Goal: Task Accomplishment & Management: Use online tool/utility

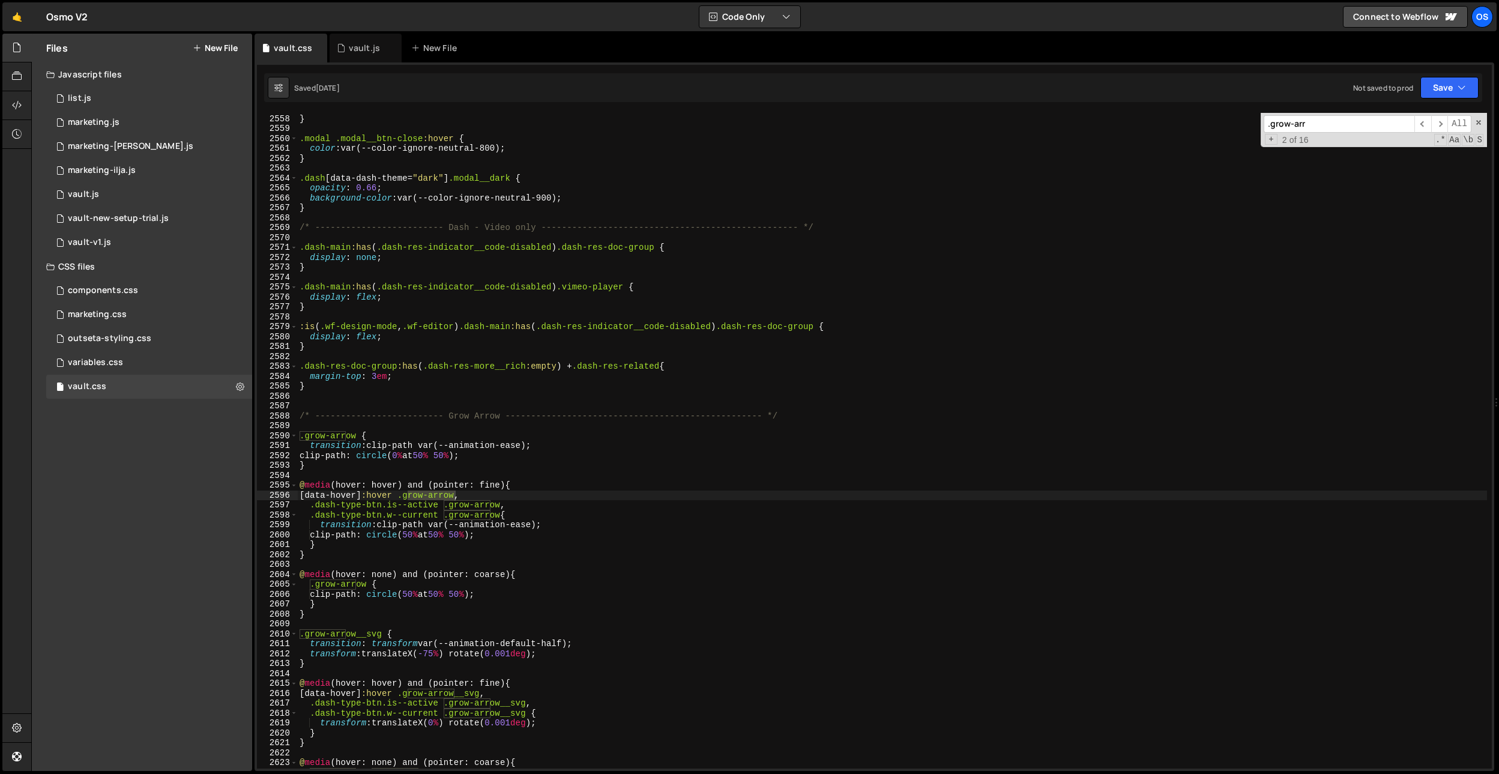
scroll to position [18040, 0]
drag, startPoint x: 357, startPoint y: 438, endPoint x: 396, endPoint y: 417, distance: 44.1
click at [268, 436] on div ".grow-arrow { 2557 2558 2559 2560 2561 2562 2563 2564 2565 2566 2567 2568 2569 …" at bounding box center [874, 441] width 1235 height 656
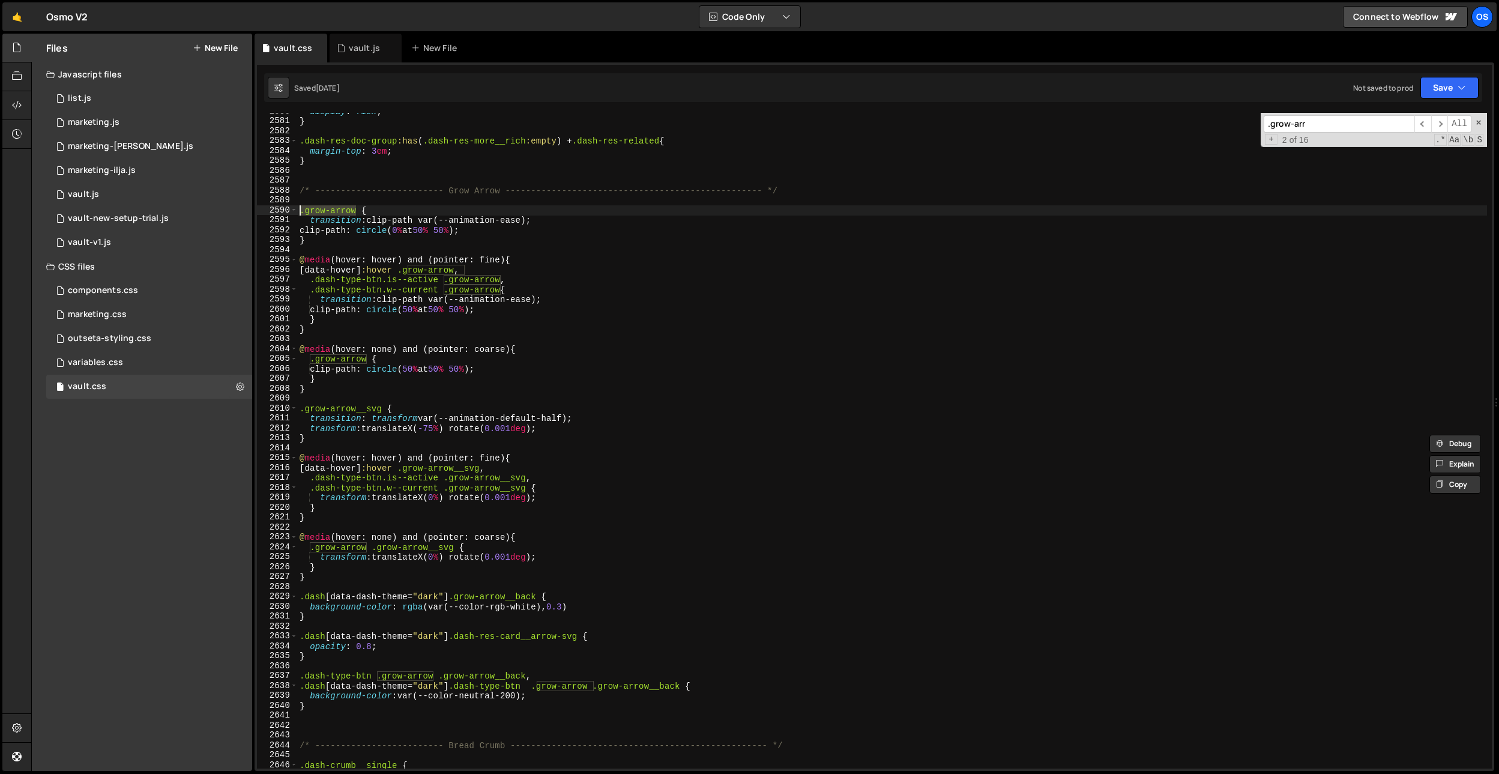
scroll to position [18291, 0]
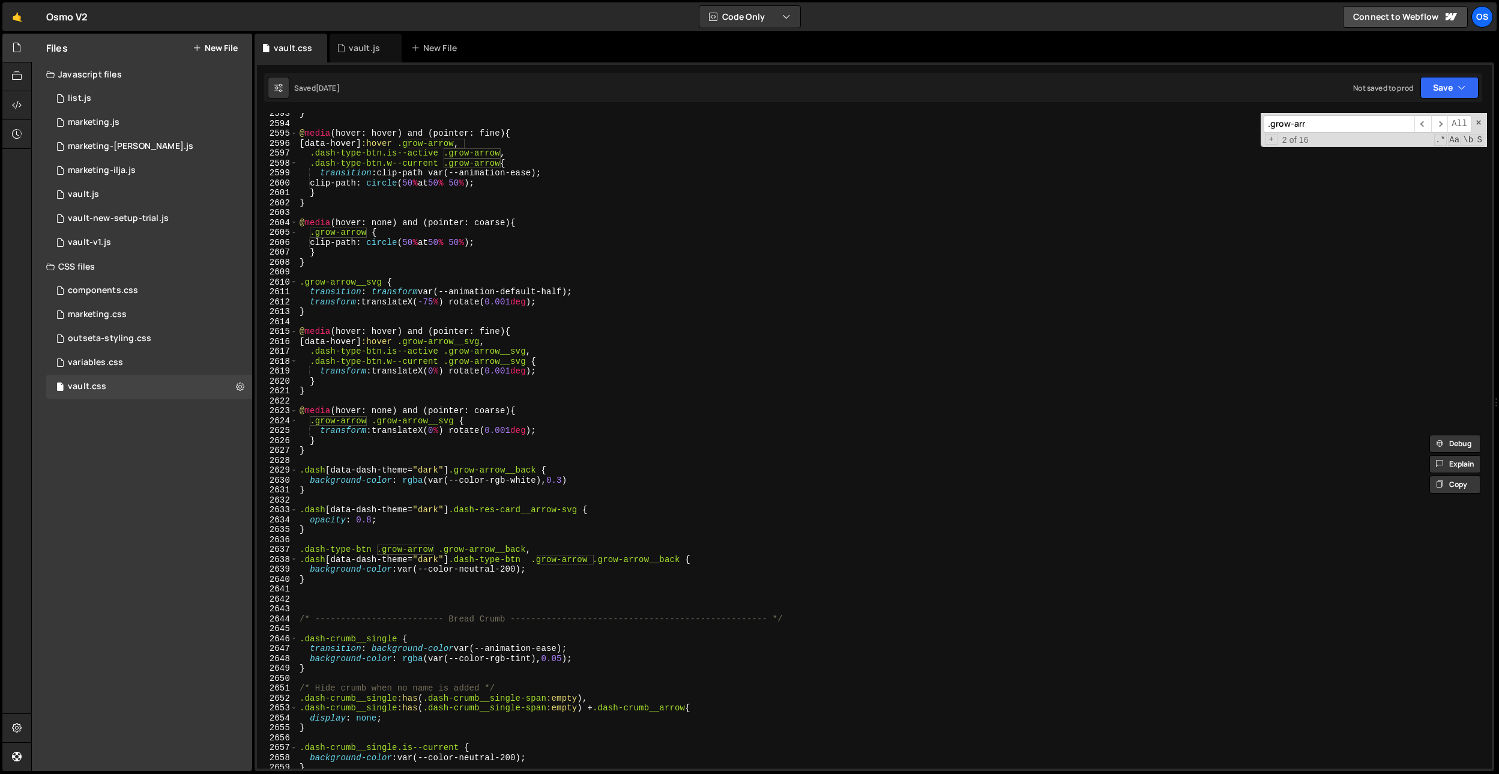
click at [458, 573] on div "} @ media (hover: hover) and (pointer: fine) { [ data-hover ] :hover .grow-arro…" at bounding box center [892, 446] width 1190 height 675
type textarea "background-color: var(--color-neutral-200);"
drag, startPoint x: 350, startPoint y: 571, endPoint x: 345, endPoint y: 576, distance: 7.2
click at [350, 571] on div "} @ media (hover: hover) and (pointer: fine) { [ data-hover ] :hover .grow-arro…" at bounding box center [892, 446] width 1190 height 675
click at [358, 594] on div "} @ media (hover: hover) and (pointer: fine) { [ data-hover ] :hover .grow-arro…" at bounding box center [892, 446] width 1190 height 675
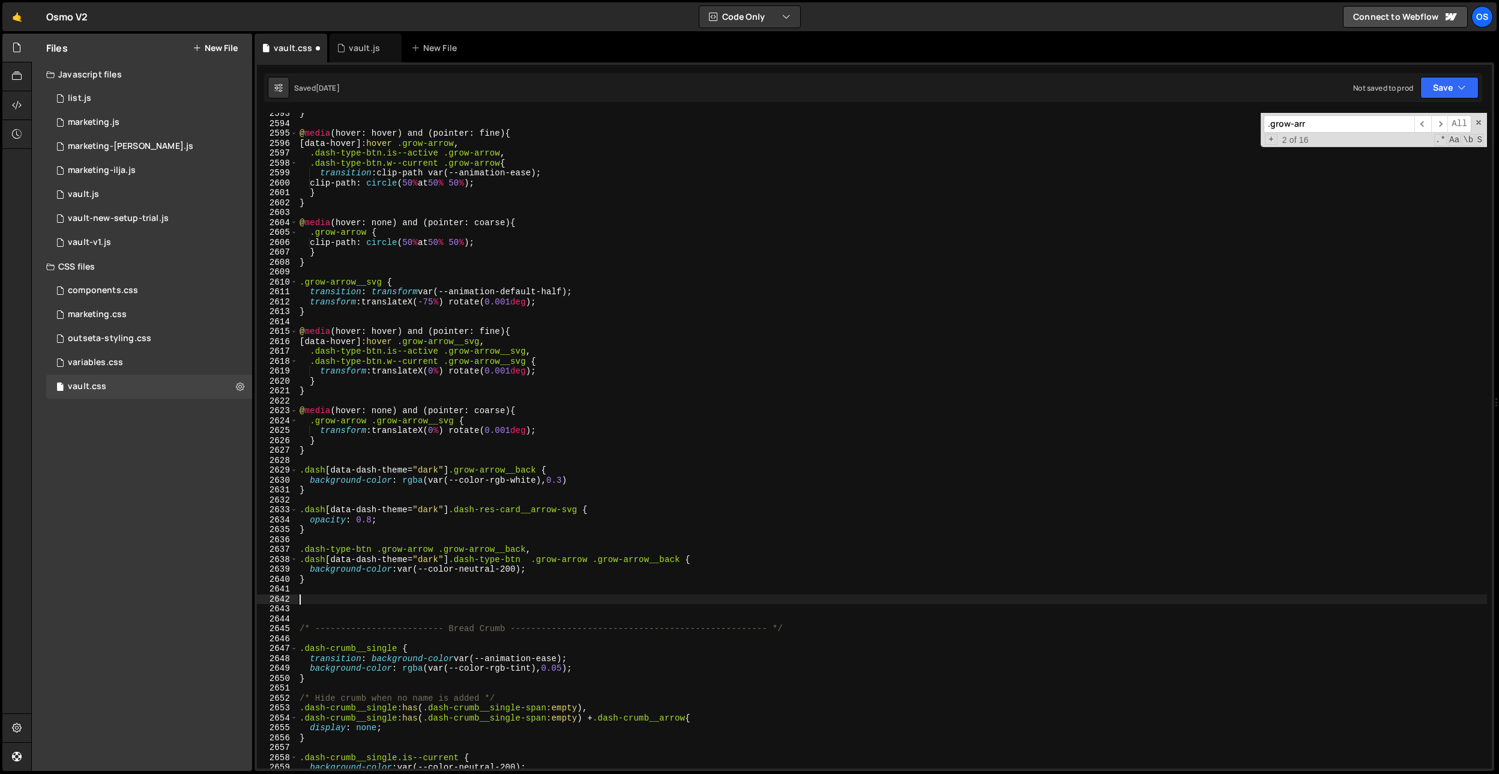
paste textarea "dash-unlock-btn"
type textarea ".dash-unlock-btn .grow-arrow__back {}"
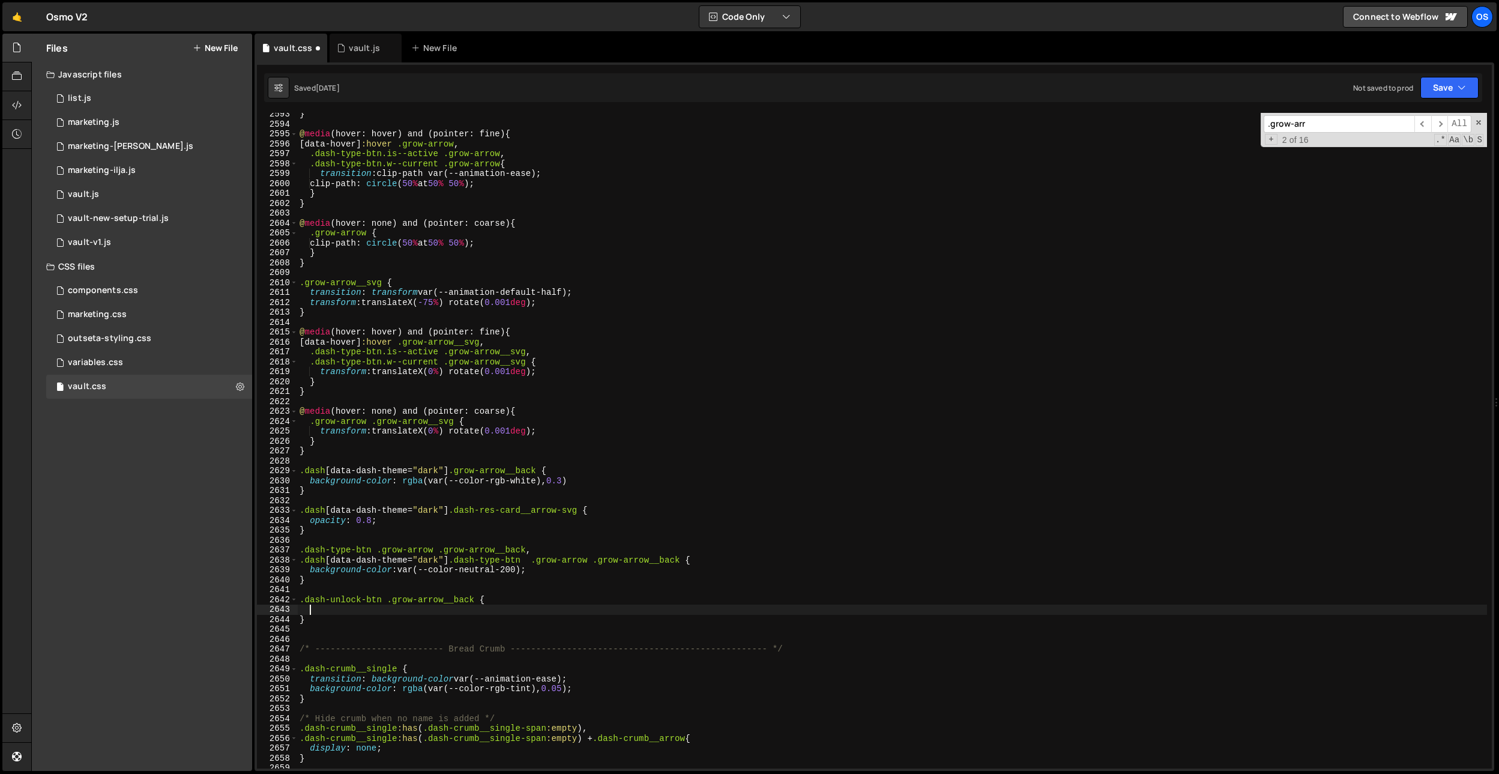
scroll to position [18271, 0]
drag, startPoint x: 584, startPoint y: 480, endPoint x: 336, endPoint y: 621, distance: 285.3
click at [310, 482] on div "} @ media (hover: hover) and (pointer: fine) { [ data-hover ] :hover .grow-arro…" at bounding box center [892, 446] width 1190 height 675
type textarea "background-color: rgba(var(--color-rgb-white), 0.3)"
click at [338, 614] on div "} @ media (hover: hover) and (pointer: fine) { [ data-hover ] :hover .grow-arro…" at bounding box center [892, 446] width 1190 height 675
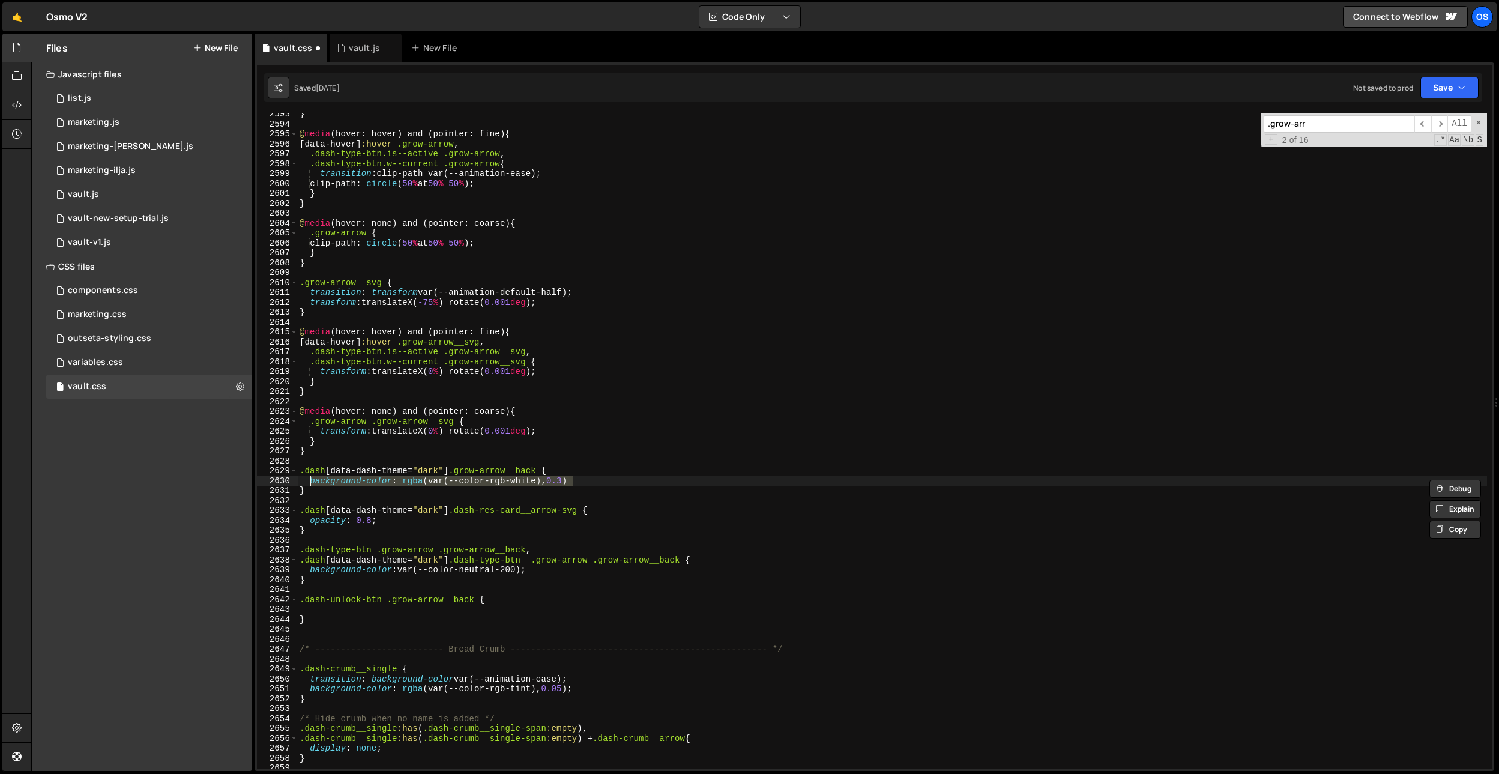
paste textarea "background-color: rgba(var(--color-rgb-white), 0.3)"
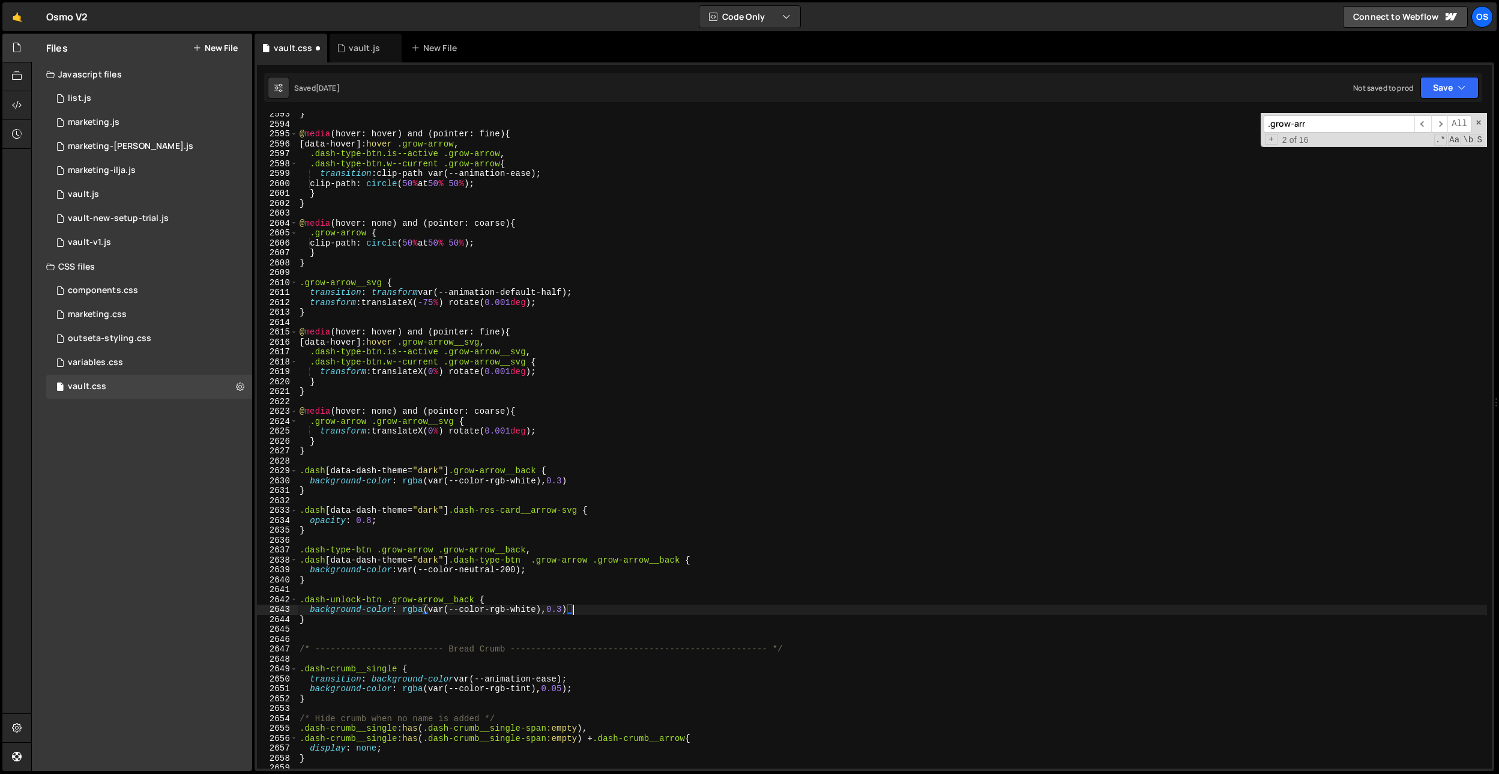
click at [486, 611] on div "} @ media (hover: hover) and (pointer: fine) { [ data-hover ] :hover .grow-arro…" at bounding box center [892, 446] width 1190 height 675
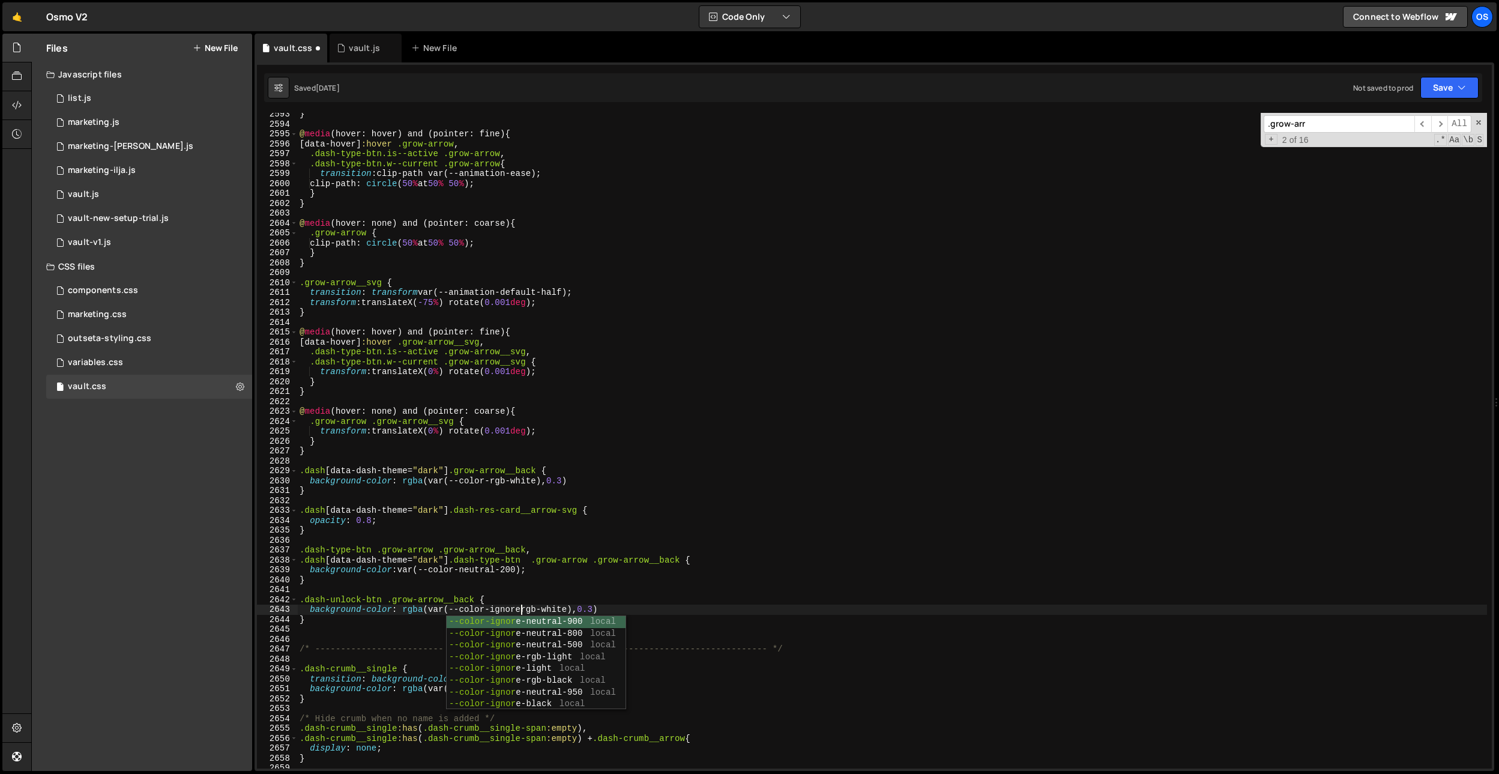
type textarea "background-color: rgba(var(--color-ignore-rgb-white), 0.3)"
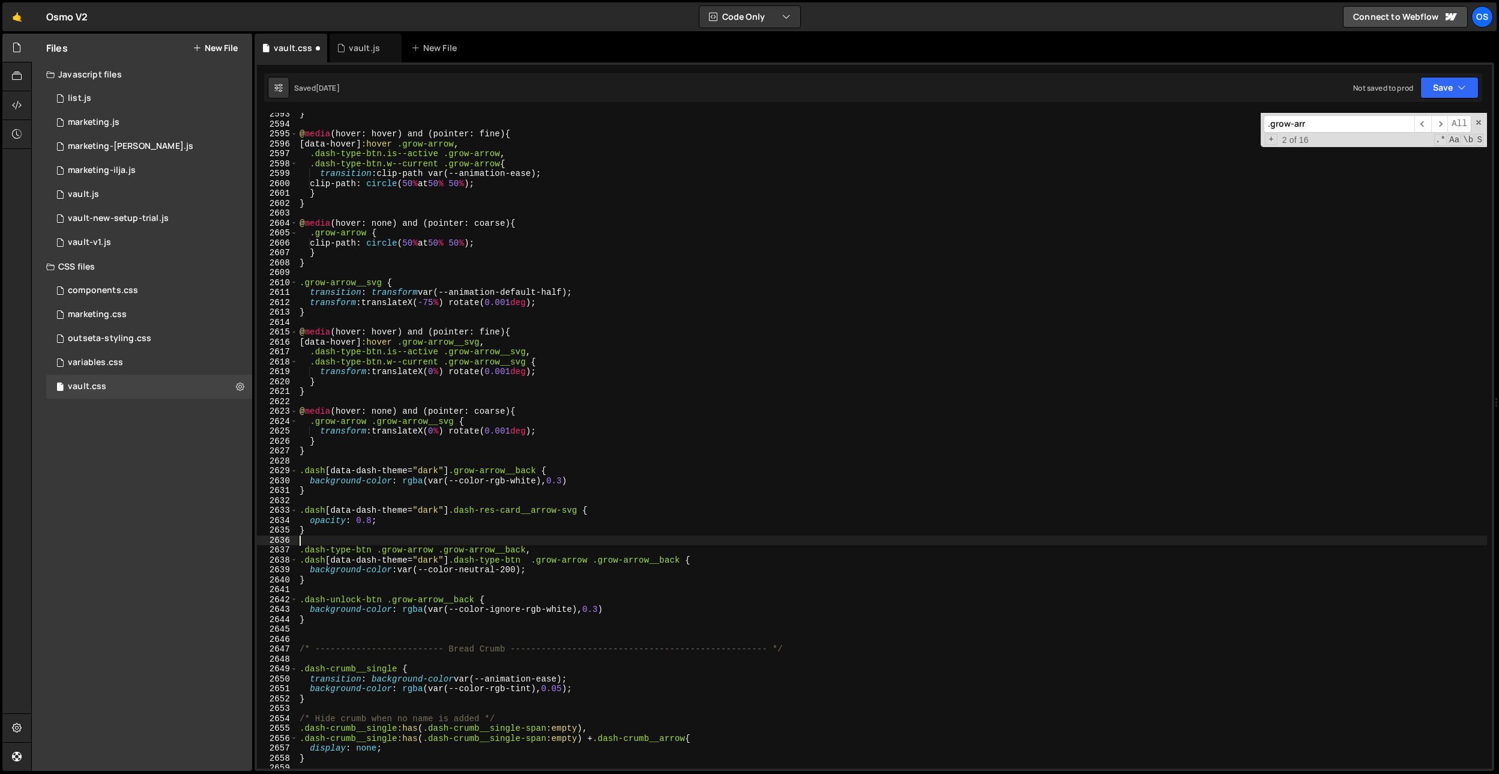
click at [662, 544] on div "} @ media (hover: hover) and (pointer: fine) { [ data-hover ] :hover .grow-arro…" at bounding box center [892, 446] width 1190 height 675
click at [490, 568] on div "} @ media (hover: hover) and (pointer: fine) { [ data-hover ] :hover .grow-arro…" at bounding box center [892, 446] width 1190 height 675
drag, startPoint x: 490, startPoint y: 568, endPoint x: 520, endPoint y: 593, distance: 39.3
click at [490, 568] on div "} @ media (hover: hover) and (pointer: fine) { [ data-hover ] :hover .grow-arro…" at bounding box center [892, 446] width 1190 height 675
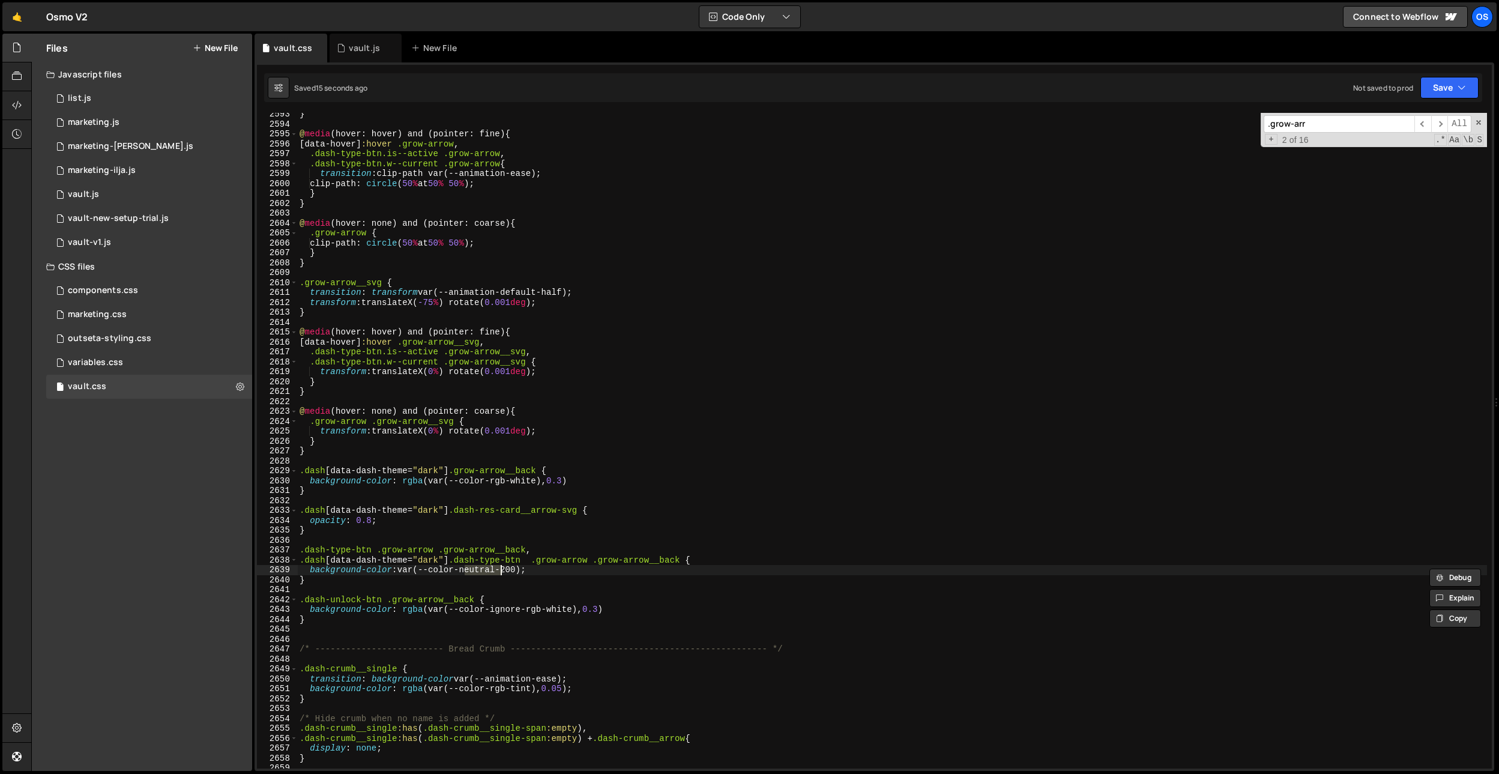
click at [603, 609] on div "} @ media (hover: hover) and (pointer: fine) { [ data-hover ] :hover .grow-arro…" at bounding box center [892, 446] width 1190 height 675
type textarea "background-color: rgba(var(--color-ignore-rgb-white), 0.05)"
click at [614, 592] on div "} @ media (hover: hover) and (pointer: fine) { [ data-hover ] :hover .grow-arro…" at bounding box center [892, 446] width 1190 height 675
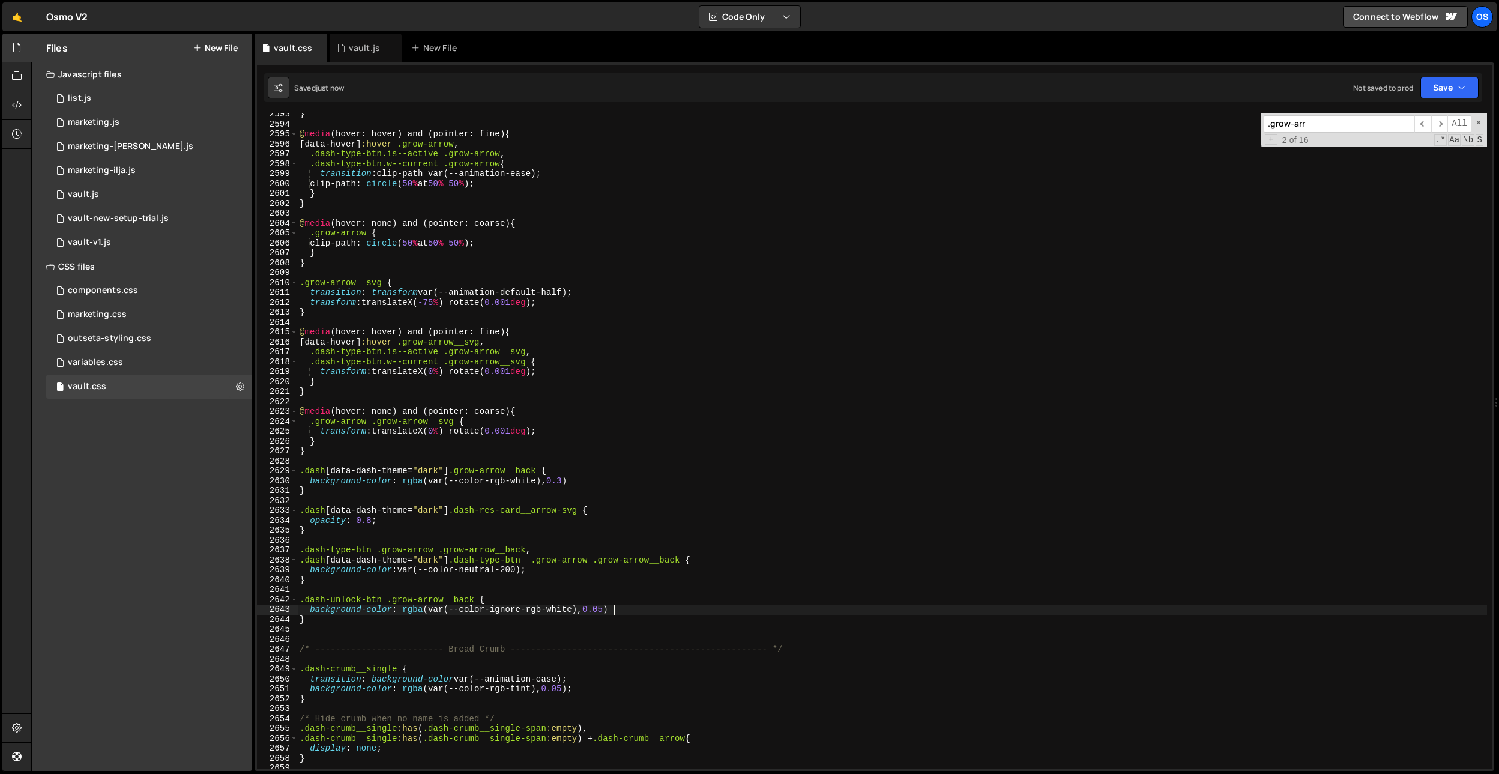
click at [624, 609] on div "} @ media (hover: hover) and (pointer: fine) { [ data-hover ] :hover .grow-arro…" at bounding box center [892, 446] width 1190 height 675
type textarea "background-color: rgba(var(--color-ignore-rgb-white), 0.05);"
drag, startPoint x: 639, startPoint y: 610, endPoint x: 311, endPoint y: 609, distance: 328.4
click at [311, 609] on div "} @ media (hover: hover) and (pointer: fine) { [ data-hover ] :hover .grow-arro…" at bounding box center [892, 446] width 1190 height 675
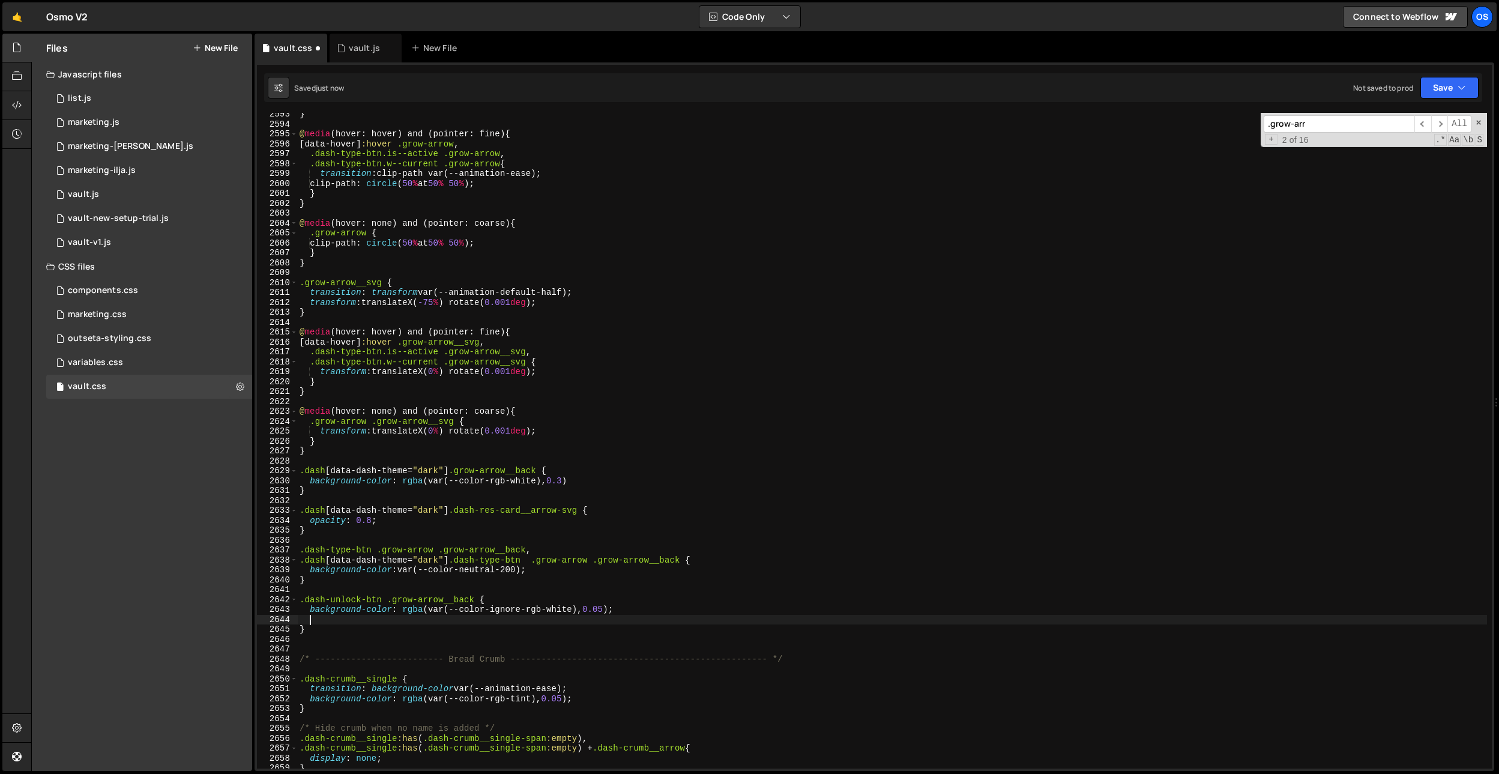
scroll to position [0, 0]
paste textarea "background-color: rgba(var(--color-ignore-rgb-white), 0.05);"
click at [424, 618] on div "} @ media (hover: hover) and (pointer: fine) { [ data-hover ] :hover .grow-arro…" at bounding box center [892, 446] width 1190 height 675
drag, startPoint x: 553, startPoint y: 621, endPoint x: 597, endPoint y: 621, distance: 44.4
click at [597, 621] on div "} @ media (hover: hover) and (pointer: fine) { [ data-hover ] :hover .grow-arro…" at bounding box center [892, 446] width 1190 height 675
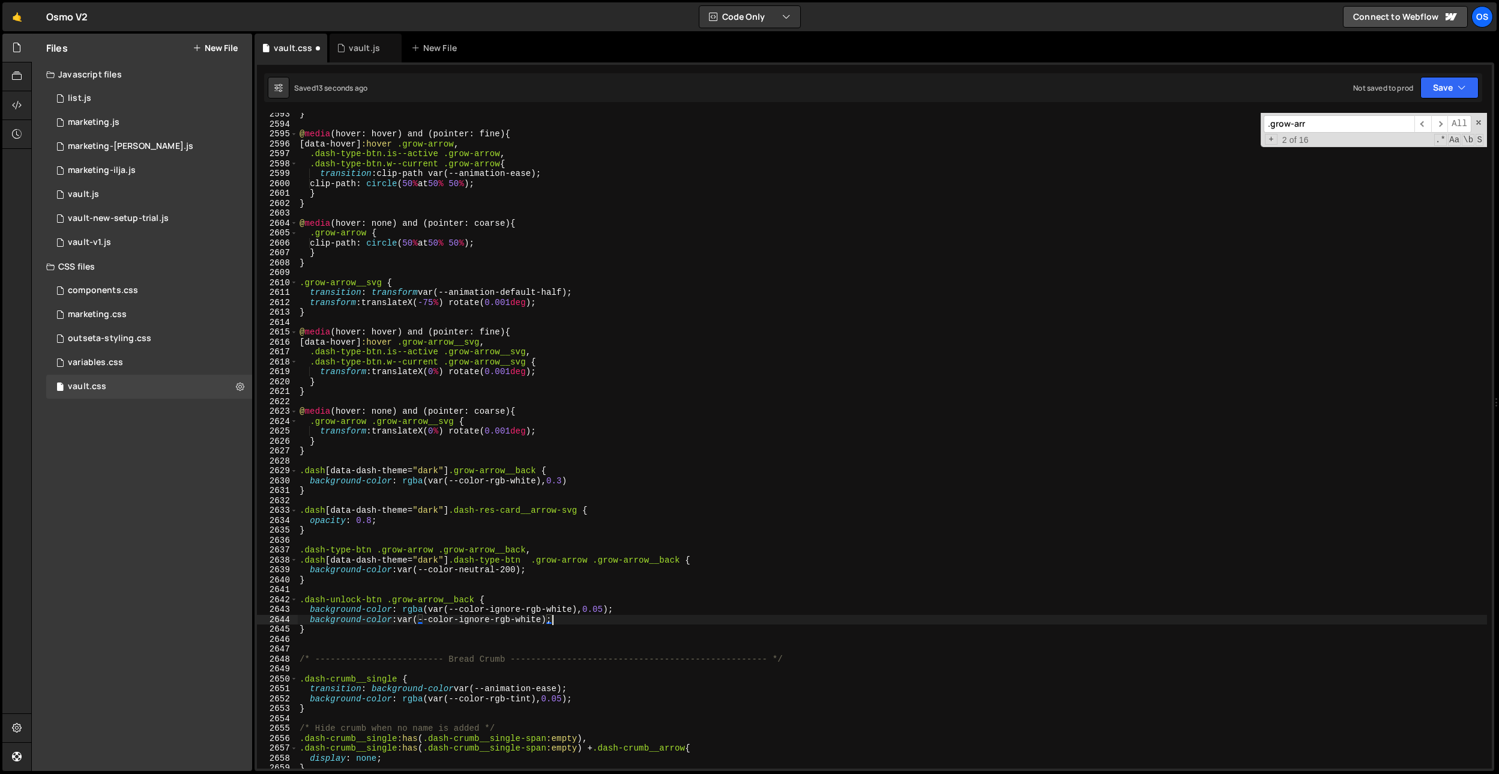
scroll to position [18261, 0]
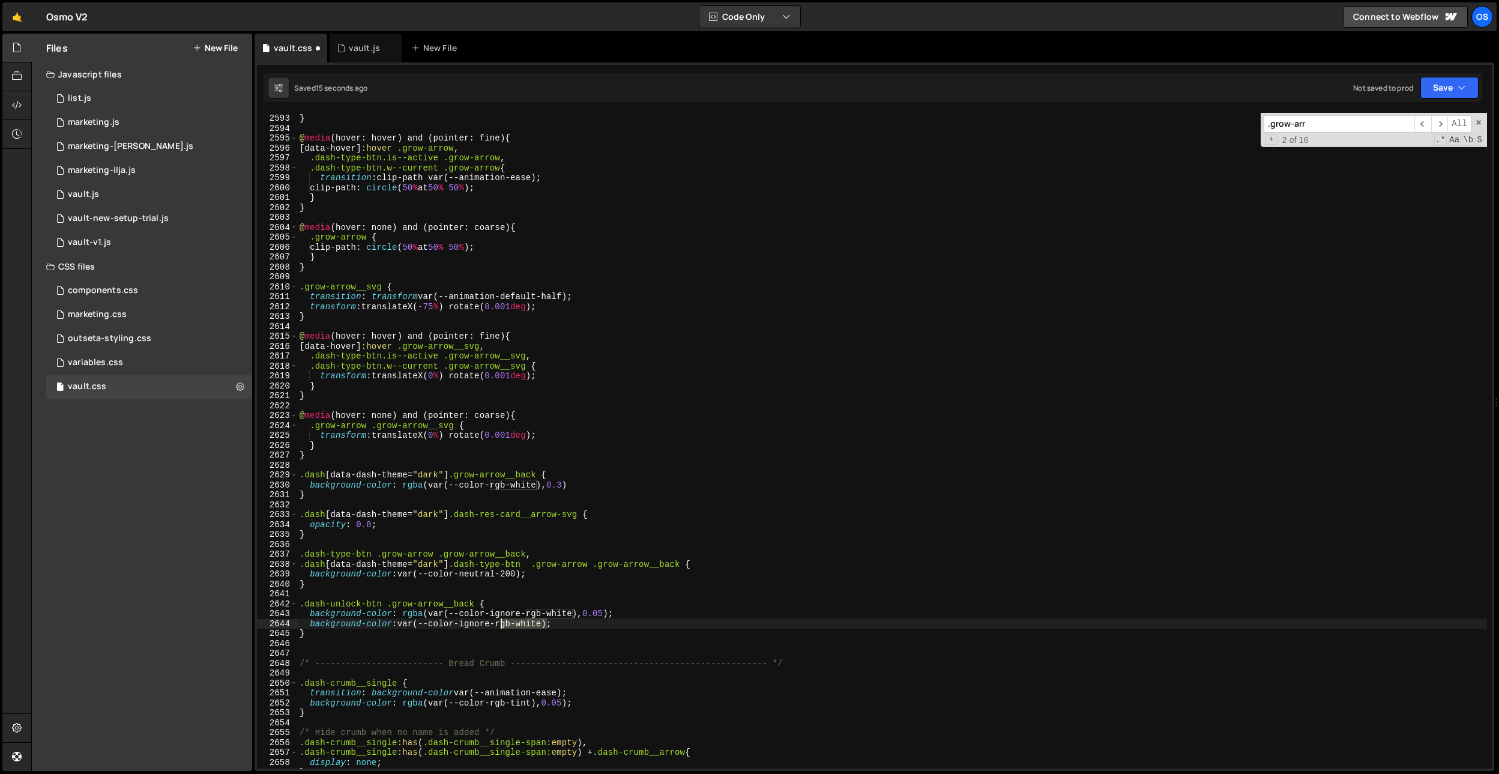
drag, startPoint x: 548, startPoint y: 623, endPoint x: 503, endPoint y: 624, distance: 45.0
click at [502, 624] on div "clip-path : circle ( 0 % at 50 % 50 % ) ; } @ media (hover: hover) and (pointer…" at bounding box center [892, 440] width 1190 height 675
click at [550, 623] on div "clip-path : circle ( 0 % at 50 % 50 % ) ; } @ media (hover: hover) and (pointer…" at bounding box center [892, 440] width 1190 height 675
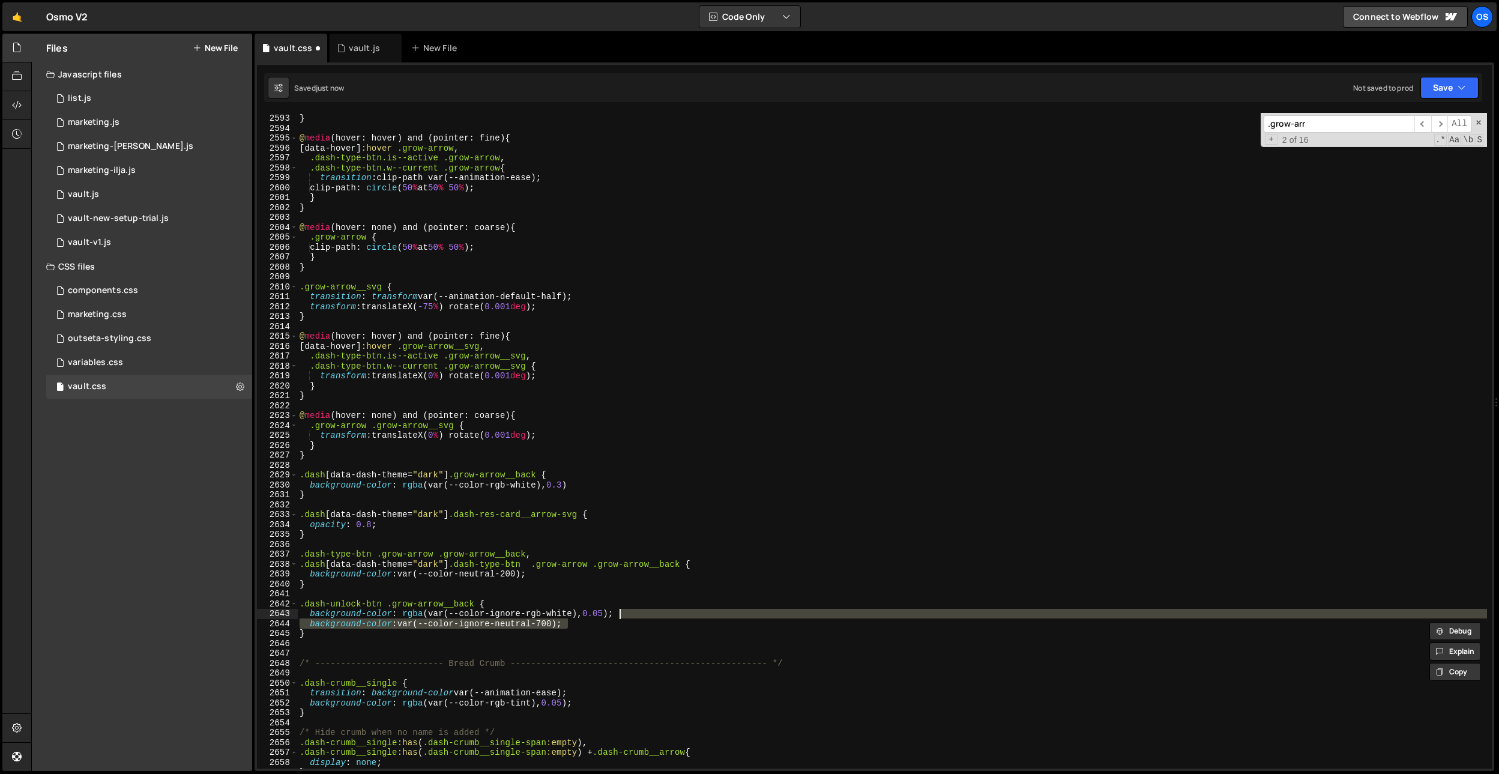
drag, startPoint x: 600, startPoint y: 624, endPoint x: 619, endPoint y: 617, distance: 19.7
click at [619, 617] on div "clip-path : circle ( 0 % at 50 % 50 % ) ; } @ media (hover: hover) and (pointer…" at bounding box center [892, 440] width 1190 height 675
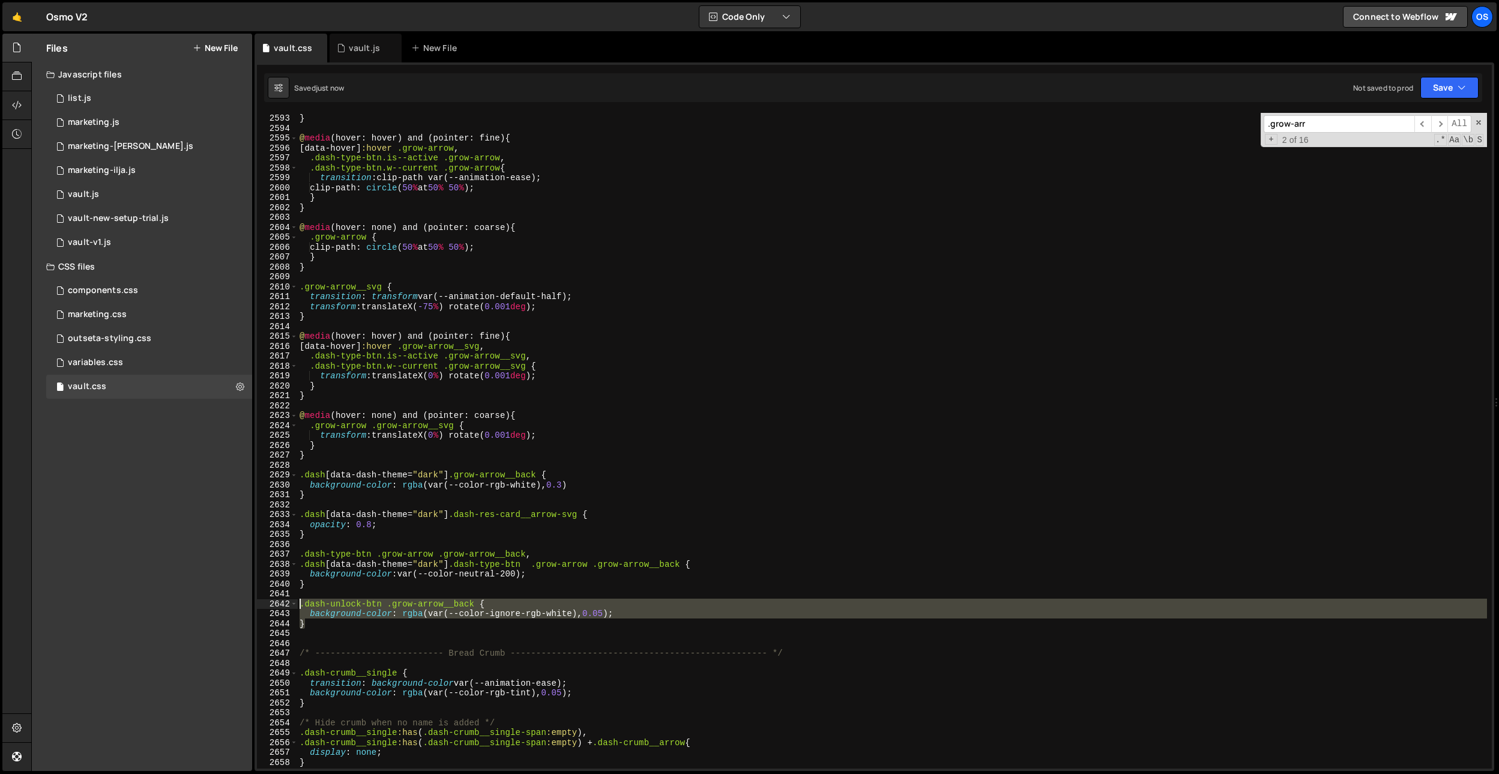
drag, startPoint x: 324, startPoint y: 625, endPoint x: 279, endPoint y: 608, distance: 48.3
click at [279, 608] on div "background-color: rgba(var(--color-ignore-rgb-white), 0.05); 2592 2593 2594 259…" at bounding box center [874, 441] width 1235 height 656
type textarea "}"
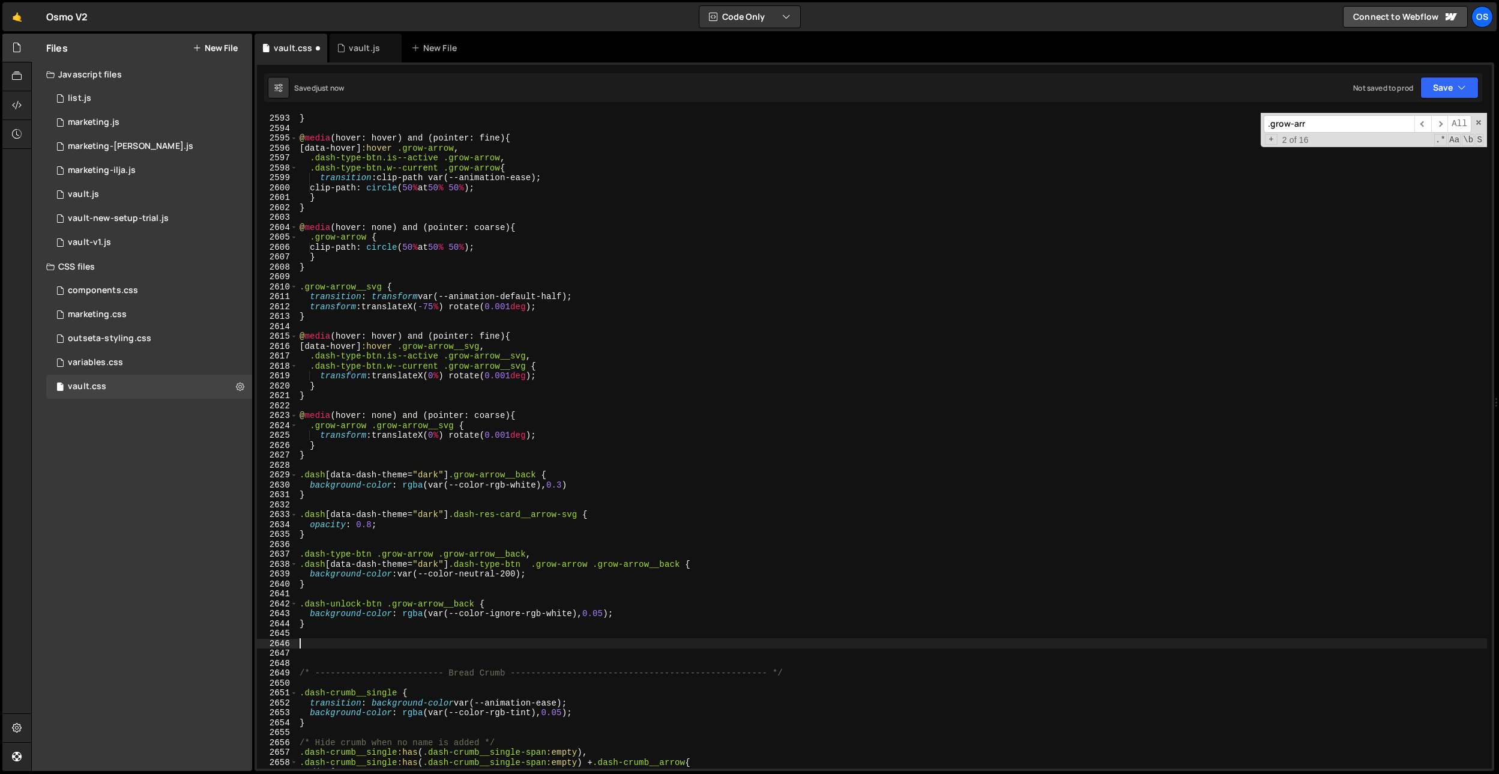
paste textarea "}"
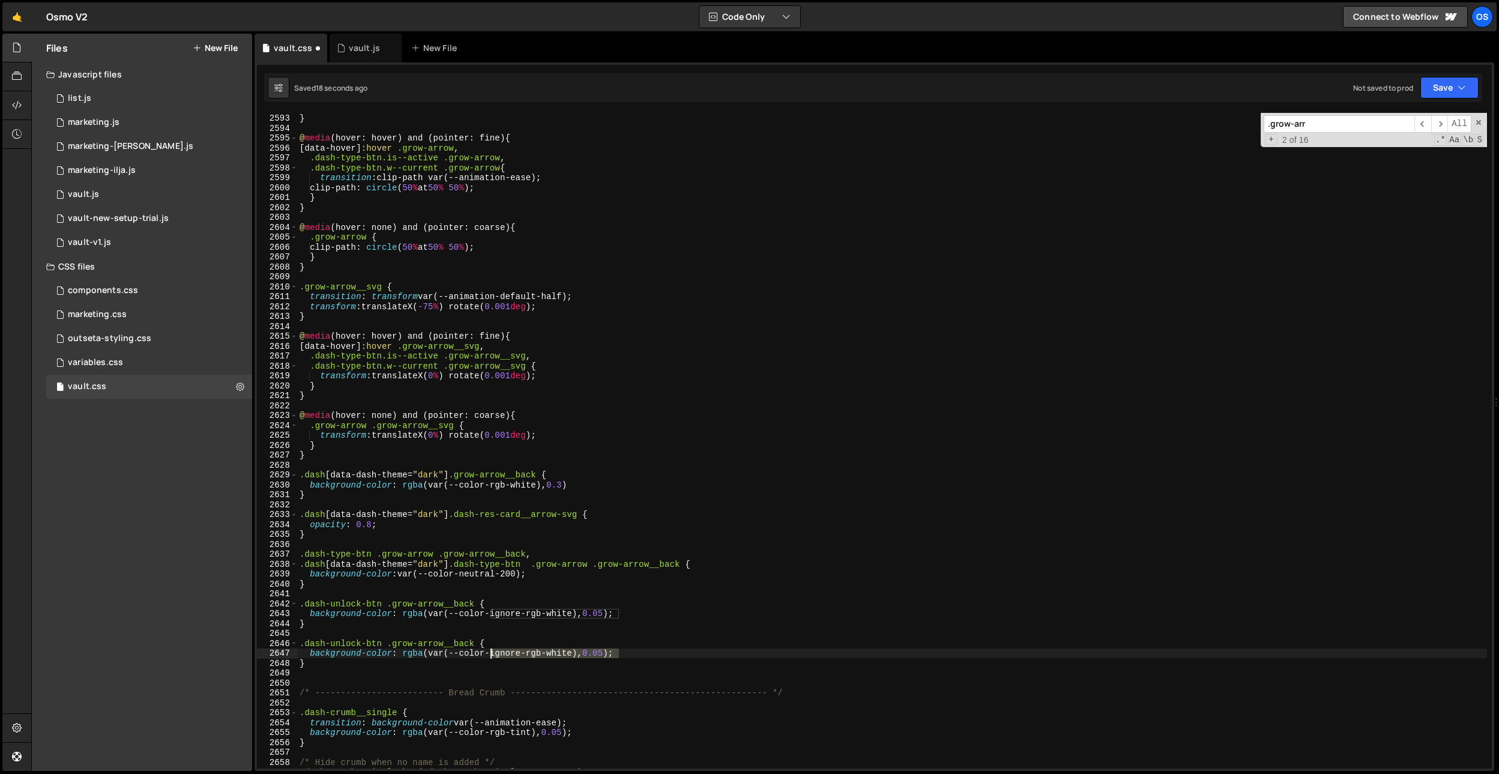
drag, startPoint x: 625, startPoint y: 654, endPoint x: 464, endPoint y: 644, distance: 161.2
click at [486, 651] on div "clip-path : circle ( 0 % at 50 % 50 % ) ; } @ media (hover: hover) and (pointer…" at bounding box center [892, 440] width 1190 height 675
drag, startPoint x: 460, startPoint y: 643, endPoint x: 399, endPoint y: 648, distance: 62.0
click at [395, 644] on div "clip-path : circle ( 0 % at 50 % 50 % ) ; } @ media (hover: hover) and (pointer…" at bounding box center [892, 440] width 1190 height 675
paste textarea "svg"
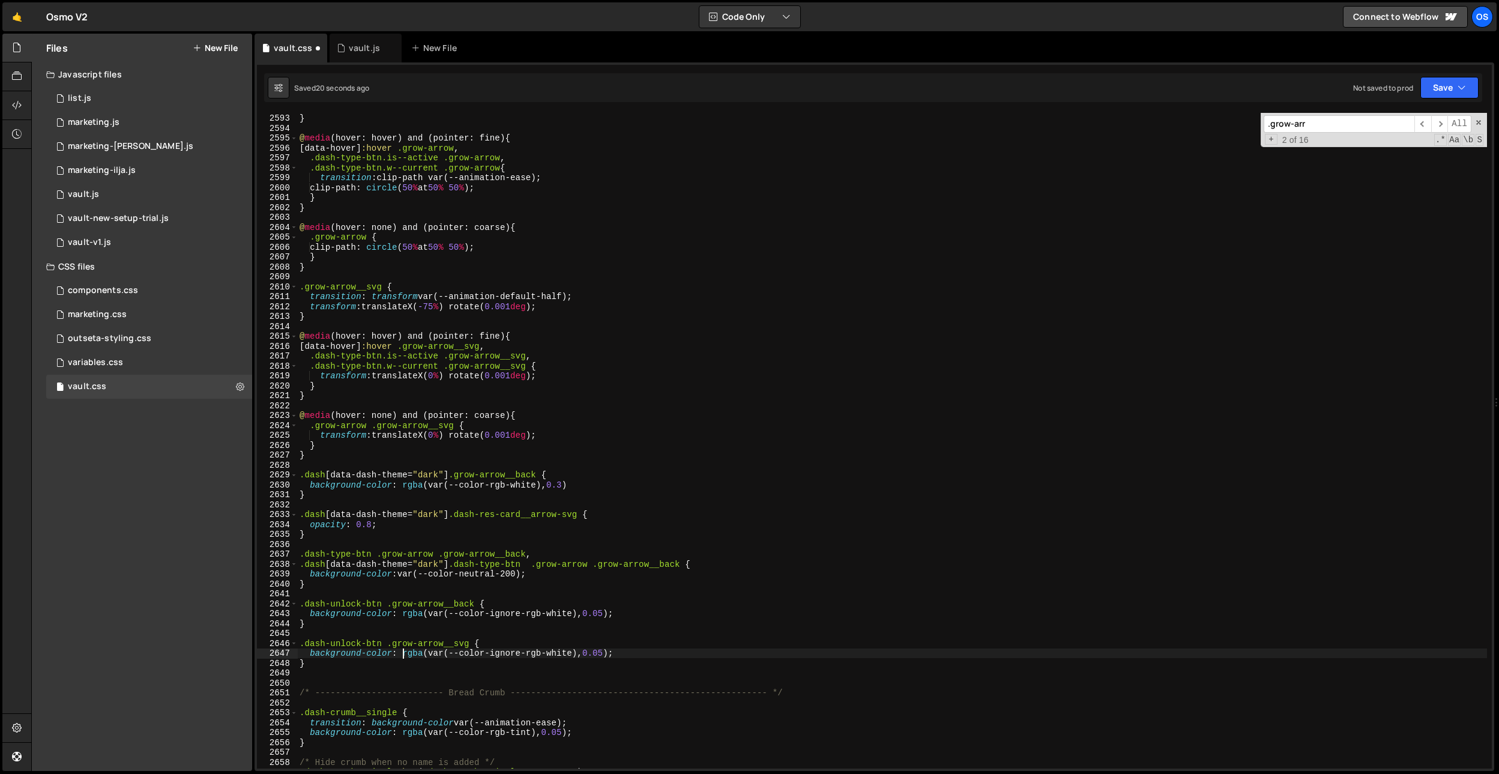
click at [401, 654] on div "clip-path : circle ( 0 % at 50 % 50 % ) ; } @ media (hover: hover) and (pointer…" at bounding box center [892, 440] width 1190 height 675
drag, startPoint x: 369, startPoint y: 656, endPoint x: 311, endPoint y: 653, distance: 57.7
click at [311, 653] on div "clip-path : circle ( 0 % at 50 % 50 % ) ; } @ media (hover: hover) and (pointer…" at bounding box center [892, 440] width 1190 height 675
drag, startPoint x: 557, startPoint y: 651, endPoint x: 349, endPoint y: 653, distance: 207.7
click at [349, 653] on div "clip-path : circle ( 0 % at 50 % 50 % ) ; } @ media (hover: hover) and (pointer…" at bounding box center [892, 440] width 1190 height 675
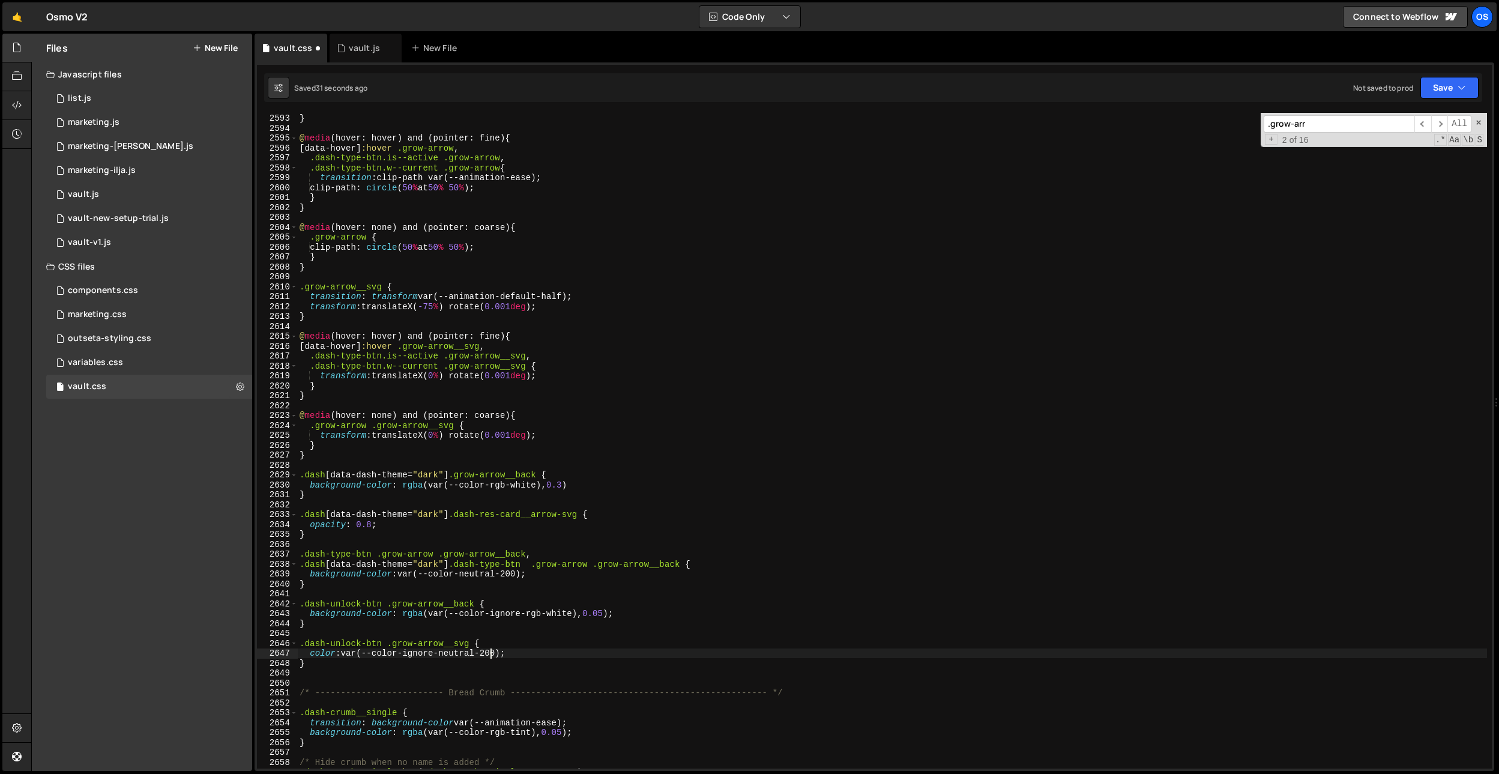
scroll to position [0, 13]
click at [606, 614] on div "clip-path : circle ( 0 % at 50 % 50 % ) ; } @ media (hover: hover) and (pointer…" at bounding box center [892, 440] width 1190 height 675
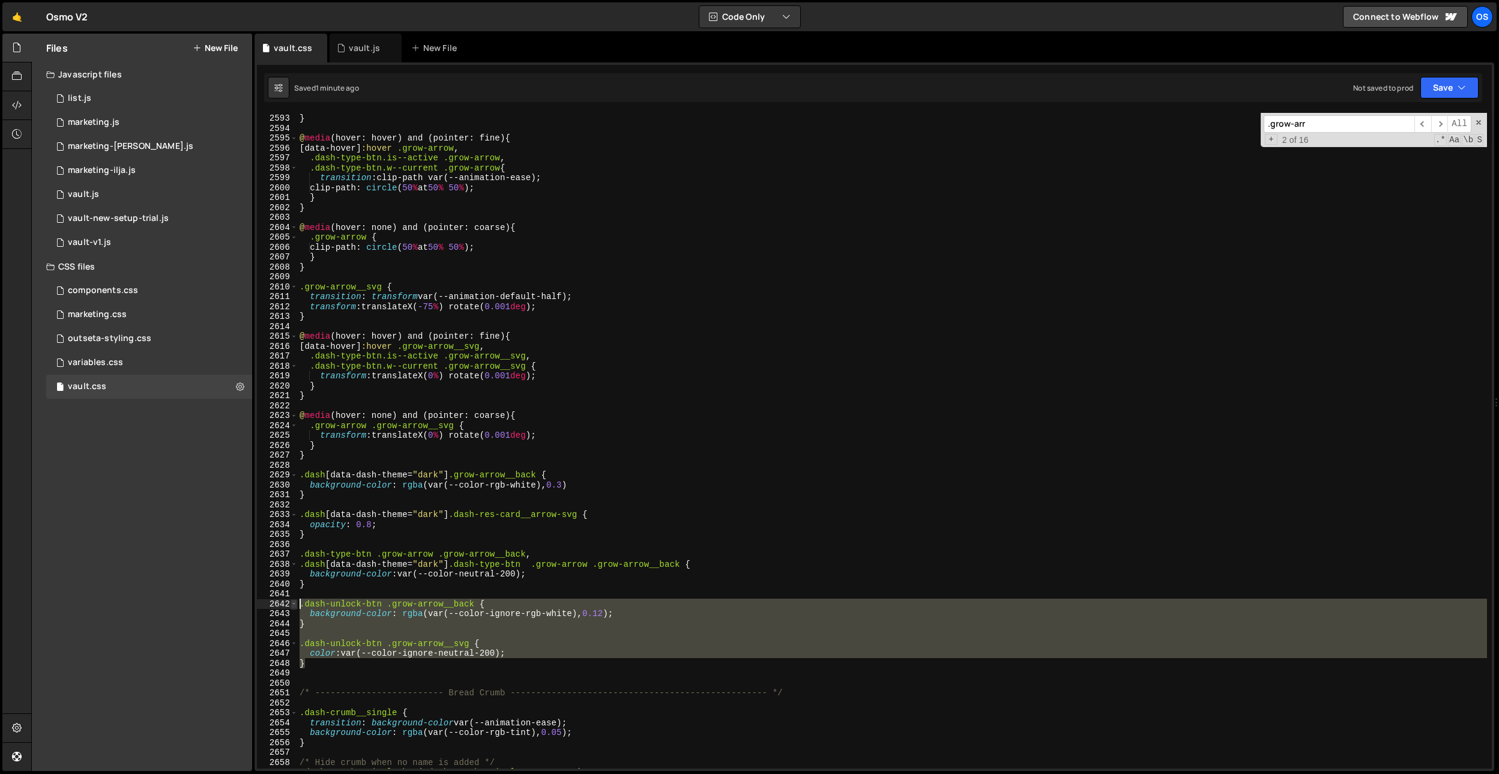
drag, startPoint x: 333, startPoint y: 663, endPoint x: 290, endPoint y: 605, distance: 72.5
click at [290, 605] on div "background-color: rgba(var(--color-ignore-rgb-white), 0.12); 2592 2593 2594 259…" at bounding box center [874, 441] width 1235 height 656
type textarea ".dash-unlock-btn .grow-arrow__back { background-color: rgba(var(--color-ignore-…"
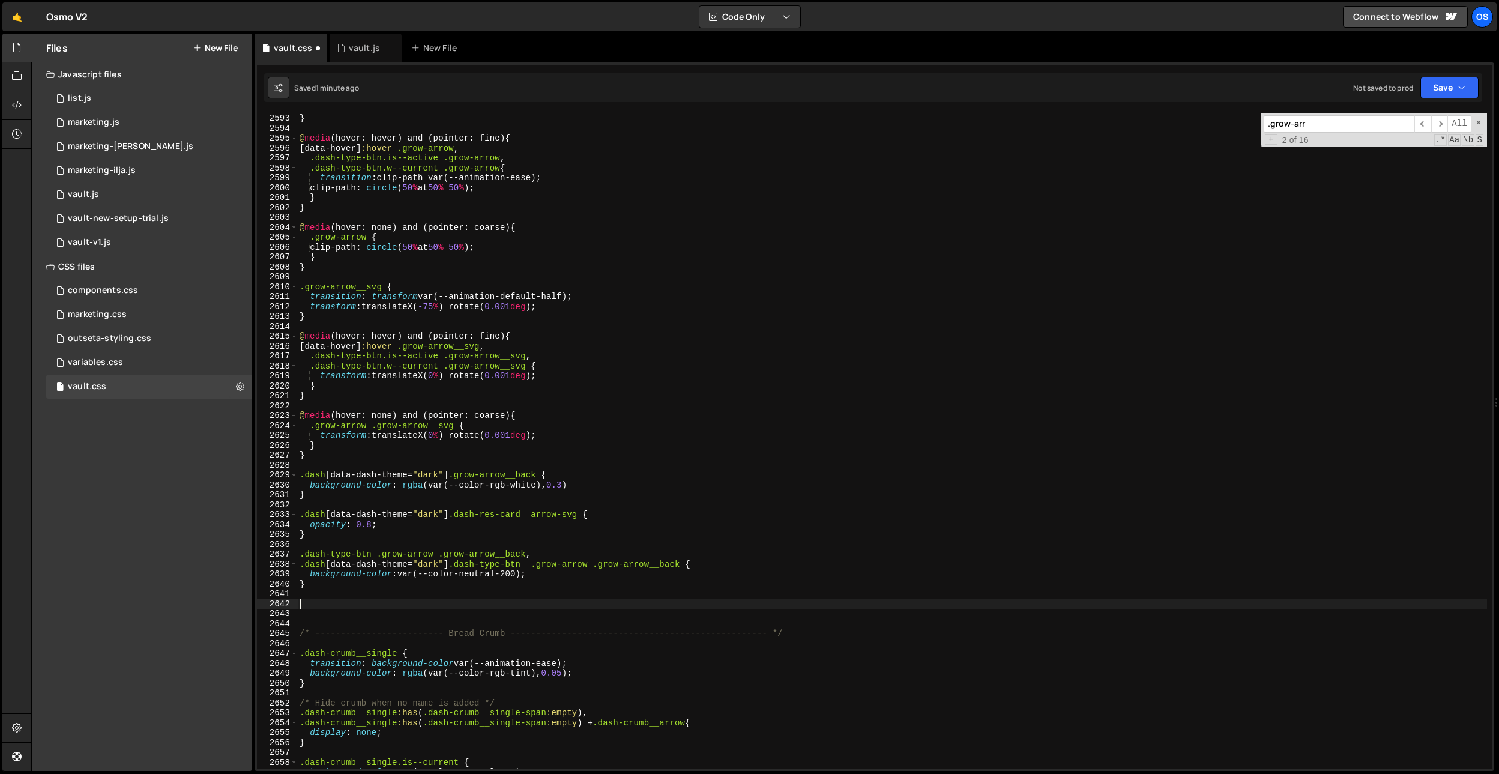
scroll to position [0, 0]
paste textarea "}"
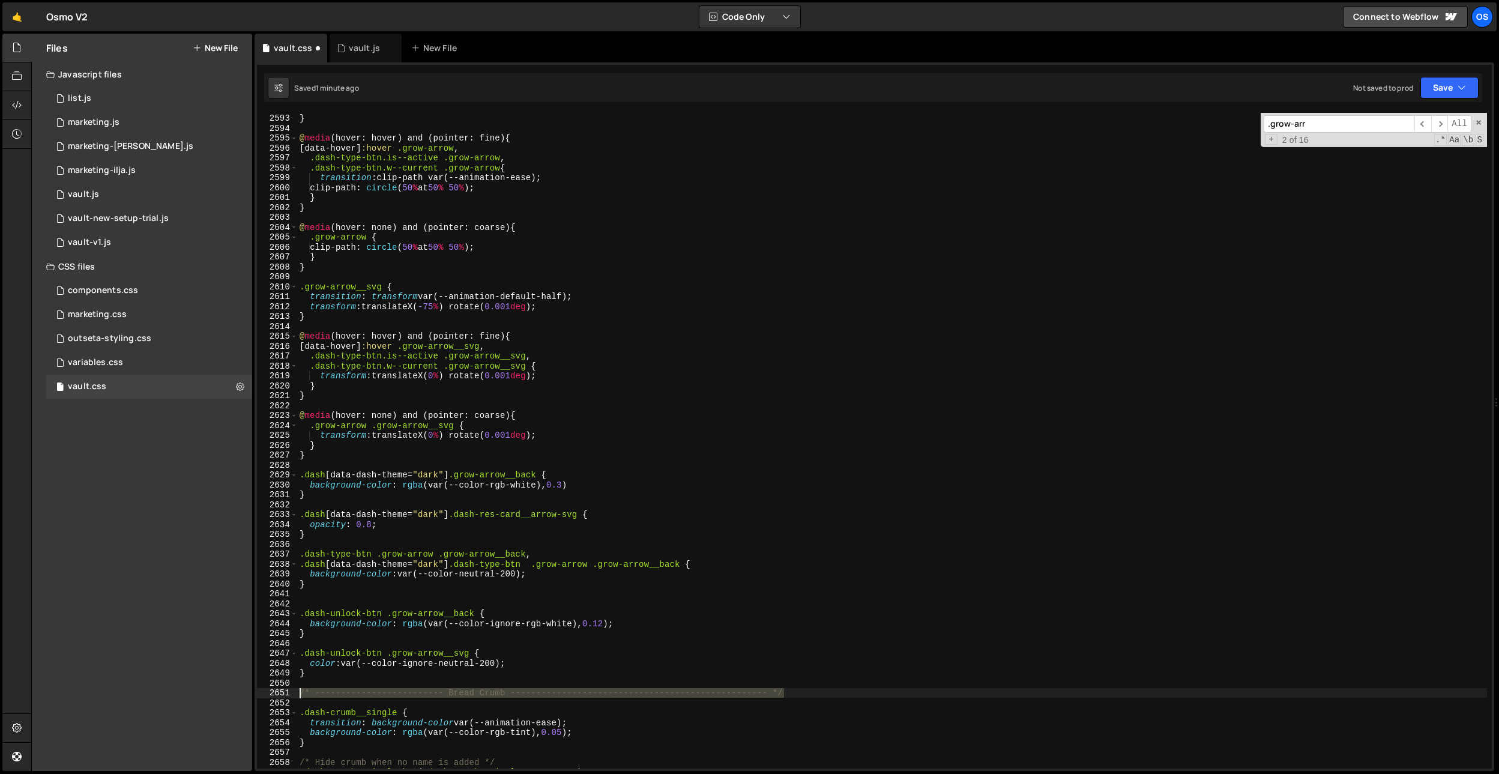
drag, startPoint x: 798, startPoint y: 690, endPoint x: 241, endPoint y: 680, distance: 556.6
click at [221, 691] on div "Files New File Javascript files 0 list.js 0 0 marketing.js 0 0 marketing-[PERSO…" at bounding box center [765, 403] width 1468 height 738
type textarea "/* ------------------------- Bread Crumb --------------------------------------…"
click at [324, 589] on div "clip-path : circle ( 0 % at 50 % 50 % ) ; } @ media (hover: hover) and (pointer…" at bounding box center [892, 440] width 1190 height 675
paste textarea "/* ------------------------- Bread Crumb --------------------------------------…"
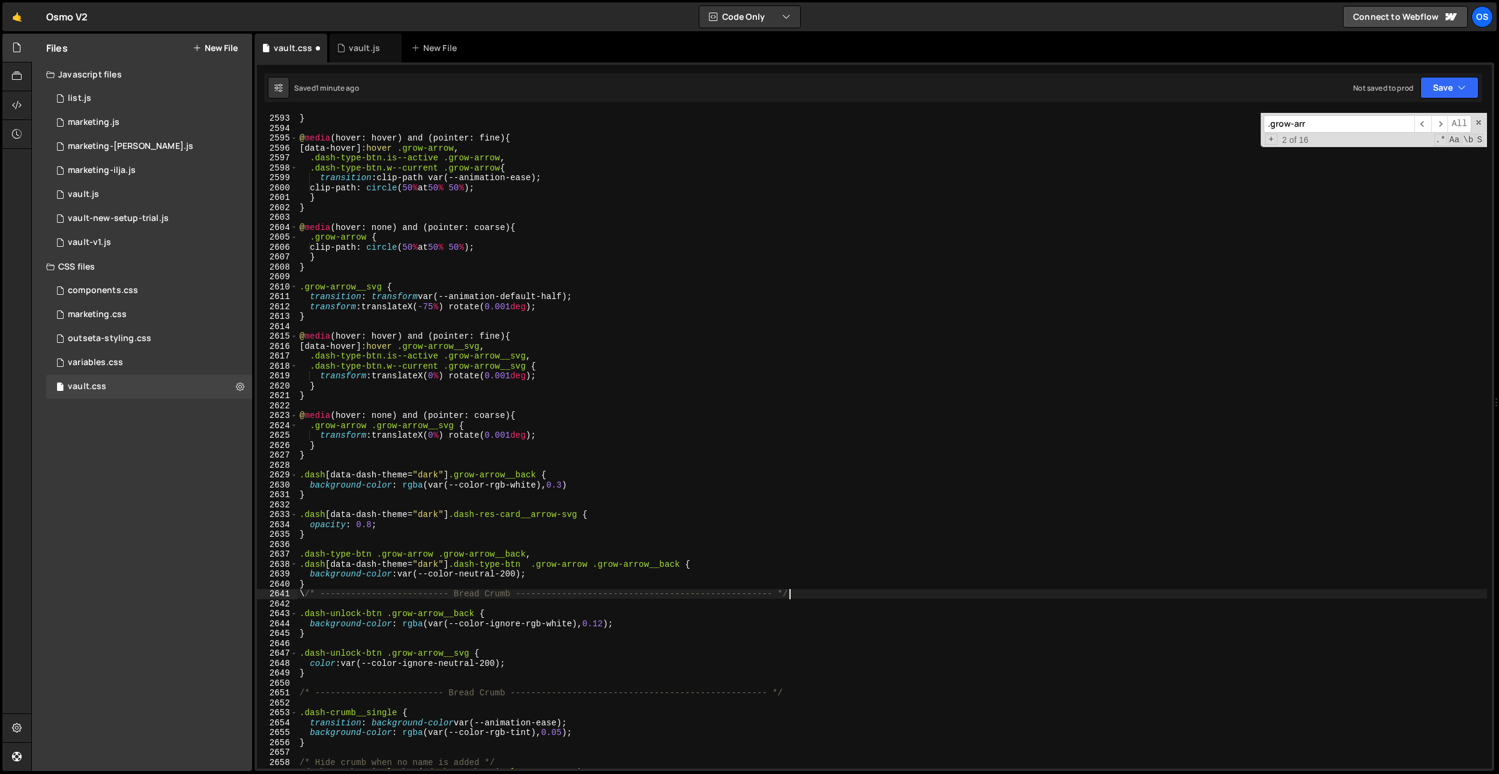
type textarea "\"
paste textarea "/* ------------------------- Bread Crumb --------------------------------------…"
drag, startPoint x: 478, startPoint y: 605, endPoint x: 494, endPoint y: 602, distance: 16.5
click at [479, 605] on div "clip-path : circle ( 0 % at 50 % 50 % ) ; } @ media (hover: hover) and (pointer…" at bounding box center [892, 440] width 1190 height 675
click at [495, 602] on div "clip-path : circle ( 0 % at 50 % 50 % ) ; } @ media (hover: hover) and (pointer…" at bounding box center [892, 440] width 1190 height 675
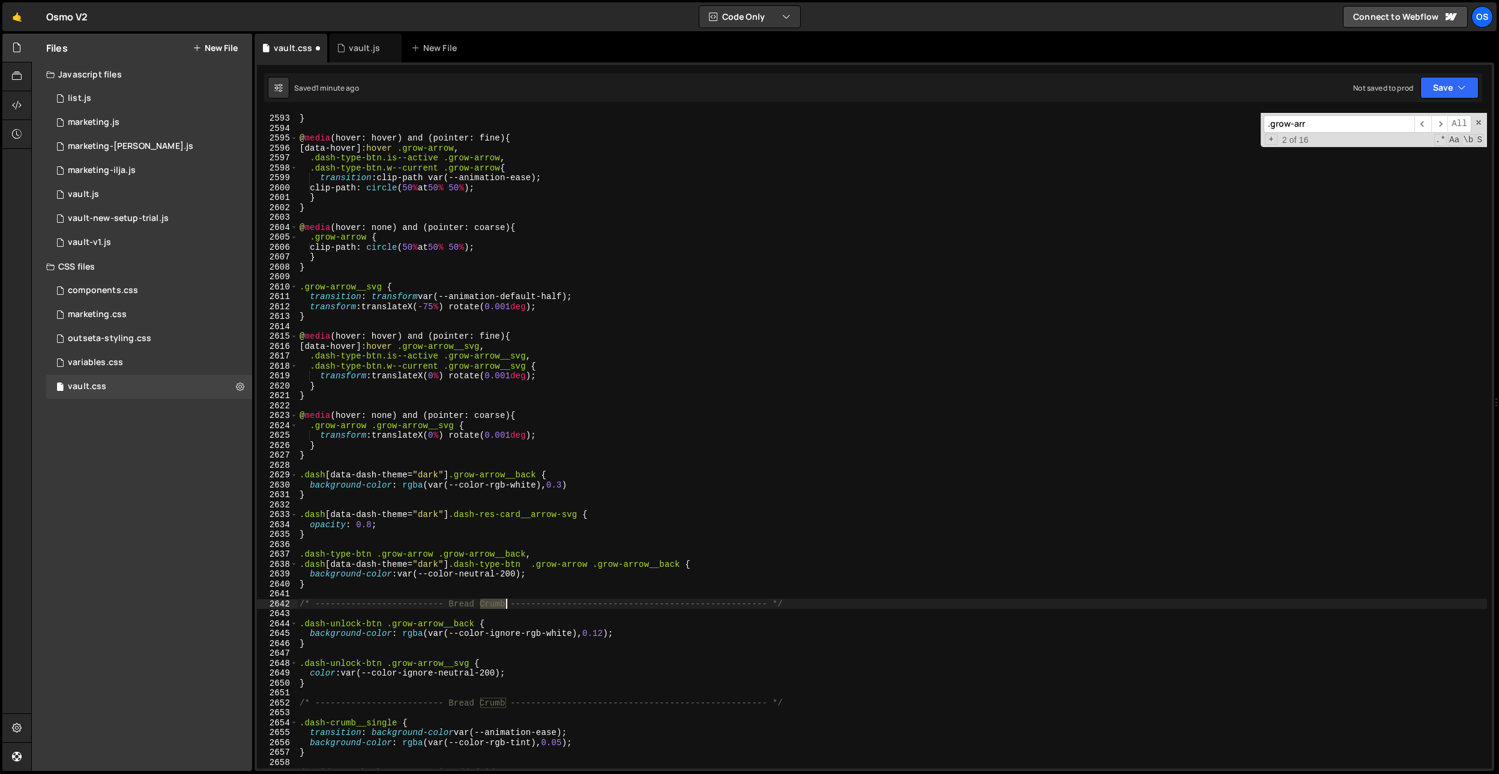
click at [495, 602] on div "clip-path : circle ( 0 % at 50 % 50 % ) ; } @ media (hover: hover) and (pointer…" at bounding box center [892, 440] width 1190 height 675
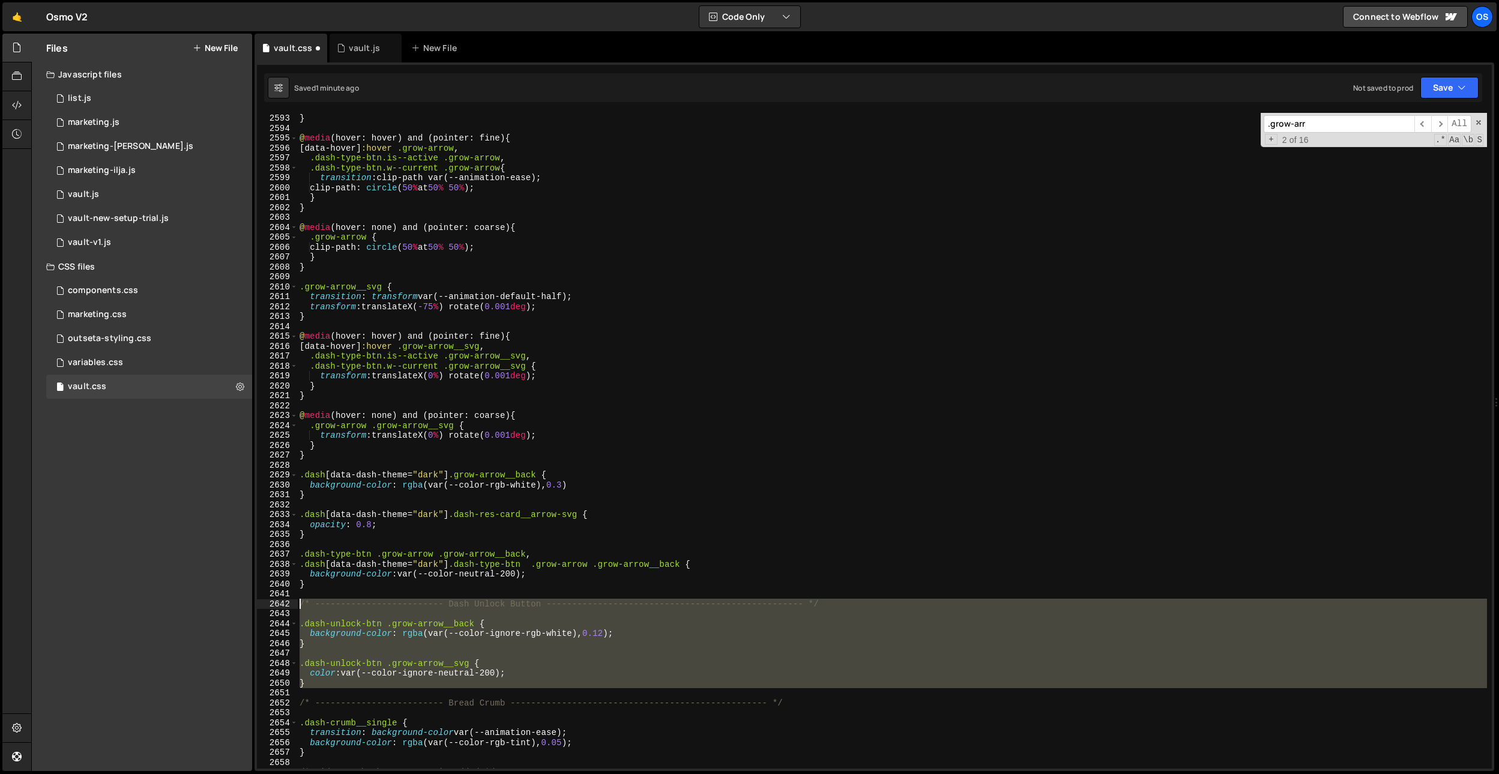
drag, startPoint x: 334, startPoint y: 685, endPoint x: 298, endPoint y: 607, distance: 86.0
click at [298, 607] on div "clip-path : circle ( 0 % at 50 % 50 % ) ; } @ media (hover: hover) and (pointer…" at bounding box center [892, 440] width 1190 height 675
type textarea "/* ------------------------- Dash Unlock Button -------------------------------…"
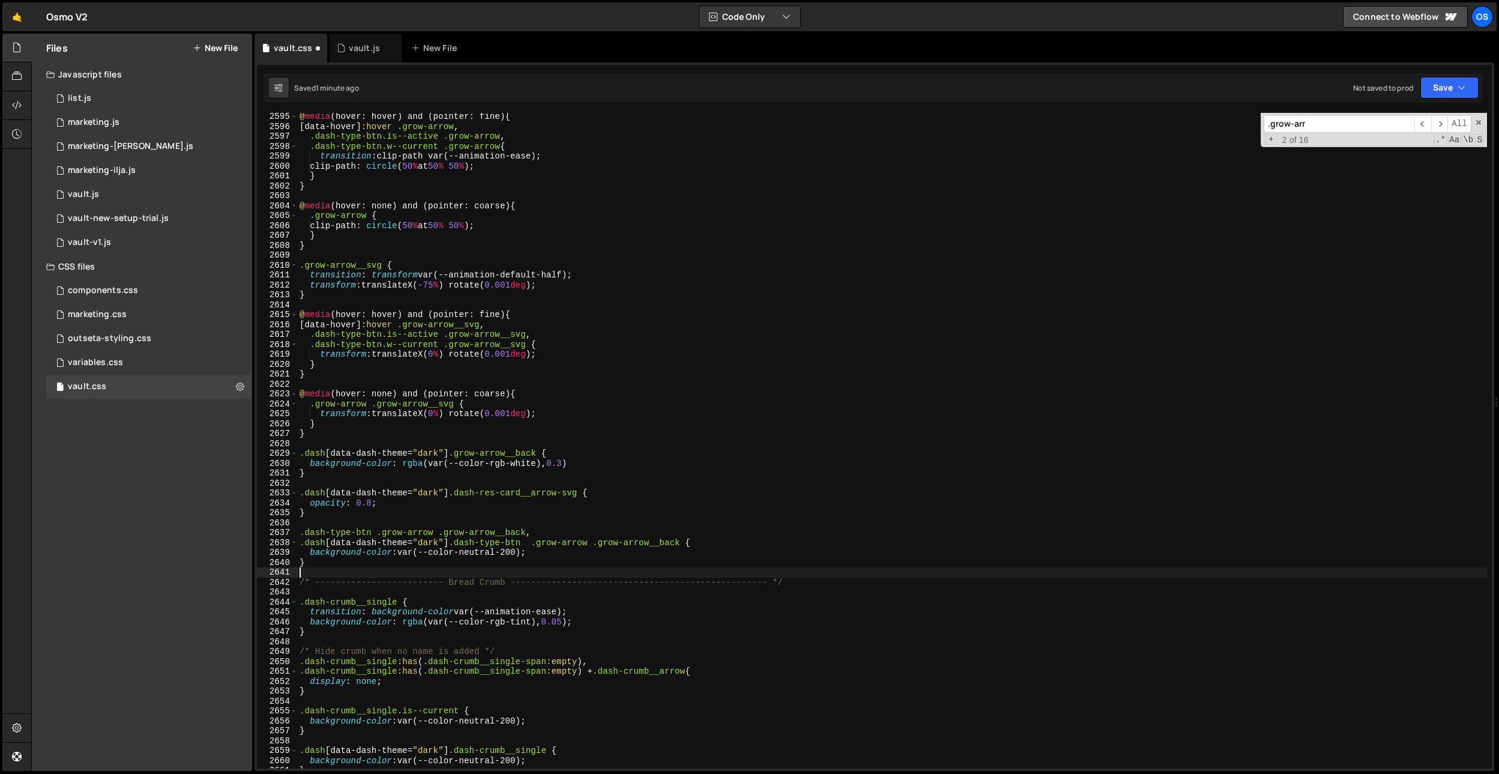
scroll to position [19015, 0]
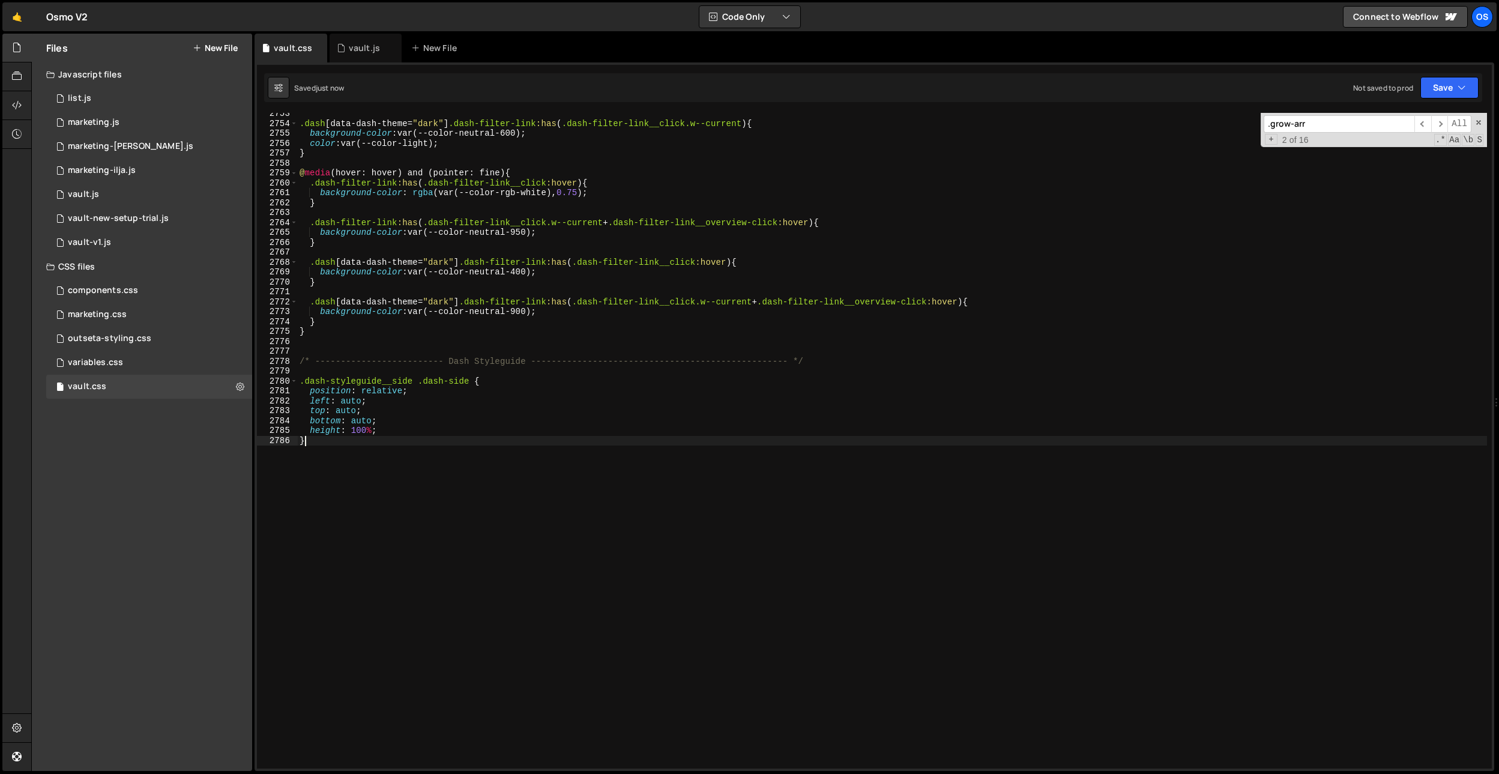
click at [436, 609] on div ".dash [ data-dash-theme = " dark " ] .dash-filter-link :has ( .dash-filter-link…" at bounding box center [892, 446] width 1190 height 675
type textarea "}"
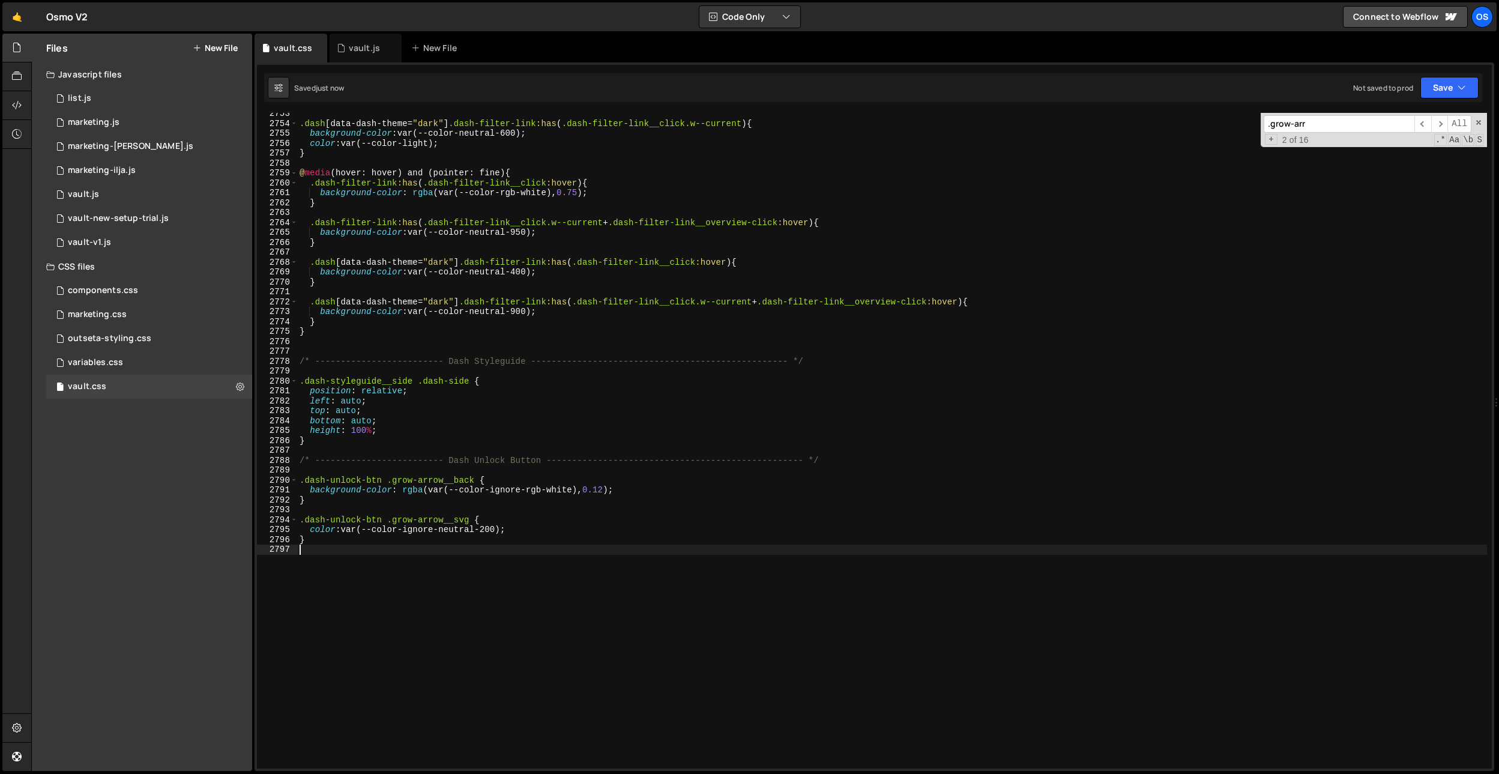
click at [560, 474] on div ".dash [ data-dash-theme = " dark " ] .dash-filter-link :has ( .dash-filter-link…" at bounding box center [892, 446] width 1190 height 675
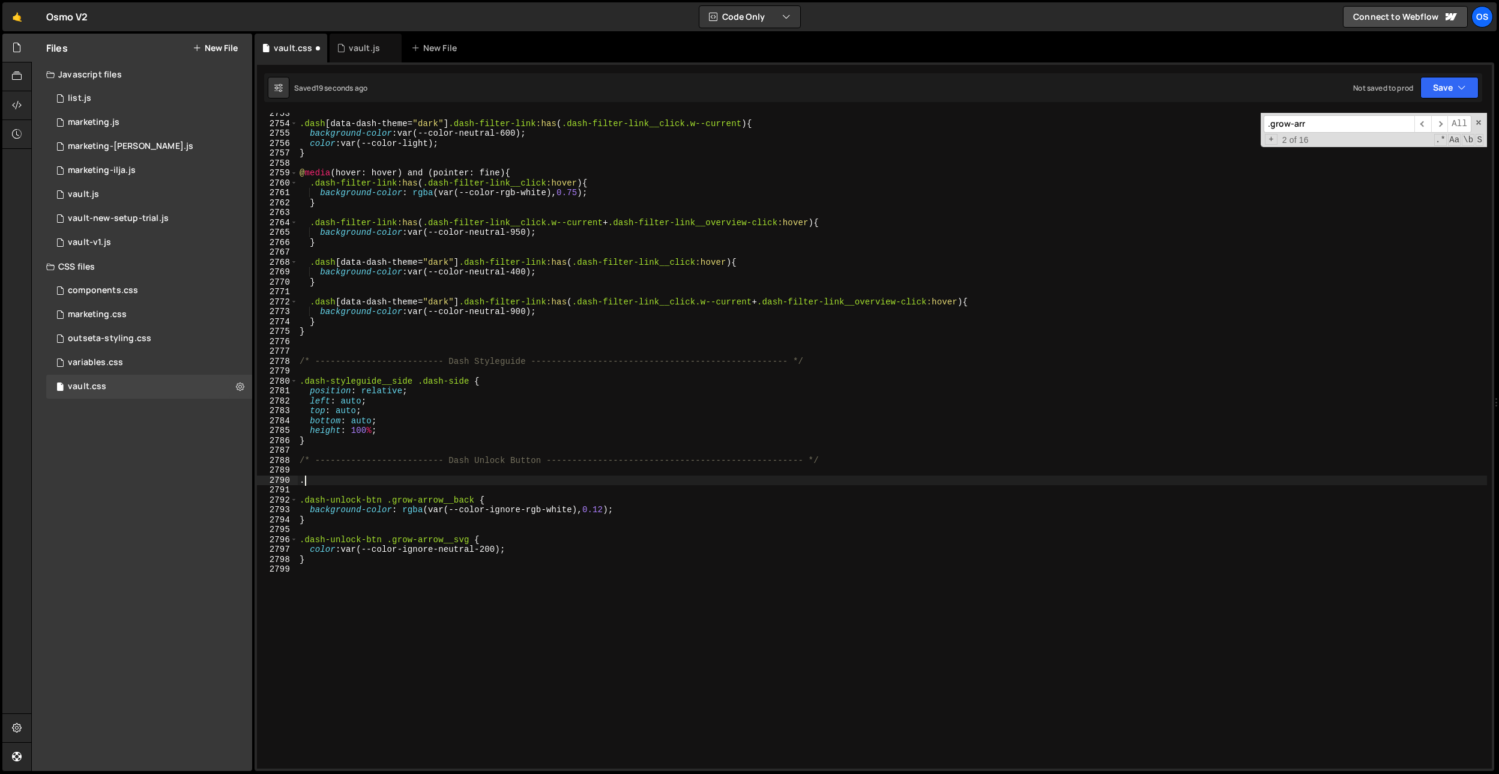
paste textarea "data-dash-collapsed"
type textarea ".data-dash-collapsed {}"
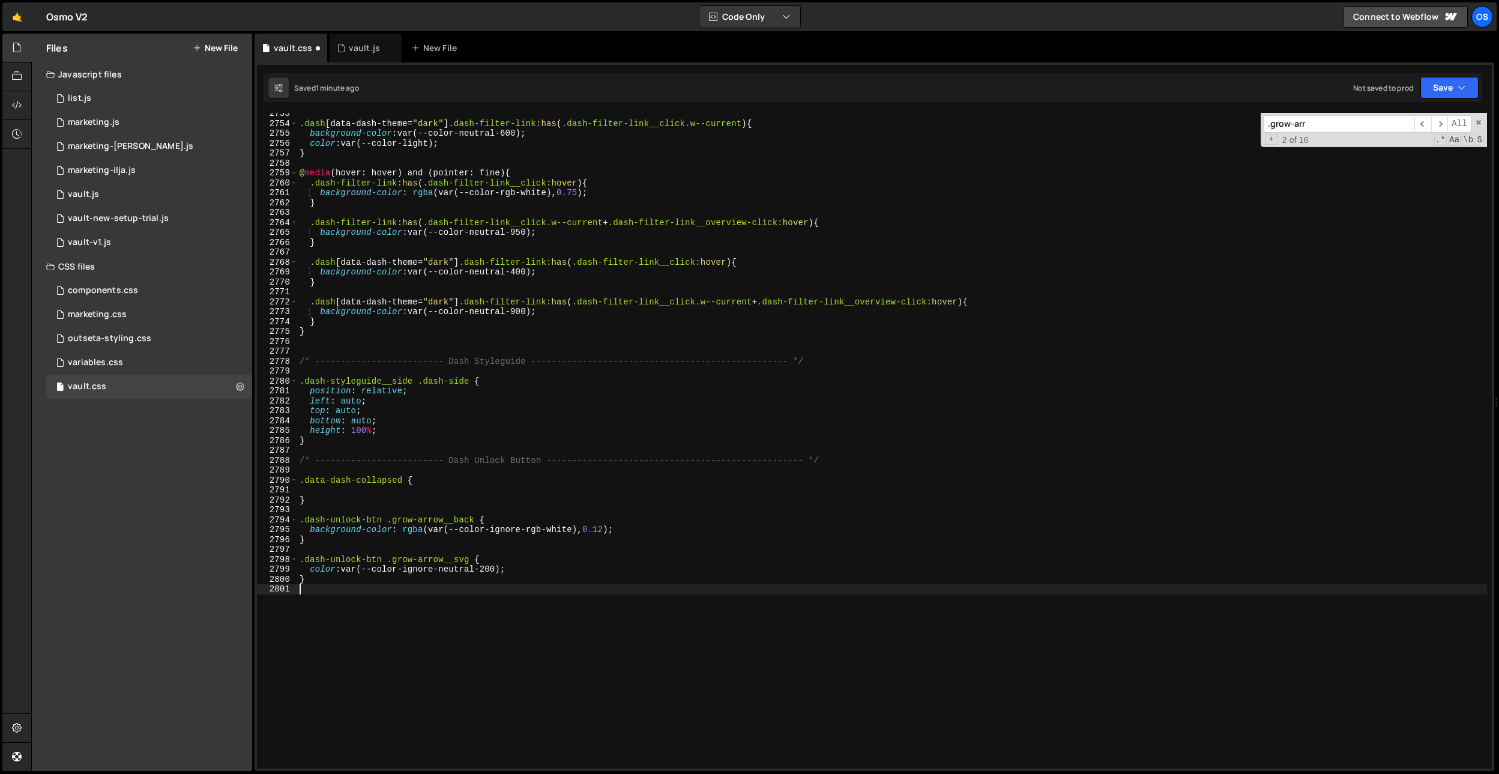
click at [476, 588] on div ".dash [ data-dash-theme = " dark " ] .dash-filter-link :has ( .dash-filter-link…" at bounding box center [892, 446] width 1190 height 675
paste textarea "dash-unlock-btn__grow-arrow"
type textarea ".dash-unlock-btn__grow-arrow {}"
drag, startPoint x: 488, startPoint y: 566, endPoint x: 457, endPoint y: 592, distance: 40.5
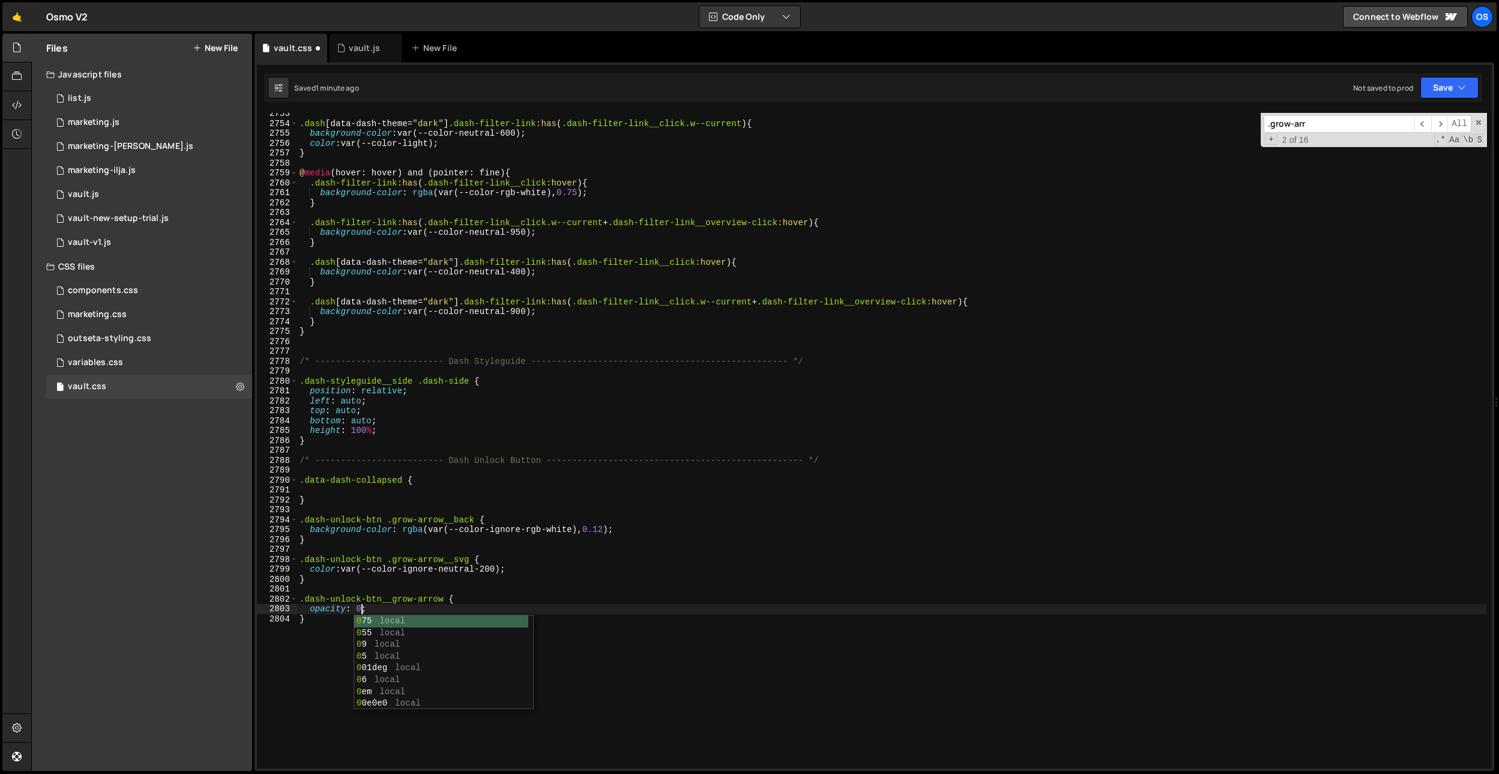
click at [481, 572] on div ".dash [ data-dash-theme = " dark " ] .dash-filter-link :has ( .dash-filter-link…" at bounding box center [892, 446] width 1190 height 675
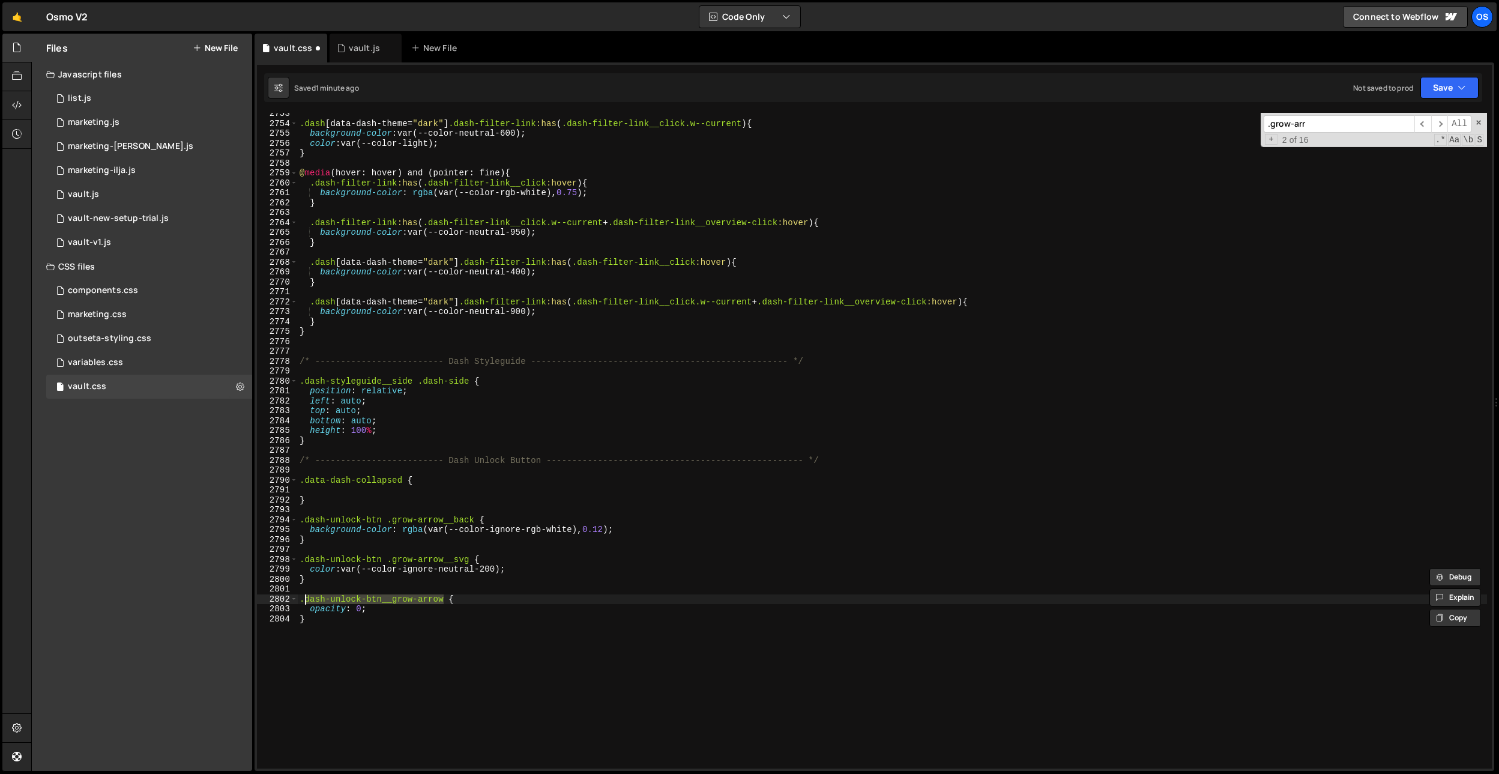
drag, startPoint x: 443, startPoint y: 597, endPoint x: 305, endPoint y: 601, distance: 138.1
click at [305, 601] on div ".dash [ data-dash-theme = " dark " ] .dash-filter-link :has ( .dash-filter-link…" at bounding box center [892, 446] width 1190 height 675
type textarea ".dash-unlock-btn__grow-arrow {"
click at [301, 593] on div ".dash [ data-dash-theme = " dark " ] .dash-filter-link :has ( .dash-filter-link…" at bounding box center [892, 446] width 1190 height 675
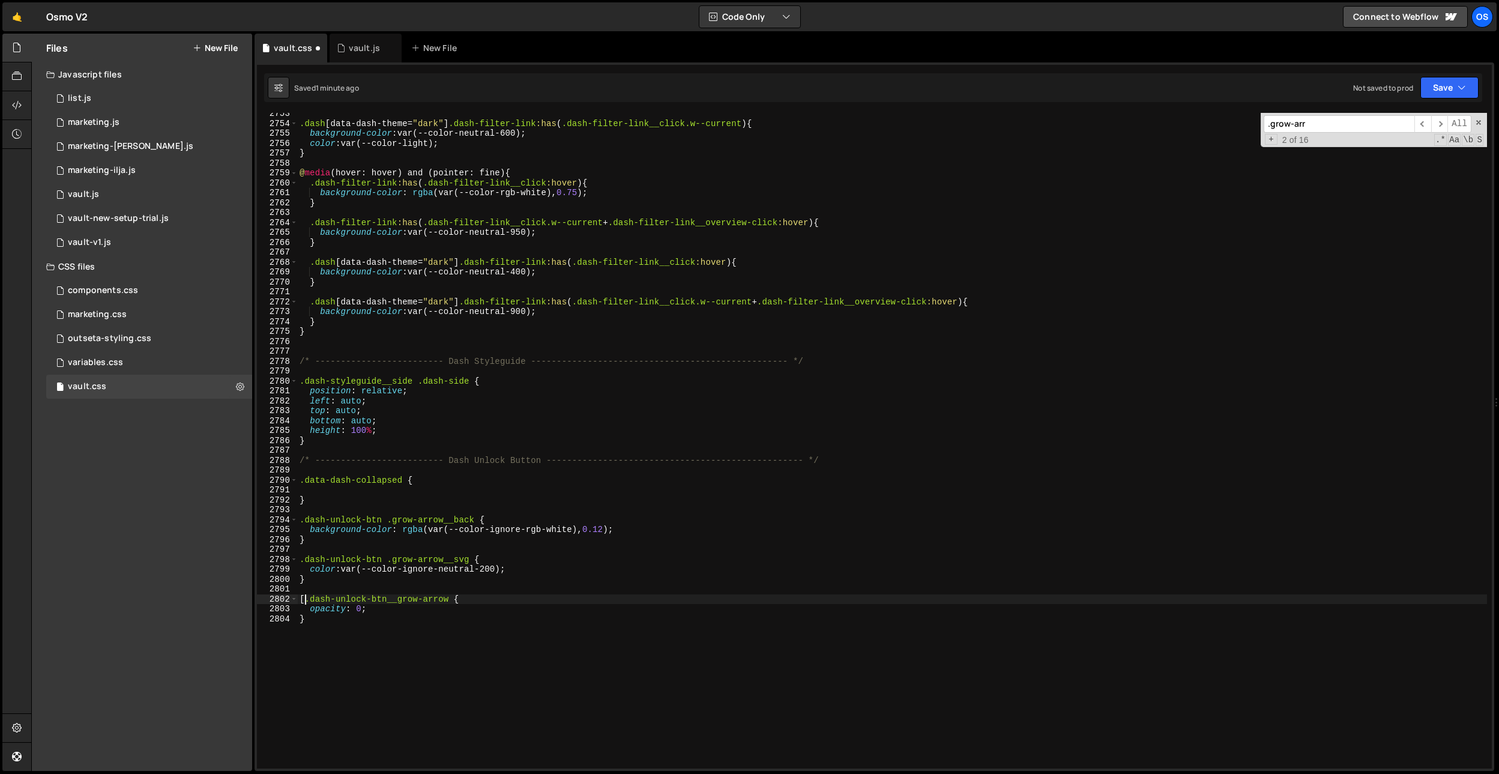
paste textarea "data-dash-collapsed"
click at [519, 617] on div ".dash [ data-dash-theme = " dark " ] .dash-filter-link :has ( .dash-filter-link…" at bounding box center [892, 446] width 1190 height 675
type textarea "}"
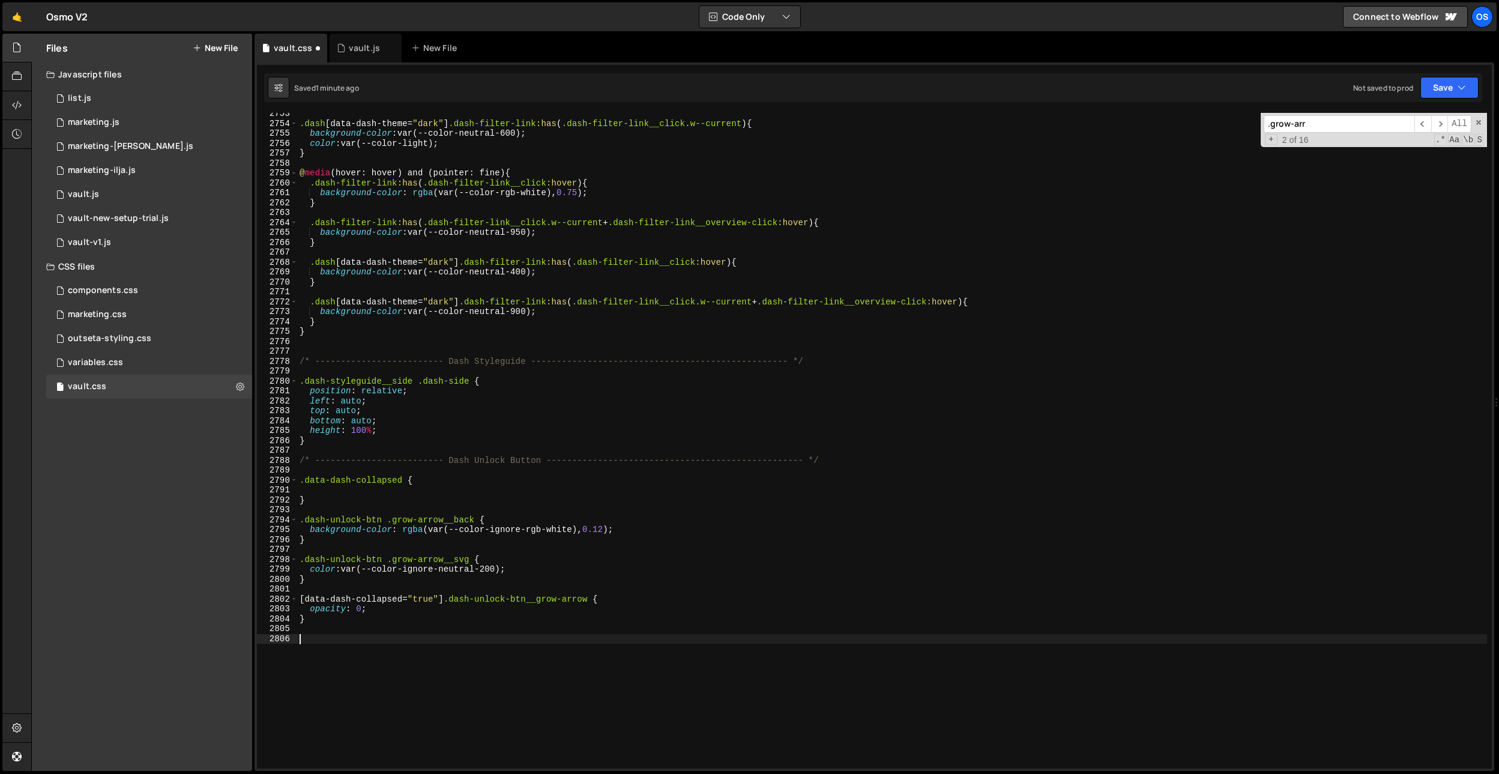
paste textarea "margin-left: 1.125em;"
type textarea "margin-left: 1.125em;"
click at [403, 627] on div ".dash [ data-dash-theme = " dark " ] .dash-filter-link :has ( .dash-filter-link…" at bounding box center [892, 446] width 1190 height 675
paste textarea ".dash-unlock-btn__svg"
drag, startPoint x: 444, startPoint y: 598, endPoint x: 283, endPoint y: 616, distance: 161.9
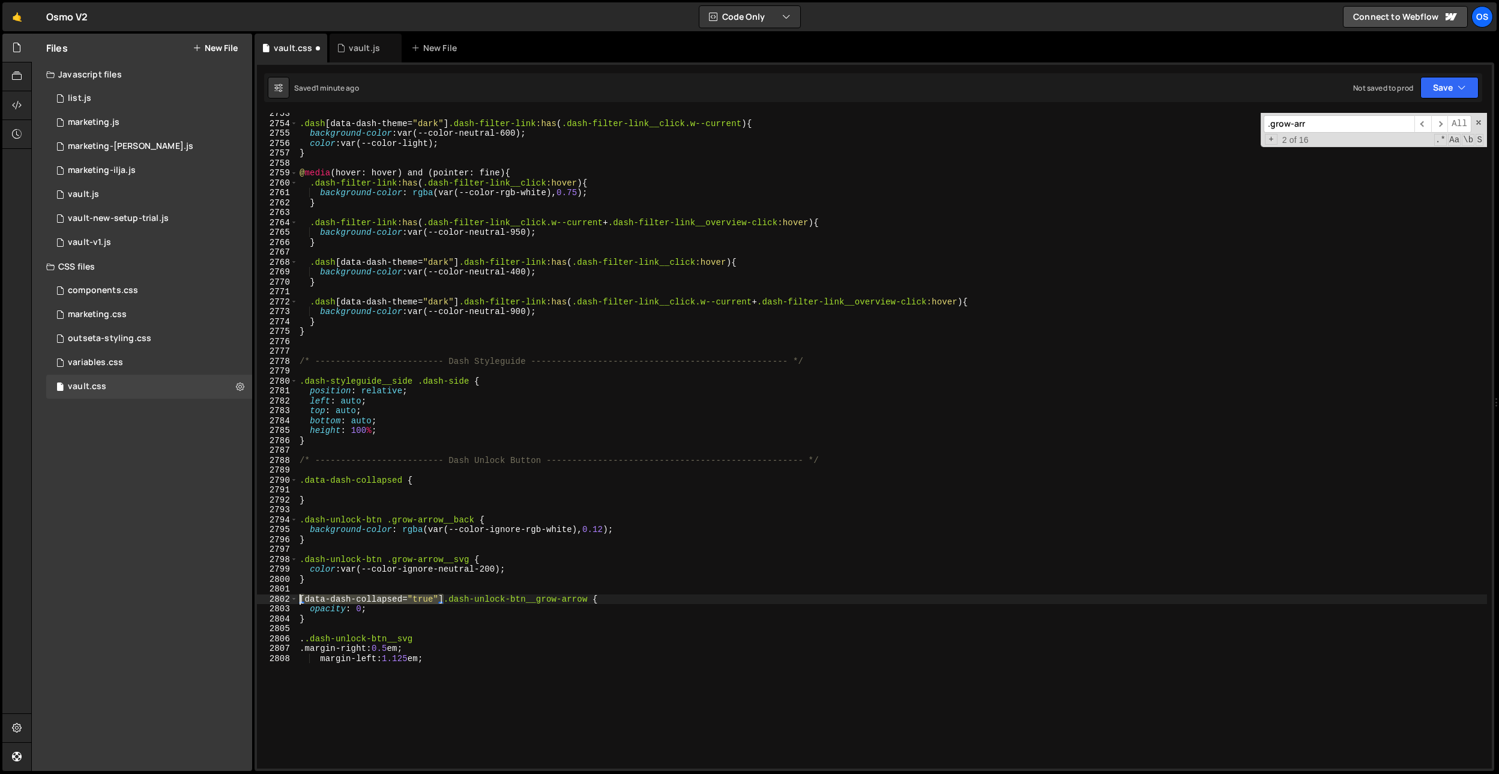
click at [273, 600] on div "..dash-unlock-btn__svg 2753 2754 2755 2756 2757 2758 2759 2760 2761 2762 2763 2…" at bounding box center [874, 441] width 1235 height 656
click at [303, 638] on div ".dash [ data-dash-theme = " dark " ] .dash-filter-link :has ( .dash-filter-link…" at bounding box center [892, 446] width 1190 height 675
paste textarea "[data-dash-collapsed="true"]"
click at [322, 650] on div ".dash [ data-dash-theme = " dark " ] .dash-filter-link :has ( .dash-filter-link…" at bounding box center [892, 446] width 1190 height 675
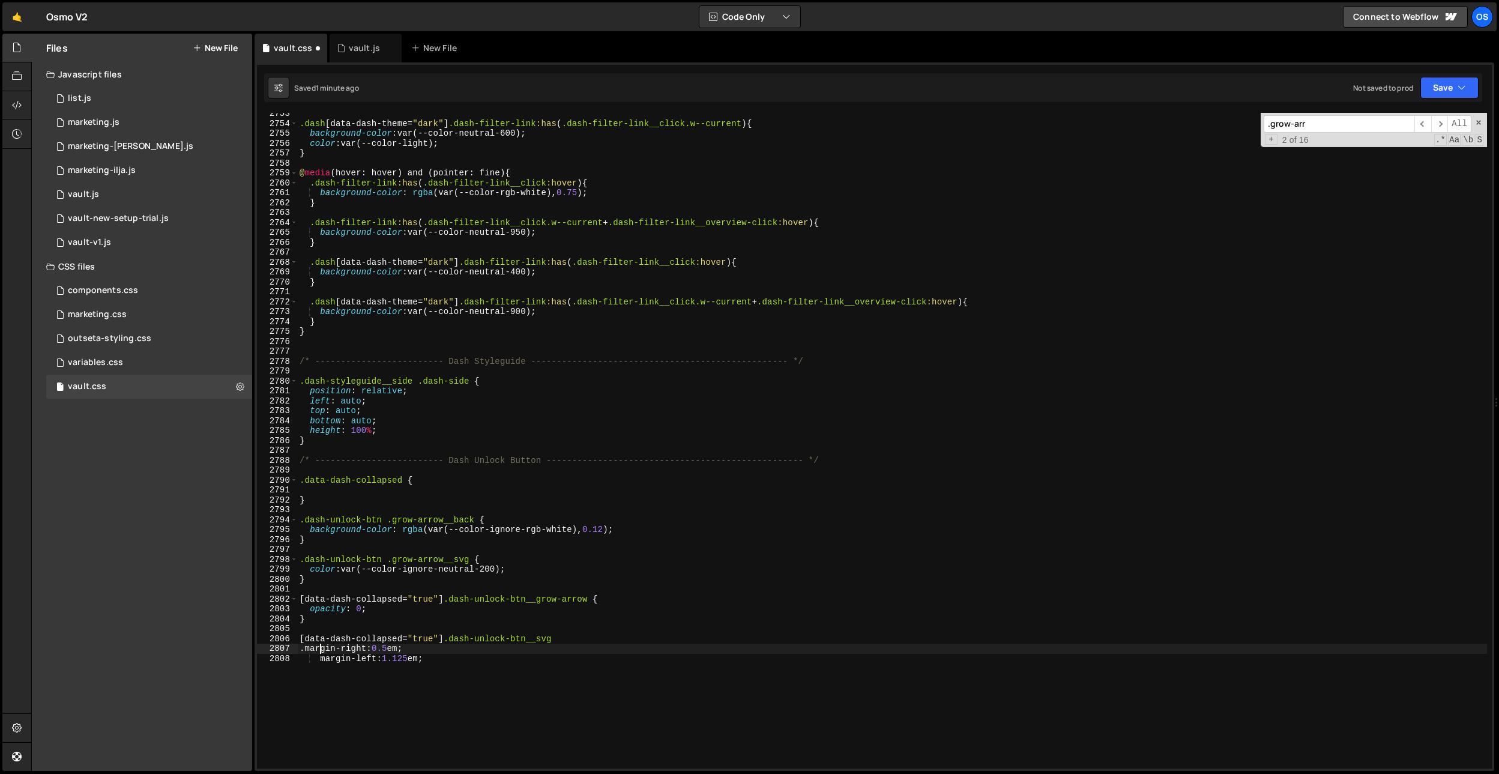
scroll to position [0, 8]
click at [303, 651] on div ".dash [ data-dash-theme = " dark " ] .dash-filter-link :has ( .dash-filter-link…" at bounding box center [892, 446] width 1190 height 675
click at [315, 660] on div ".dash [ data-dash-theme = " dark " ] .dash-filter-link :has ( .dash-filter-link…" at bounding box center [892, 446] width 1190 height 675
click at [456, 652] on div ".dash [ data-dash-theme = " dark " ] .dash-filter-link :has ( .dash-filter-link…" at bounding box center [892, 446] width 1190 height 675
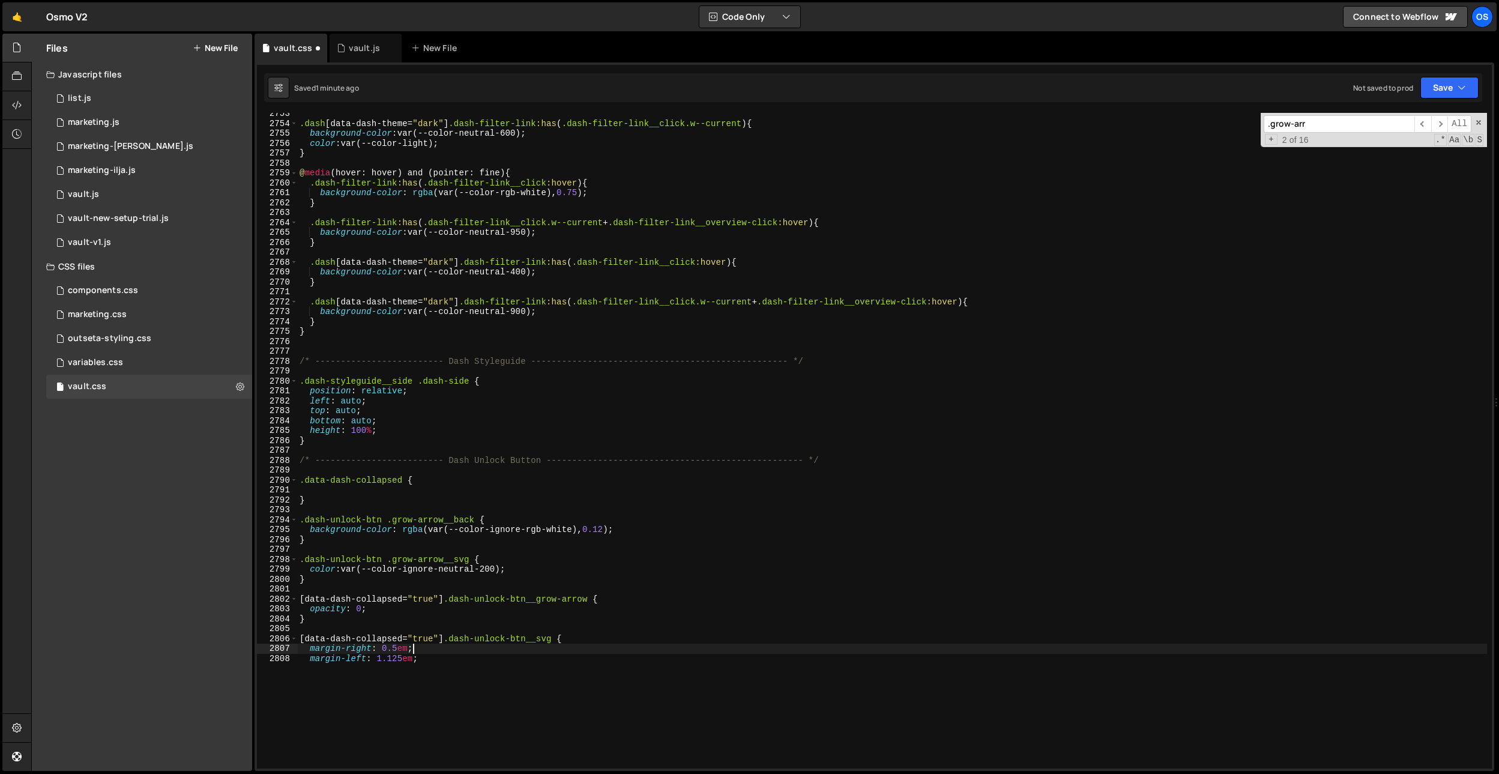
type textarea "margin-left: 1.125em;"
click at [470, 583] on div ".dash [ data-dash-theme = " dark " ] .dash-filter-link :has ( .dash-filter-link…" at bounding box center [892, 446] width 1190 height 675
type textarea "}"
click at [582, 630] on div ".dash [ data-dash-theme = " dark " ] .dash-filter-link :has ( .dash-filter-link…" at bounding box center [892, 446] width 1190 height 675
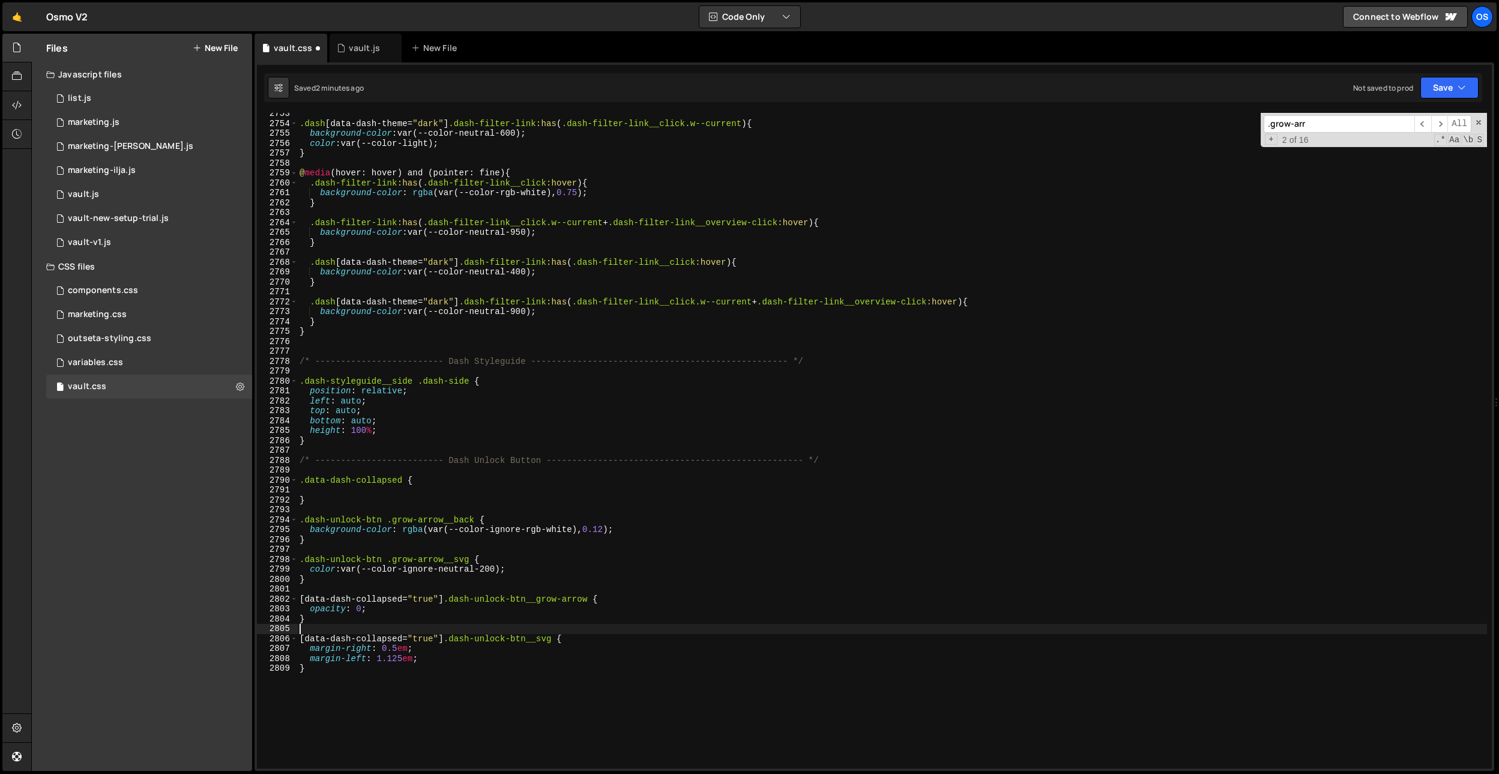
click at [537, 568] on div ".dash [ data-dash-theme = " dark " ] .dash-filter-link :has ( .dash-filter-link…" at bounding box center [892, 446] width 1190 height 675
type textarea "color: var(--color-ignore-neutral-200);"
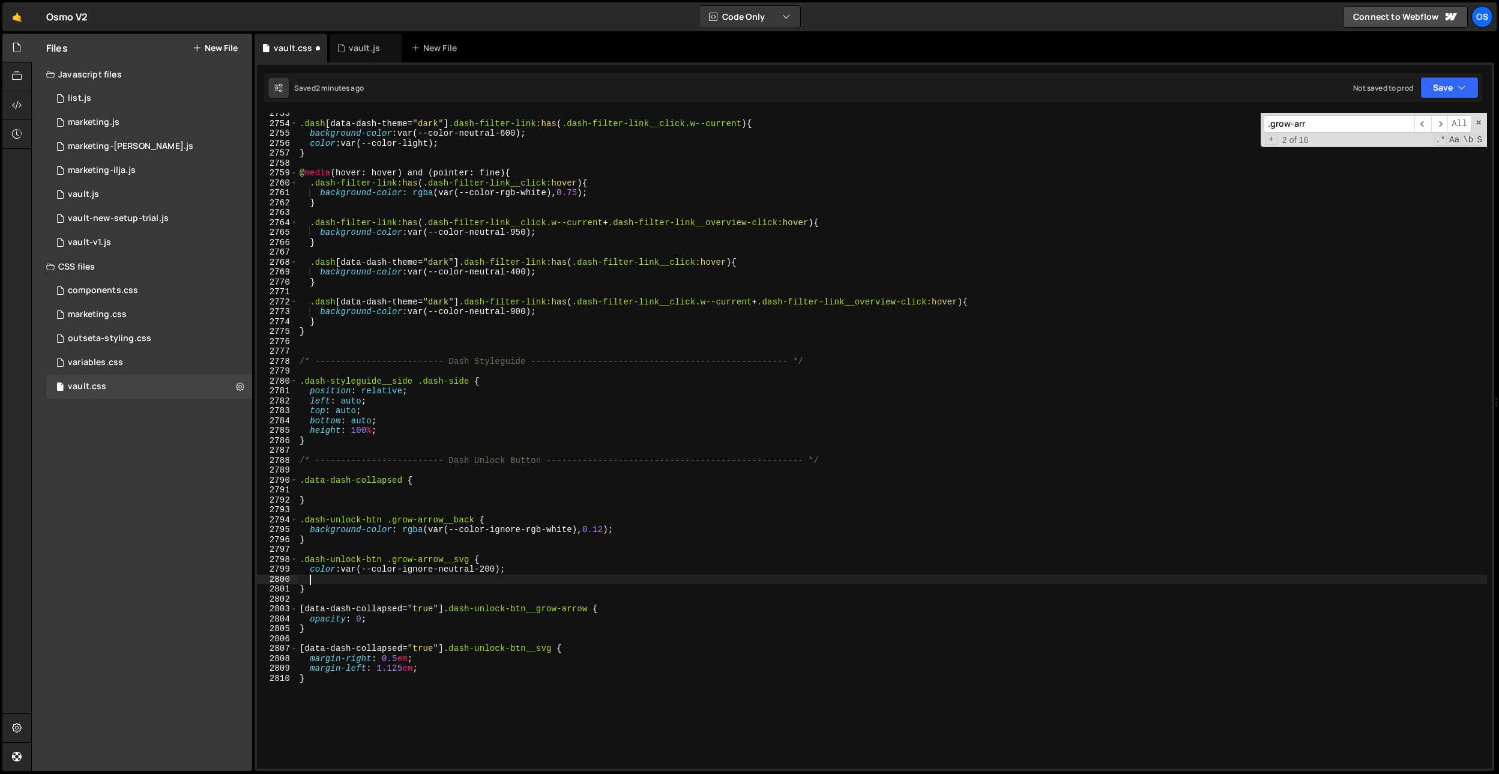
paste textarea "transform var(--animation-default)"
click at [363, 578] on div ".dash [ data-dash-theme = " dark " ] .dash-filter-link :has ( .dash-filter-link…" at bounding box center [892, 446] width 1190 height 675
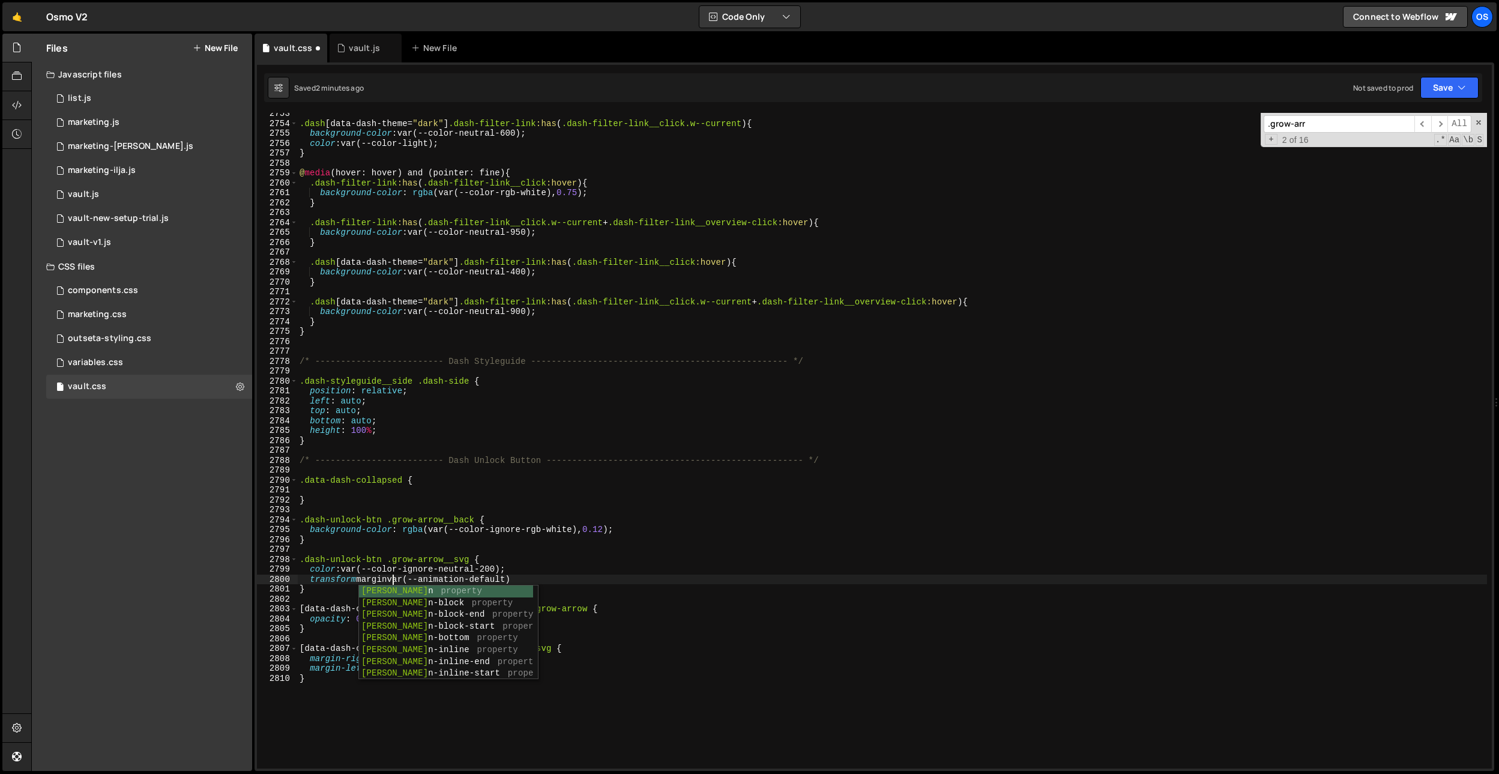
scroll to position [0, 7]
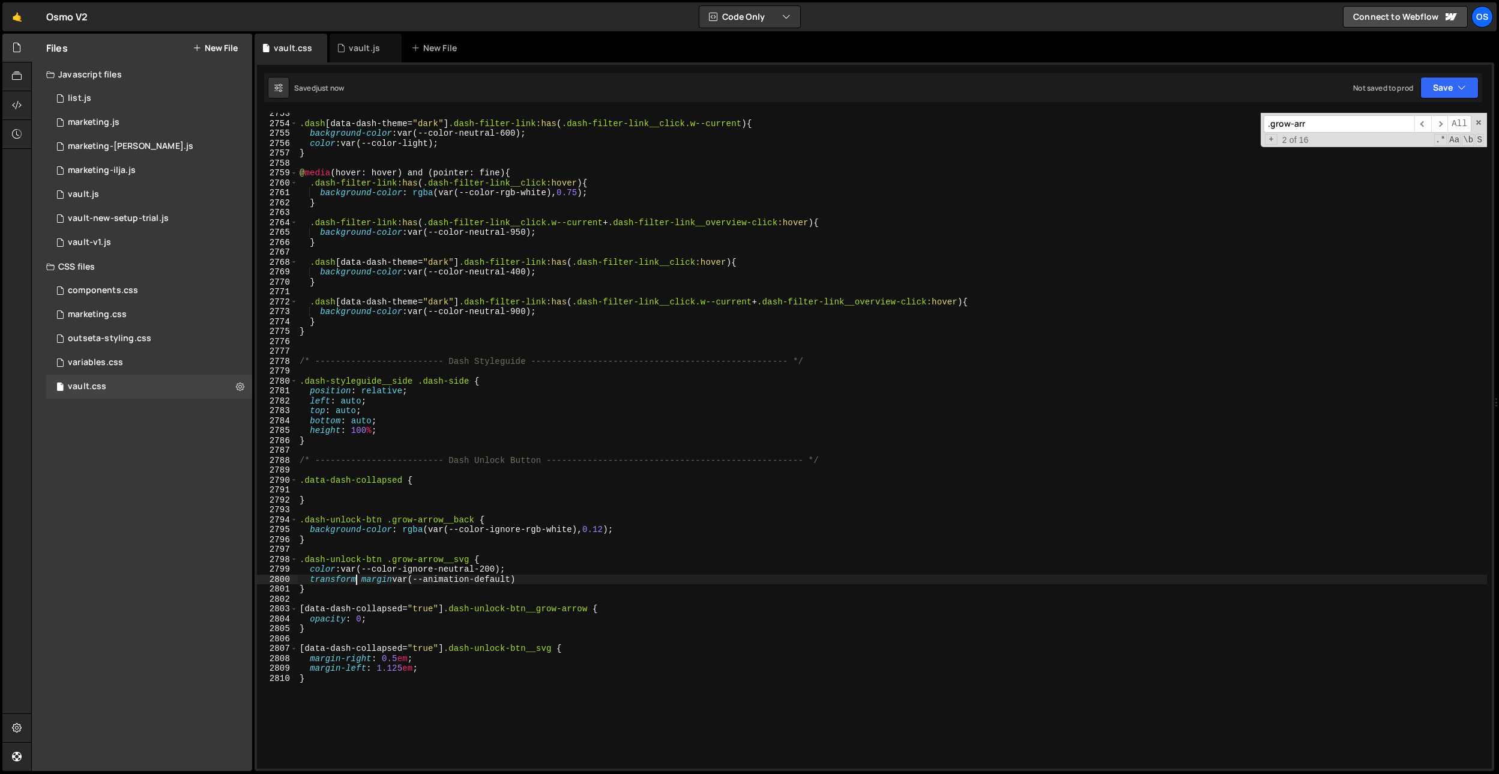
click at [355, 578] on div ".dash [ data-dash-theme = " dark " ] .dash-filter-link :has ( .dash-filter-link…" at bounding box center [892, 446] width 1190 height 675
drag, startPoint x: 470, startPoint y: 560, endPoint x: 393, endPoint y: 564, distance: 77.5
click at [393, 564] on div ".dash [ data-dash-theme = " dark " ] .dash-filter-link :has ( .dash-filter-link…" at bounding box center [892, 446] width 1190 height 675
paste textarea ".dash-unlock-btn"
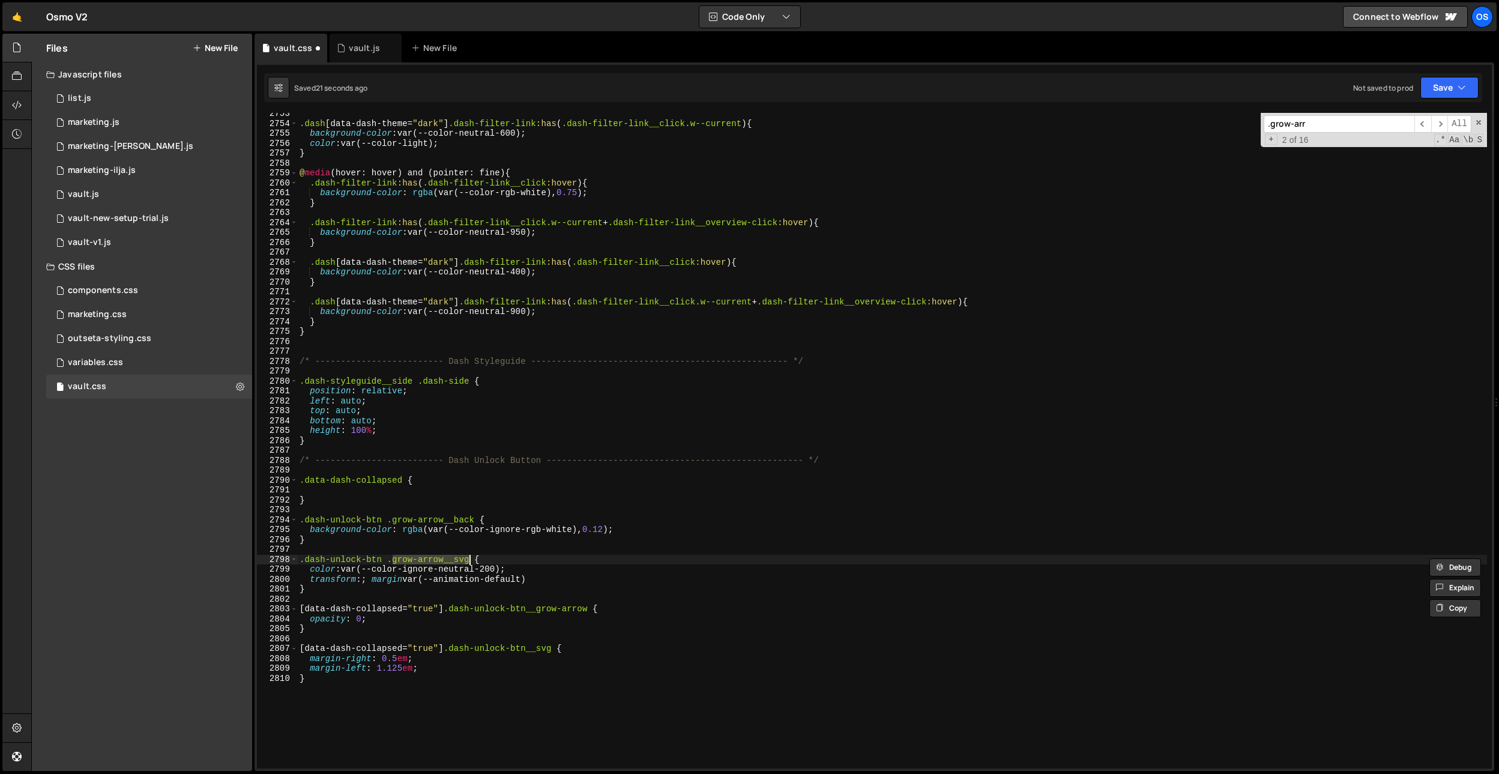
click at [412, 587] on div ".dash [ data-dash-theme = " dark " ] .dash-filter-link :has ( .dash-filter-link…" at bounding box center [892, 446] width 1190 height 675
type textarea "}"
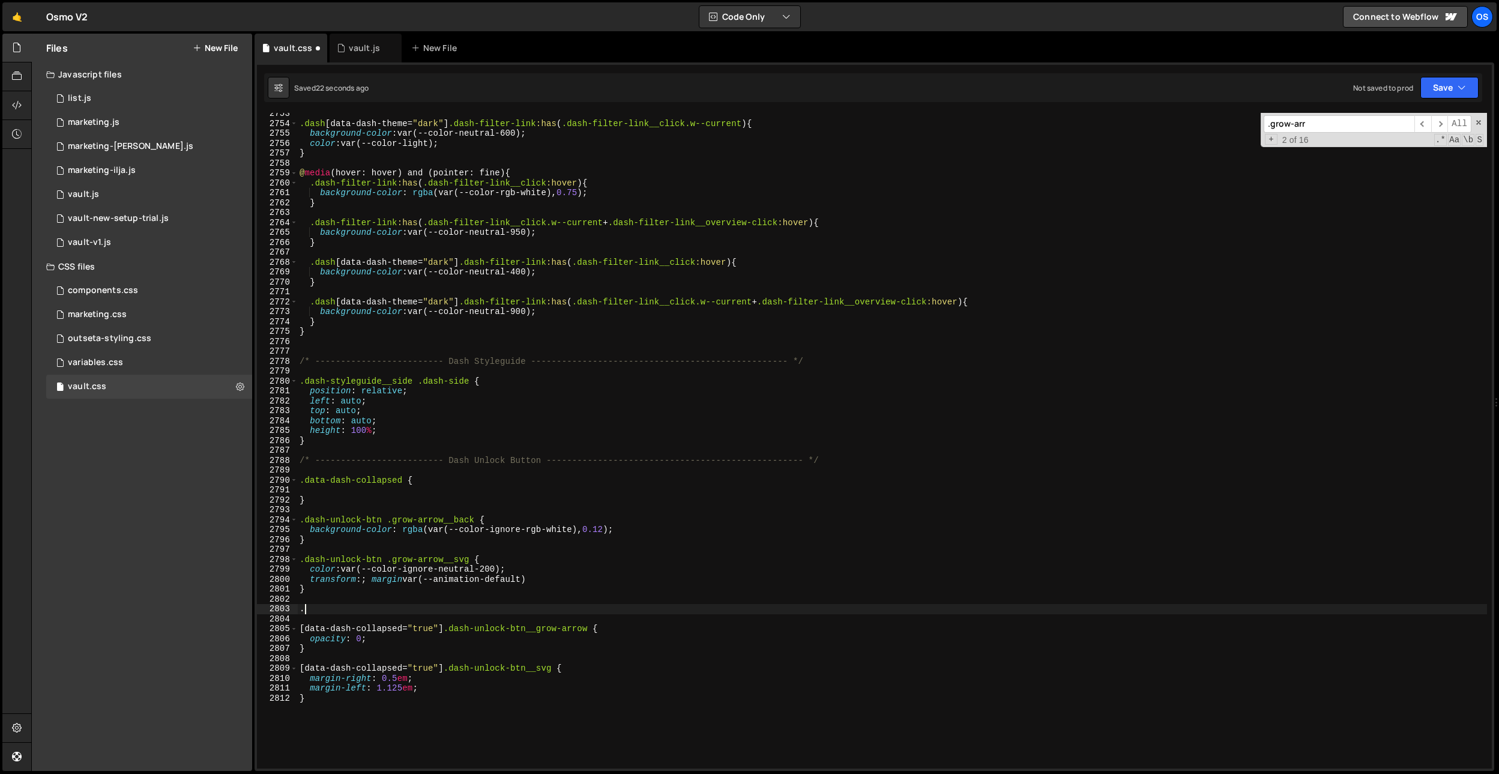
paste textarea ".dash-unlock-btn__svg"
type textarea "..dash-unlock-btn__svg {}"
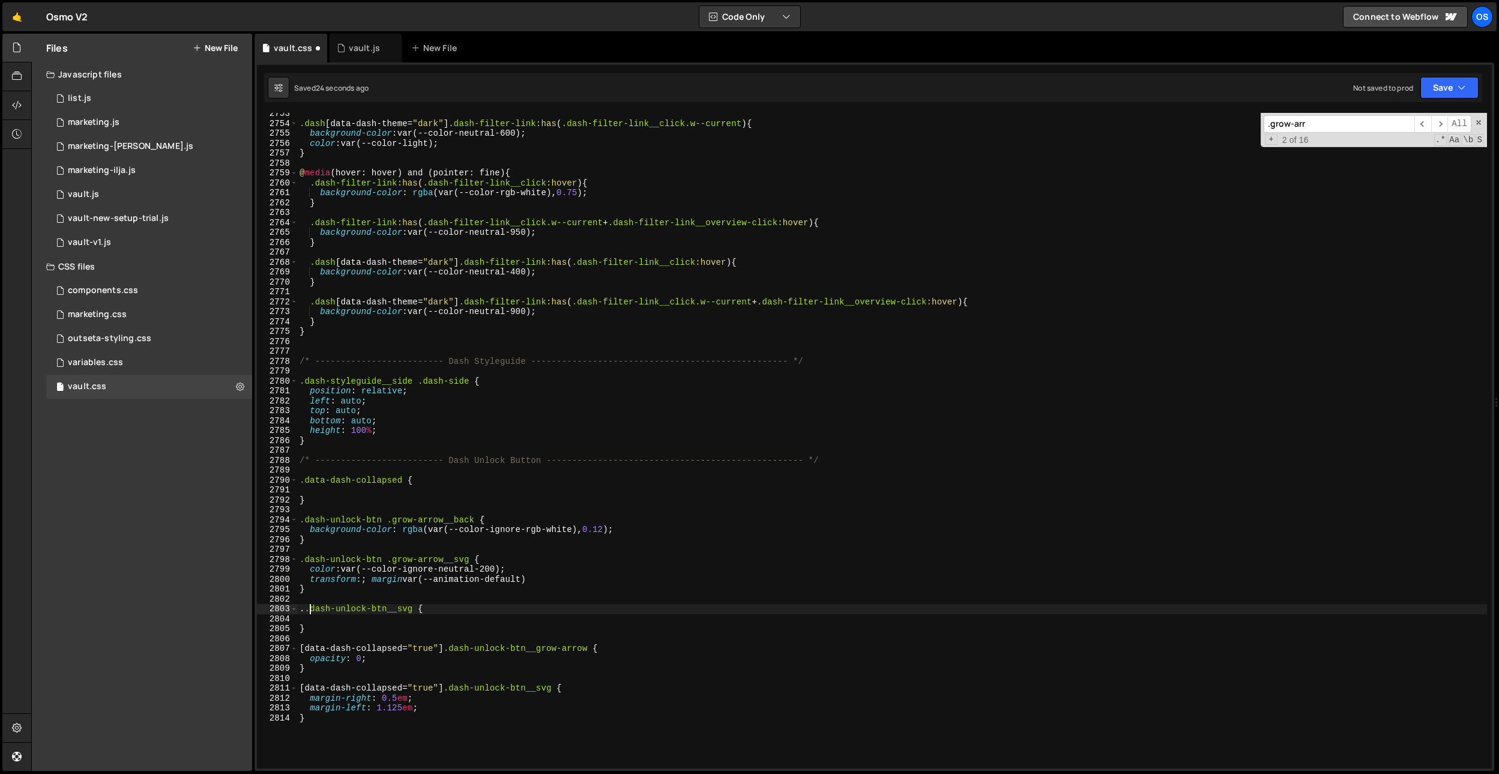
click at [308, 614] on div ".dash [ data-dash-theme = " dark " ] .dash-filter-link :has ( .dash-filter-link…" at bounding box center [892, 446] width 1190 height 675
click at [561, 571] on div ".dash [ data-dash-theme = " dark " ] .dash-filter-link :has ( .dash-filter-link…" at bounding box center [892, 446] width 1190 height 675
drag, startPoint x: 556, startPoint y: 582, endPoint x: 300, endPoint y: 580, distance: 256.3
click at [300, 580] on div ".dash [ data-dash-theme = " dark " ] .dash-filter-link :has ( .dash-filter-link…" at bounding box center [892, 446] width 1190 height 675
type textarea "transform:; margin var(--animation-default)"
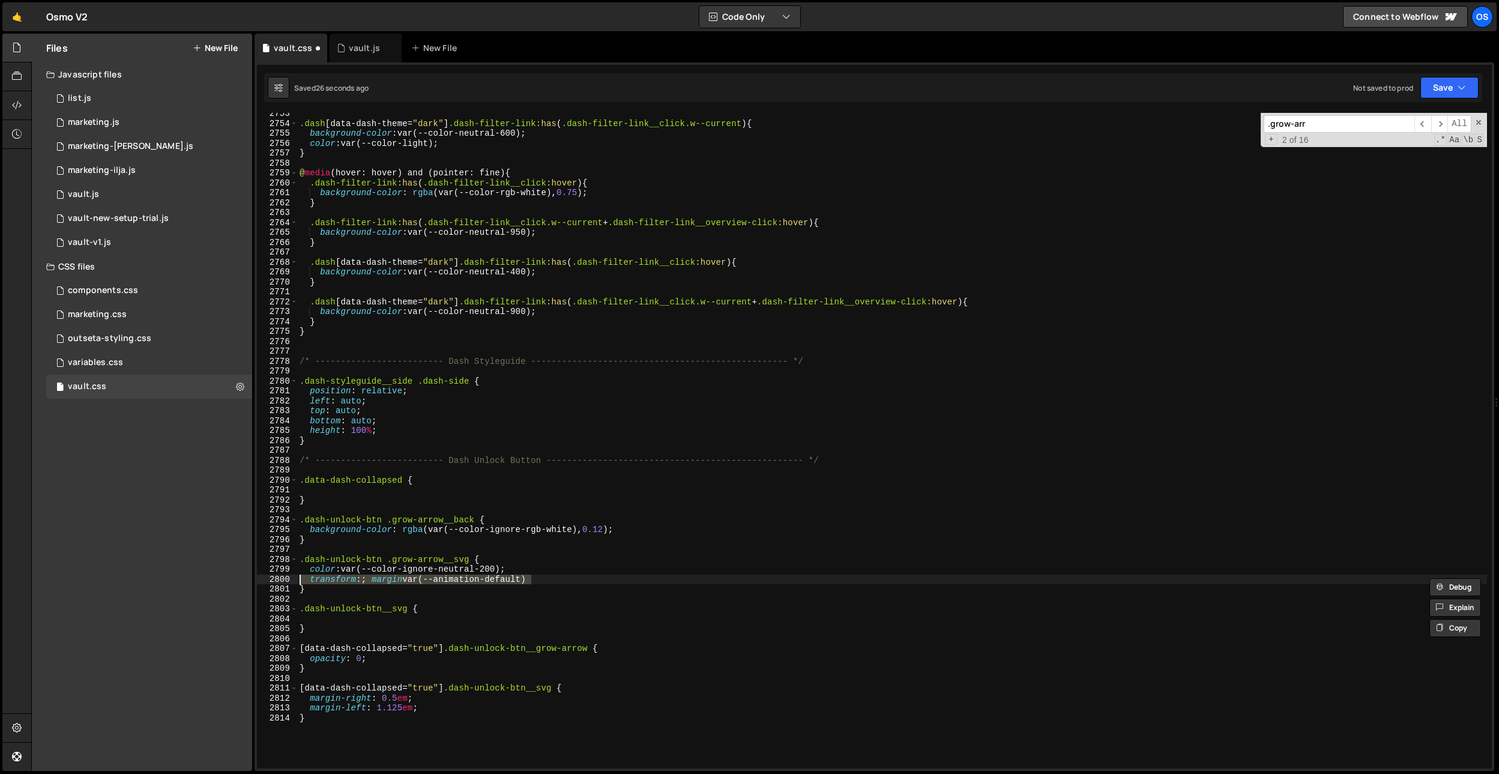
type textarea "color: var(--color-ignore-neutral-200);"
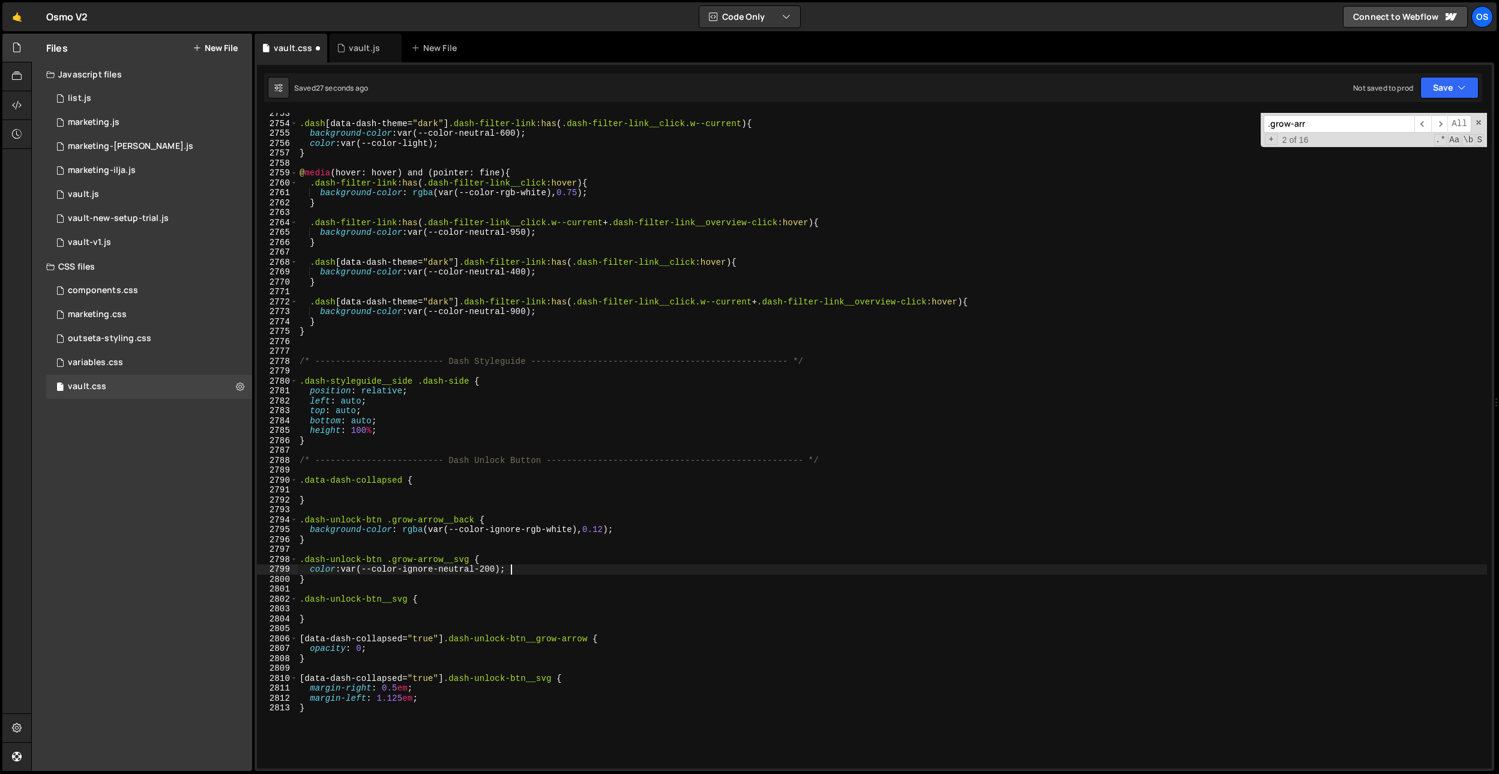
click at [379, 610] on div ".dash [ data-dash-theme = " dark " ] .dash-filter-link :has ( .dash-filter-link…" at bounding box center [892, 446] width 1190 height 675
paste textarea "transform:; margin var(--animation-default)"
click at [316, 612] on div ".dash [ data-dash-theme = " dark " ] .dash-filter-link :has ( .dash-filter-link…" at bounding box center [892, 446] width 1190 height 675
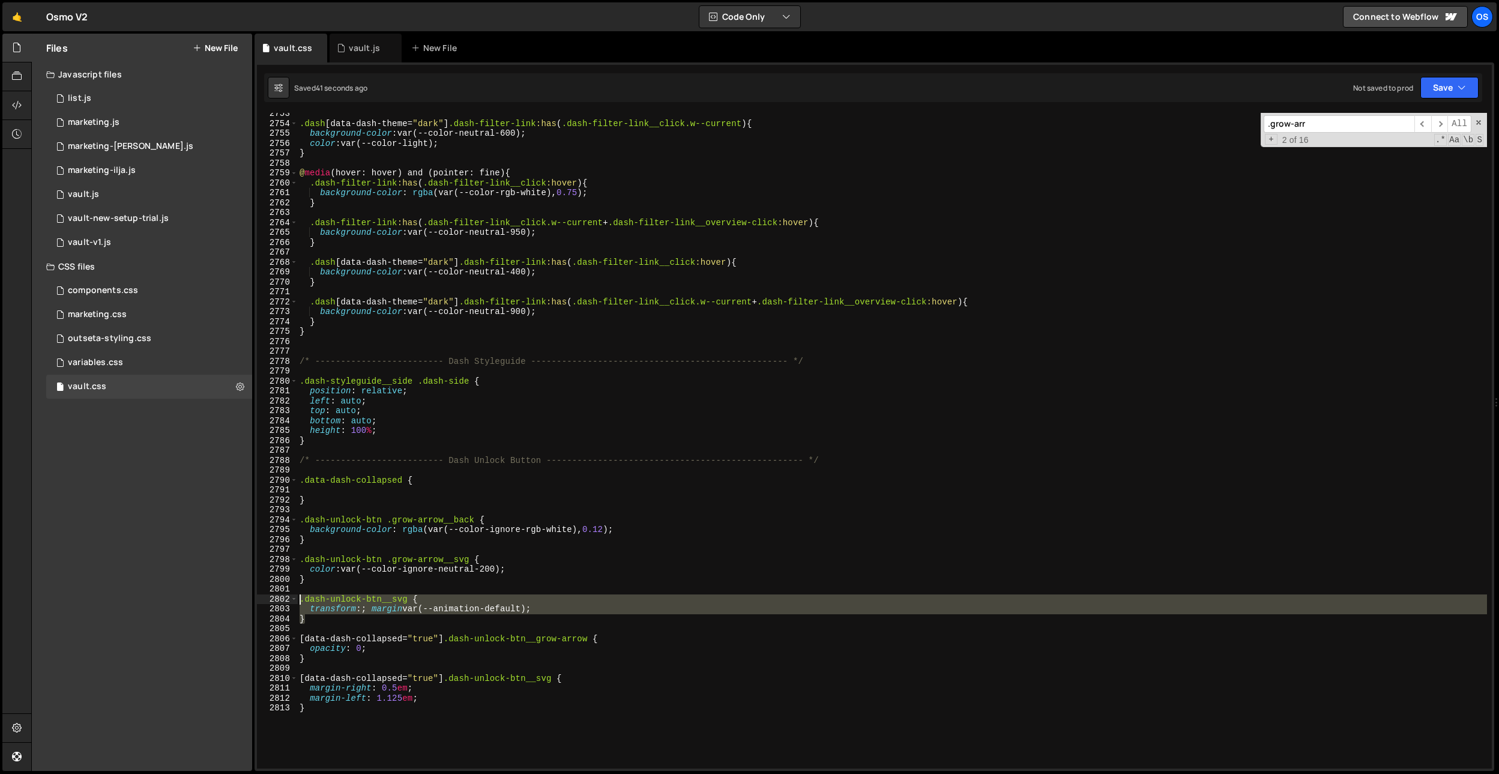
drag, startPoint x: 342, startPoint y: 620, endPoint x: 313, endPoint y: 673, distance: 60.5
click at [294, 599] on div "transform:; margin var(--animation-default); 2753 2754 2755 2756 2757 2758 2759…" at bounding box center [874, 441] width 1235 height 656
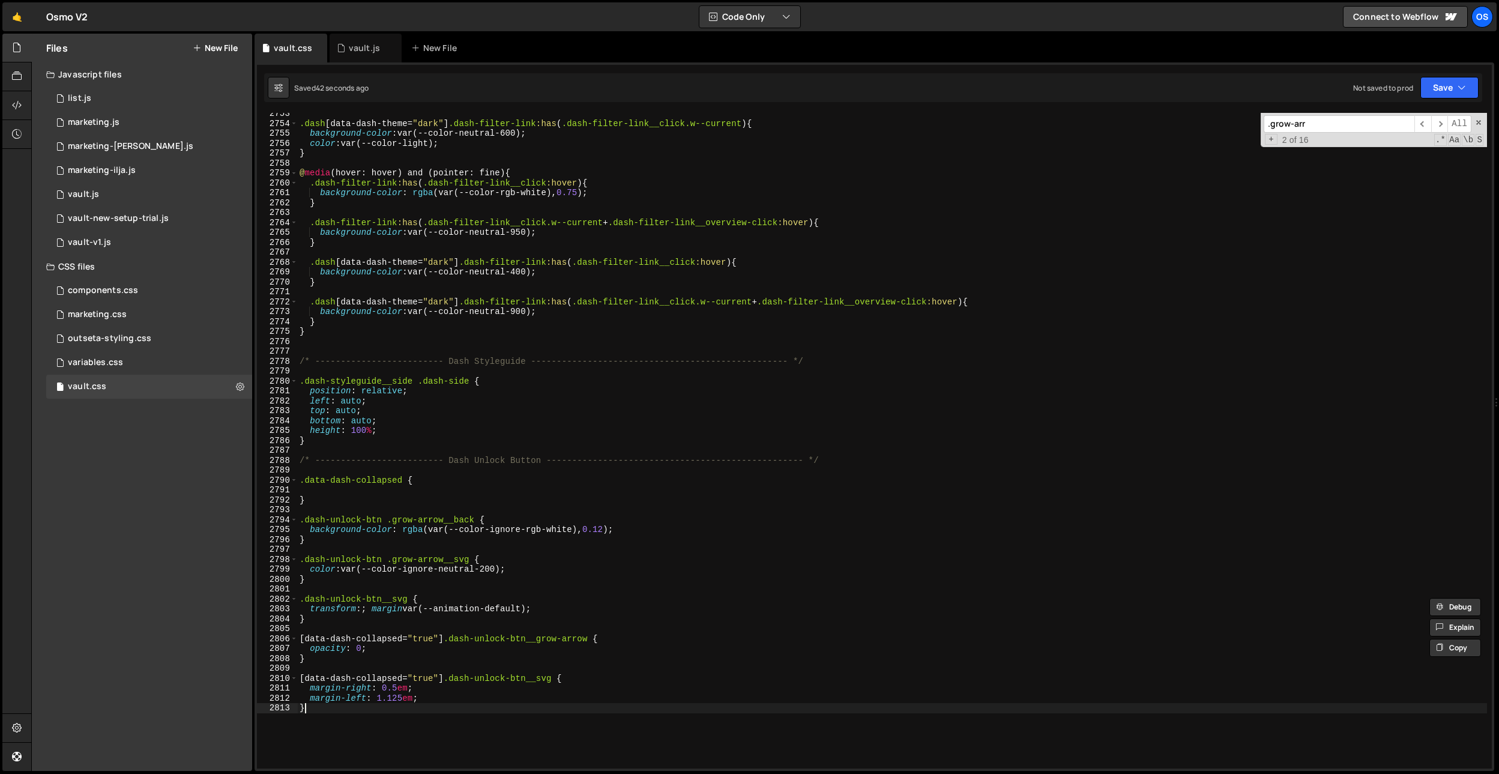
click at [331, 707] on div ".dash [ data-dash-theme = " dark " ] .dash-filter-link :has ( .dash-filter-link…" at bounding box center [892, 446] width 1190 height 675
type textarea "}"
paste textarea "}"
click at [412, 726] on div ".dash [ data-dash-theme = " dark " ] .dash-filter-link :has ( .dash-filter-link…" at bounding box center [892, 446] width 1190 height 675
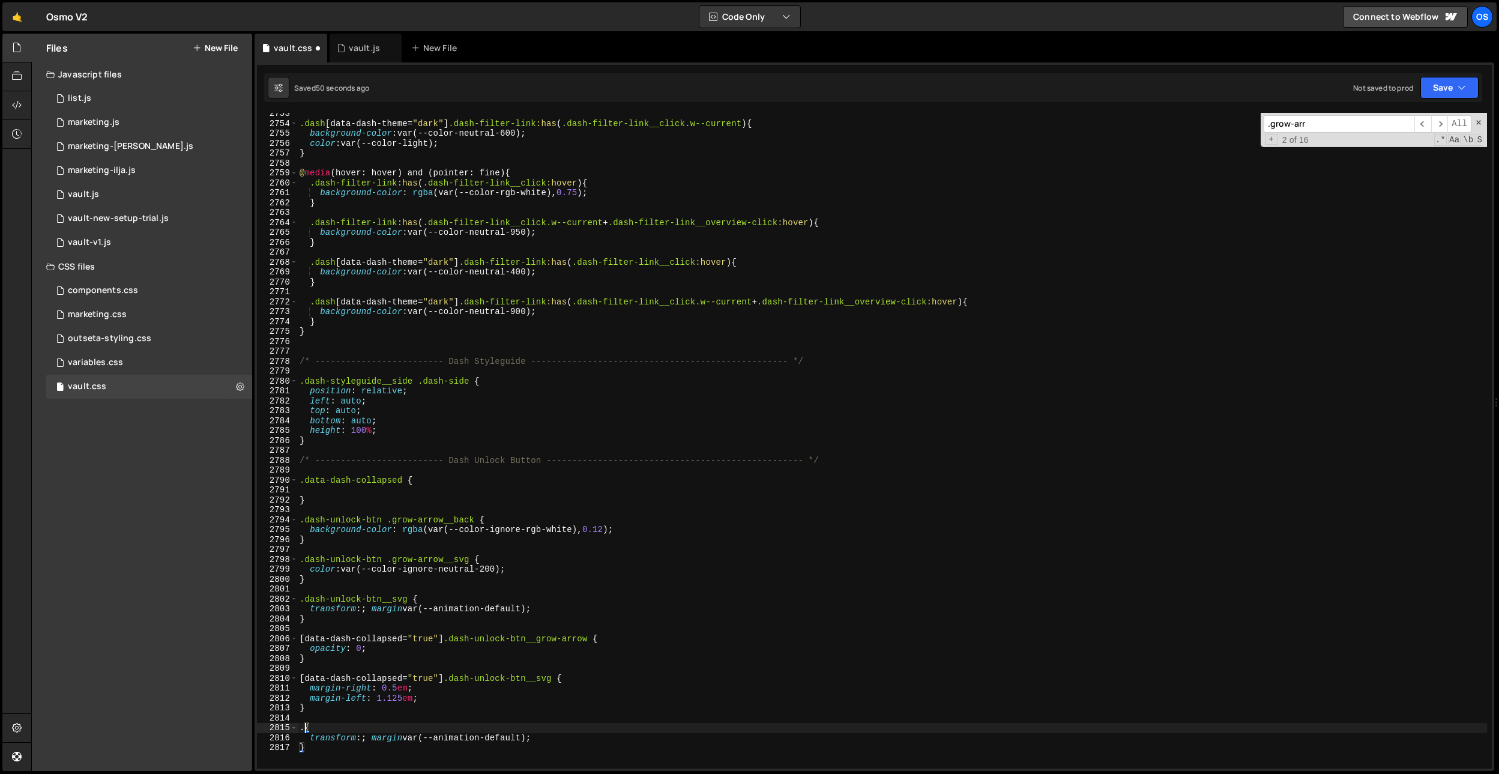
paste textarea "dash-unlock-btn__span"
click at [398, 737] on div ".dash [ data-dash-theme = " dark " ] .dash-filter-link :has ( .dash-filter-link…" at bounding box center [892, 446] width 1190 height 675
click at [367, 739] on div ".dash [ data-dash-theme = " dark " ] .dash-filter-link :has ( .dash-filter-link…" at bounding box center [892, 446] width 1190 height 675
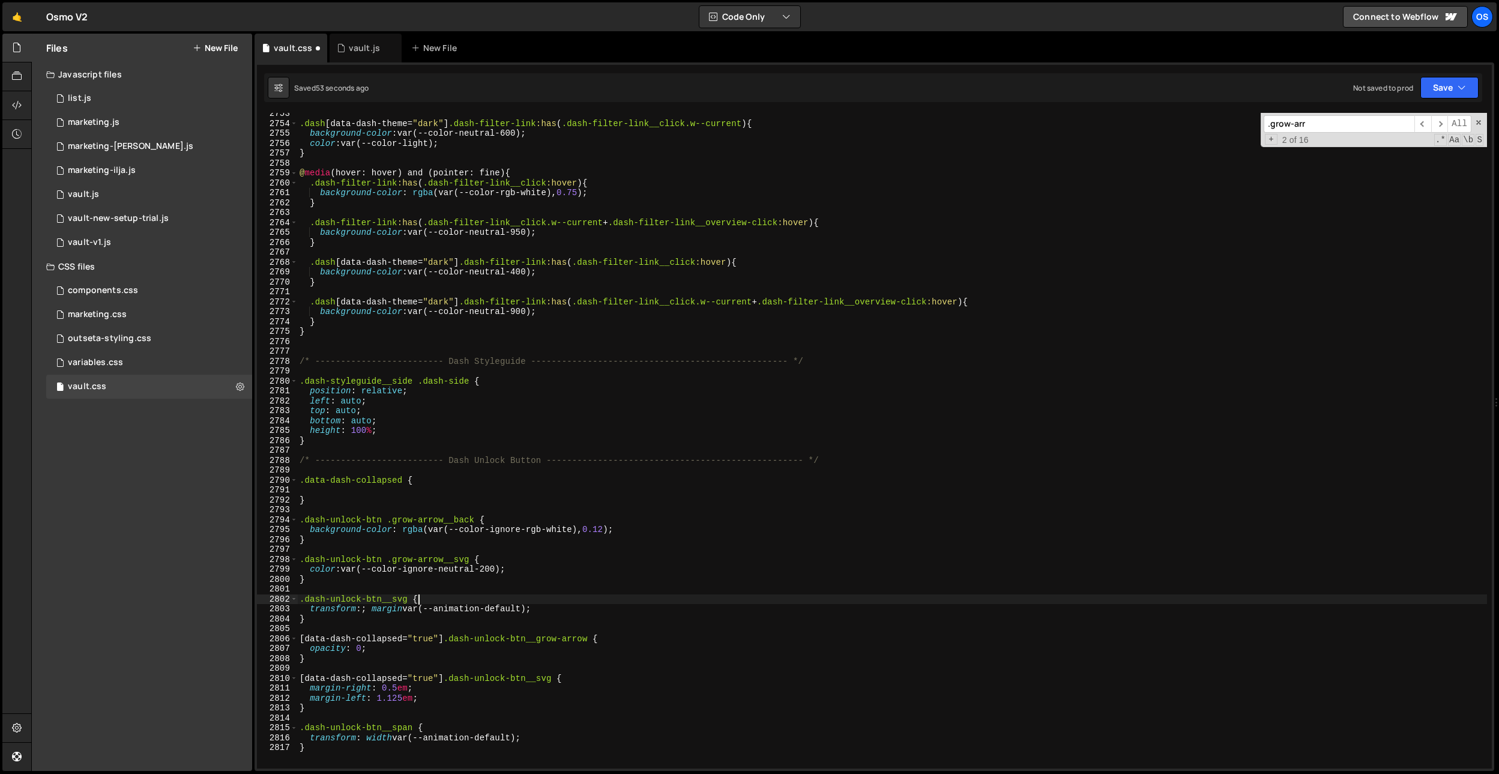
click at [421, 599] on div ".dash [ data-dash-theme = " dark " ] .dash-filter-link :has ( .dash-filter-link…" at bounding box center [892, 446] width 1190 height 675
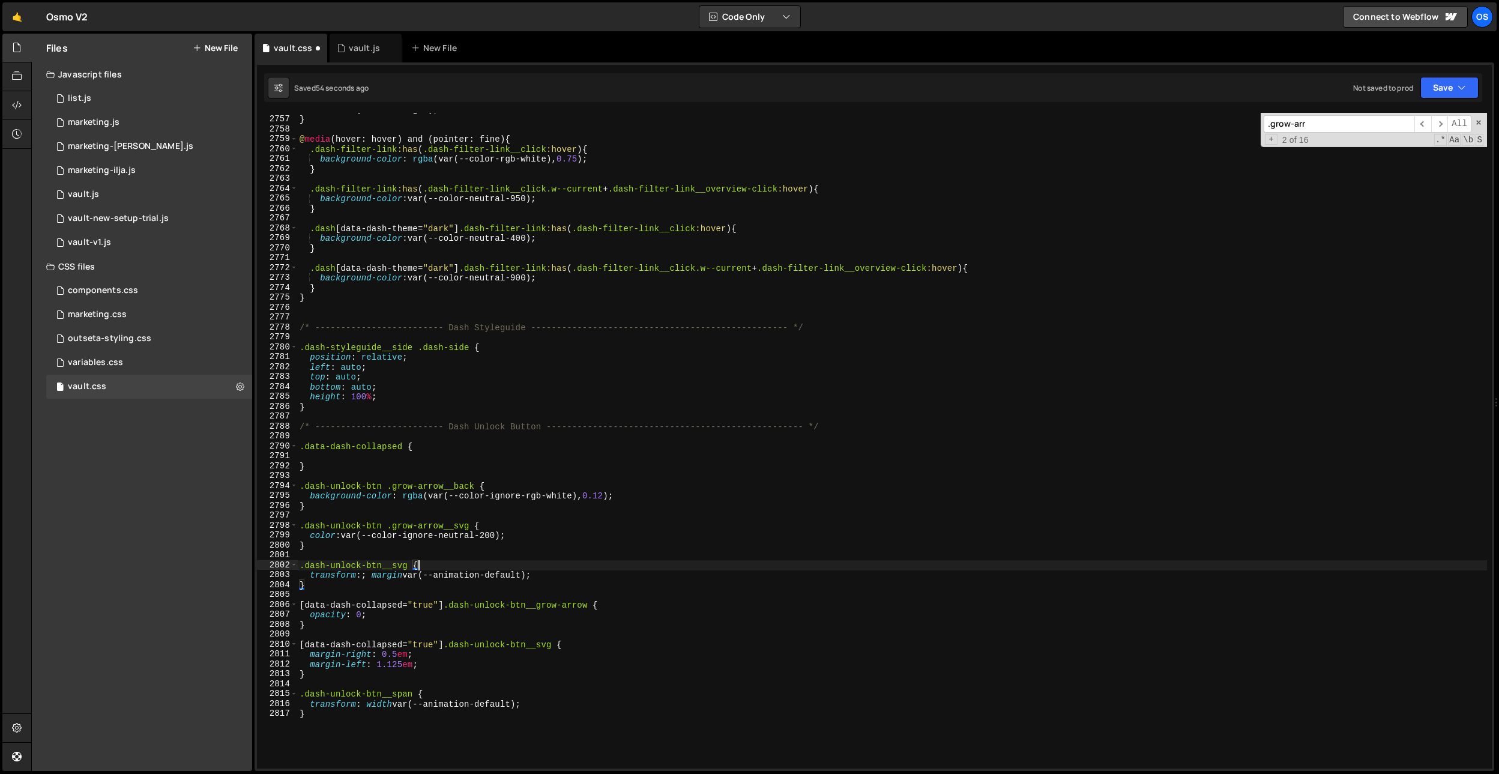
click at [366, 705] on div "color : var(--color-light) ; } @ media (hover: hover) and (pointer: fine) { .da…" at bounding box center [892, 441] width 1190 height 675
click at [367, 577] on div "color : var(--color-light) ; } @ media (hover: hover) and (pointer: fine) { .da…" at bounding box center [892, 441] width 1190 height 675
click at [415, 659] on div "color : var(--color-light) ; } @ media (hover: hover) and (pointer: fine) { .da…" at bounding box center [892, 441] width 1190 height 675
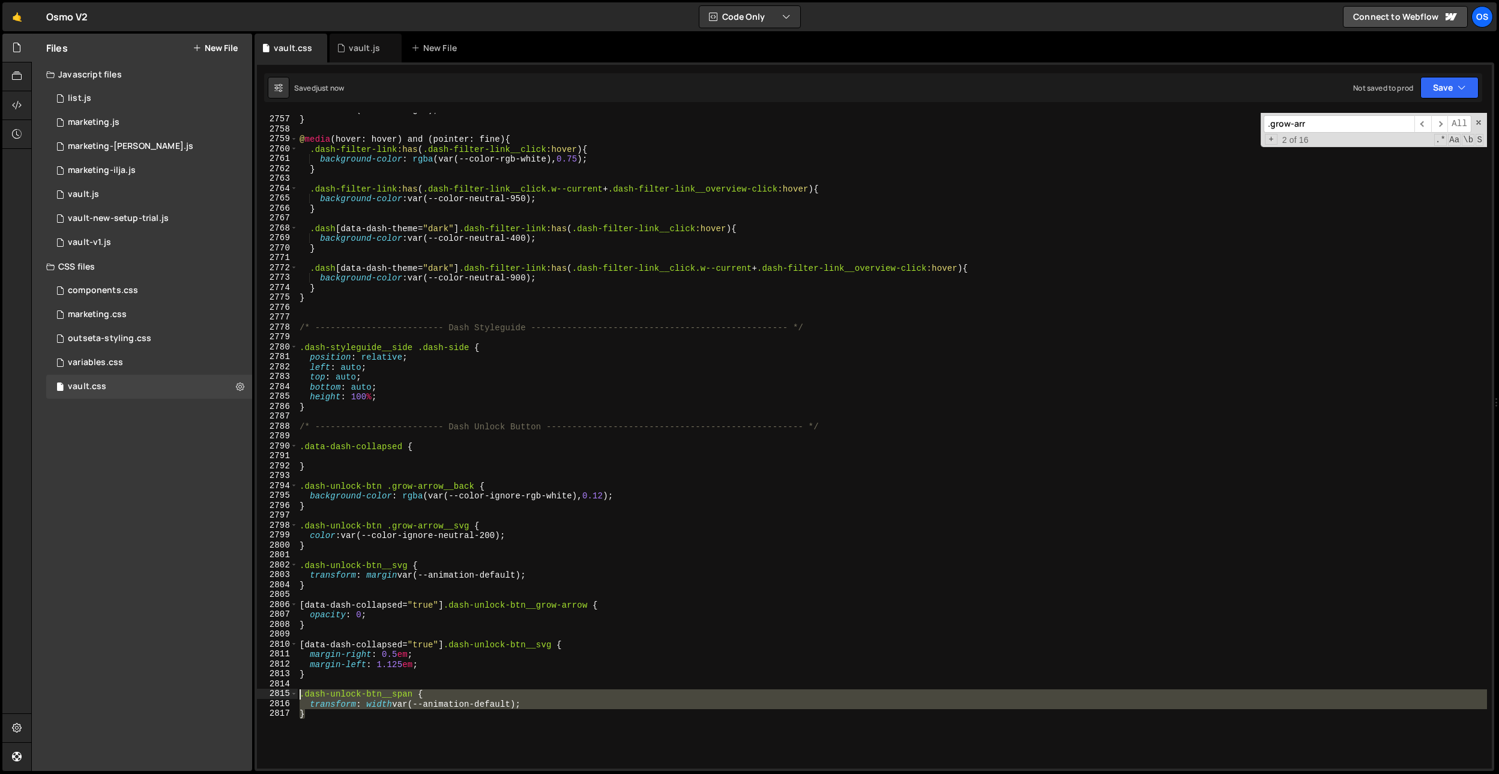
drag, startPoint x: 421, startPoint y: 717, endPoint x: 276, endPoint y: 693, distance: 147.2
click at [276, 693] on div "margin-right: 0.5em; 2756 2757 2758 2759 2760 2761 2762 2763 2764 2765 2766 276…" at bounding box center [874, 441] width 1235 height 656
type textarea ".dash-unlock-btn__span { transform: width var(--animation-default);"
type textarea "transform: width var(--animation-default); }"
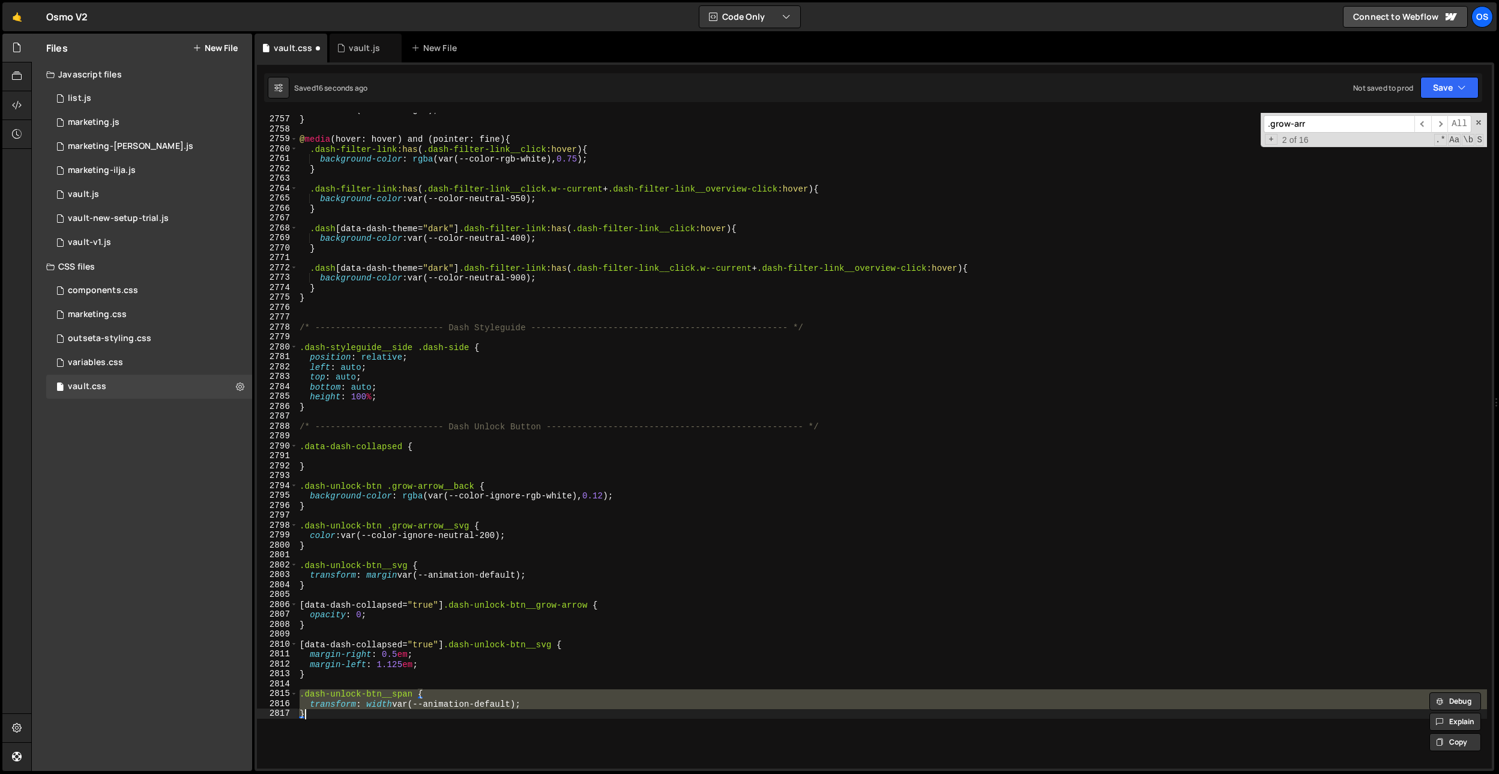
click at [404, 704] on div "color : var(--color-light) ; } @ media (hover: hover) and (pointer: fine) { .da…" at bounding box center [892, 441] width 1190 height 656
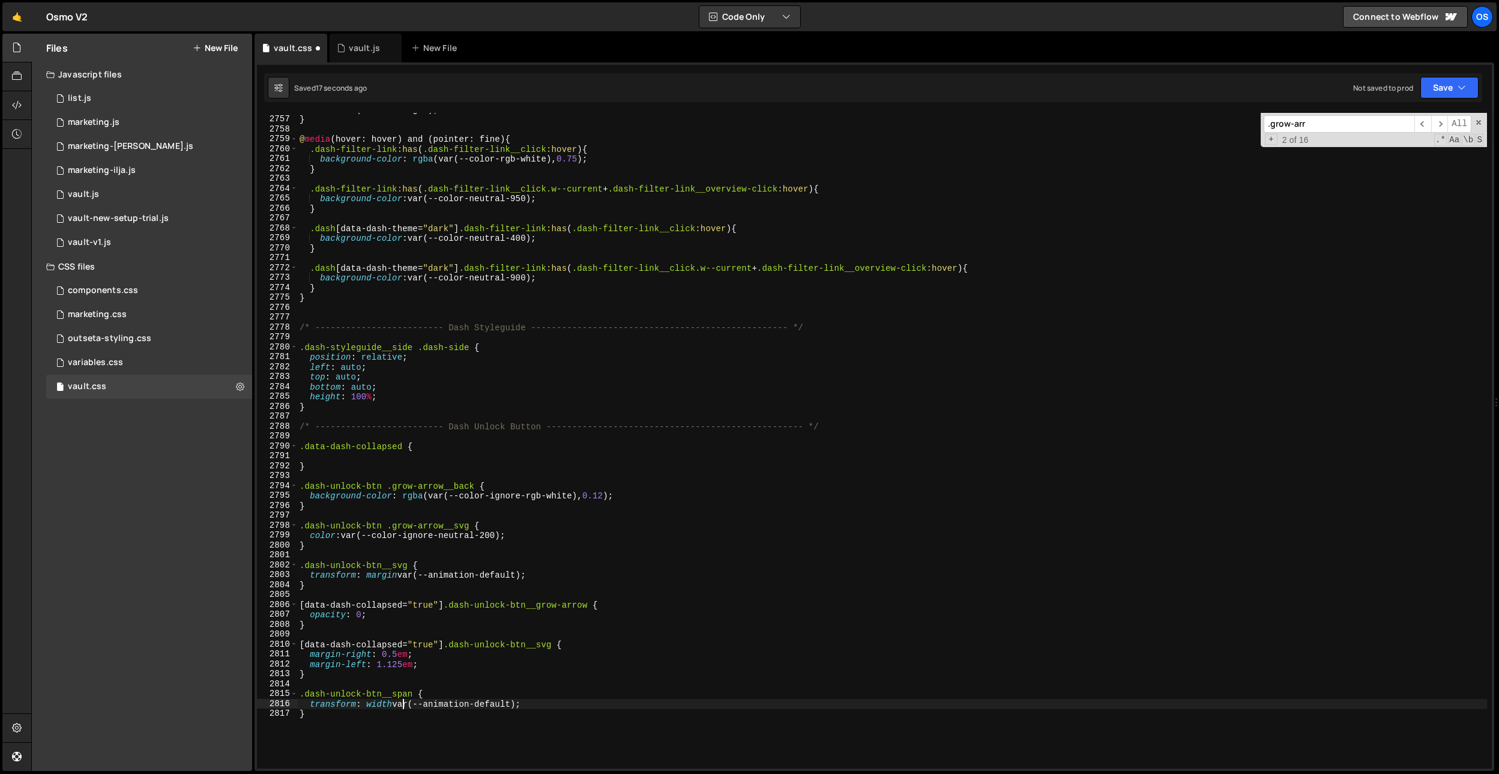
click at [400, 720] on div "color : var(--color-light) ; } @ media (hover: hover) and (pointer: fine) { .da…" at bounding box center [892, 441] width 1190 height 675
click at [564, 704] on div "color : var(--color-light) ; } @ media (hover: hover) and (pointer: fine) { .da…" at bounding box center [892, 441] width 1190 height 675
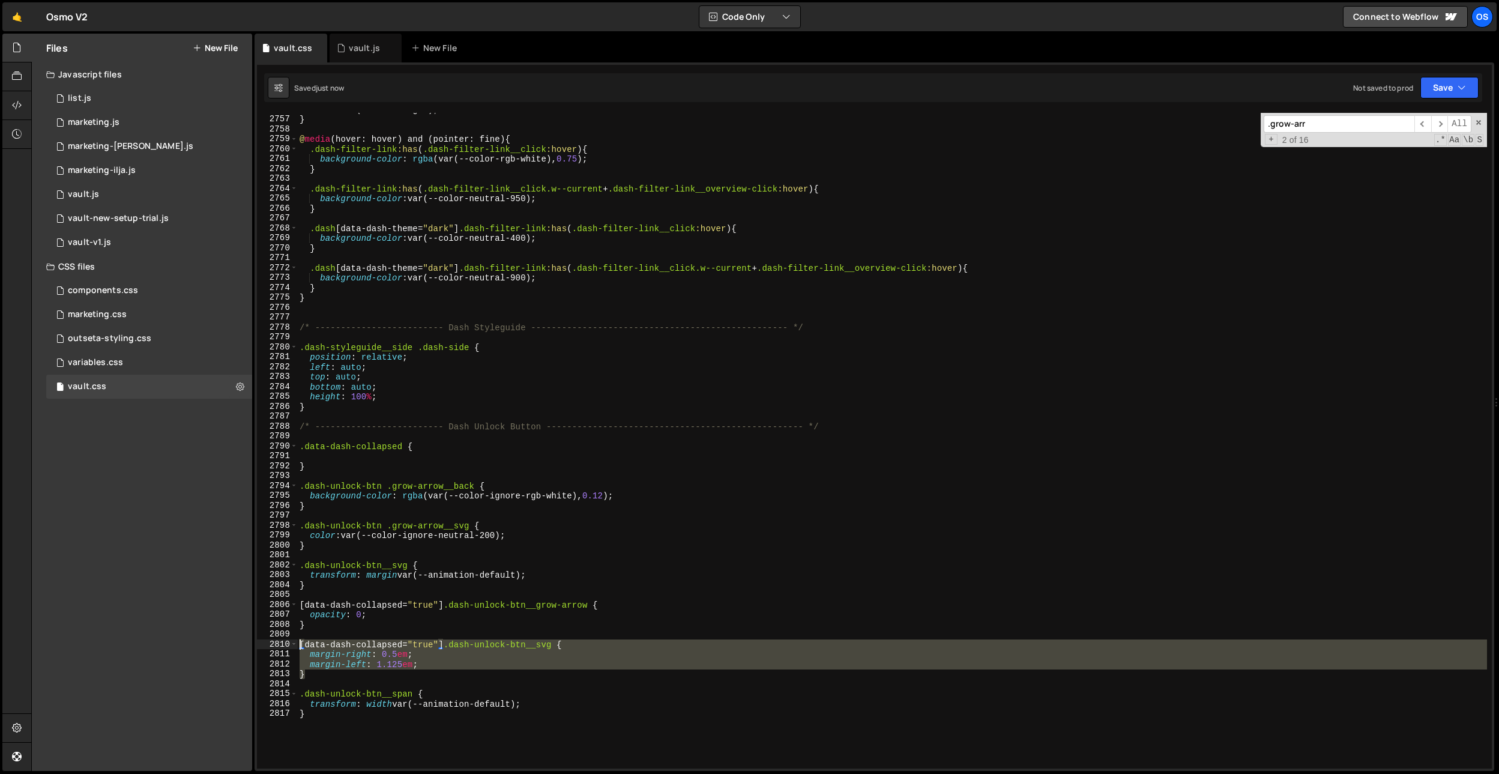
drag, startPoint x: 334, startPoint y: 675, endPoint x: 282, endPoint y: 645, distance: 60.2
click at [282, 645] on div "transform: width var(--animation-default); 2756 2757 2758 2759 2760 2761 2762 2…" at bounding box center [874, 441] width 1235 height 656
click at [321, 714] on div "color : var(--color-light) ; } @ media (hover: hover) and (pointer: fine) { .da…" at bounding box center [892, 441] width 1190 height 675
type textarea "}"
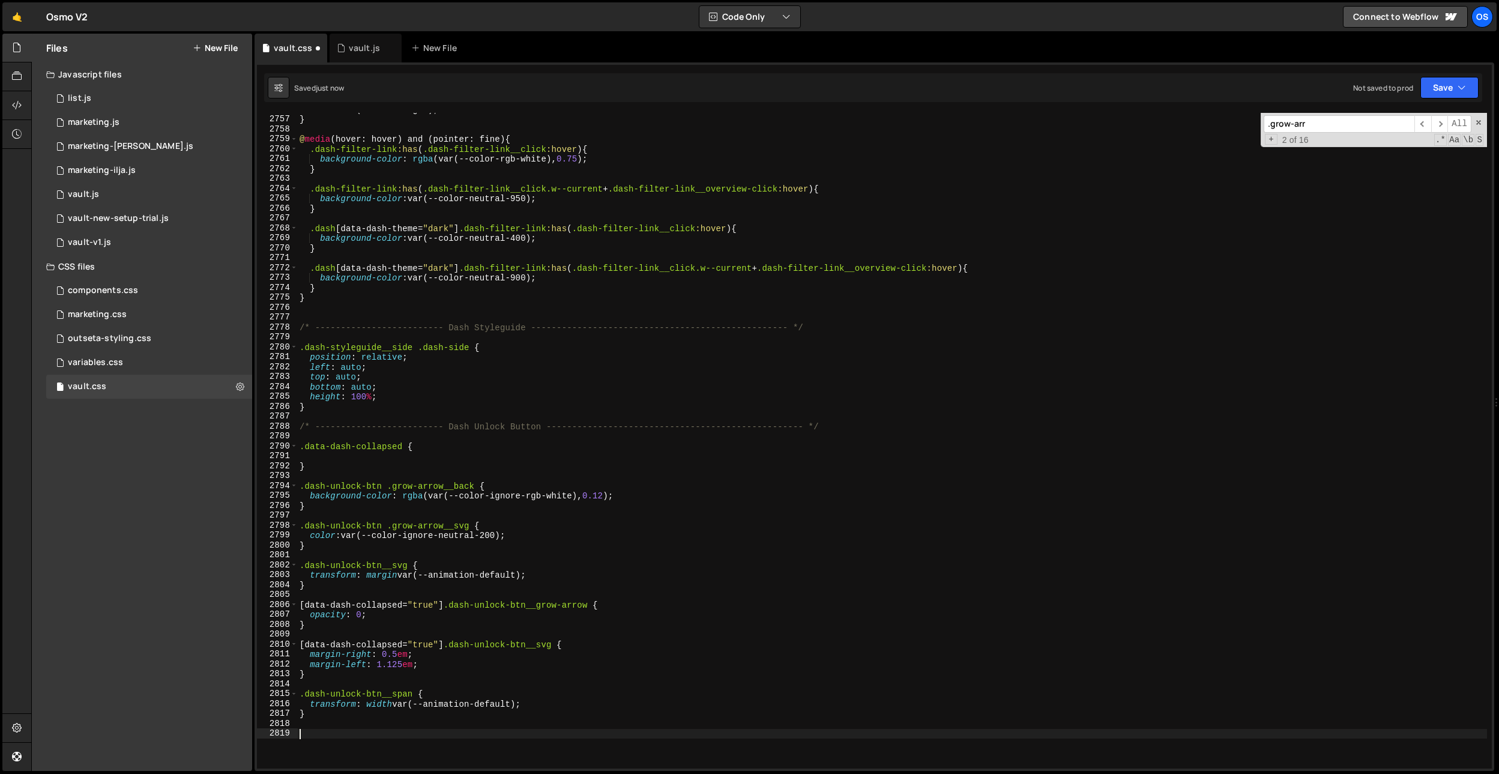
paste textarea "}"
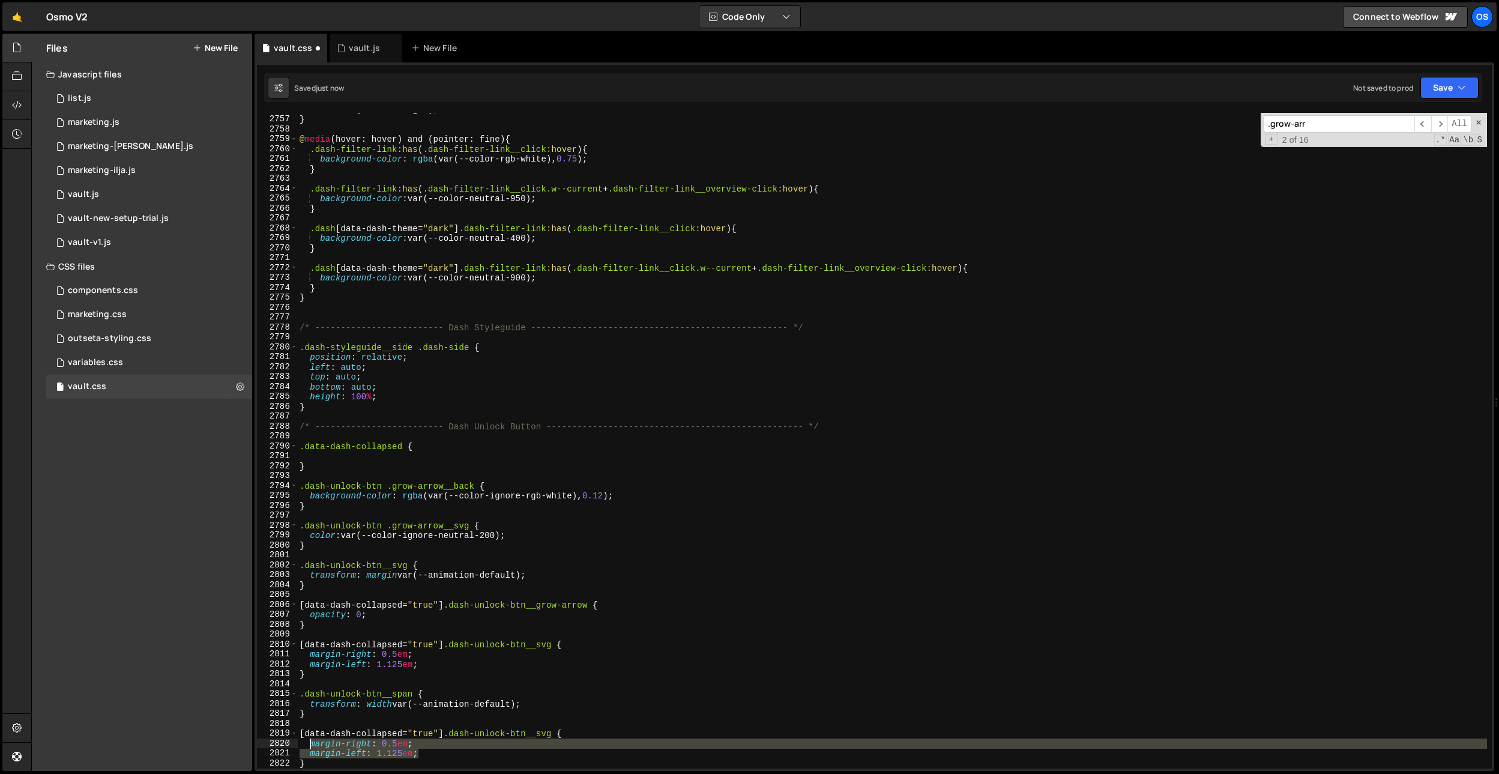
drag, startPoint x: 431, startPoint y: 753, endPoint x: 309, endPoint y: 744, distance: 122.8
click at [309, 744] on div "color : var(--color-light) ; } @ media (hover: hover) and (pointer: fine) { .da…" at bounding box center [892, 441] width 1190 height 675
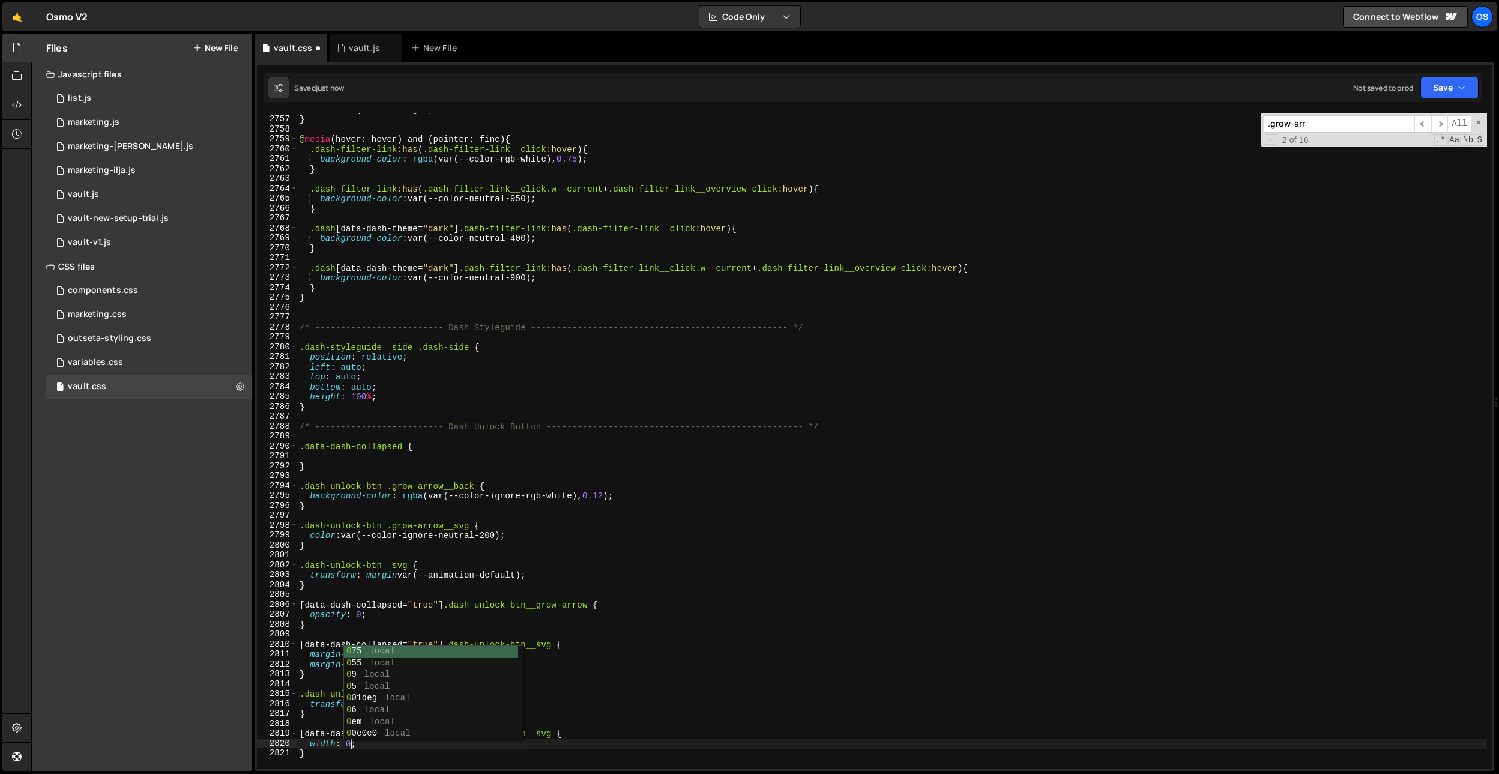
scroll to position [0, 4]
click at [658, 576] on div "color : var(--color-light) ; } @ media (hover: hover) and (pointer: fine) { .da…" at bounding box center [892, 441] width 1190 height 675
drag, startPoint x: 594, startPoint y: 605, endPoint x: 560, endPoint y: 608, distance: 34.3
click at [574, 605] on div "color : var(--color-light) ; } @ media (hover: hover) and (pointer: fine) { .da…" at bounding box center [892, 441] width 1190 height 675
drag, startPoint x: 486, startPoint y: 649, endPoint x: 544, endPoint y: 716, distance: 88.5
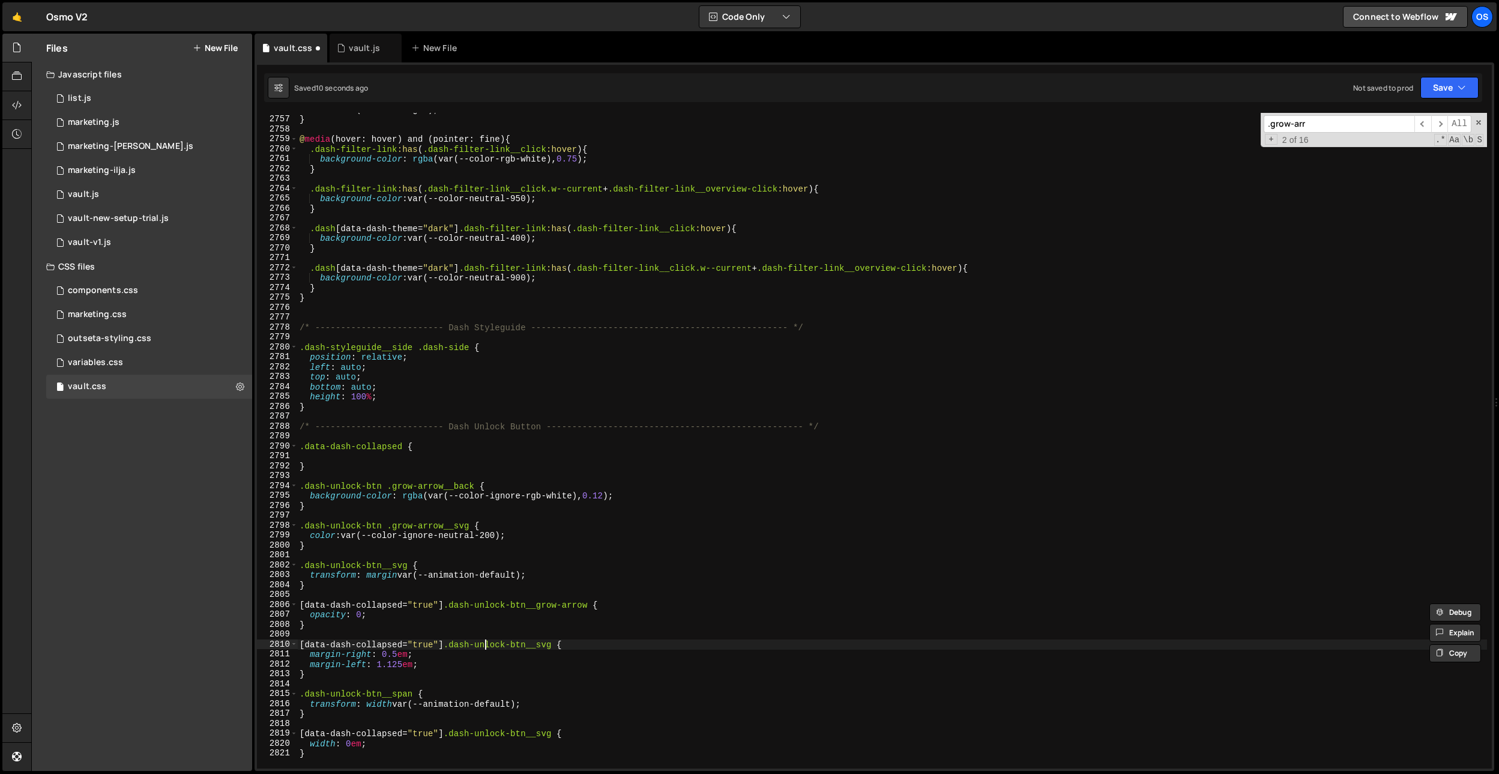
click at [486, 649] on div "color : var(--color-light) ; } @ media (hover: hover) and (pointer: fine) { .da…" at bounding box center [892, 441] width 1190 height 675
click at [409, 695] on div "color : var(--color-light) ; } @ media (hover: hover) and (pointer: fine) { .da…" at bounding box center [892, 441] width 1190 height 675
drag, startPoint x: 411, startPoint y: 695, endPoint x: 460, endPoint y: 758, distance: 79.6
click at [292, 694] on div ".dash-unlock-btn__span { 2756 2757 2758 2759 2760 2761 2762 2763 2764 2765 2766…" at bounding box center [874, 441] width 1235 height 656
drag, startPoint x: 556, startPoint y: 734, endPoint x: 451, endPoint y: 738, distance: 105.7
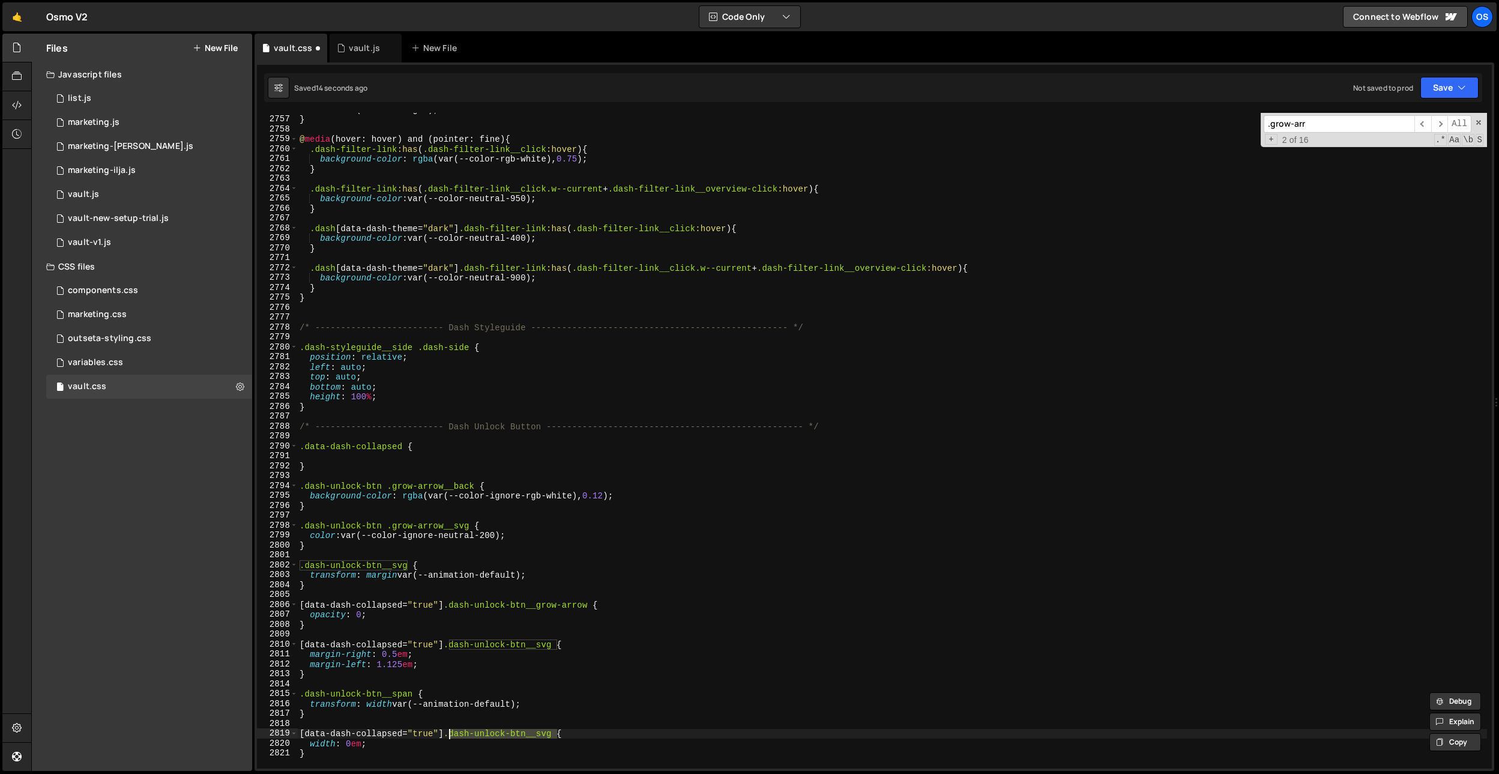
click at [451, 738] on div "color : var(--color-light) ; } @ media (hover: hover) and (pointer: fine) { .da…" at bounding box center [892, 441] width 1190 height 675
paste textarea "pan"
click at [619, 644] on div "color : var(--color-light) ; } @ media (hover: hover) and (pointer: fine) { .da…" at bounding box center [892, 441] width 1190 height 675
click at [586, 692] on div "color : var(--color-light) ; } @ media (hover: hover) and (pointer: fine) { .da…" at bounding box center [892, 441] width 1190 height 675
click at [583, 690] on div "color : var(--color-light) ; } @ media (hover: hover) and (pointer: fine) { .da…" at bounding box center [892, 441] width 1190 height 675
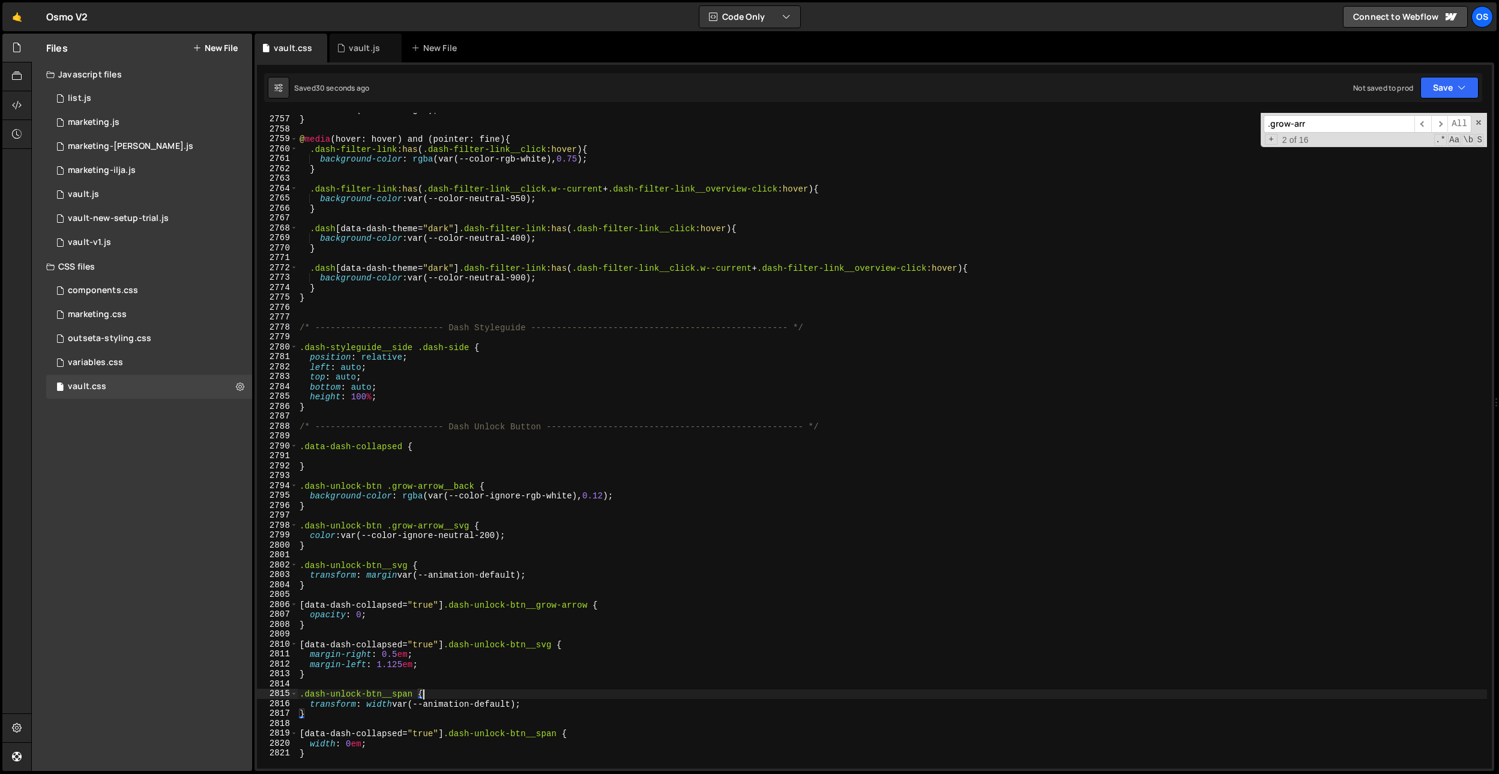
drag, startPoint x: 402, startPoint y: 701, endPoint x: 409, endPoint y: 687, distance: 15.3
click at [406, 694] on div "color : var(--color-light) ; } @ media (hover: hover) and (pointer: fine) { .da…" at bounding box center [892, 441] width 1190 height 675
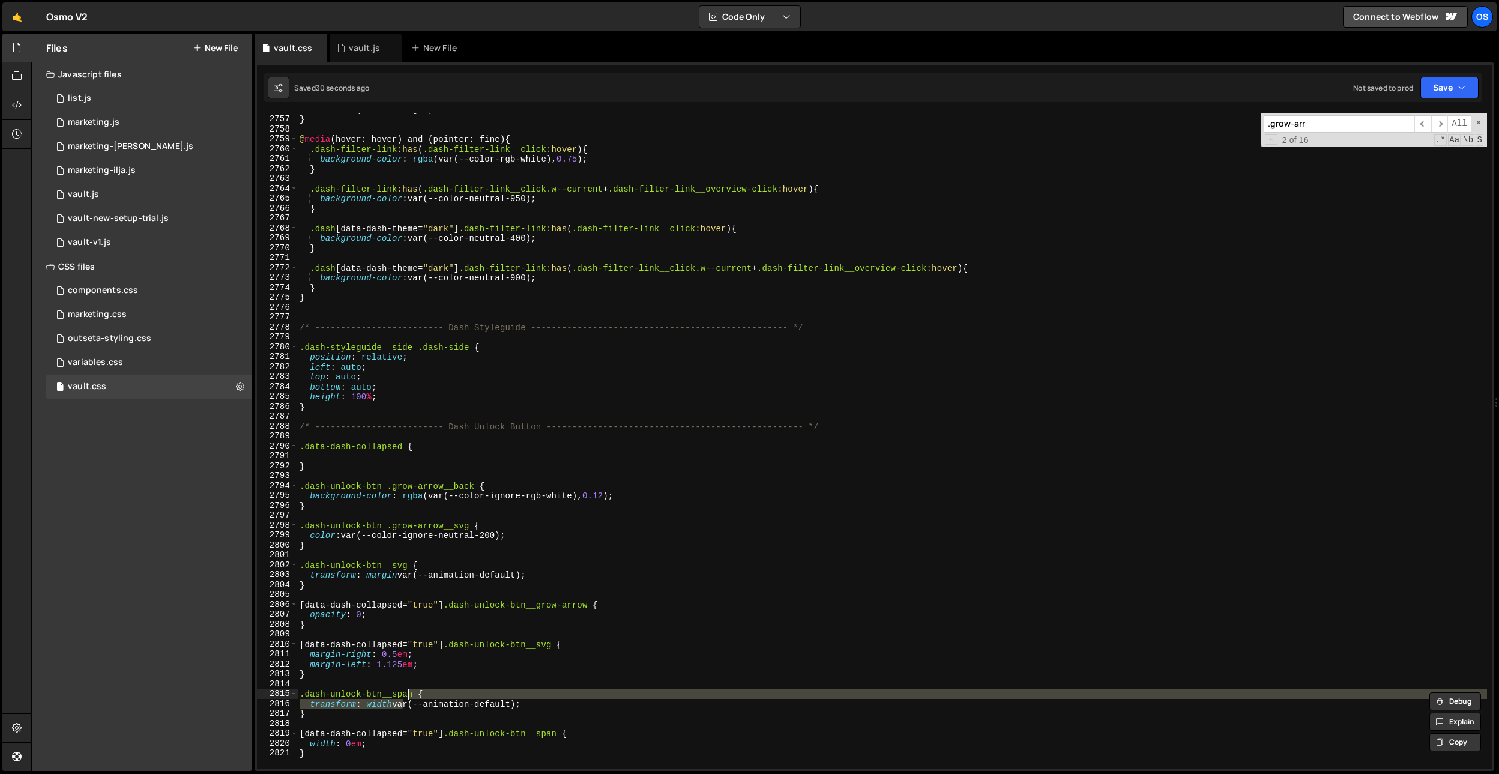
click at [426, 650] on div "color : var(--color-light) ; } @ media (hover: hover) and (pointer: fine) { .da…" at bounding box center [892, 441] width 1190 height 675
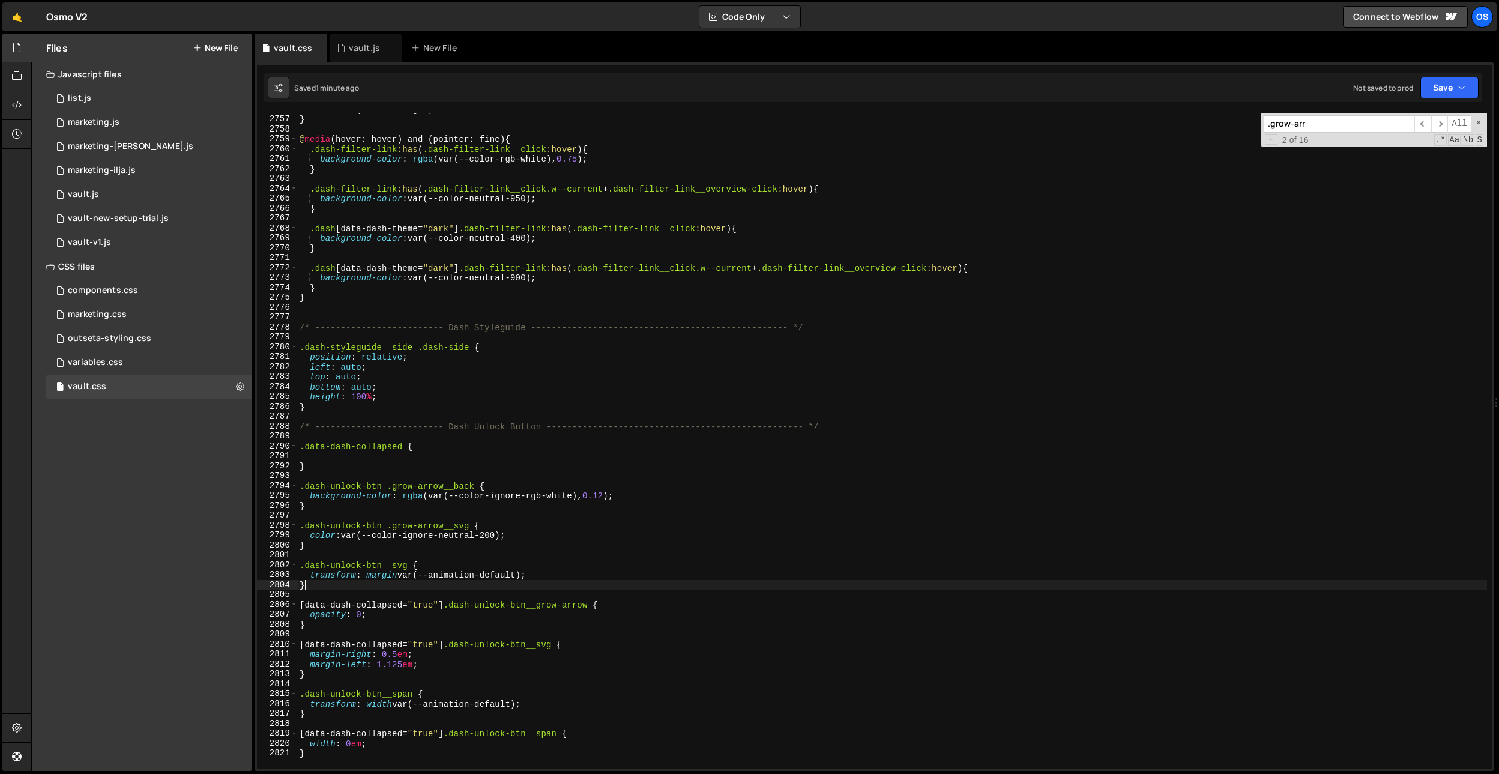
click at [345, 580] on div "color : var(--color-light) ; } @ media (hover: hover) and (pointer: fine) { .da…" at bounding box center [892, 441] width 1190 height 675
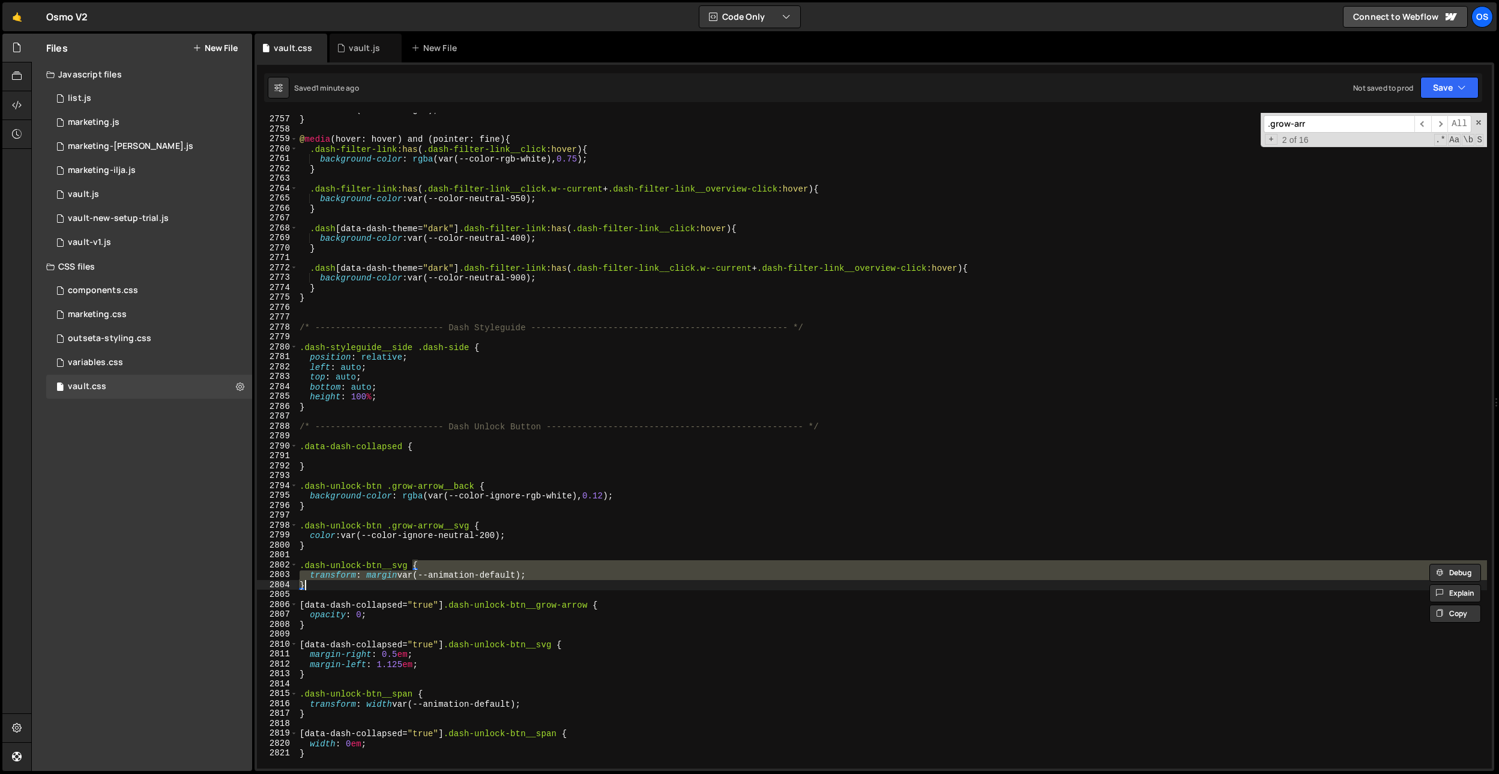
click at [340, 577] on div "color : var(--color-light) ; } @ media (hover: hover) and (pointer: fine) { .da…" at bounding box center [892, 441] width 1190 height 656
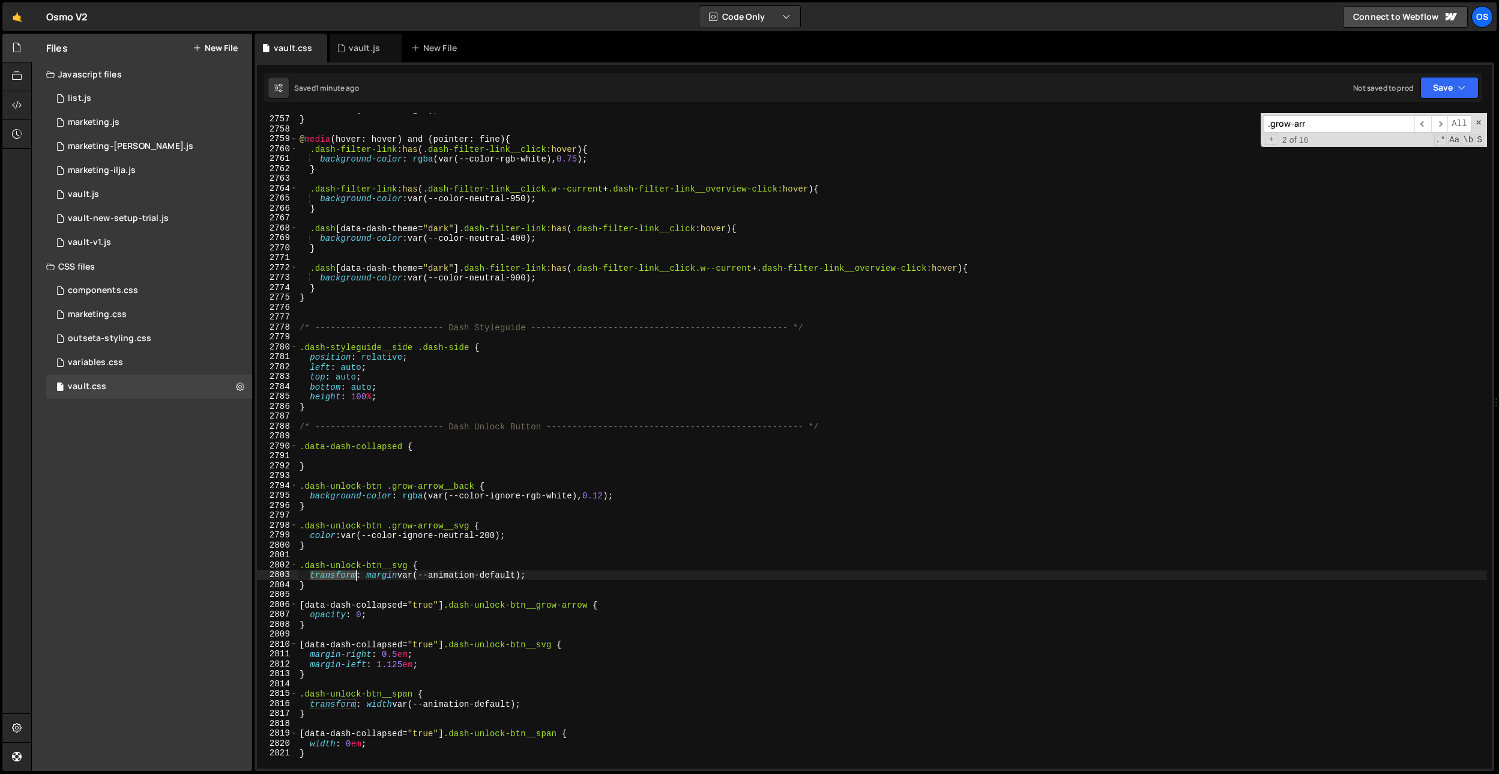
click at [340, 577] on div "color : var(--color-light) ; } @ media (hover: hover) and (pointer: fine) { .da…" at bounding box center [892, 441] width 1190 height 675
click at [339, 577] on div "color : var(--color-light) ; } @ media (hover: hover) and (pointer: fine) { .da…" at bounding box center [892, 441] width 1190 height 675
click at [334, 704] on div "color : var(--color-light) ; } @ media (hover: hover) and (pointer: fine) { .da…" at bounding box center [892, 441] width 1190 height 675
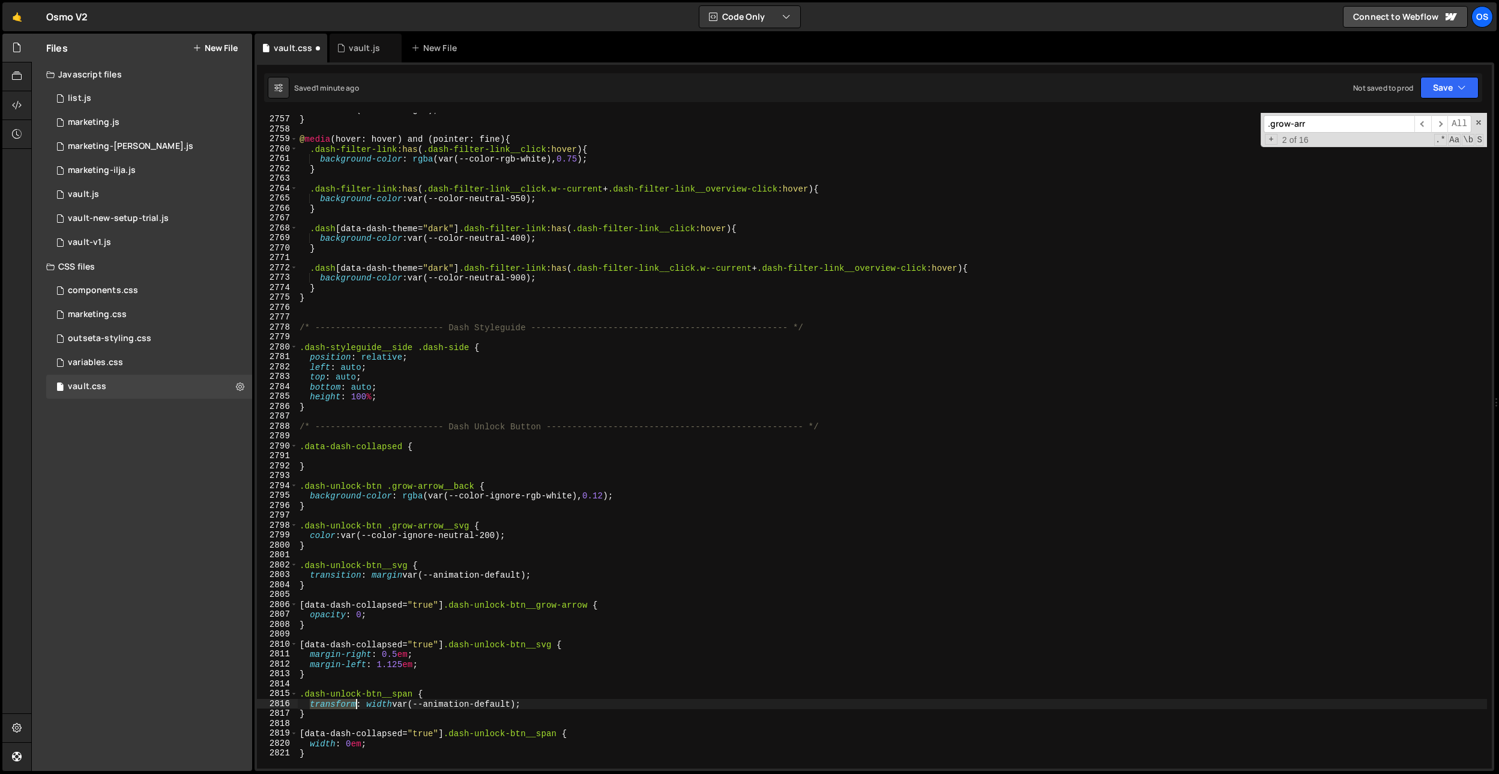
drag, startPoint x: 334, startPoint y: 704, endPoint x: 359, endPoint y: 702, distance: 24.7
click at [334, 704] on div "color : var(--color-light) ; } @ media (hover: hover) and (pointer: fine) { .da…" at bounding box center [892, 441] width 1190 height 675
paste textarea "ition"
click at [333, 748] on div "color : var(--color-light) ; } @ media (hover: hover) and (pointer: fine) { .da…" at bounding box center [892, 441] width 1190 height 675
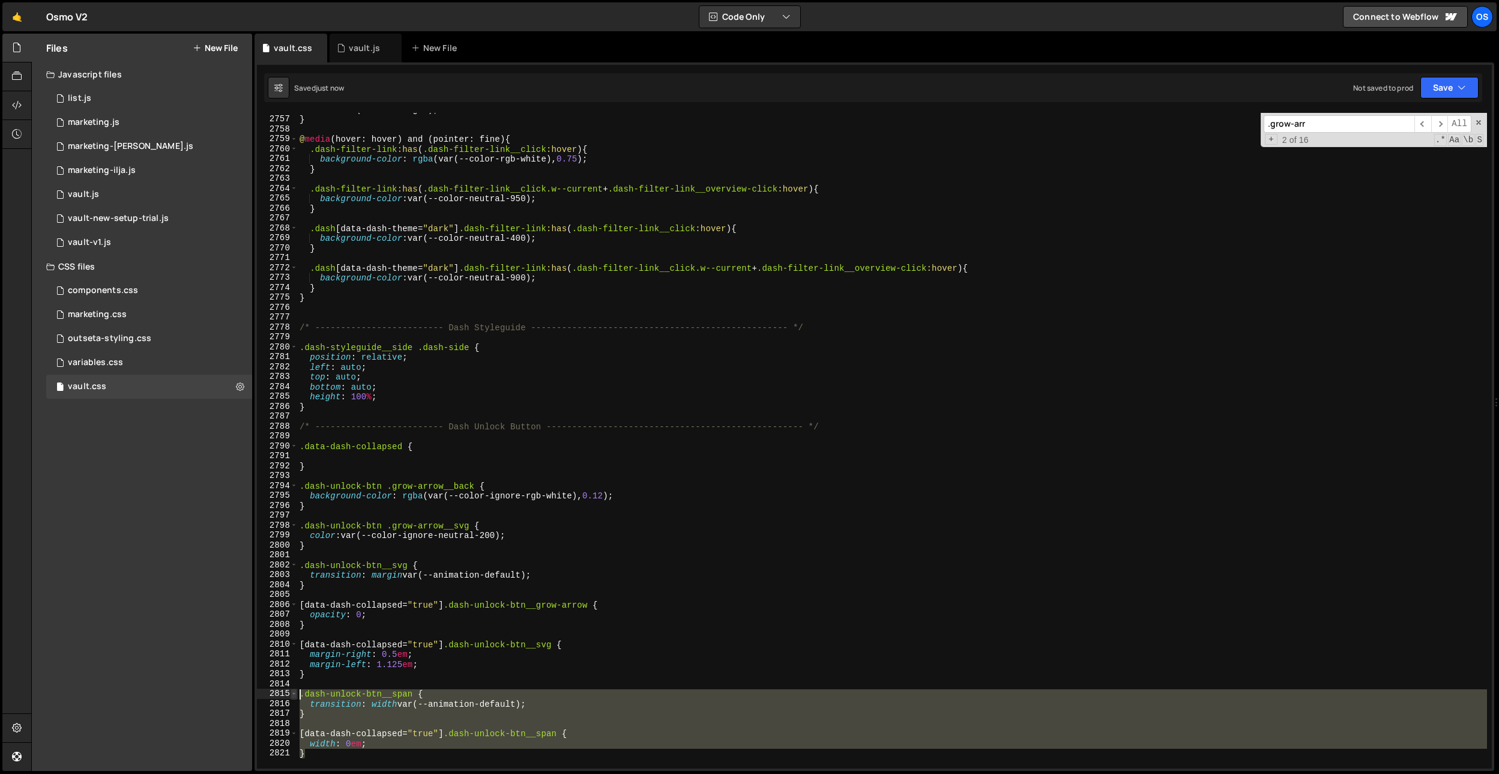
drag, startPoint x: 333, startPoint y: 753, endPoint x: 292, endPoint y: 694, distance: 71.3
click at [292, 694] on div "width: 0em; 2756 2757 2758 2759 2760 2761 2762 2763 2764 2765 2766 2767 2768 27…" at bounding box center [874, 441] width 1235 height 656
type textarea ".dash-unlock-btn__span {"
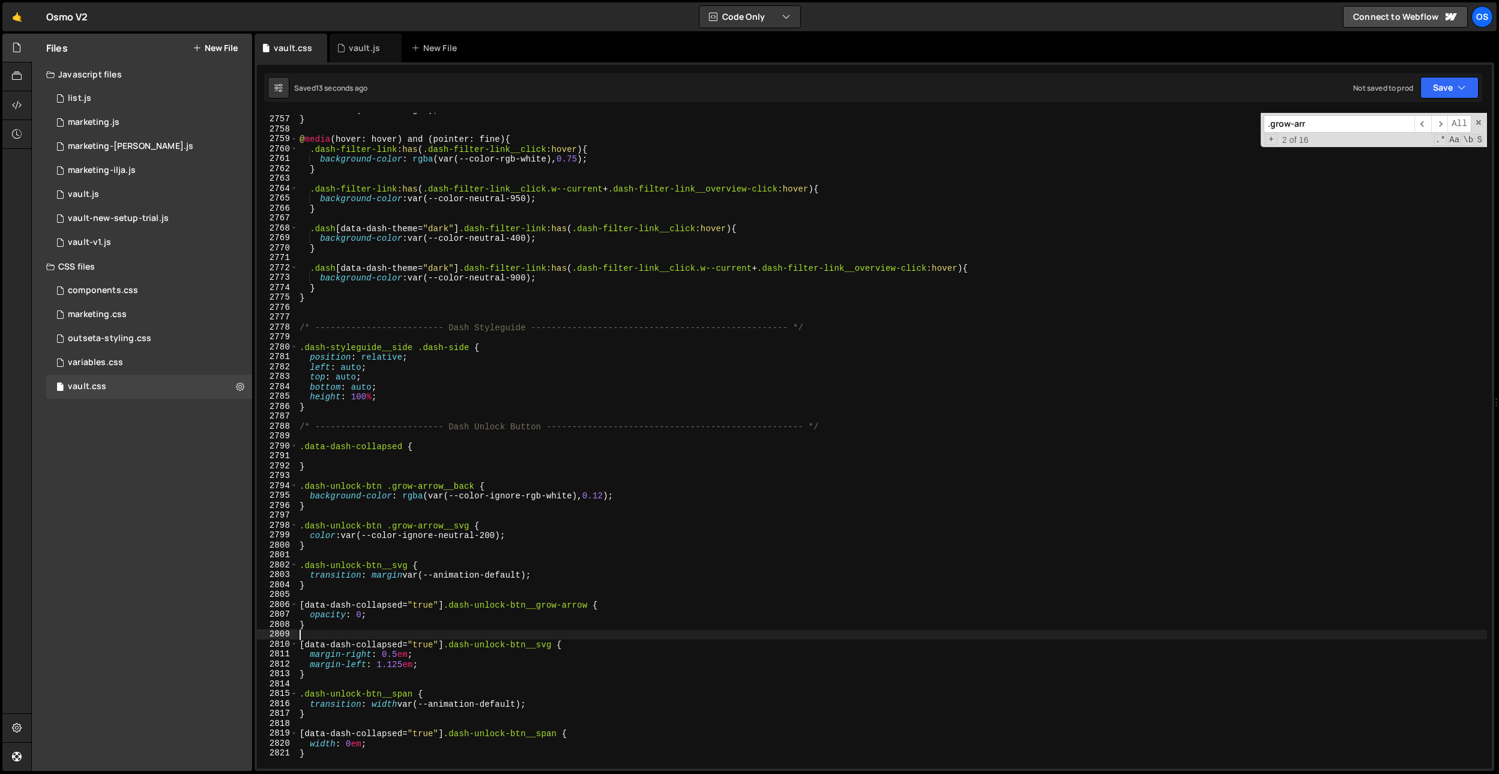
click at [561, 639] on div "color : var(--color-light) ; } @ media (hover: hover) and (pointer: fine) { .da…" at bounding box center [892, 441] width 1190 height 675
click at [431, 677] on div "color : var(--color-light) ; } @ media (hover: hover) and (pointer: fine) { .da…" at bounding box center [892, 441] width 1190 height 675
click at [508, 735] on div "color : var(--color-light) ; } @ media (hover: hover) and (pointer: fine) { .da…" at bounding box center [892, 441] width 1190 height 675
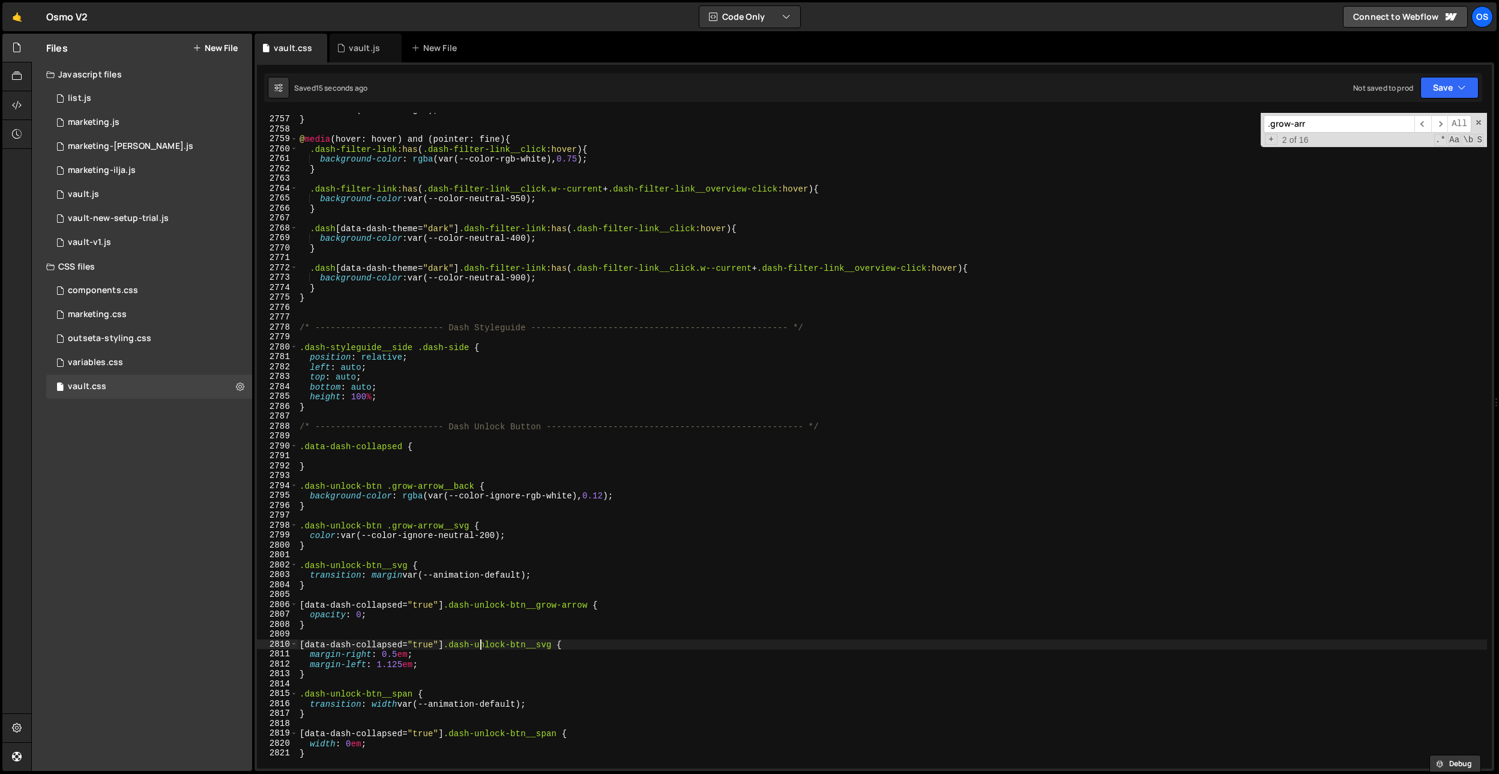
click at [481, 646] on div "color : var(--color-light) ; } @ media (hover: hover) and (pointer: fine) { .da…" at bounding box center [892, 441] width 1190 height 675
click at [448, 612] on div "color : var(--color-light) ; } @ media (hover: hover) and (pointer: fine) { .da…" at bounding box center [892, 441] width 1190 height 675
click at [409, 547] on div "color : var(--color-light) ; } @ media (hover: hover) and (pointer: fine) { .da…" at bounding box center [892, 441] width 1190 height 675
click at [402, 564] on div "color : var(--color-light) ; } @ media (hover: hover) and (pointer: fine) { .da…" at bounding box center [892, 441] width 1190 height 675
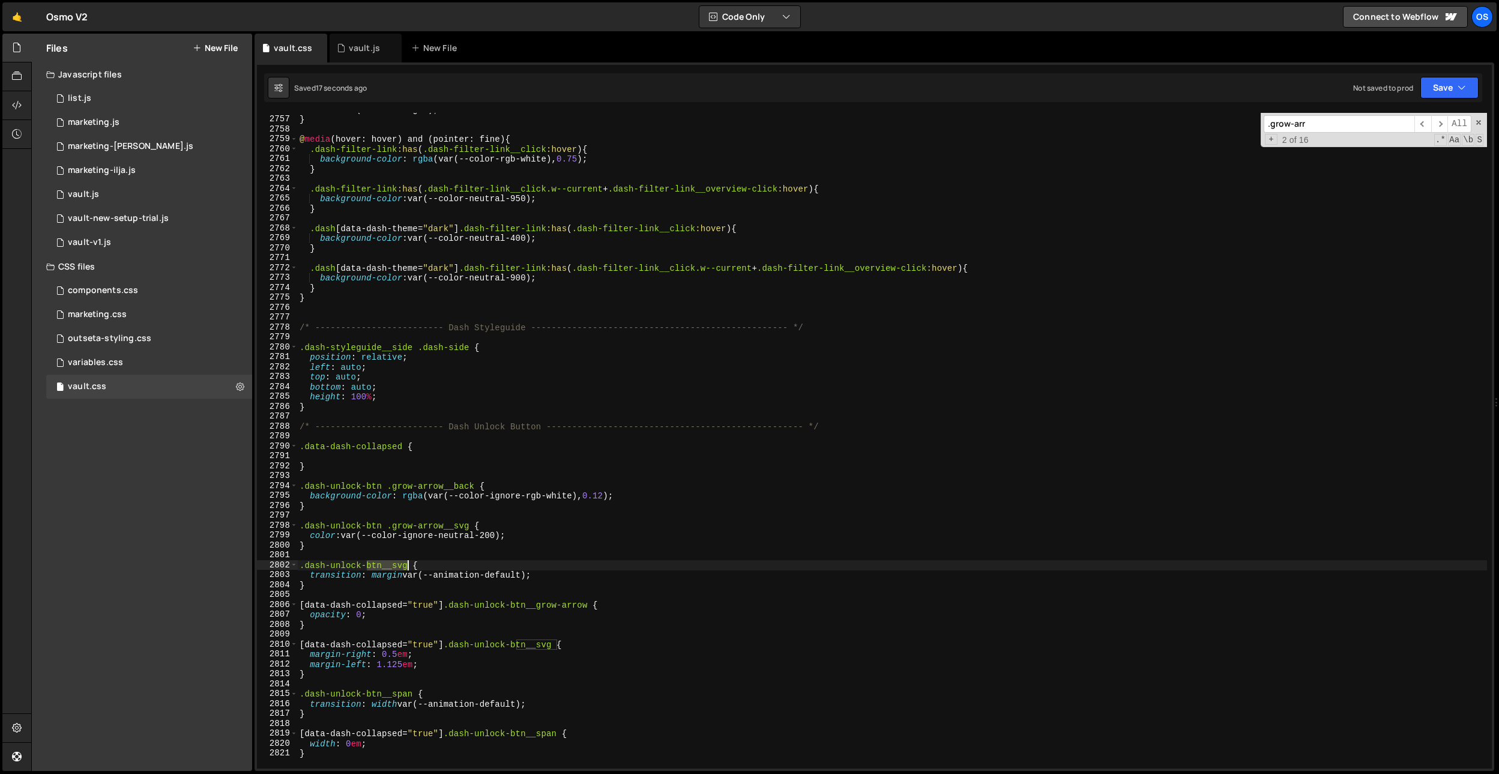
click at [402, 564] on div "color : var(--color-light) ; } @ media (hover: hover) and (pointer: fine) { .da…" at bounding box center [892, 441] width 1190 height 675
click at [432, 574] on div "color : var(--color-light) ; } @ media (hover: hover) and (pointer: fine) { .da…" at bounding box center [892, 441] width 1190 height 675
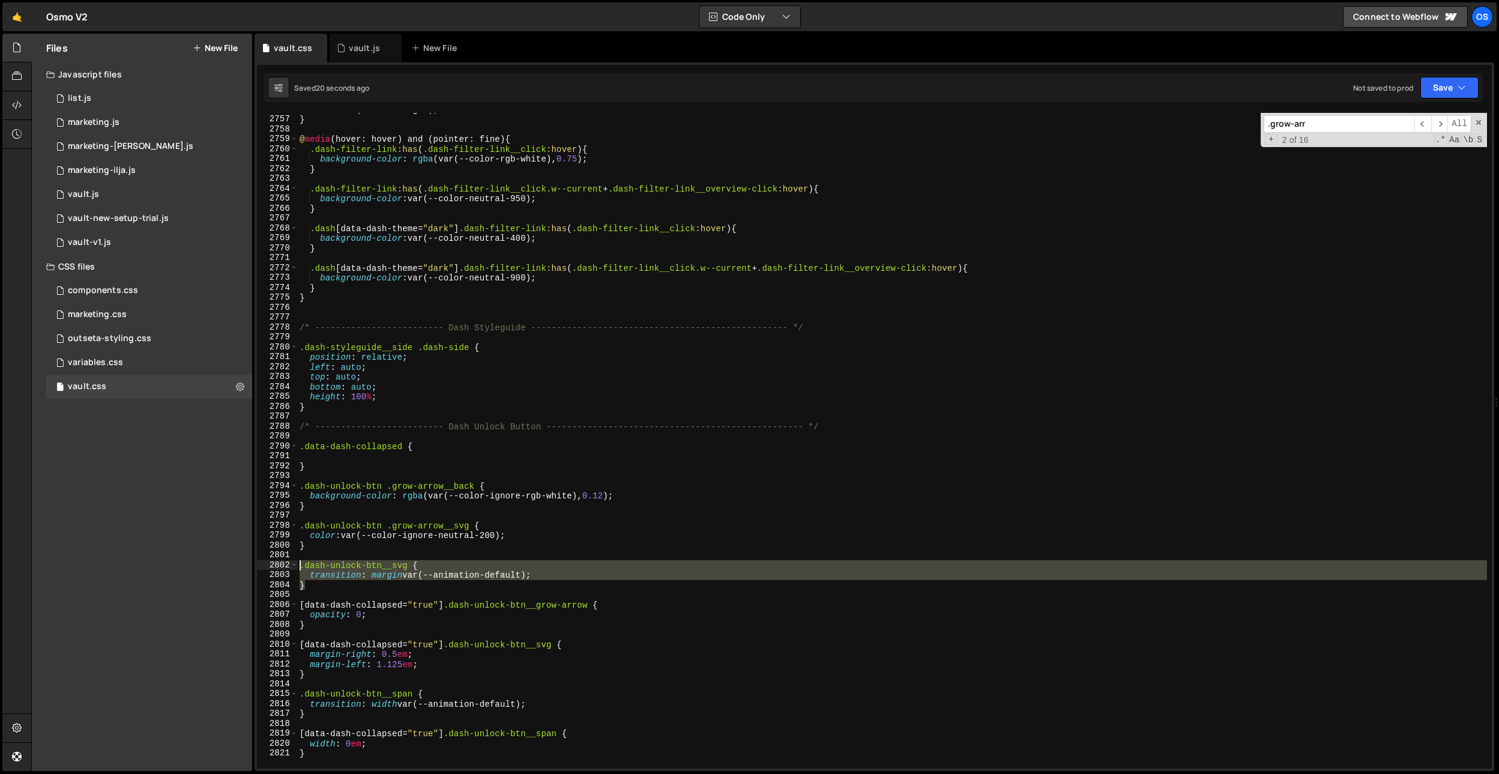
drag, startPoint x: 330, startPoint y: 585, endPoint x: 277, endPoint y: 566, distance: 56.8
click at [277, 566] on div "transition: margin var(--animation-default); 2756 2757 2758 2759 2760 2761 2762…" at bounding box center [874, 441] width 1235 height 656
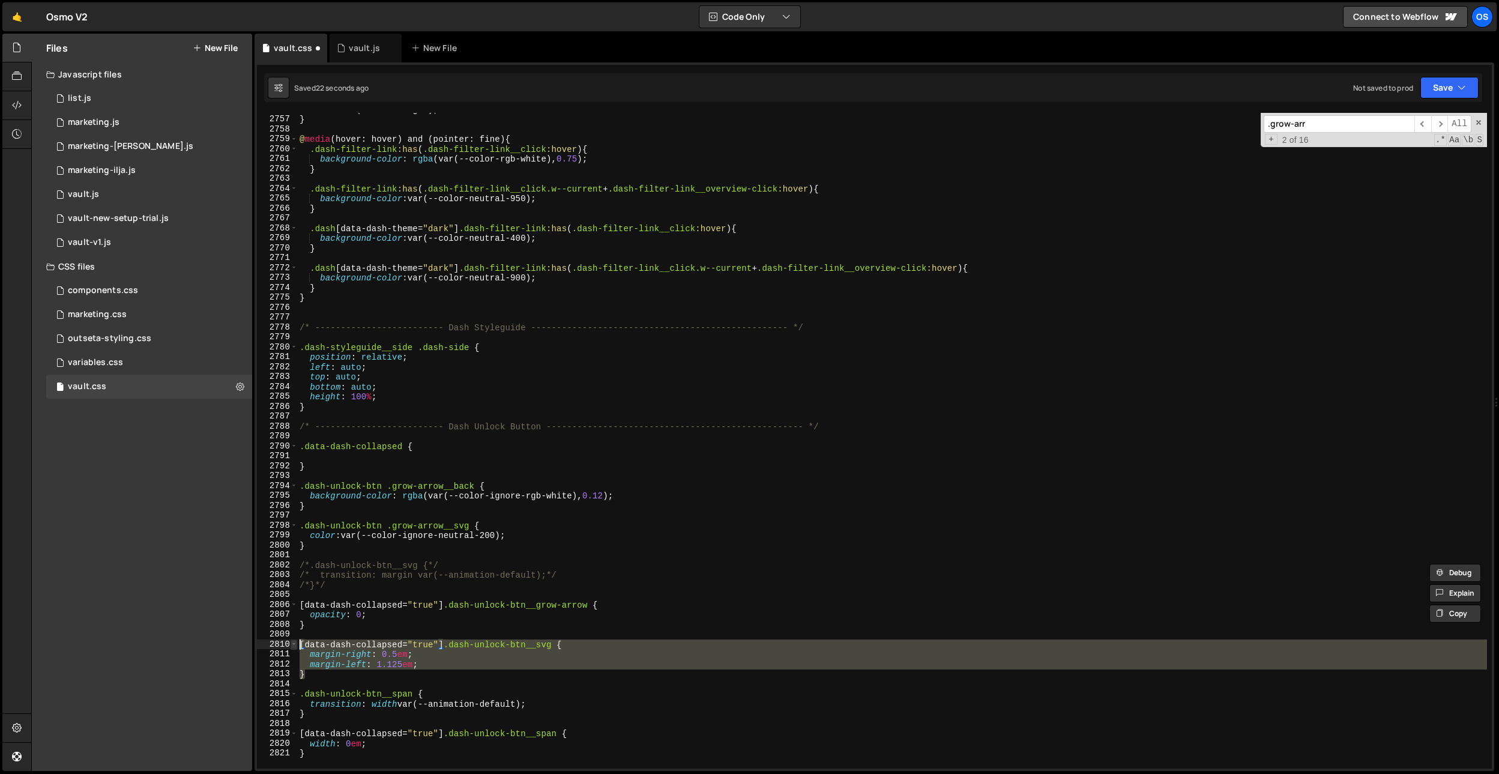
drag, startPoint x: 315, startPoint y: 674, endPoint x: 292, endPoint y: 644, distance: 37.7
click at [293, 645] on div "/*.dash-unlock-btn__svg {*/ /* transition: margin var(--animation-default);*/ 2…" at bounding box center [874, 441] width 1235 height 656
type textarea "/*[data-dash-collapsed="true"] .dash-unlock-btn__svg {*/ /* margin-right: 0.5em…"
click at [371, 722] on div "color : var(--color-light) ; } @ media (hover: hover) and (pointer: fine) { .da…" at bounding box center [892, 441] width 1190 height 675
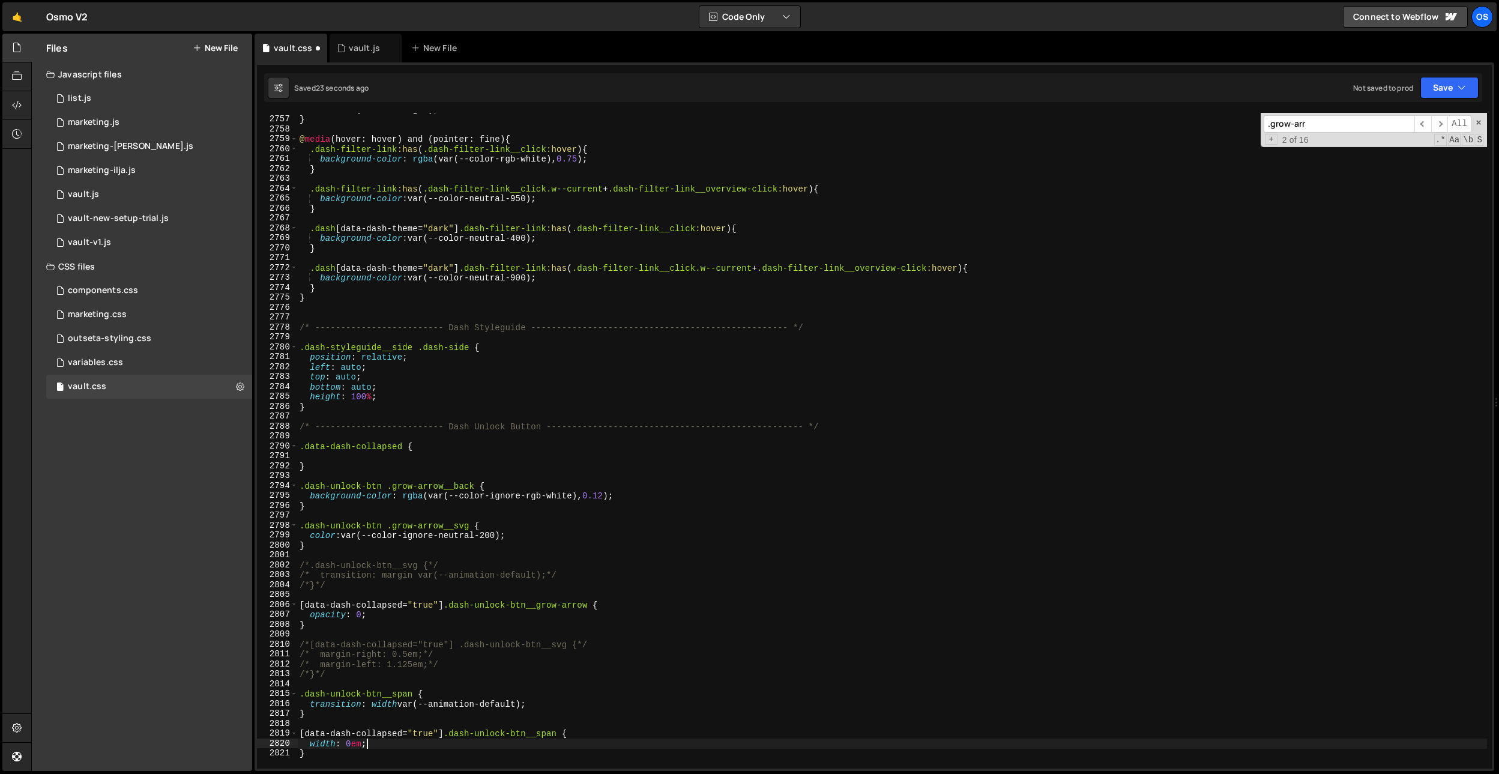
drag, startPoint x: 444, startPoint y: 740, endPoint x: 408, endPoint y: 713, distance: 44.7
click at [444, 740] on div "color : var(--color-light) ; } @ media (hover: hover) and (pointer: fine) { .da…" at bounding box center [892, 441] width 1190 height 675
click at [387, 705] on div "color : var(--color-light) ; } @ media (hover: hover) and (pointer: fine) { .da…" at bounding box center [892, 441] width 1190 height 675
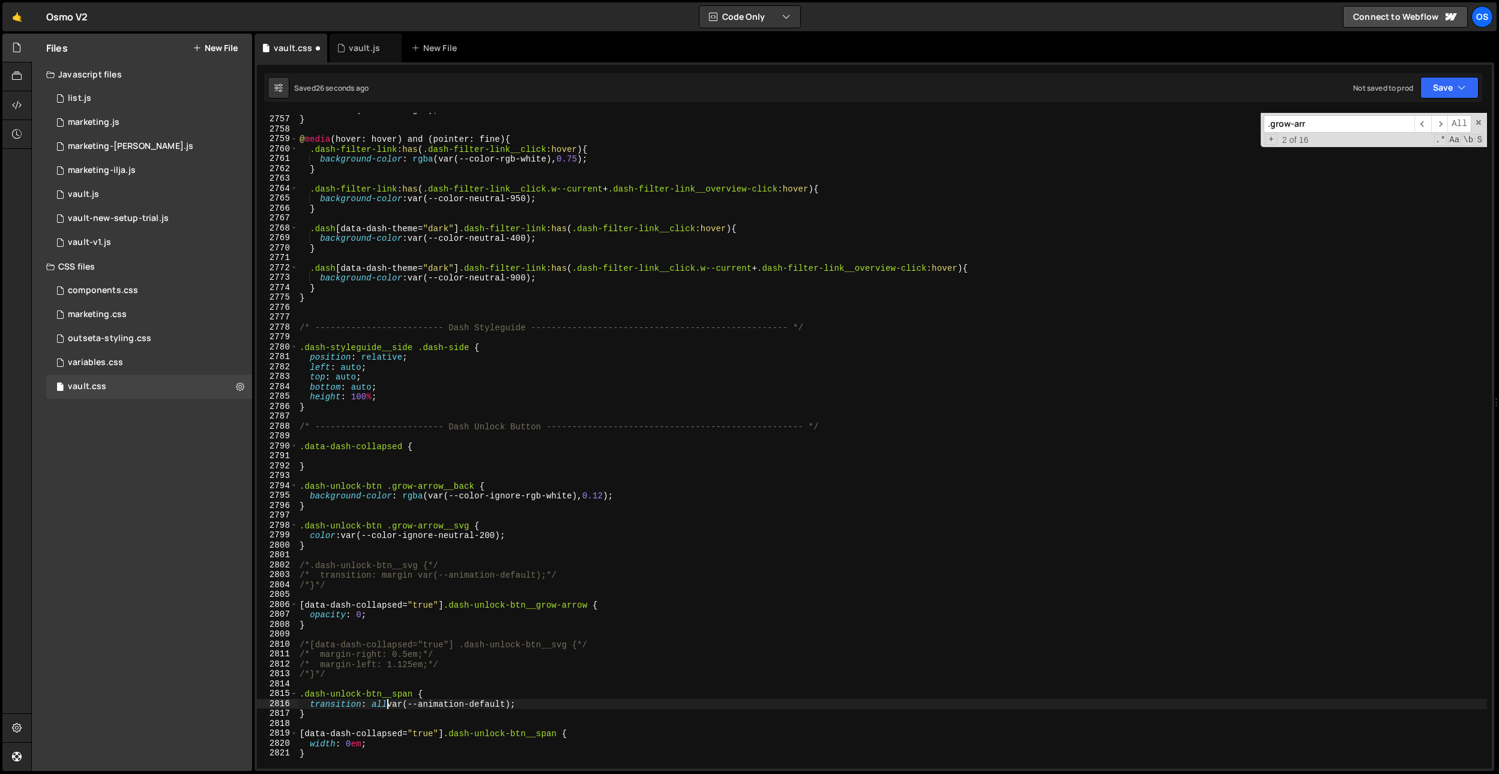
click at [576, 737] on div "color : var(--color-light) ; } @ media (hover: hover) and (pointer: fine) { .da…" at bounding box center [892, 441] width 1190 height 675
type textarea "[data-dash-collapsed="true"] .dash-unlock-btn__span {"
type textarea "a"
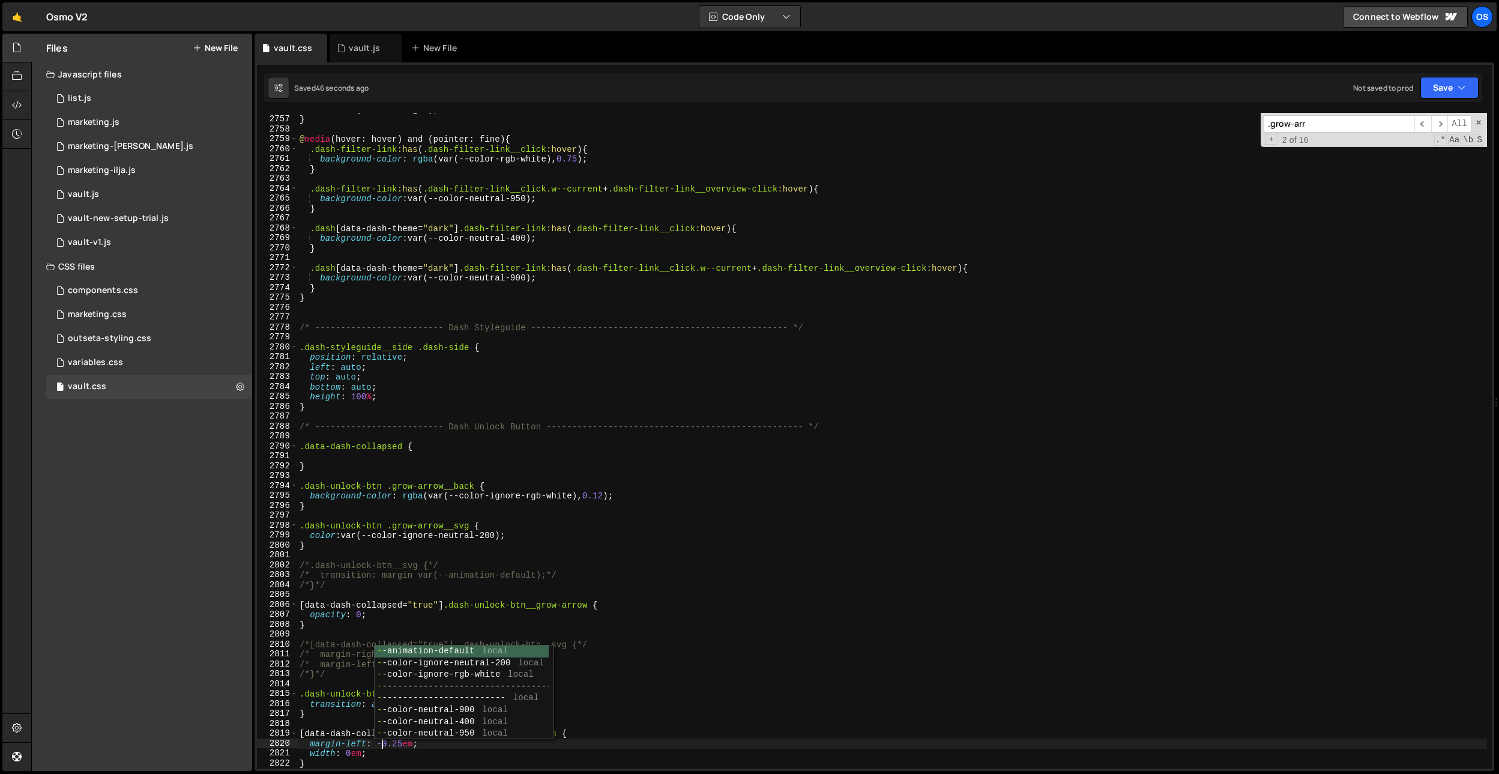
click at [683, 583] on div "color : var(--color-light) ; } @ media (hover: hover) and (pointer: fine) { .da…" at bounding box center [892, 441] width 1190 height 675
type textarea "margin-l"
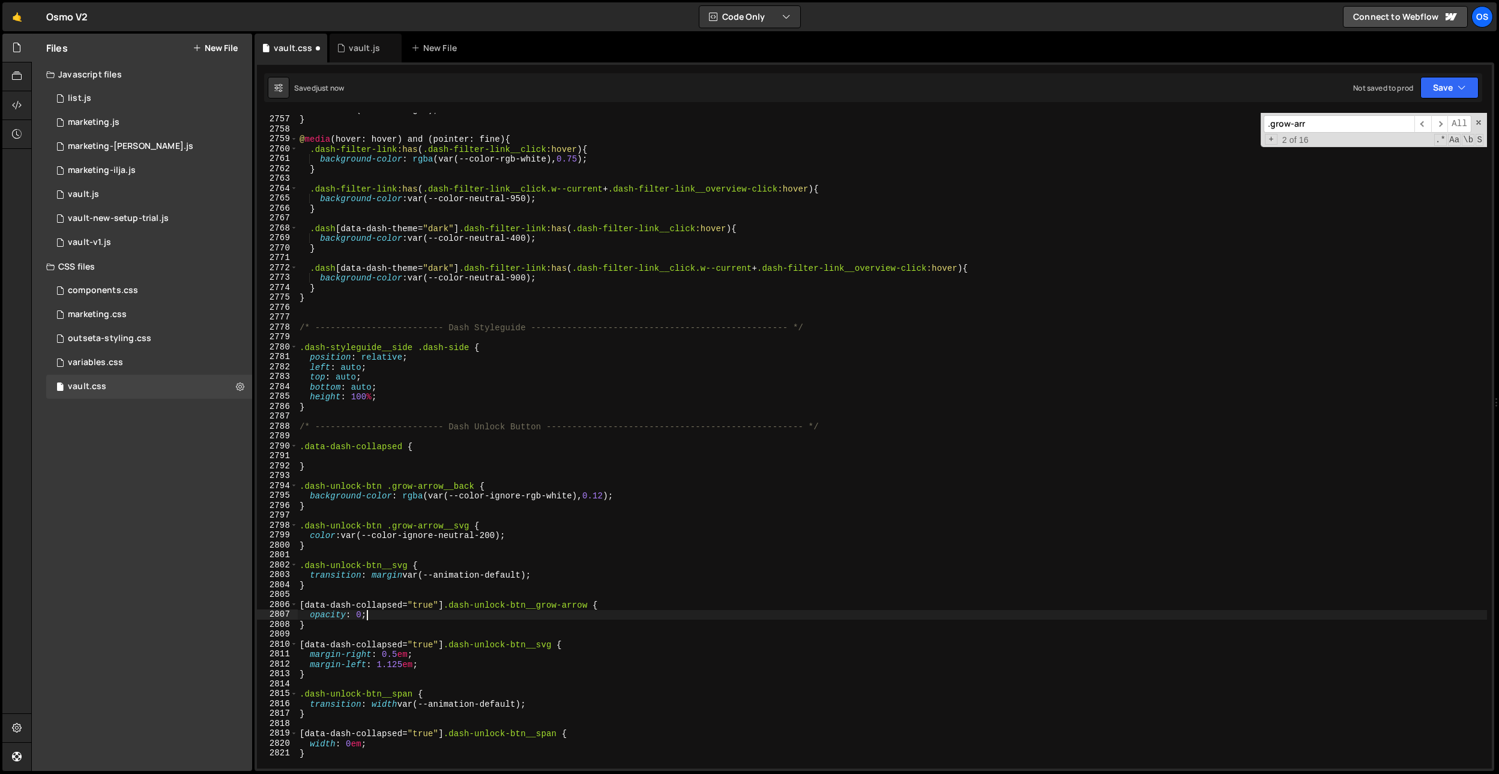
click at [396, 617] on div "color : var(--color-light) ; } @ media (hover: hover) and (pointer: fine) { .da…" at bounding box center [892, 441] width 1190 height 675
drag, startPoint x: 423, startPoint y: 654, endPoint x: 264, endPoint y: 651, distance: 158.5
click at [264, 651] on div "opacity: 0; 2756 2757 2758 2759 2760 2761 2762 2763 2764 2765 2766 2767 2768 27…" at bounding box center [874, 441] width 1235 height 656
click at [388, 648] on div "color : var(--color-light) ; } @ media (hover: hover) and (pointer: fine) { .da…" at bounding box center [892, 441] width 1190 height 675
click at [386, 653] on div "color : var(--color-light) ; } @ media (hover: hover) and (pointer: fine) { .da…" at bounding box center [892, 441] width 1190 height 675
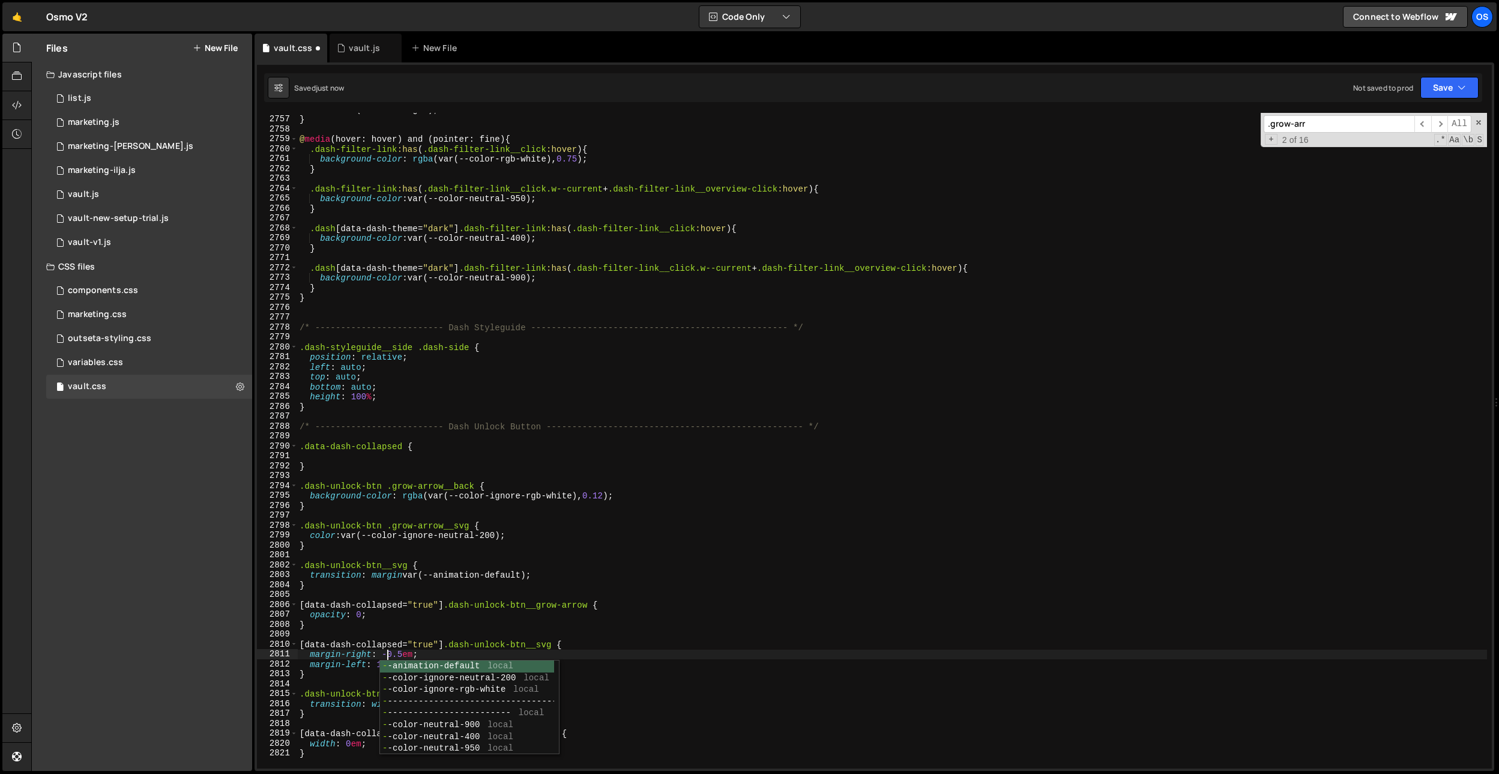
scroll to position [0, 5]
drag, startPoint x: 428, startPoint y: 604, endPoint x: 435, endPoint y: 661, distance: 57.5
click at [428, 604] on div "color : var(--color-light) ; } @ media (hover: hover) and (pointer: fine) { .da…" at bounding box center [892, 441] width 1190 height 675
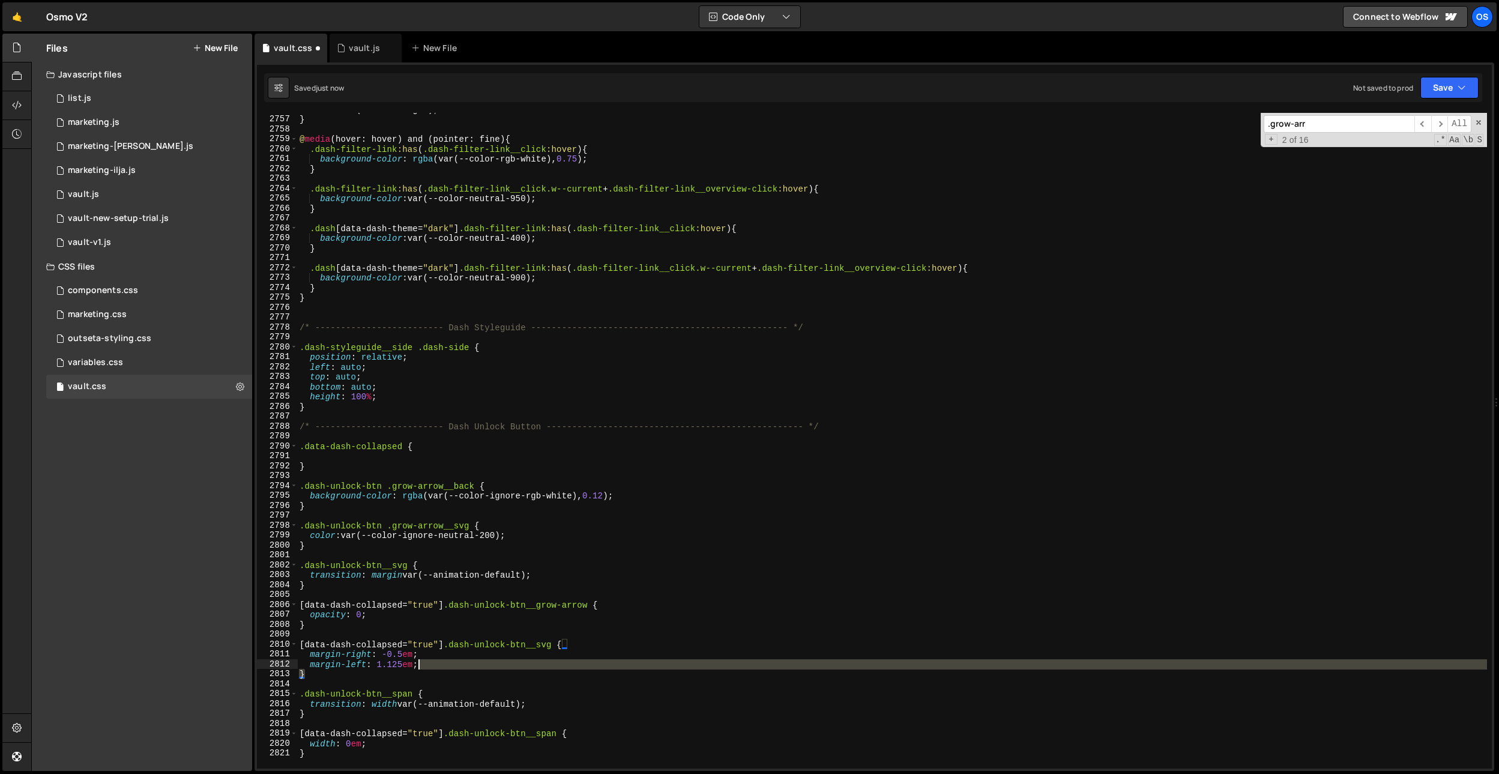
click at [432, 669] on div "color : var(--color-light) ; } @ media (hover: hover) and (pointer: fine) { .da…" at bounding box center [892, 441] width 1190 height 675
click at [434, 666] on div "color : var(--color-light) ; } @ media (hover: hover) and (pointer: fine) { .da…" at bounding box center [892, 441] width 1190 height 656
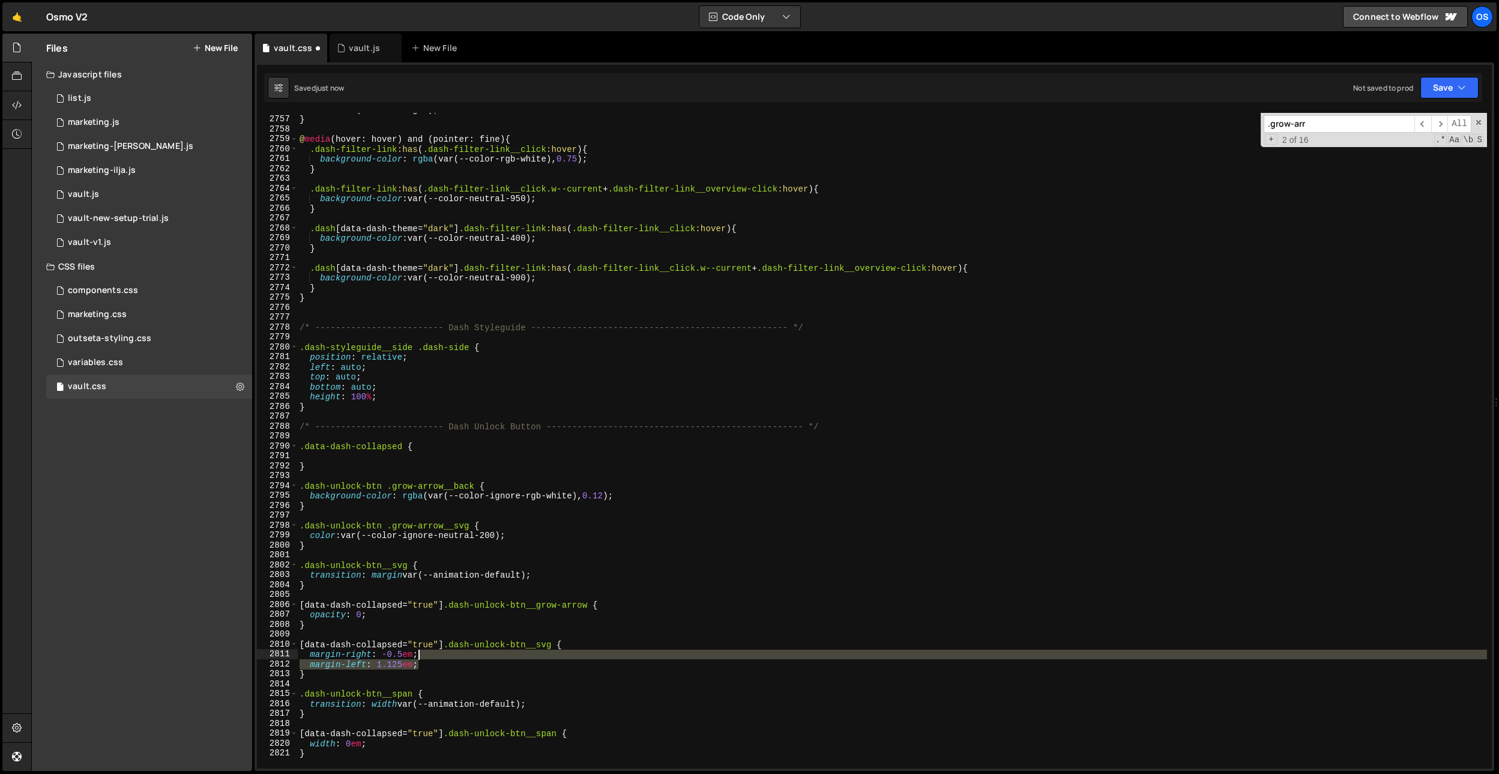
click at [439, 657] on div "color : var(--color-light) ; } @ media (hover: hover) and (pointer: fine) { .da…" at bounding box center [892, 441] width 1190 height 675
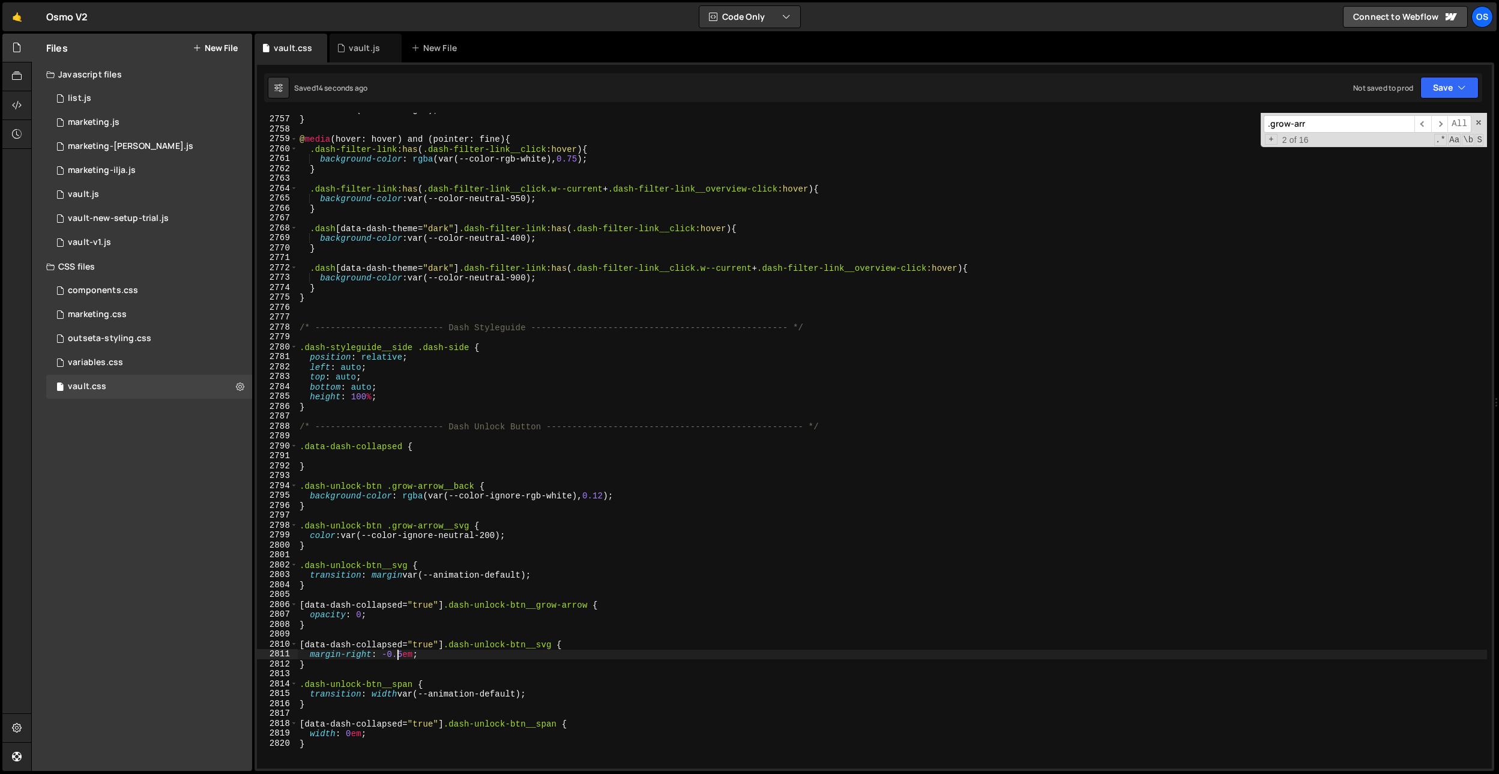
click at [396, 659] on div "color : var(--color-light) ; } @ media (hover: hover) and (pointer: fine) { .da…" at bounding box center [892, 441] width 1190 height 675
drag, startPoint x: 623, startPoint y: 661, endPoint x: 584, endPoint y: 728, distance: 77.2
click at [623, 661] on div "color : var(--color-light) ; } @ media (hover: hover) and (pointer: fine) { .da…" at bounding box center [892, 441] width 1190 height 675
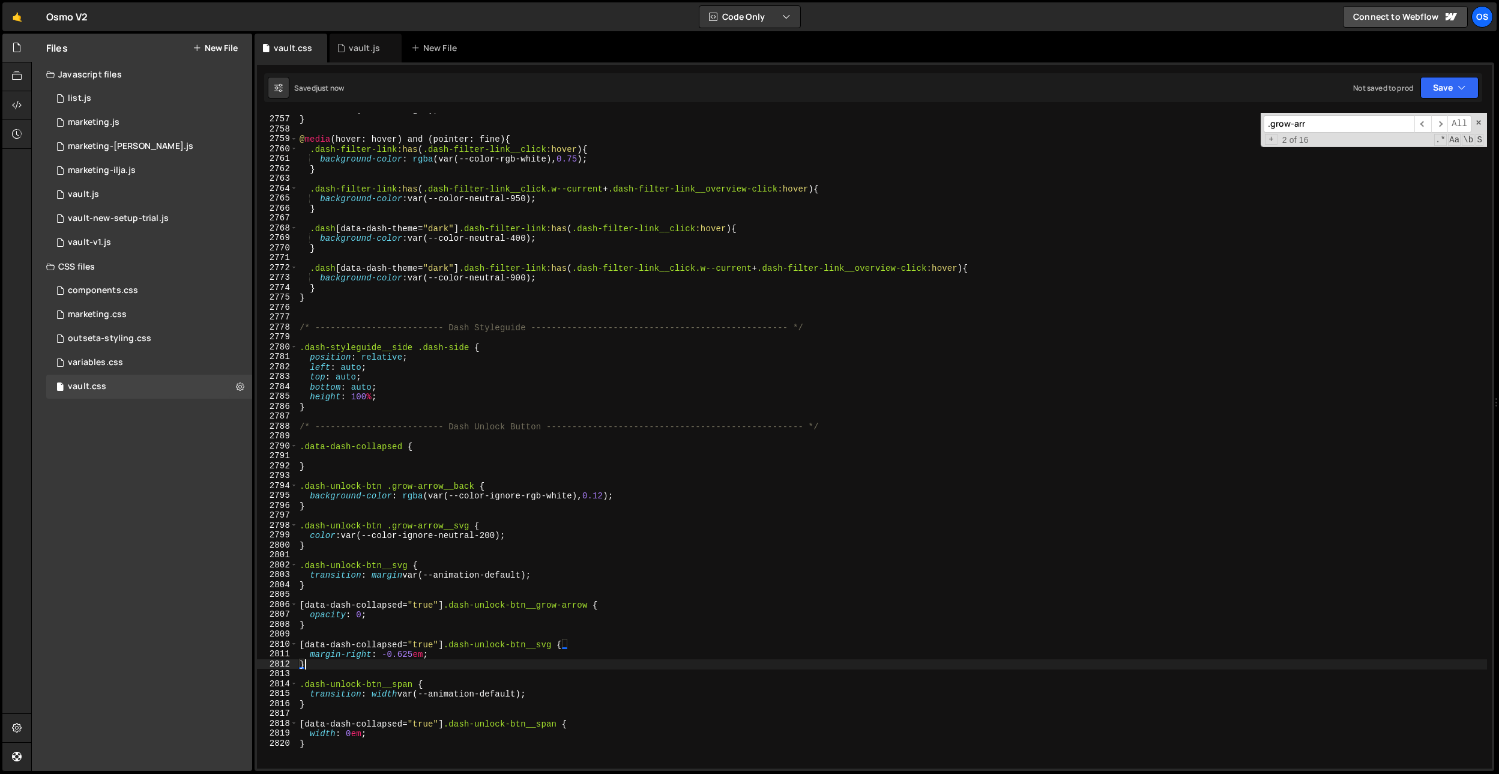
click at [448, 733] on div "color : var(--color-light) ; } @ media (hover: hover) and (pointer: fine) { .da…" at bounding box center [892, 441] width 1190 height 675
type textarea "width: 0em;"
type textarea "opacity: 0;"
click at [547, 478] on div "color : var(--color-light) ; } @ media (hover: hover) and (pointer: fine) { .da…" at bounding box center [892, 441] width 1190 height 675
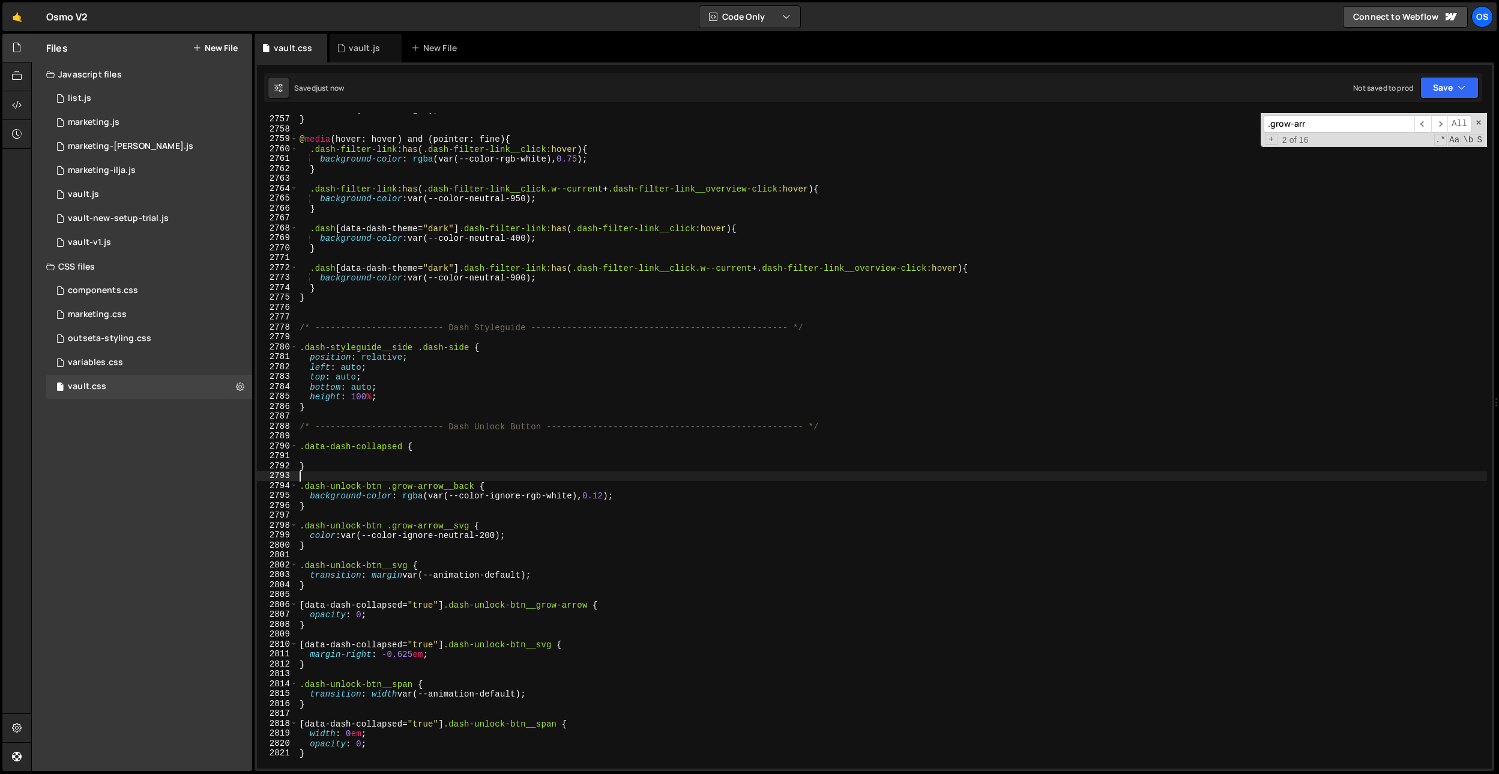
scroll to position [0, 0]
click at [393, 697] on div "color : var(--color-light) ; } @ media (hover: hover) and (pointer: fine) { .da…" at bounding box center [892, 441] width 1190 height 675
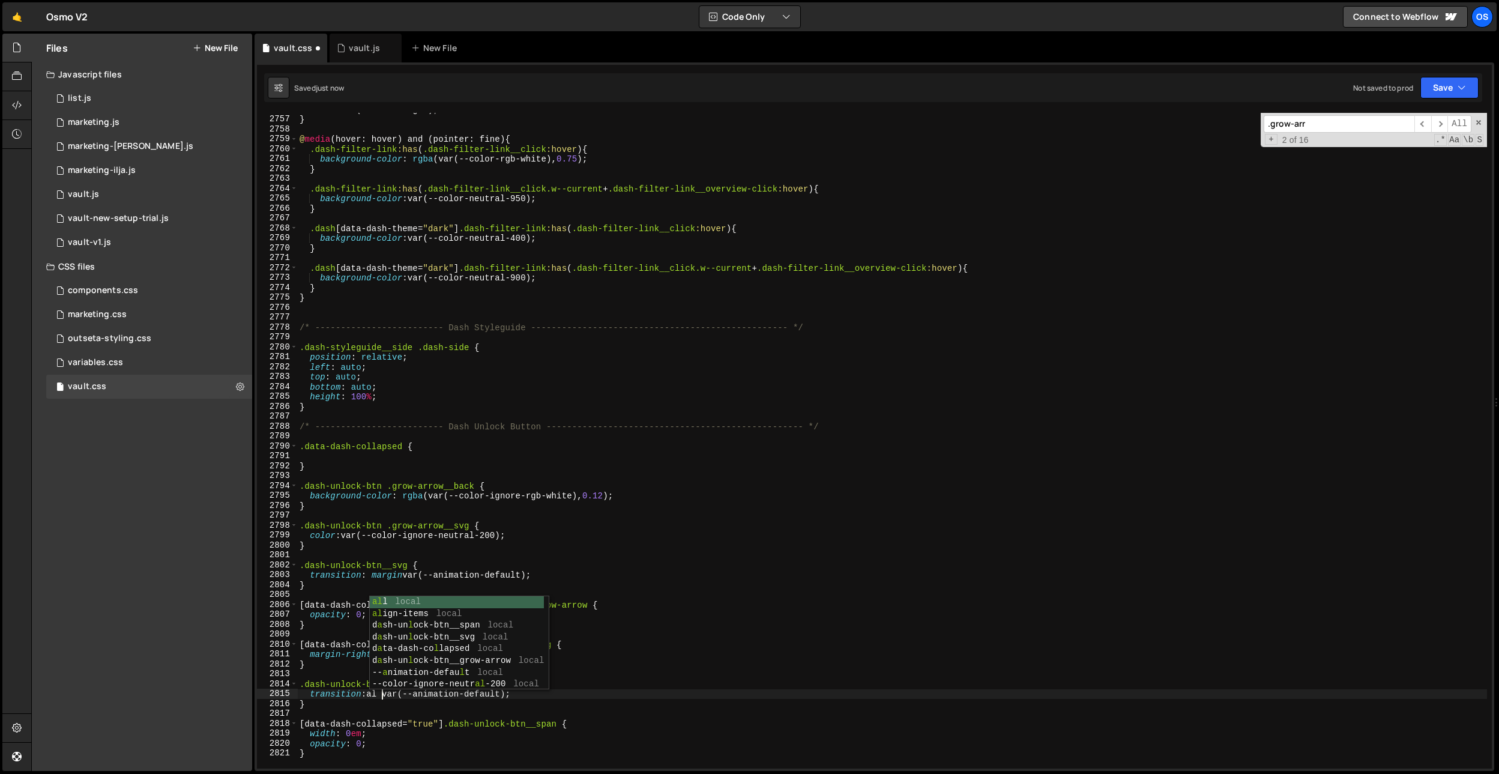
scroll to position [0, 5]
type textarea "transition: all var(--animation-default);"
click at [565, 515] on div "color : var(--color-light) ; } @ media (hover: hover) and (pointer: fine) { .da…" at bounding box center [892, 441] width 1190 height 675
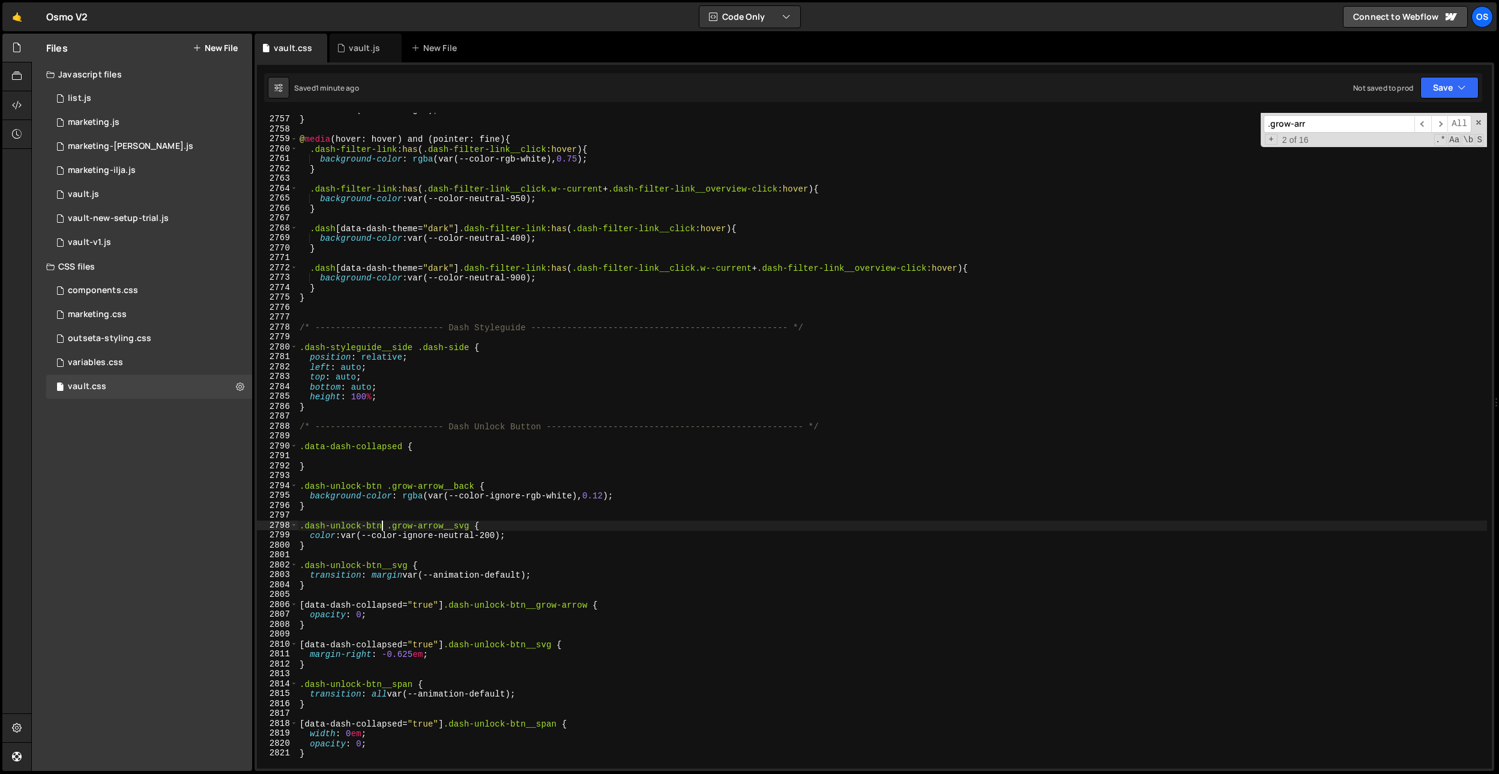
click at [382, 524] on div "color : var(--color-light) ; } @ media (hover: hover) and (pointer: fine) { .da…" at bounding box center [892, 441] width 1190 height 675
drag, startPoint x: 387, startPoint y: 525, endPoint x: 270, endPoint y: 522, distance: 117.1
click at [270, 522] on div ".dash-unlock-btn .grow-arrow__svg { 2756 2757 2758 2759 2760 2761 2762 2763 276…" at bounding box center [874, 441] width 1235 height 656
drag, startPoint x: 300, startPoint y: 486, endPoint x: 302, endPoint y: 508, distance: 22.9
click at [300, 486] on div "color : var(--color-light) ; } @ media (hover: hover) and (pointer: fine) { .da…" at bounding box center [892, 441] width 1190 height 675
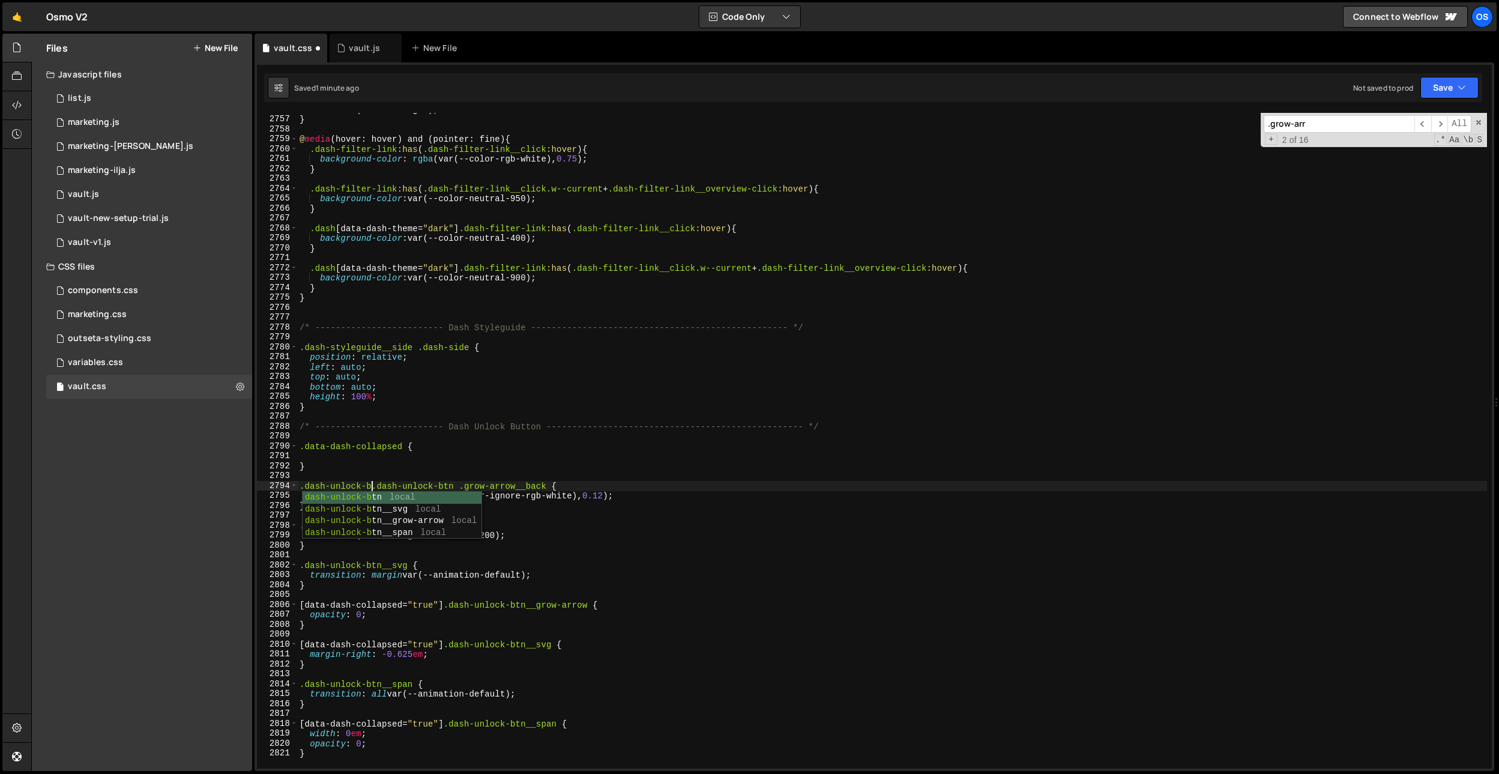
scroll to position [0, 5]
type textarea ".dash-unlock-btn .grow-arrow__back {"
paste input "dash-cat-tooltip"
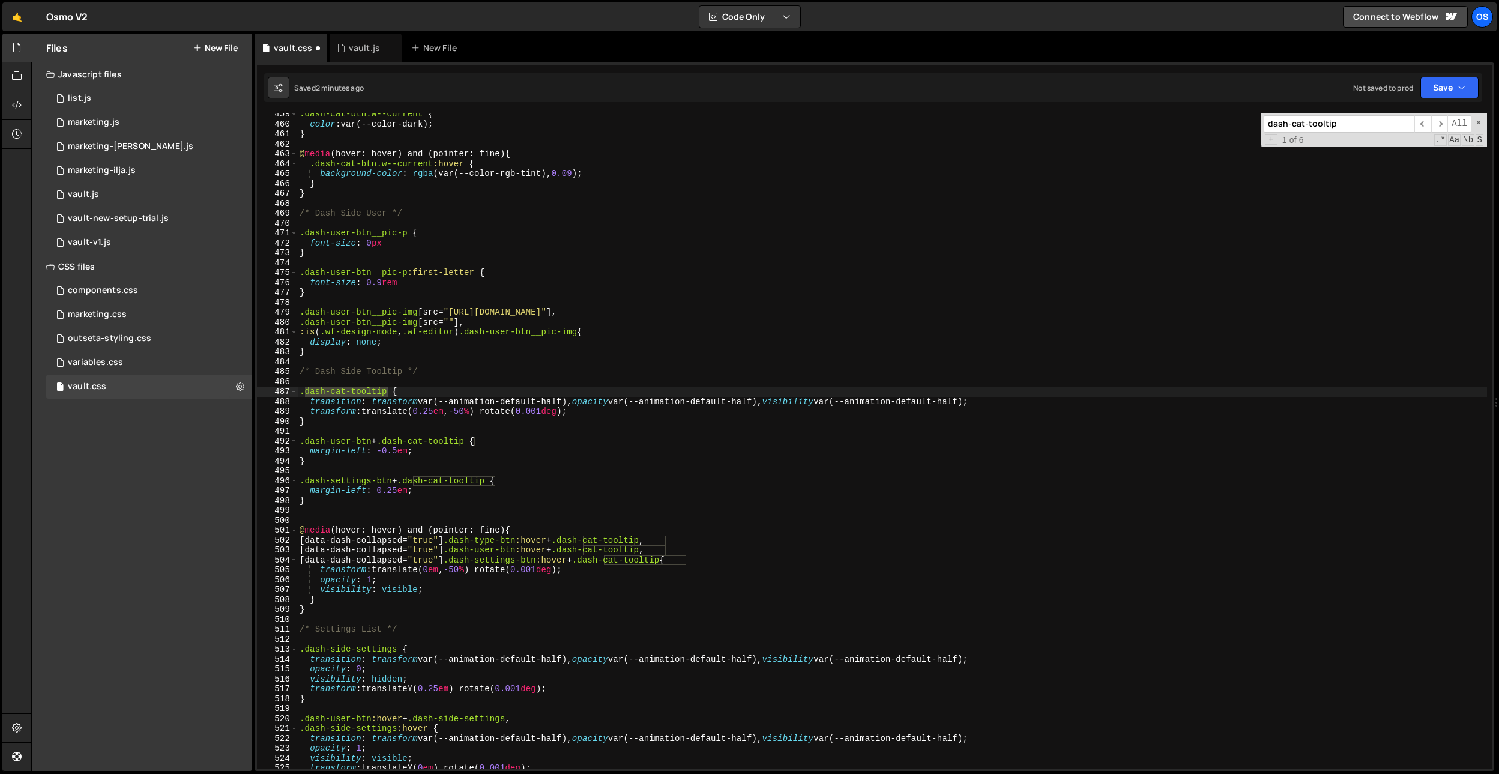
scroll to position [3196, 0]
type input "dash-cat-tooltip"
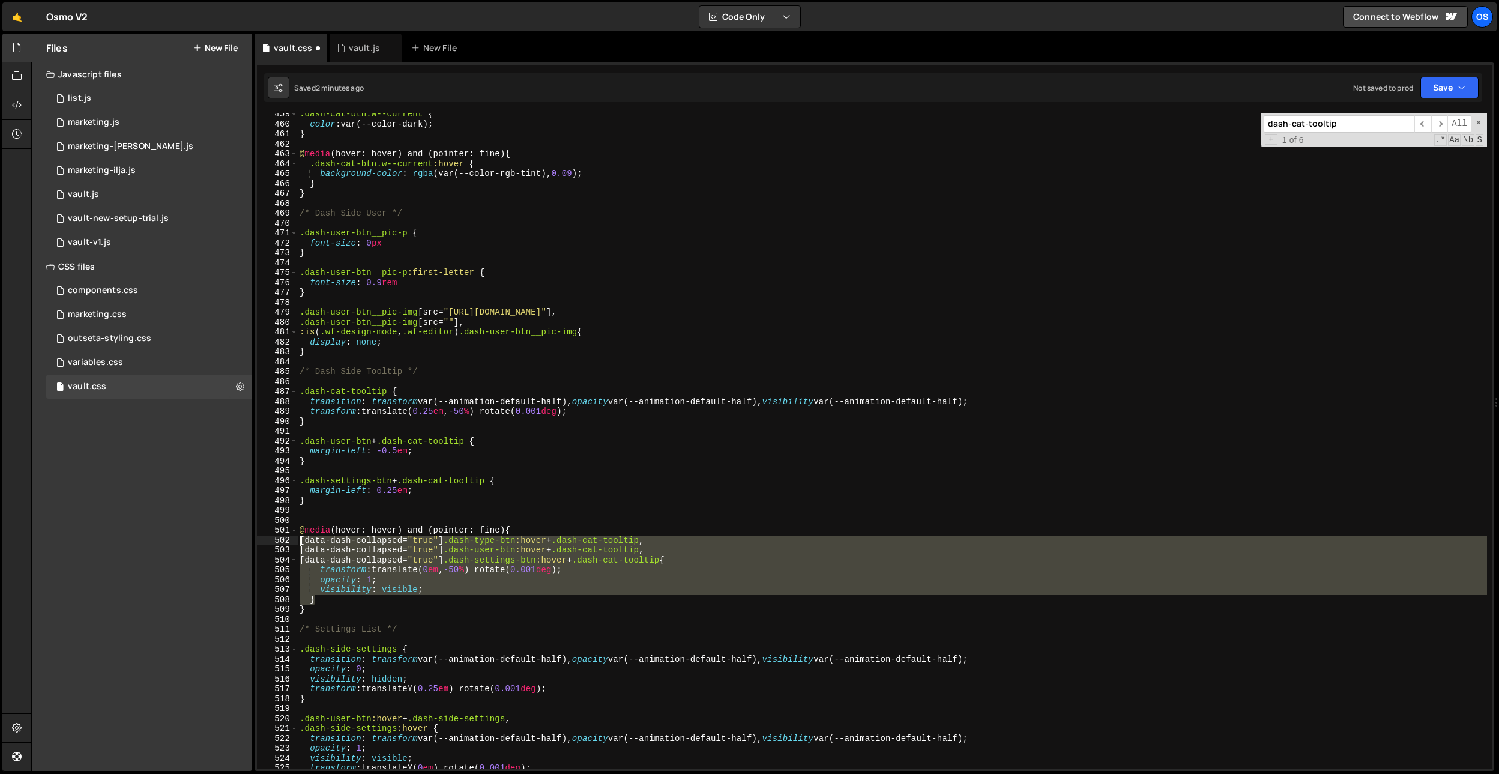
drag, startPoint x: 324, startPoint y: 599, endPoint x: 275, endPoint y: 543, distance: 74.0
click at [275, 543] on div "} 459 460 461 462 463 464 465 466 467 468 469 470 471 472 473 474 475 476 477 4…" at bounding box center [874, 441] width 1235 height 656
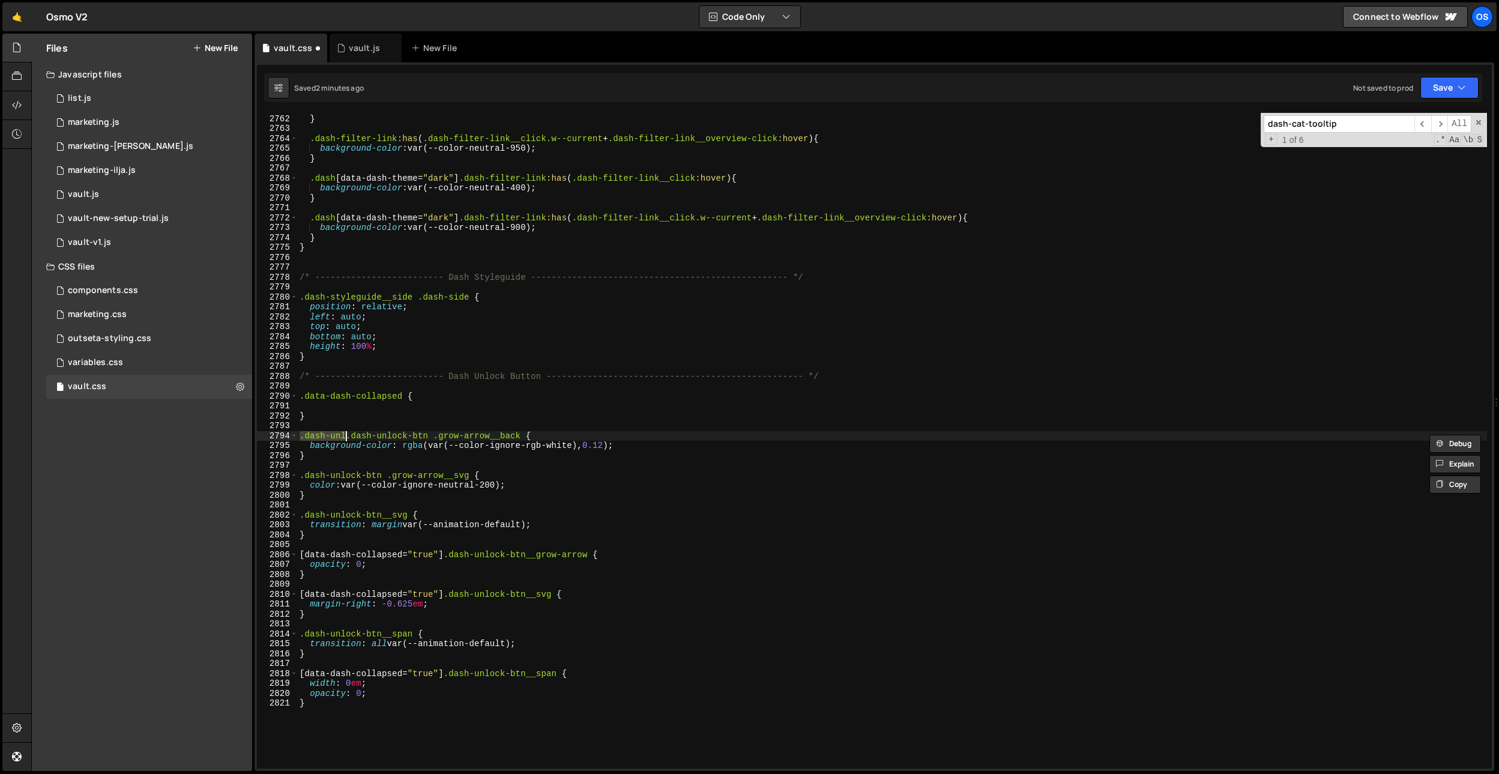
scroll to position [19015, 0]
click at [1334, 129] on input "dash-cat-tooltip" at bounding box center [1339, 123] width 151 height 17
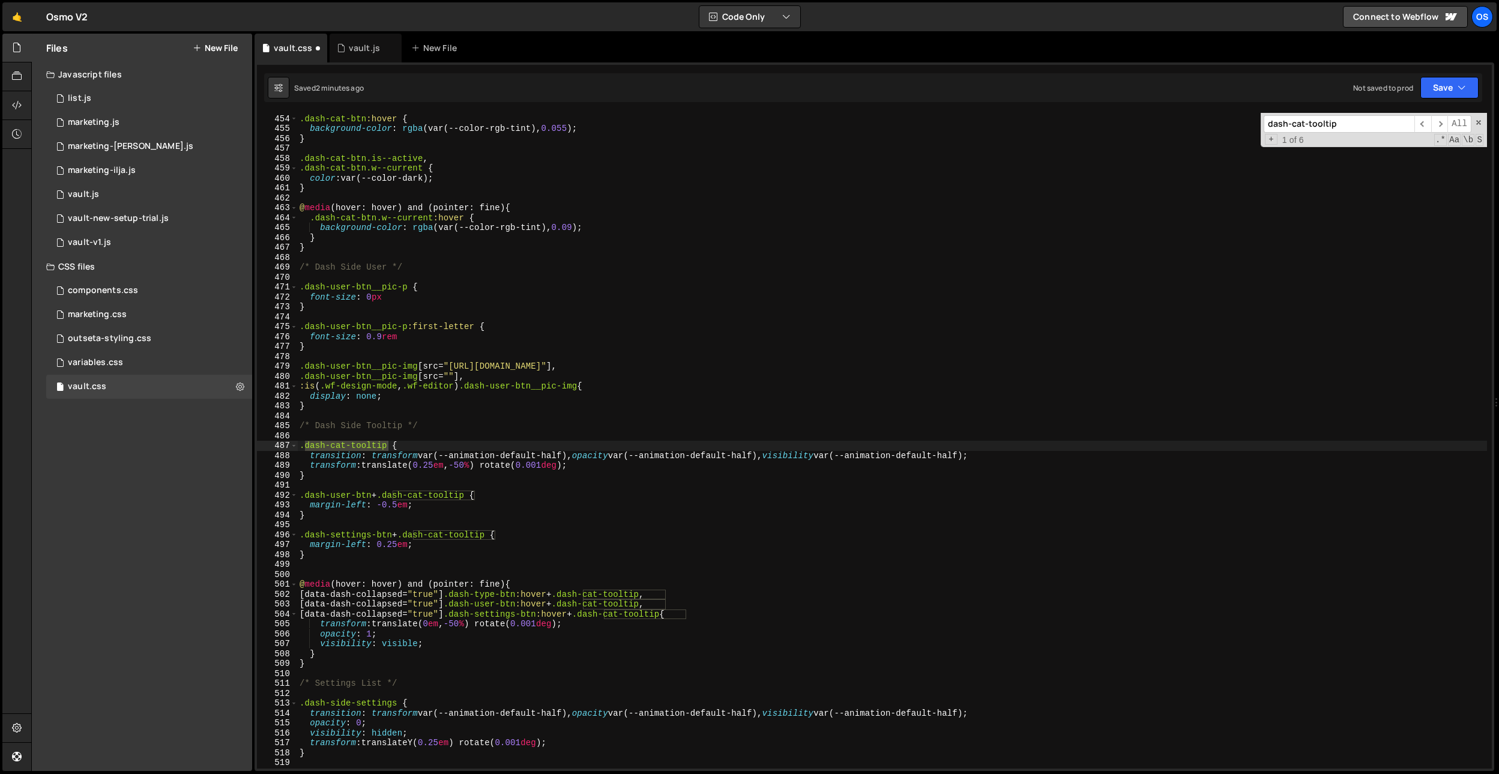
scroll to position [0, 0]
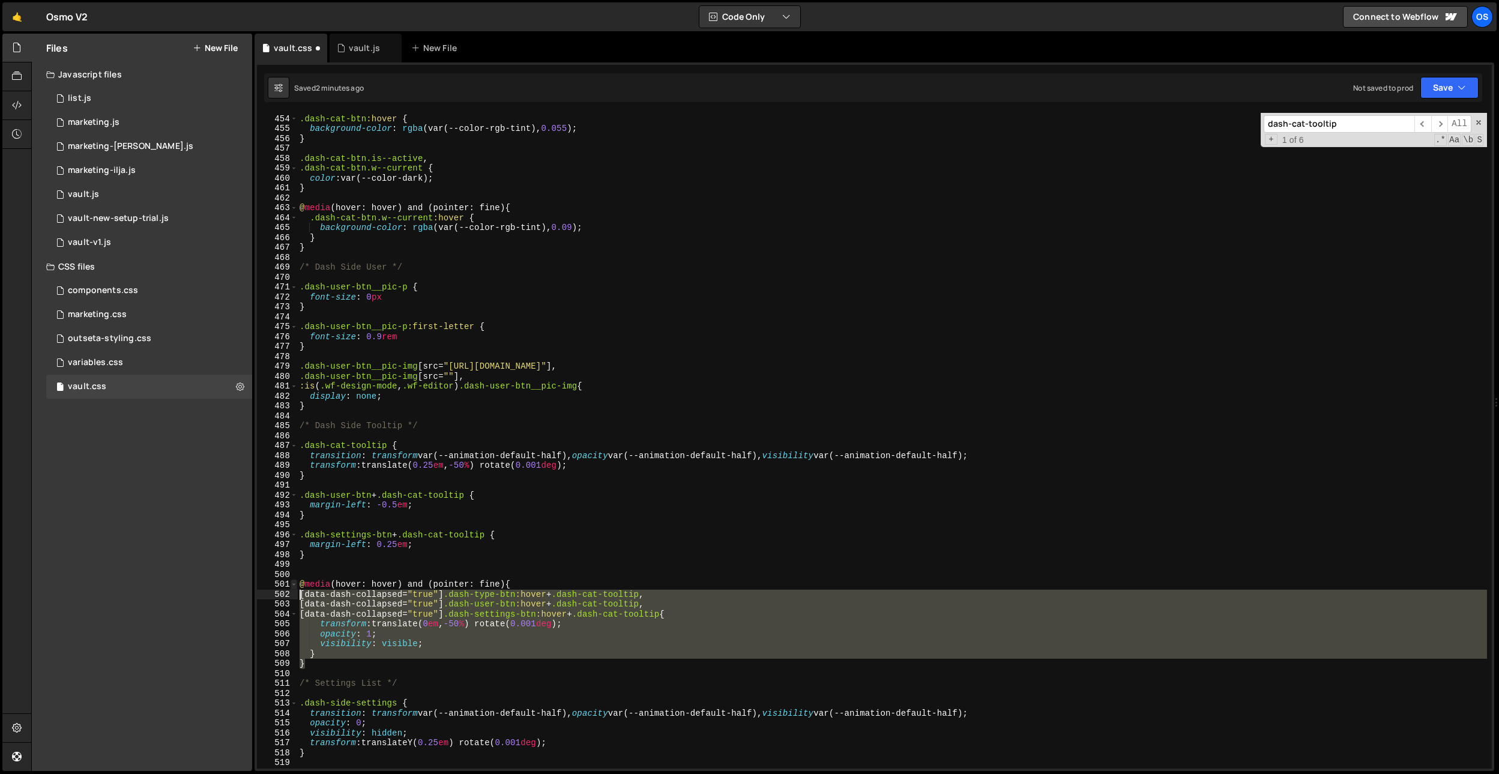
drag, startPoint x: 317, startPoint y: 662, endPoint x: 291, endPoint y: 585, distance: 81.8
click at [291, 585] on div "} 453 454 455 456 457 458 459 460 461 462 463 464 465 466 467 468 469 470 471 4…" at bounding box center [874, 441] width 1235 height 656
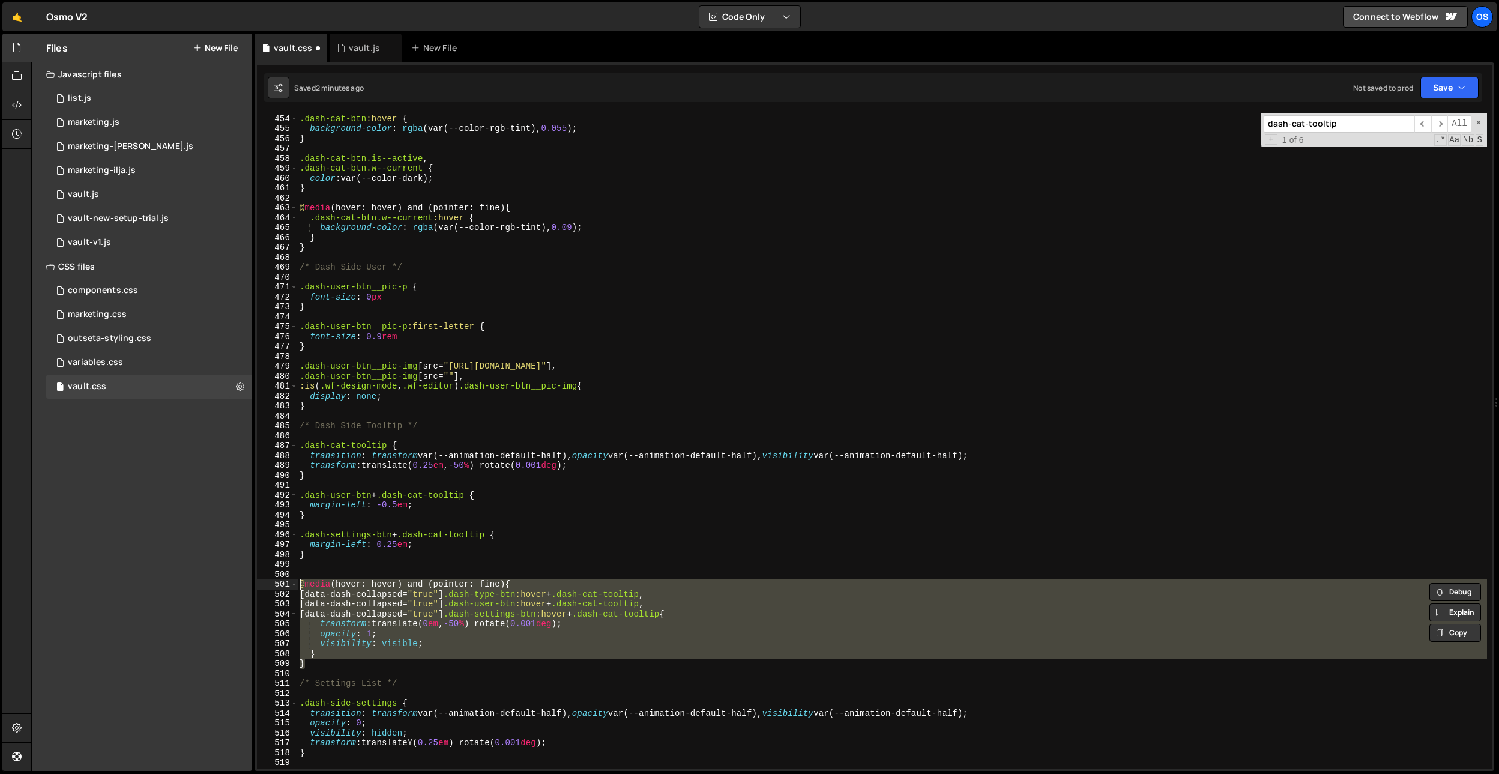
click at [492, 543] on div ".dash-cat-btn.w--current , .dash-cat-btn :hover { background-color : rgba (var(…" at bounding box center [892, 441] width 1190 height 675
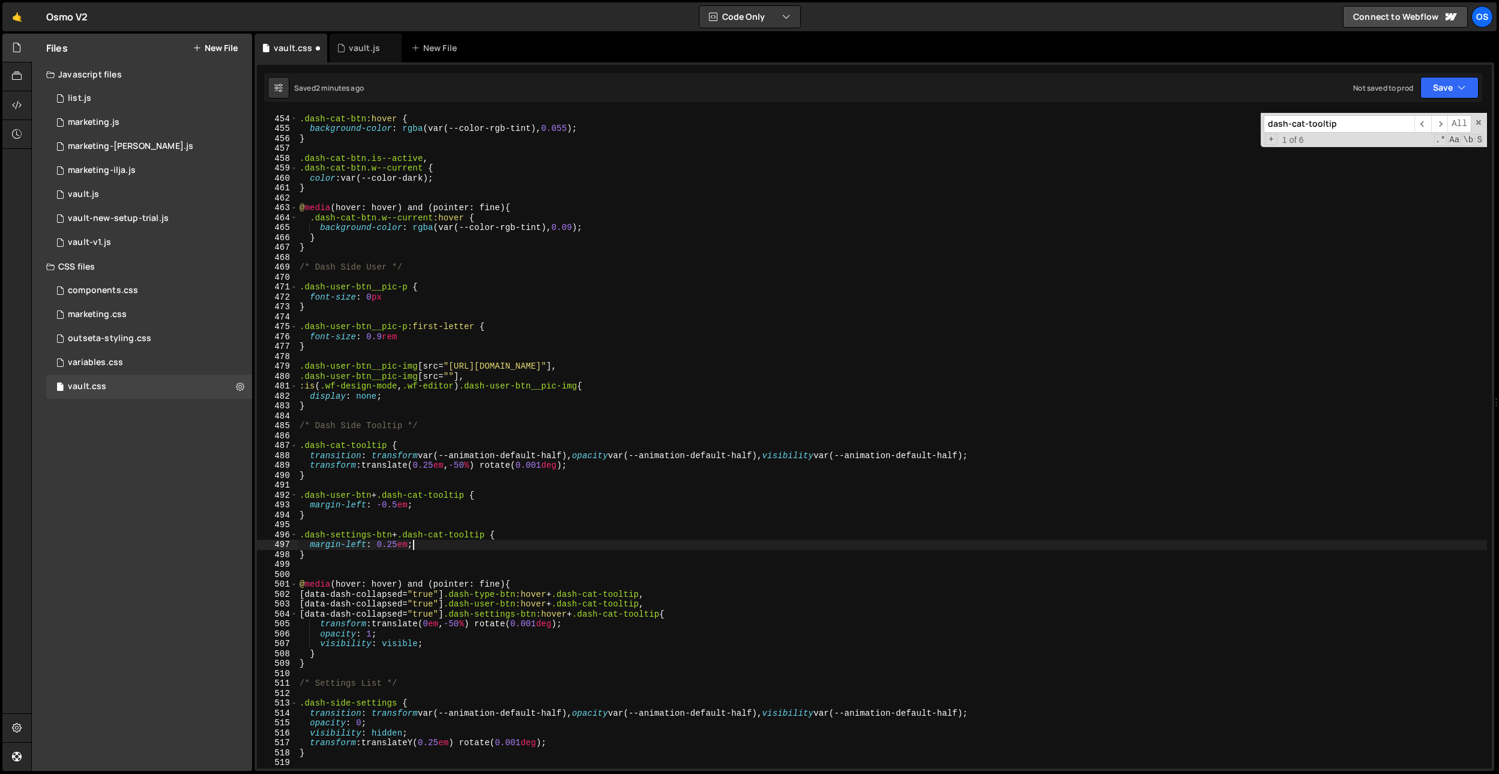
scroll to position [19015, 0]
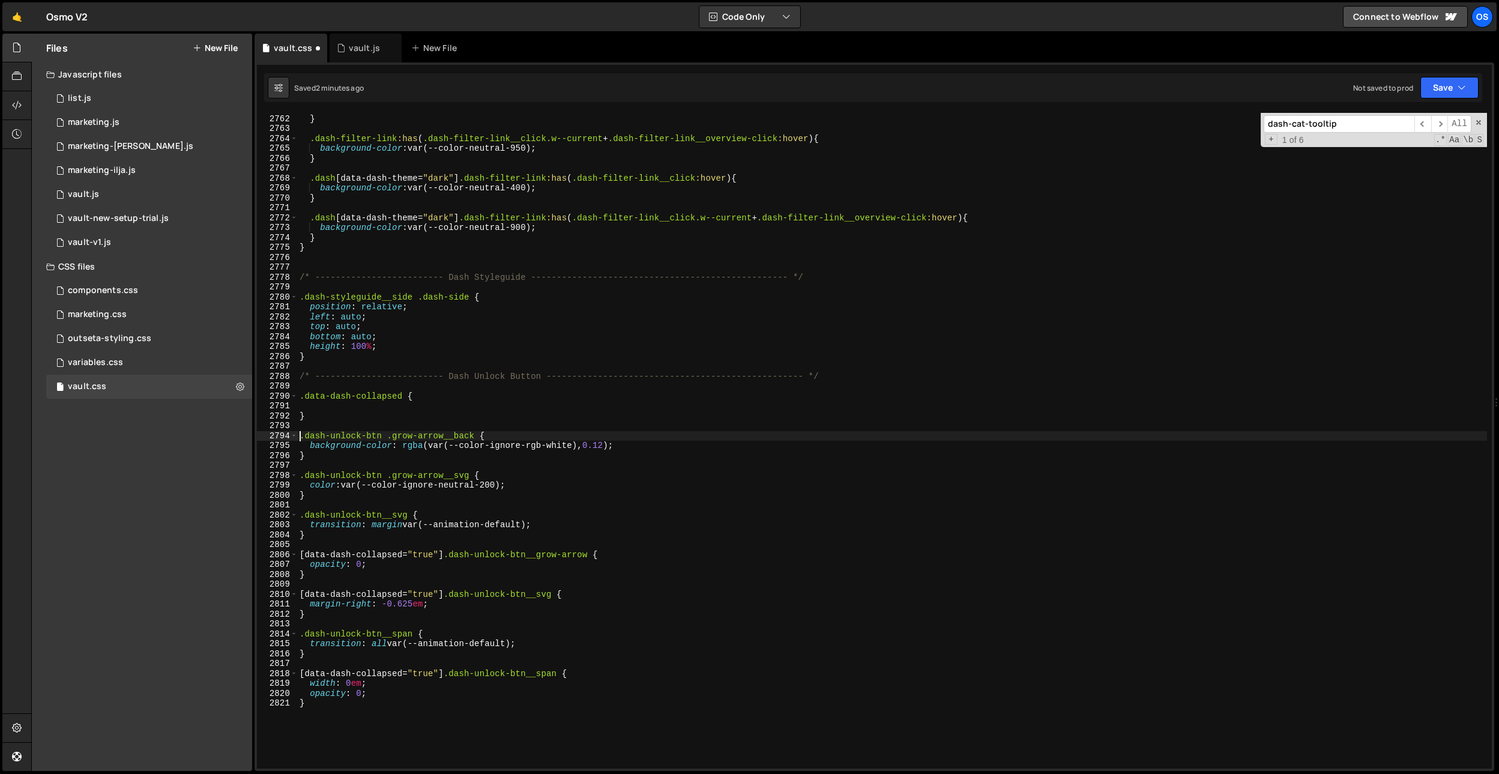
click at [402, 699] on div "background-color : rgba (var(--color-rgb-white), 0.75 ) ; } .dash-filter-link :…" at bounding box center [892, 441] width 1190 height 675
type textarea "}"
paste textarea "}"
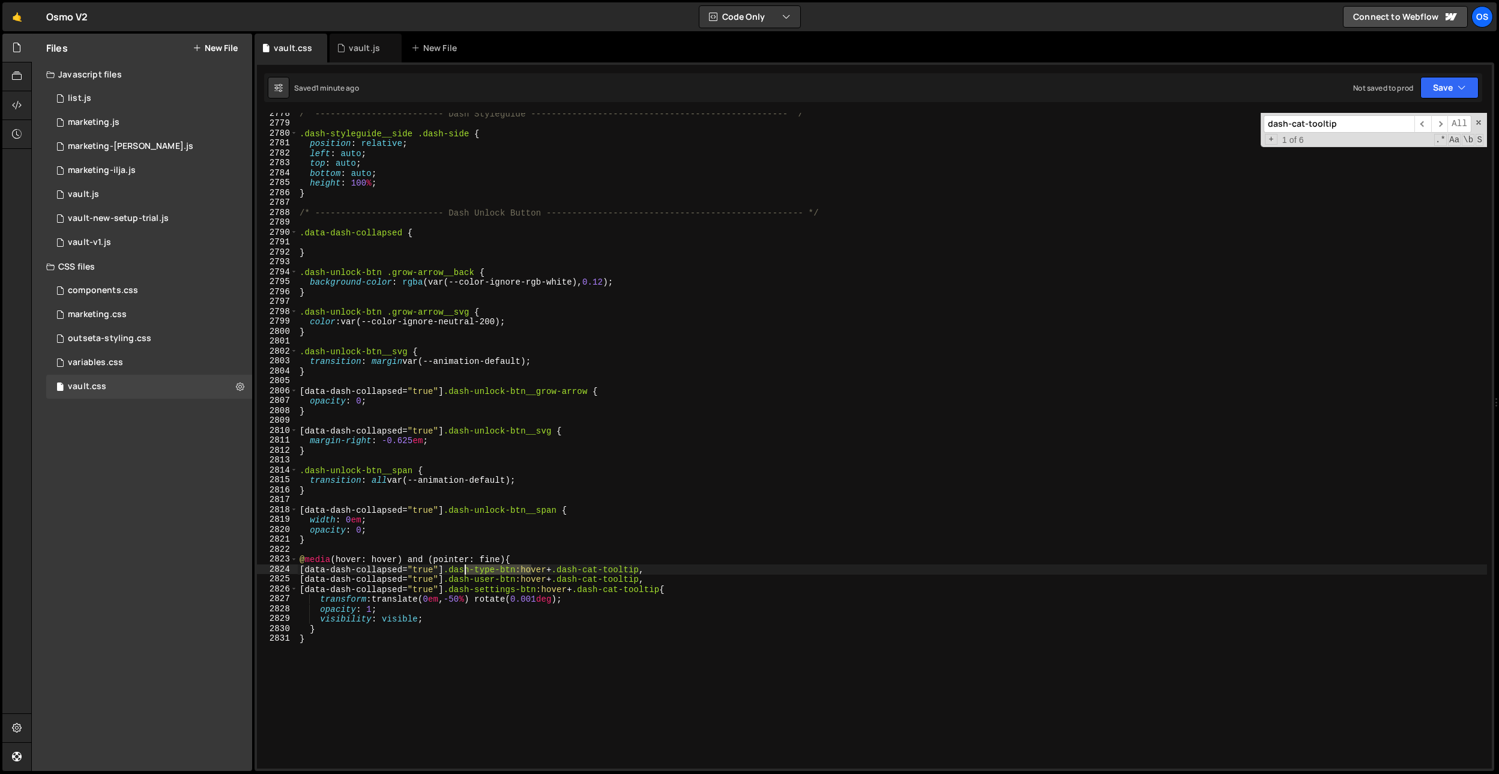
drag, startPoint x: 532, startPoint y: 573, endPoint x: 464, endPoint y: 570, distance: 67.9
click at [464, 570] on div "/* ------------------------- Dash Styleguide ----------------------------------…" at bounding box center [892, 446] width 1190 height 675
paste textarea "unlock"
click at [619, 666] on div "/* ------------------------- Dash Styleguide ----------------------------------…" at bounding box center [892, 446] width 1190 height 675
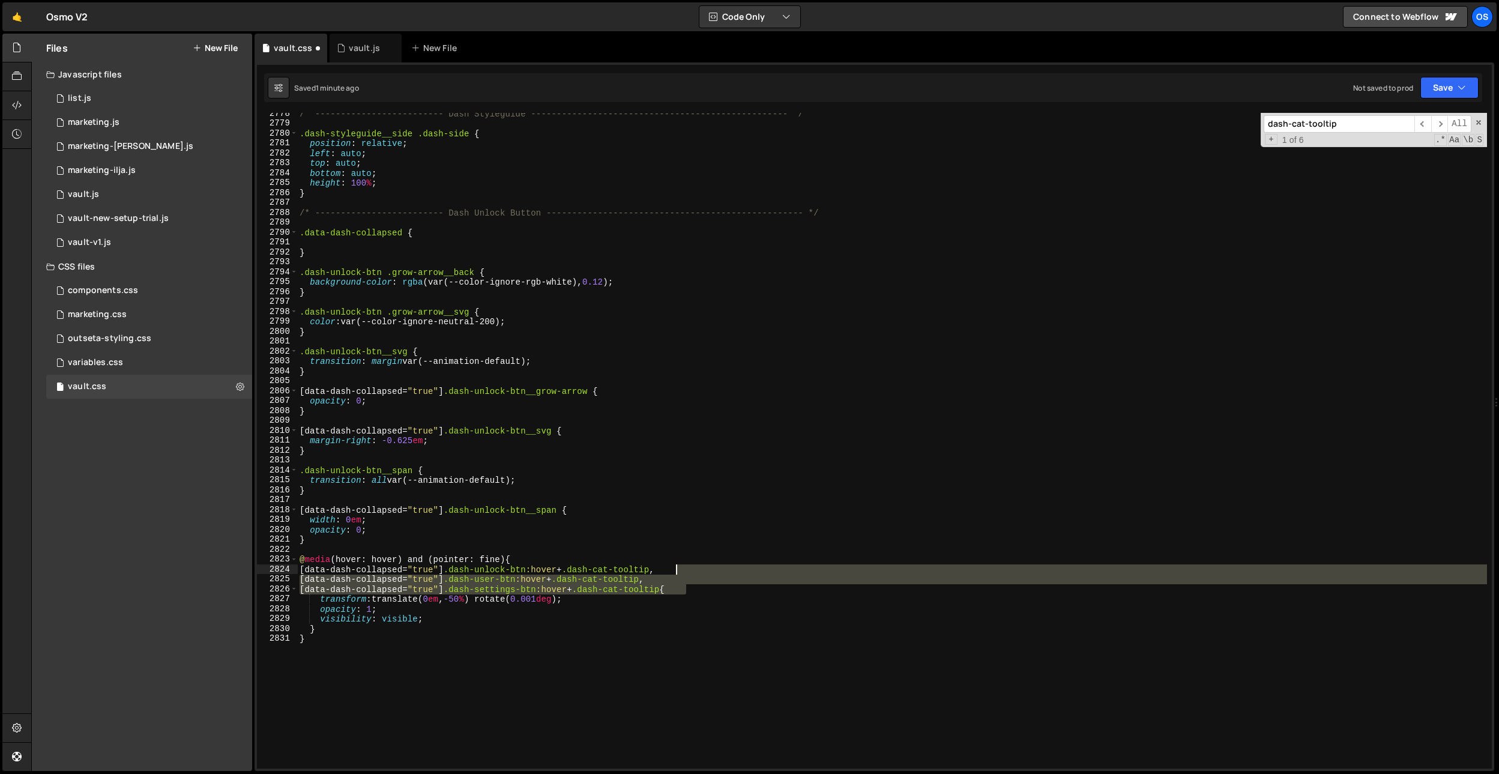
drag, startPoint x: 687, startPoint y: 588, endPoint x: 676, endPoint y: 573, distance: 18.0
click at [676, 573] on div "/* ------------------------- Dash Styleguide ----------------------------------…" at bounding box center [892, 446] width 1190 height 675
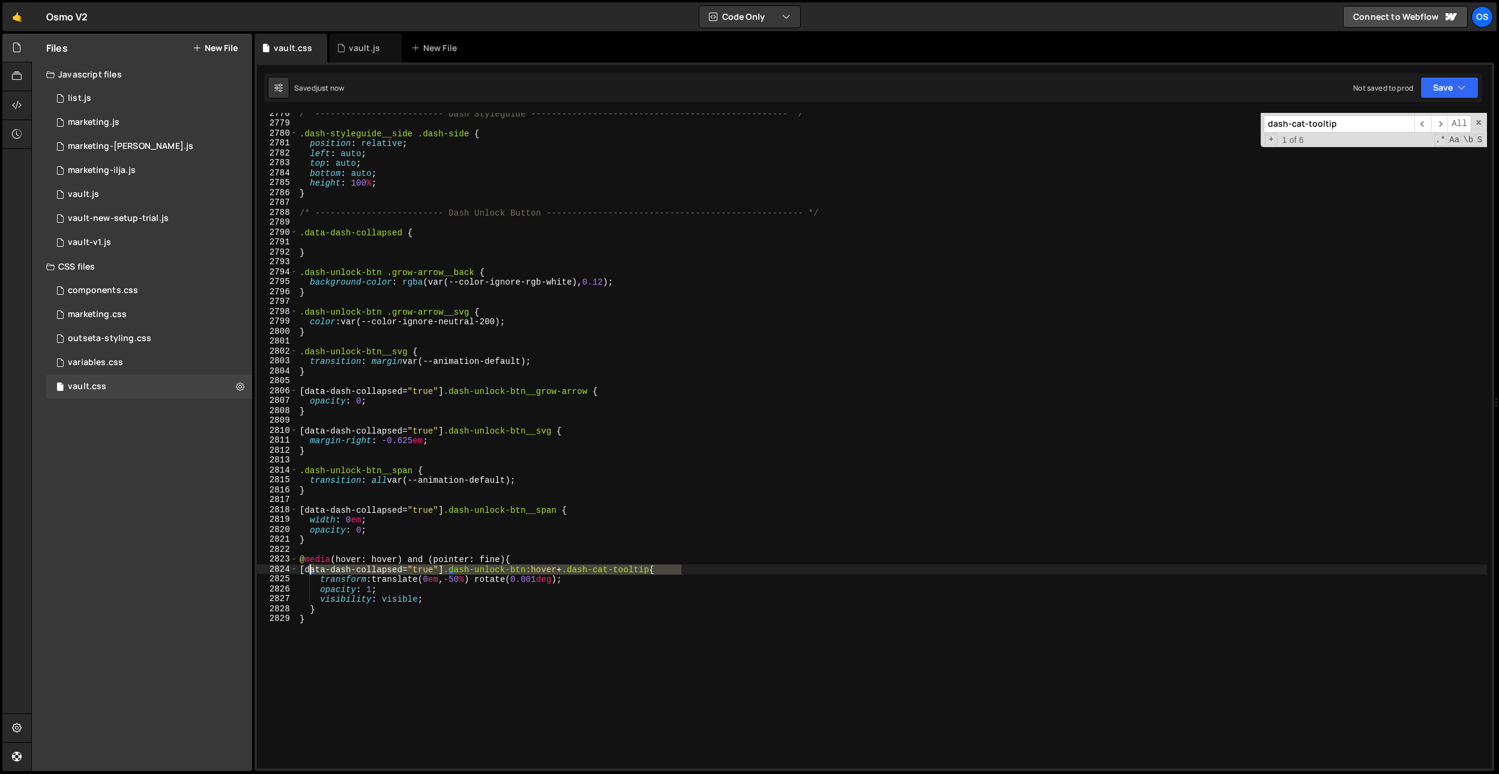
drag, startPoint x: 687, startPoint y: 570, endPoint x: 312, endPoint y: 570, distance: 375.8
click at [312, 570] on div "/* ------------------------- Dash Styleguide ----------------------------------…" at bounding box center [892, 446] width 1190 height 675
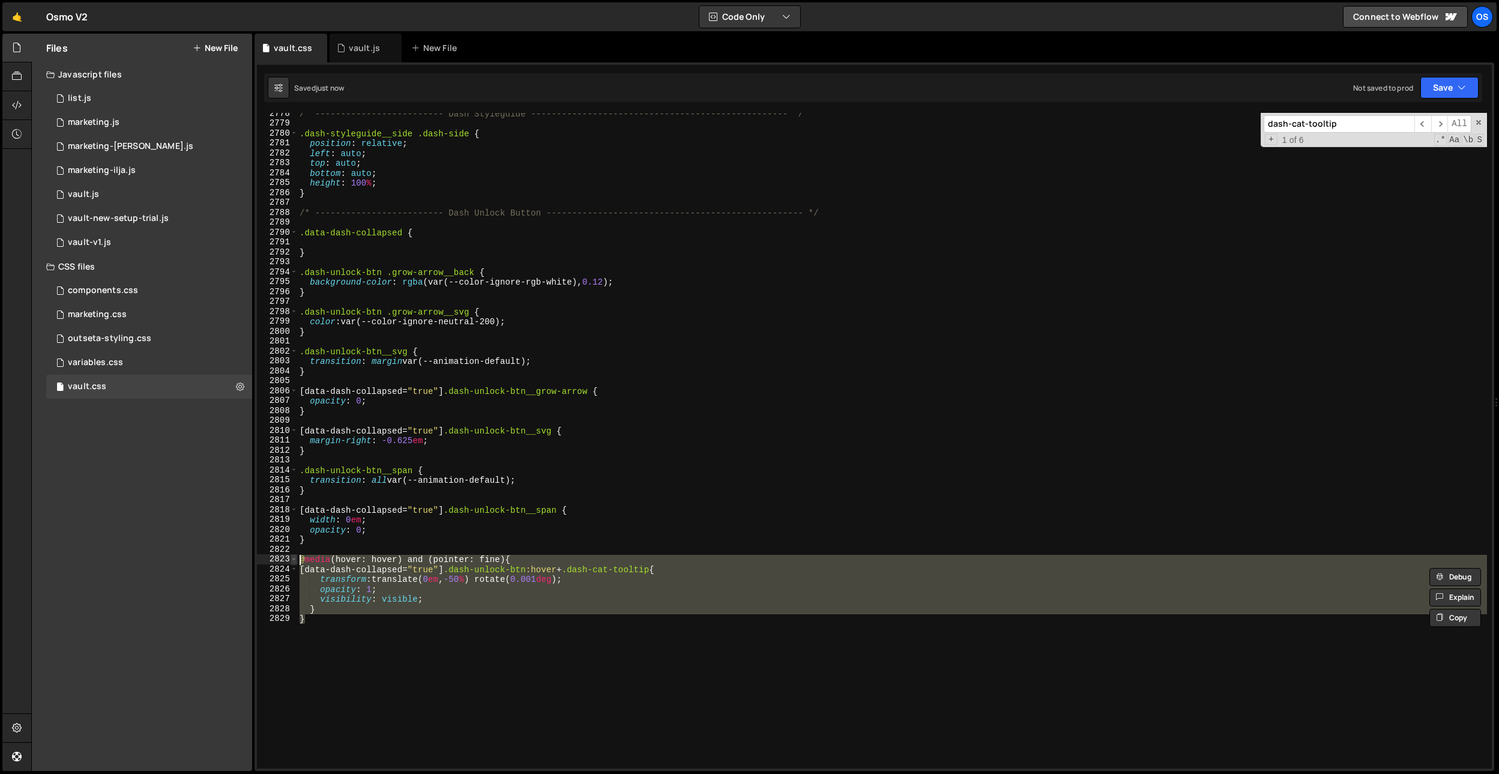
drag, startPoint x: 336, startPoint y: 628, endPoint x: 295, endPoint y: 558, distance: 81.2
click at [295, 558] on div "[data-dash-collapsed="true"] .dash-unlock-btn:hover + .dash-cat-tooltip{ 2778 2…" at bounding box center [874, 441] width 1235 height 656
type textarea "@media (hover: hover) and (pointer: fine) { [data-dash-collapsed="true"] .dash-…"
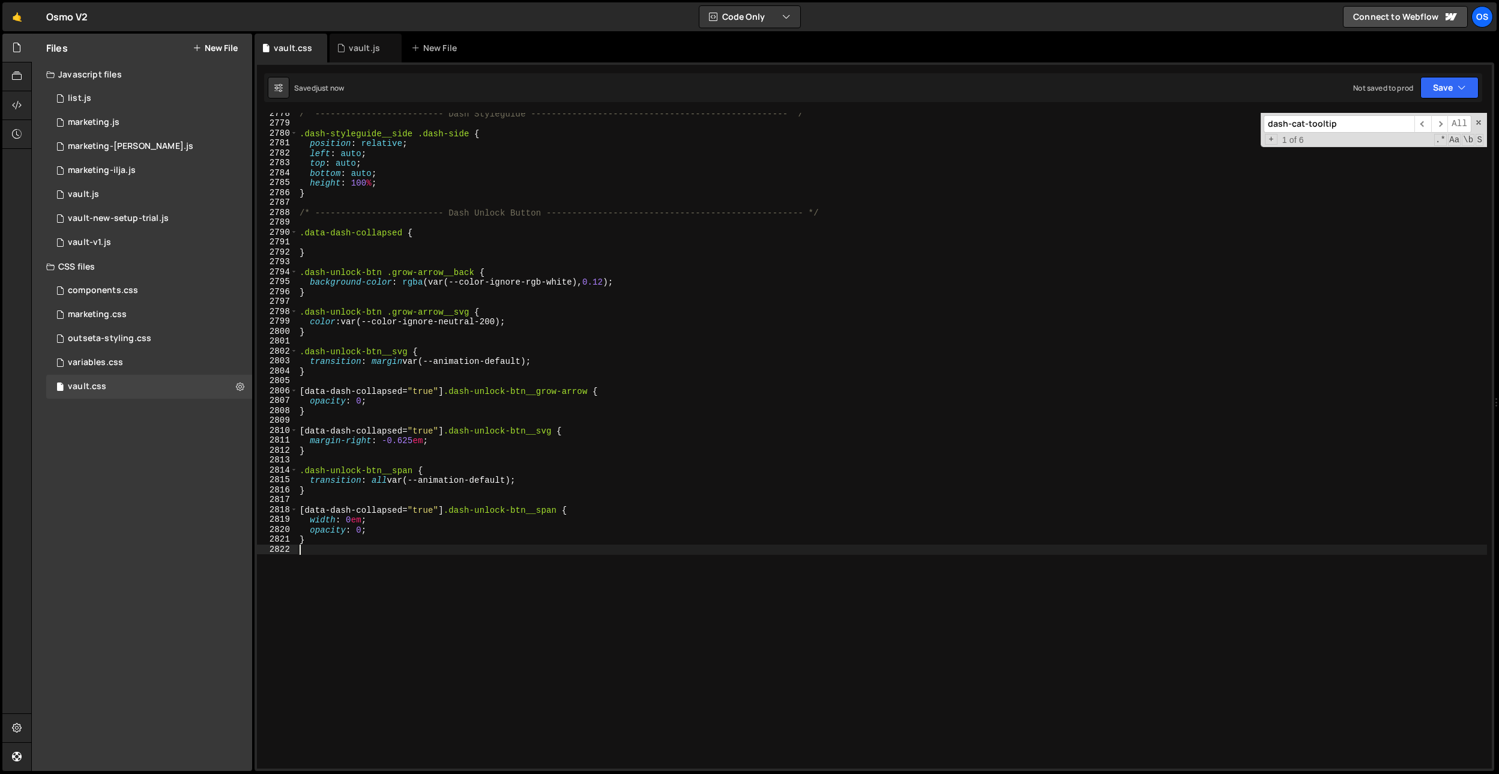
click at [1377, 124] on input "dash-cat-tooltip" at bounding box center [1339, 123] width 151 height 17
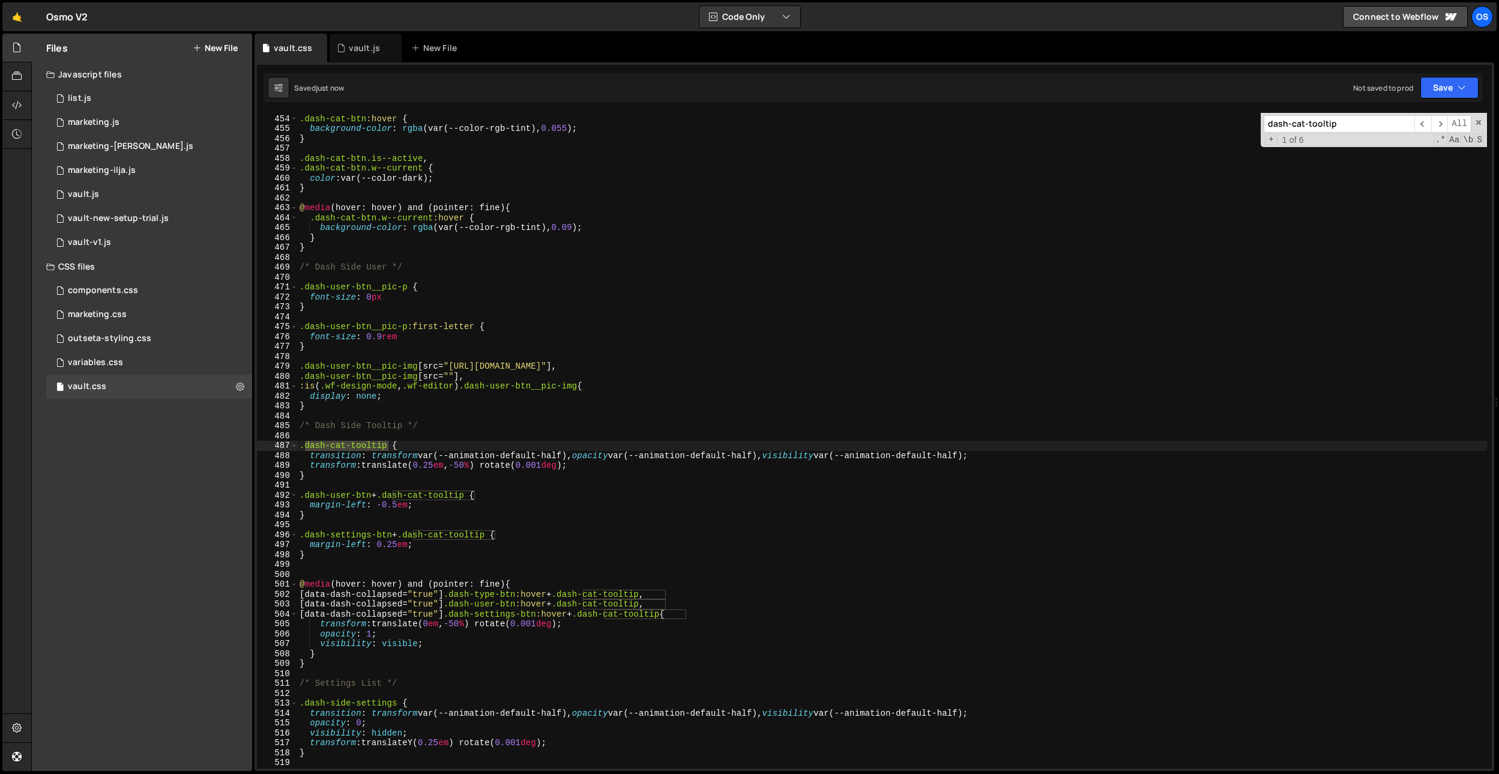
scroll to position [3157, 0]
click at [701, 609] on div ".dash-cat-btn.w--current , .dash-cat-btn :hover { background-color : rgba (var(…" at bounding box center [892, 441] width 1190 height 675
paste textarea "[data-dash-collapsed="true"] .dash-unlock-btn:hover + .dash-cat-tooltip{"
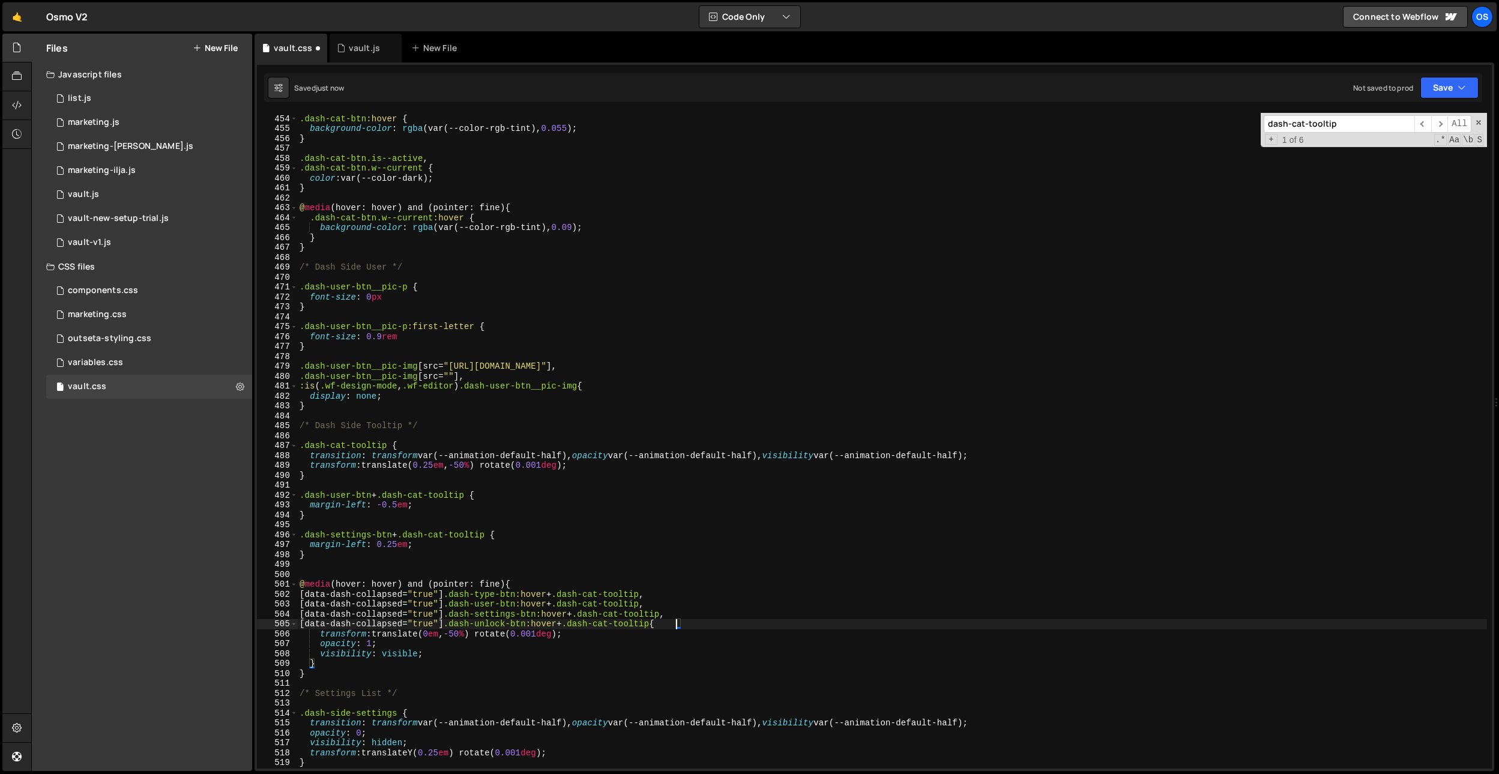
scroll to position [0, 26]
click at [647, 282] on div ".dash-cat-btn.w--current , .dash-cat-btn :hover { background-color : rgba (var(…" at bounding box center [892, 441] width 1190 height 675
type textarea ".dash-user-btn__pic-p {"
paste input ".dash-type-btn.is--active .dash-icon, .dash-type-btn.w--current .dash-icon, .da…"
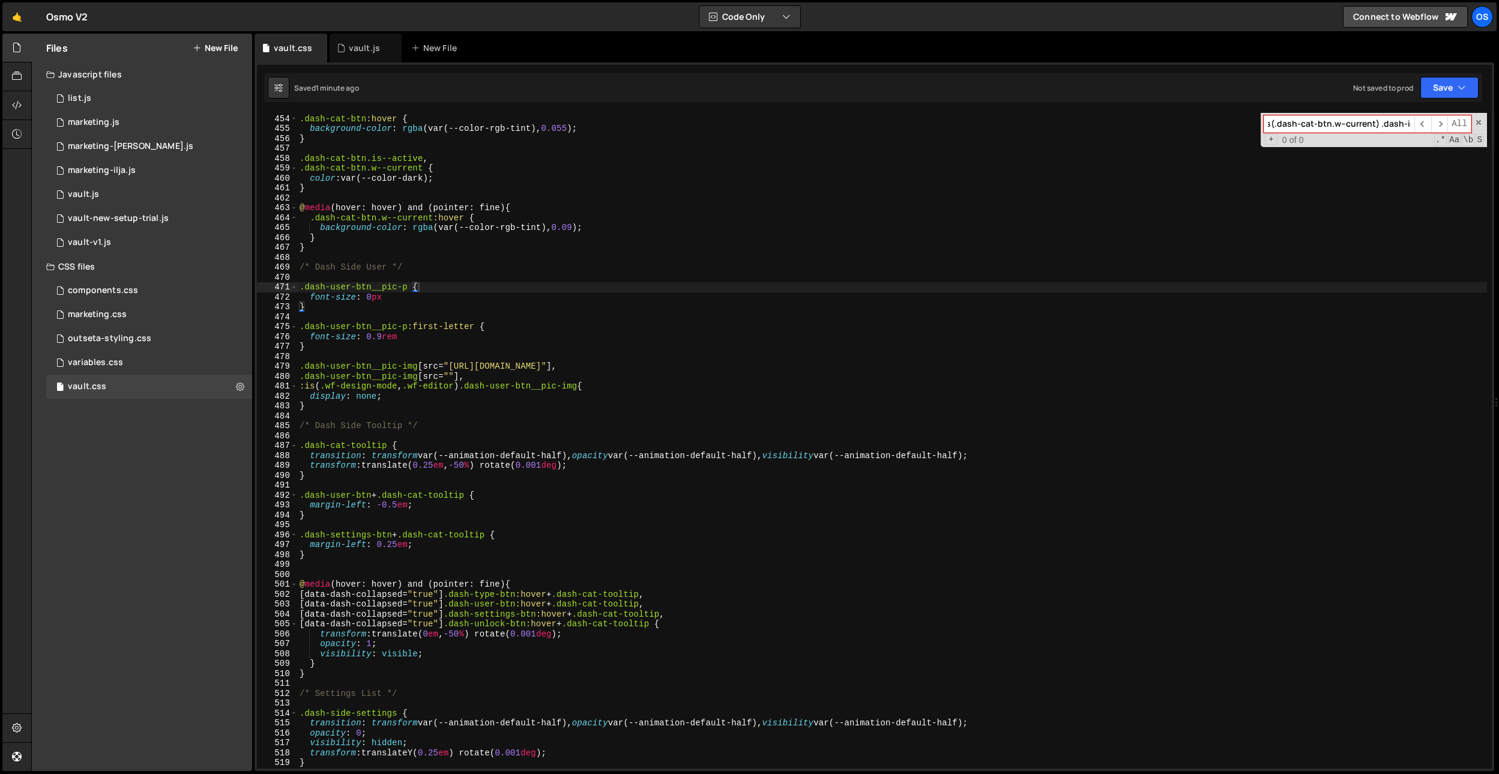
scroll to position [0, 0]
drag, startPoint x: 1367, startPoint y: 127, endPoint x: 1174, endPoint y: 119, distance: 194.1
click at [1174, 119] on div ".dash-cat-btn.w--current , .dash-cat-btn :hover { background-color : rgba (var(…" at bounding box center [892, 441] width 1190 height 656
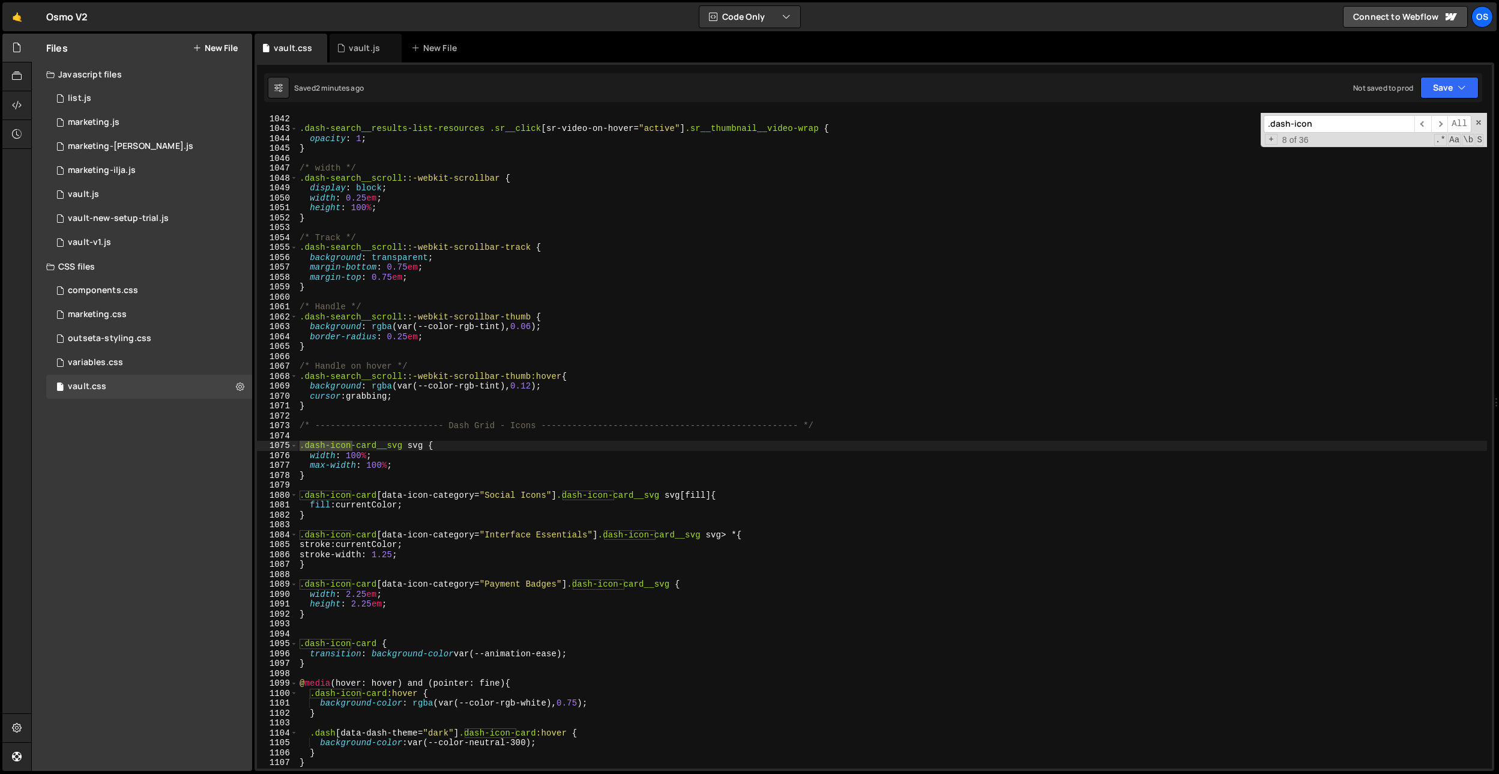
scroll to position [7253, 0]
paste input "[data-dash-collapsed="true"] .dash-icon"
paste input
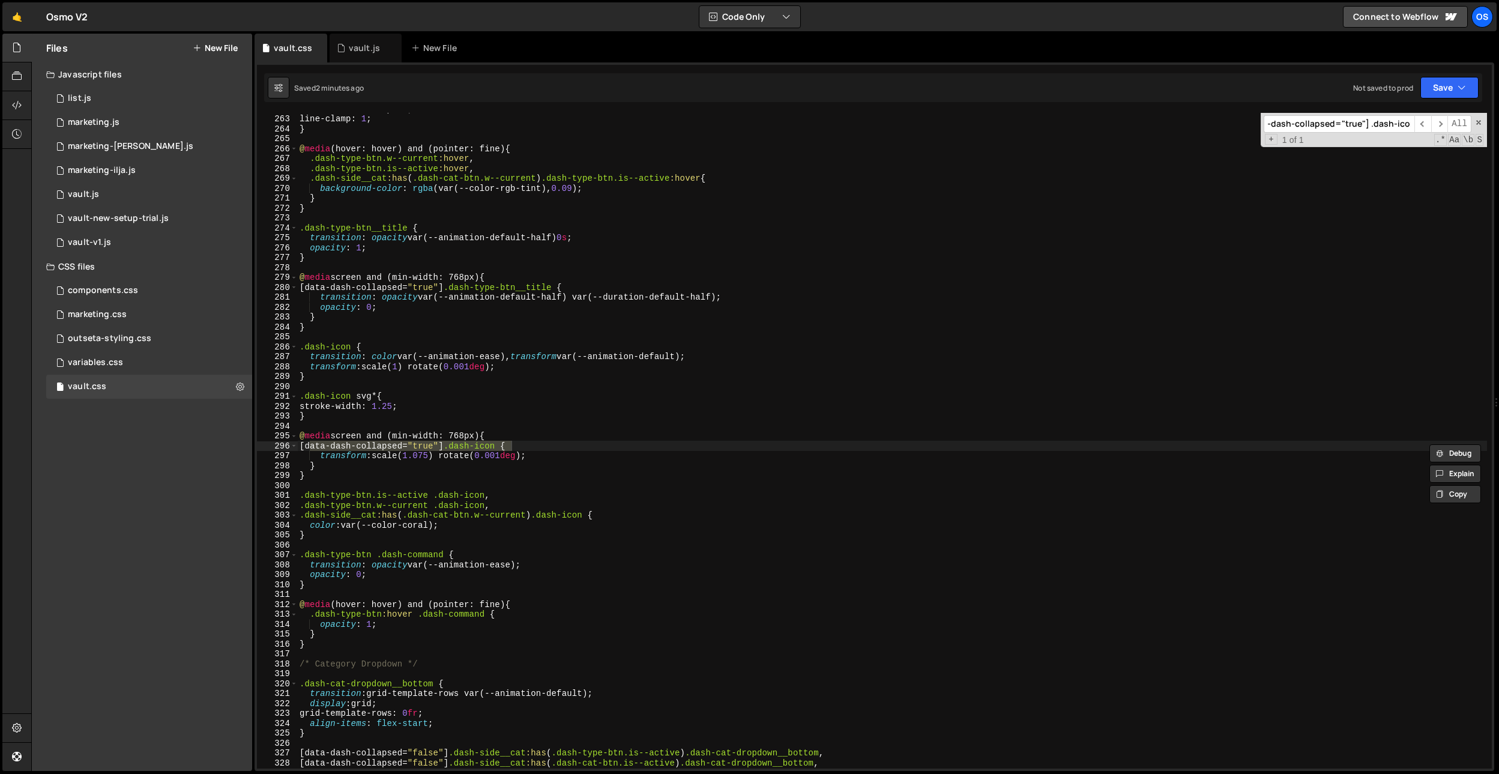
type input "[data-dash-collapsed="true"] .dash-icon"
click at [448, 442] on div "-webkit-line-clamp : 1 ; line-clamp : 1 ; } @ media (hover: hover) and (pointer…" at bounding box center [892, 441] width 1190 height 656
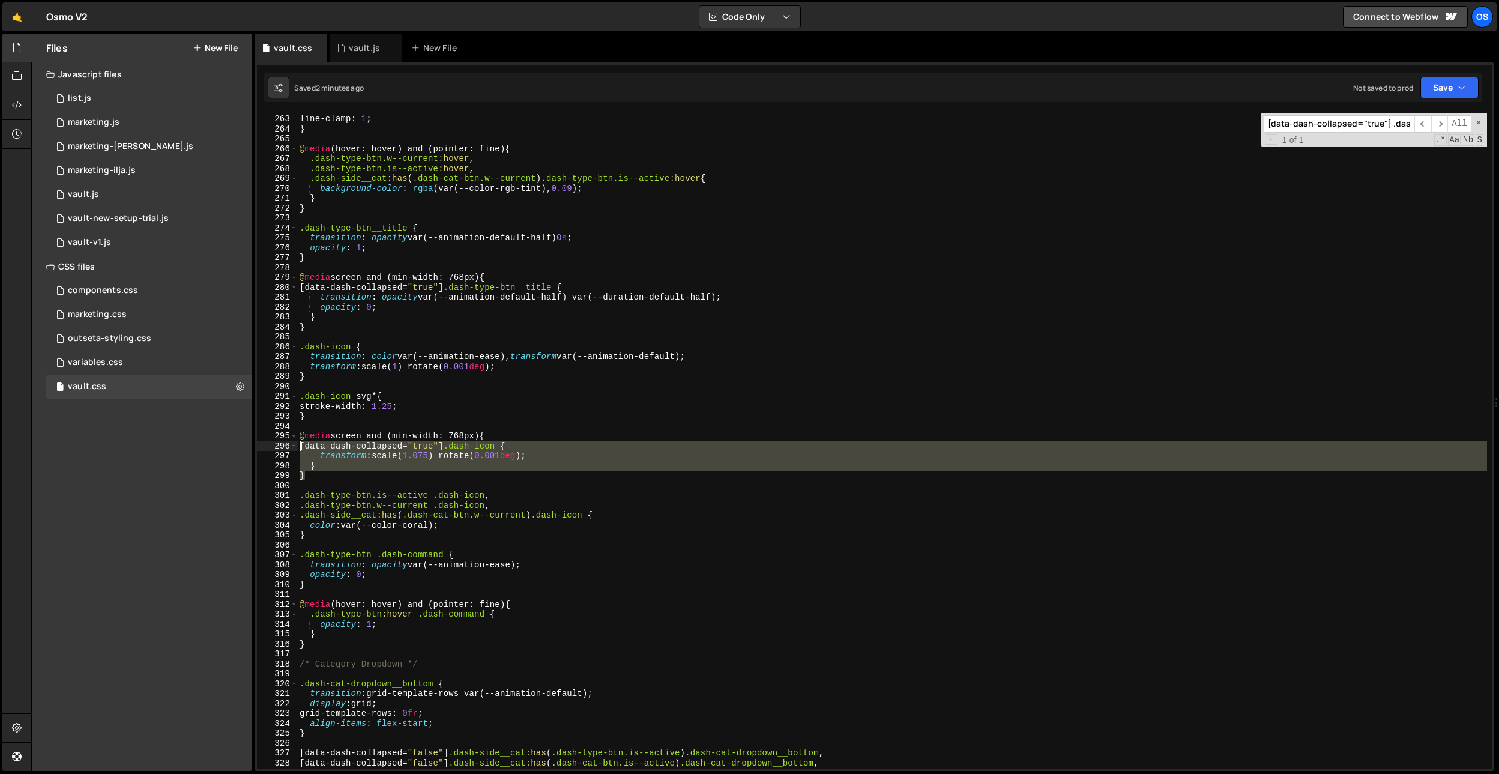
drag, startPoint x: 325, startPoint y: 477, endPoint x: 299, endPoint y: 440, distance: 45.6
click at [299, 440] on div "-webkit-line-clamp : 1 ; line-clamp : 1 ; } @ media (hover: hover) and (pointer…" at bounding box center [892, 441] width 1190 height 675
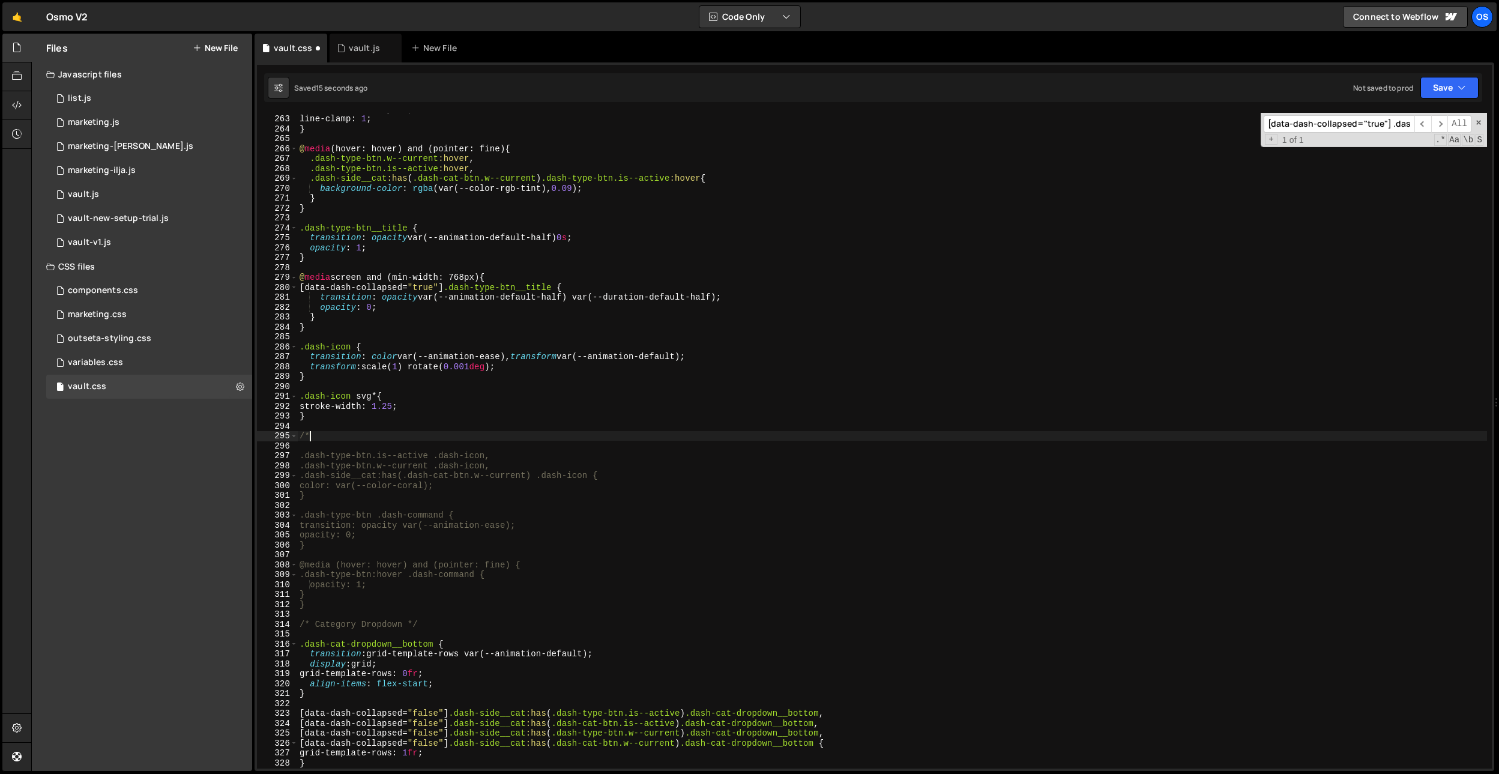
type textarea "/"
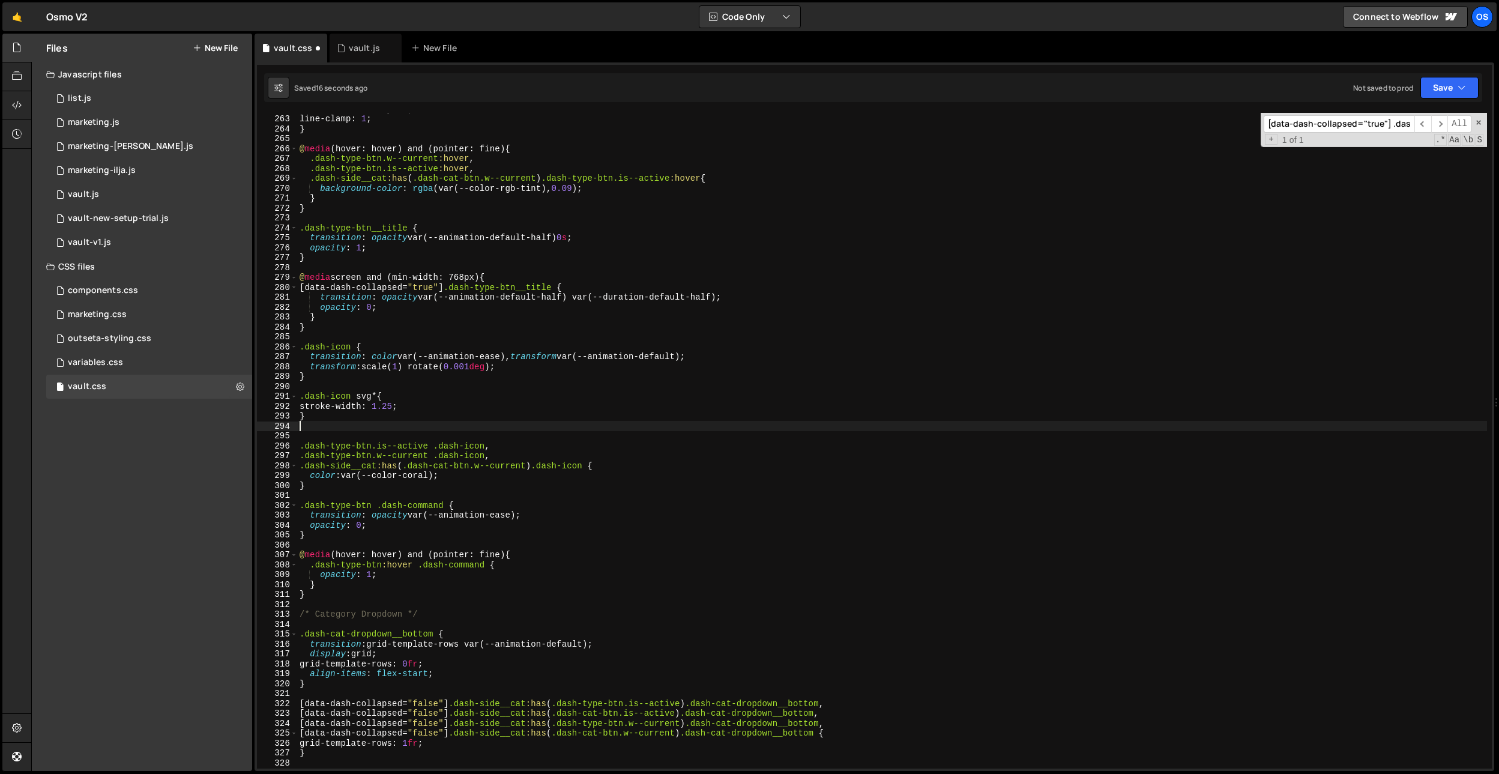
type textarea "/* }*/ /*}*/"
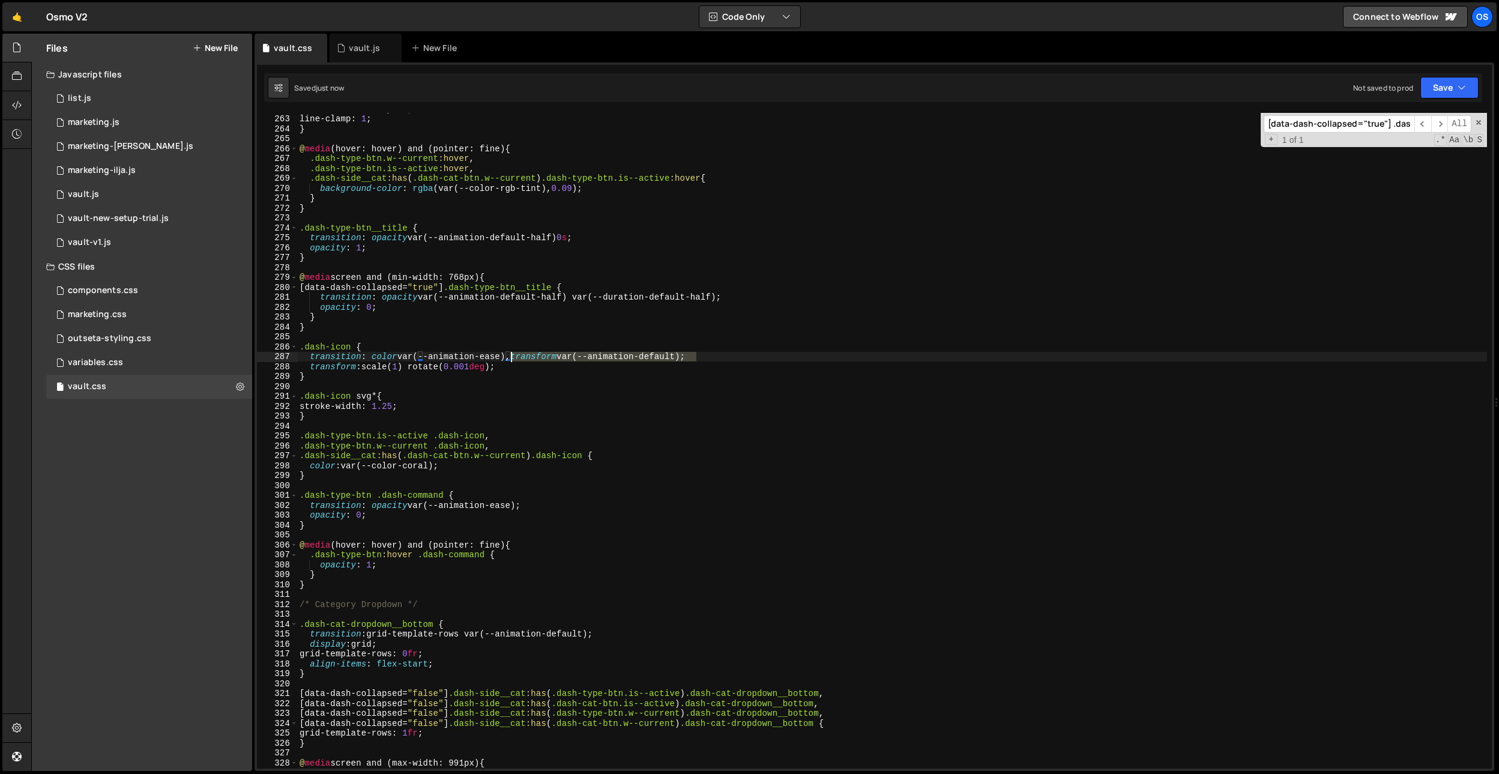
drag, startPoint x: 695, startPoint y: 355, endPoint x: 510, endPoint y: 357, distance: 185.5
click at [510, 357] on div "-webkit-line-clamp : 1 ; line-clamp : 1 ; } @ media (hover: hover) and (pointer…" at bounding box center [892, 441] width 1190 height 675
click at [531, 362] on div "-webkit-line-clamp : 1 ; line-clamp : 1 ; } @ media (hover: hover) and (pointer…" at bounding box center [892, 441] width 1190 height 675
drag, startPoint x: 527, startPoint y: 366, endPoint x: 530, endPoint y: 360, distance: 6.7
click at [530, 360] on div "-webkit-line-clamp : 1 ; line-clamp : 1 ; } @ media (hover: hover) and (pointer…" at bounding box center [892, 441] width 1190 height 675
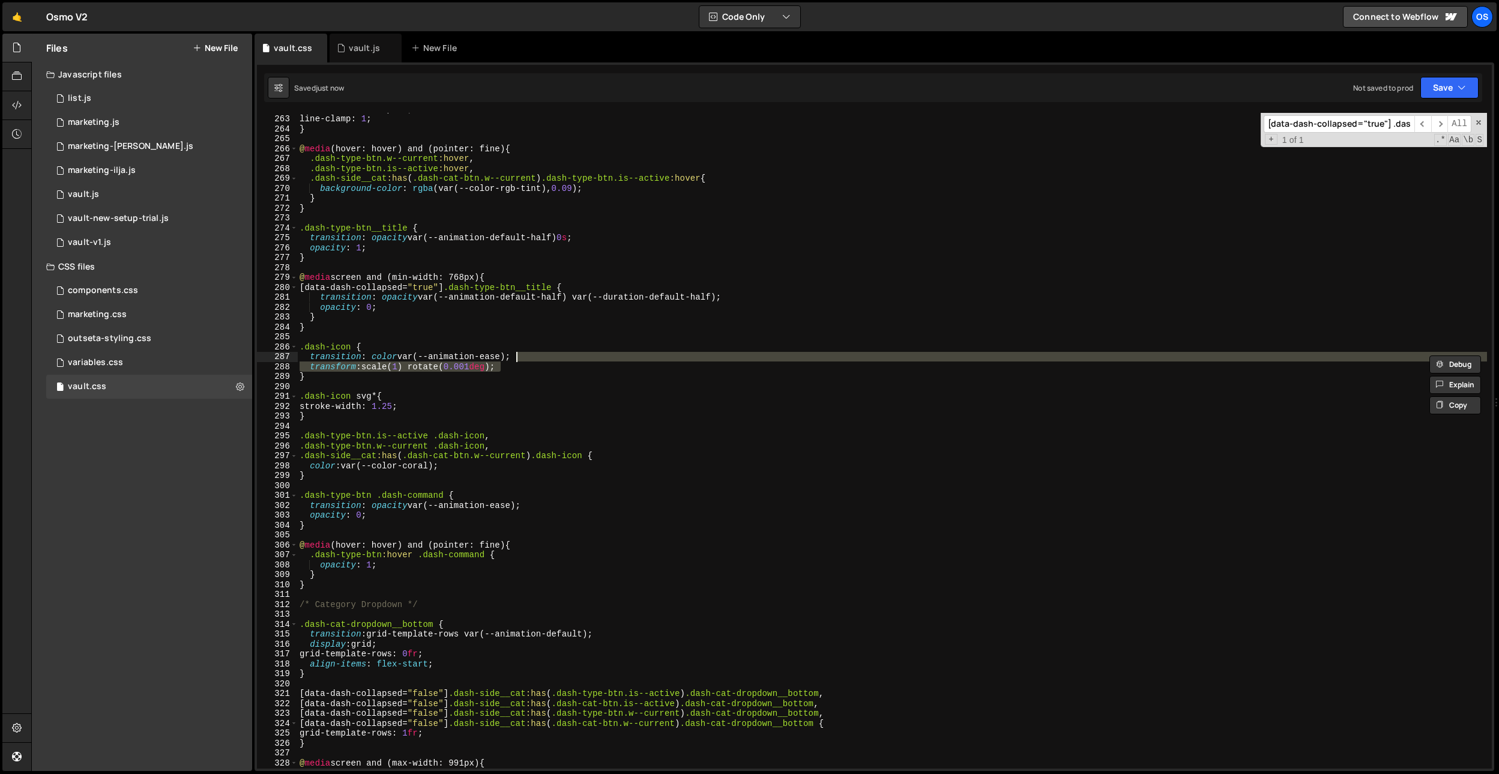
type textarea "transition: color var(--animation-ease);"
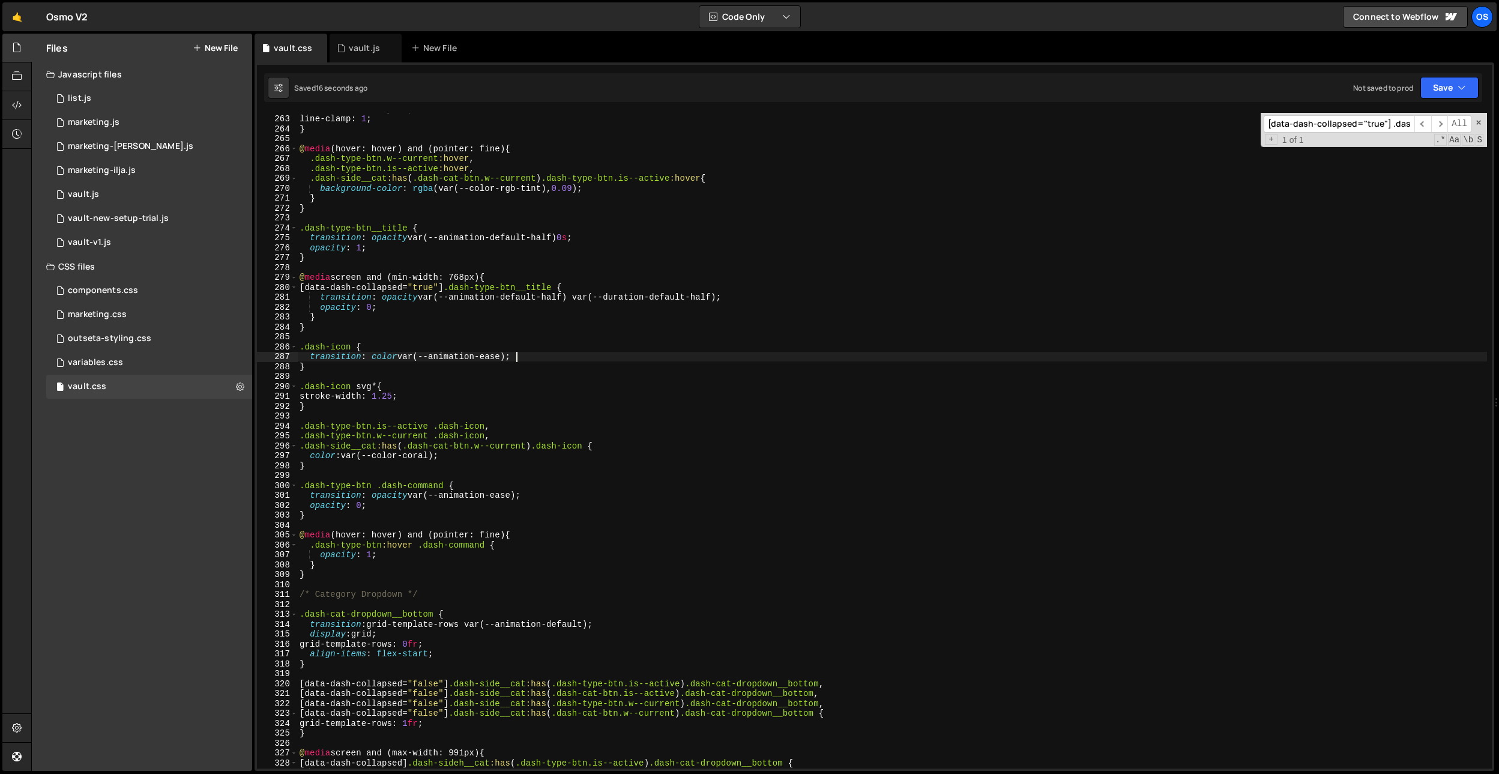
click at [556, 416] on div "-webkit-line-clamp : 1 ; line-clamp : 1 ; } @ media (hover: hover) and (pointer…" at bounding box center [892, 441] width 1190 height 675
paste input "dash-unlock-bt"
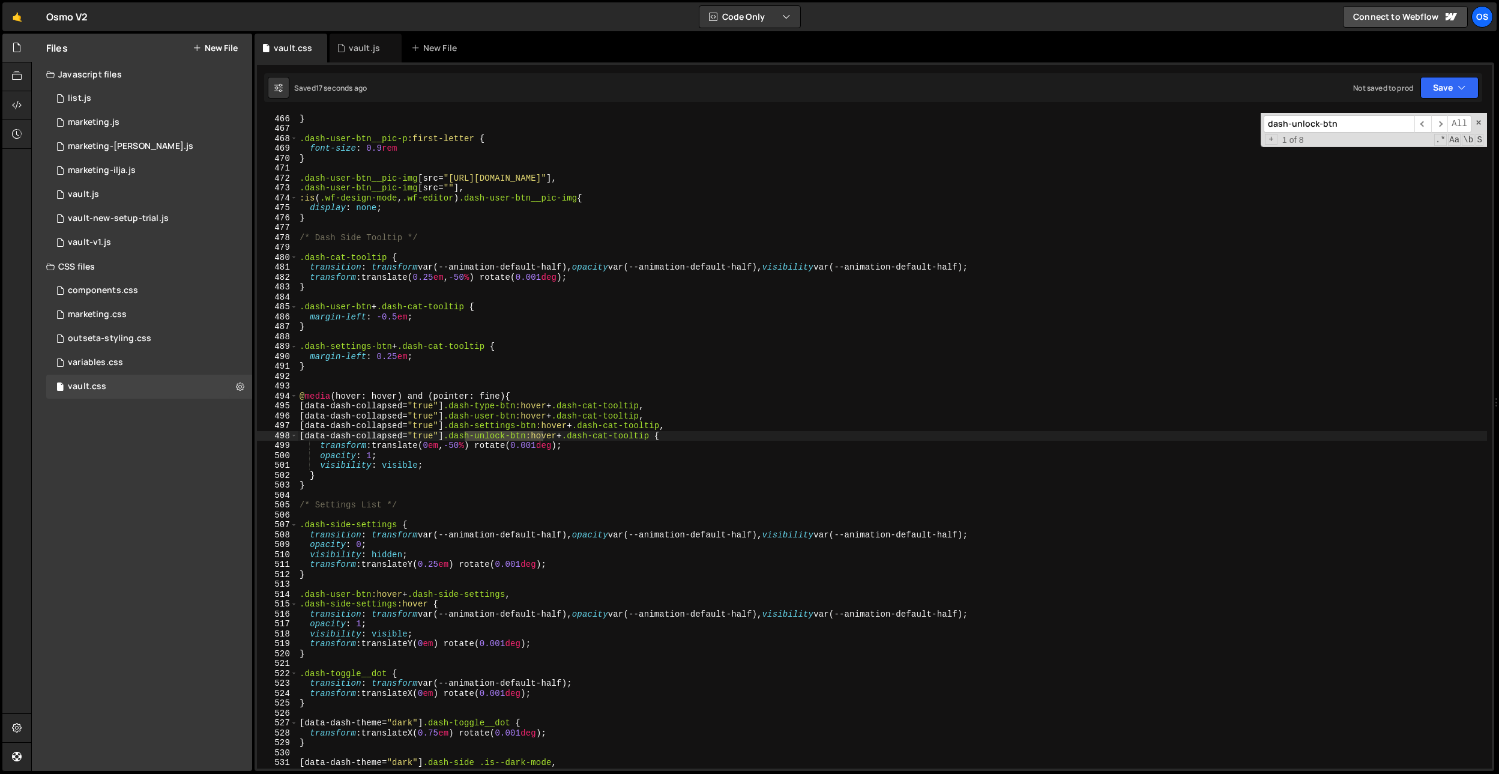
scroll to position [19015, 0]
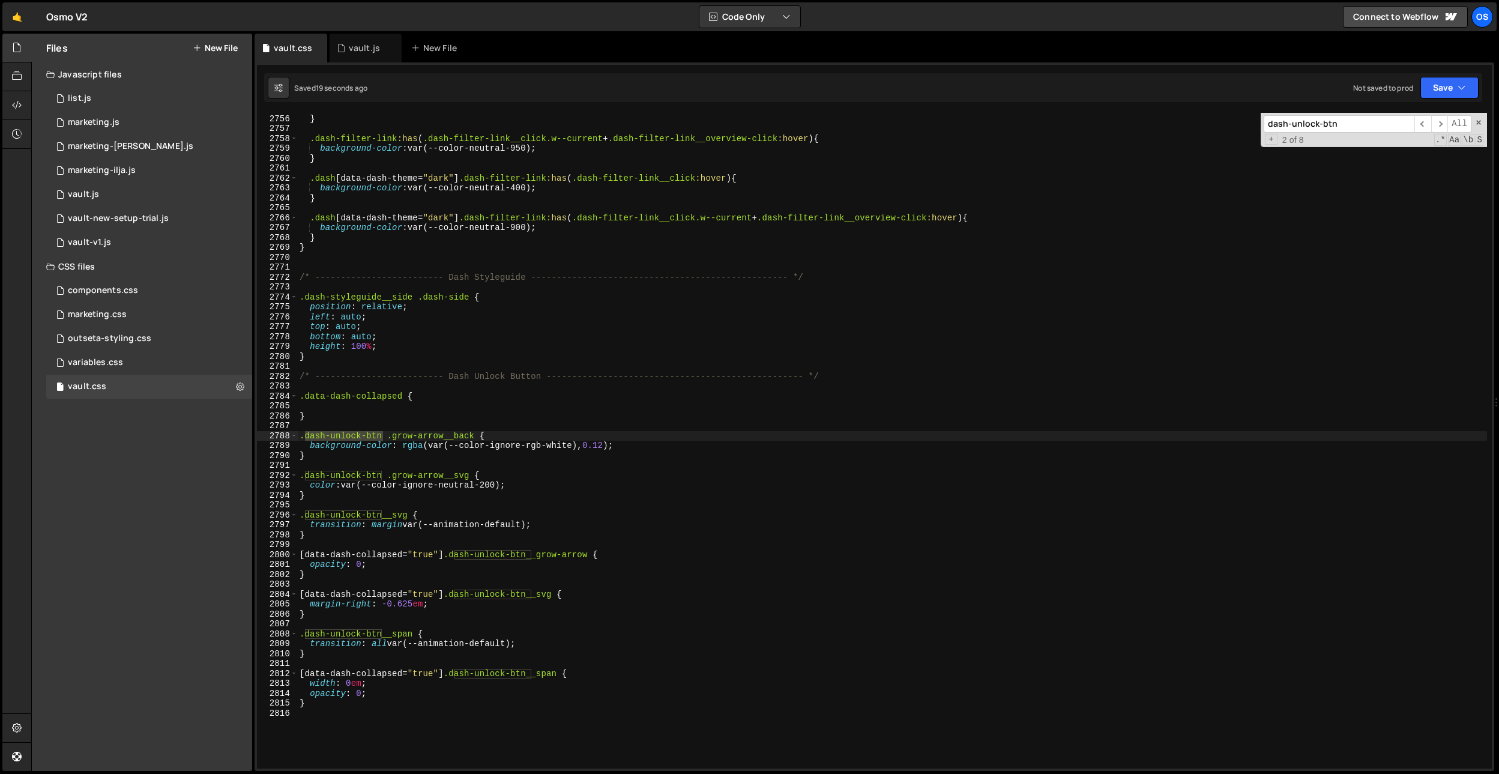
type input "dash-unlock-btn"
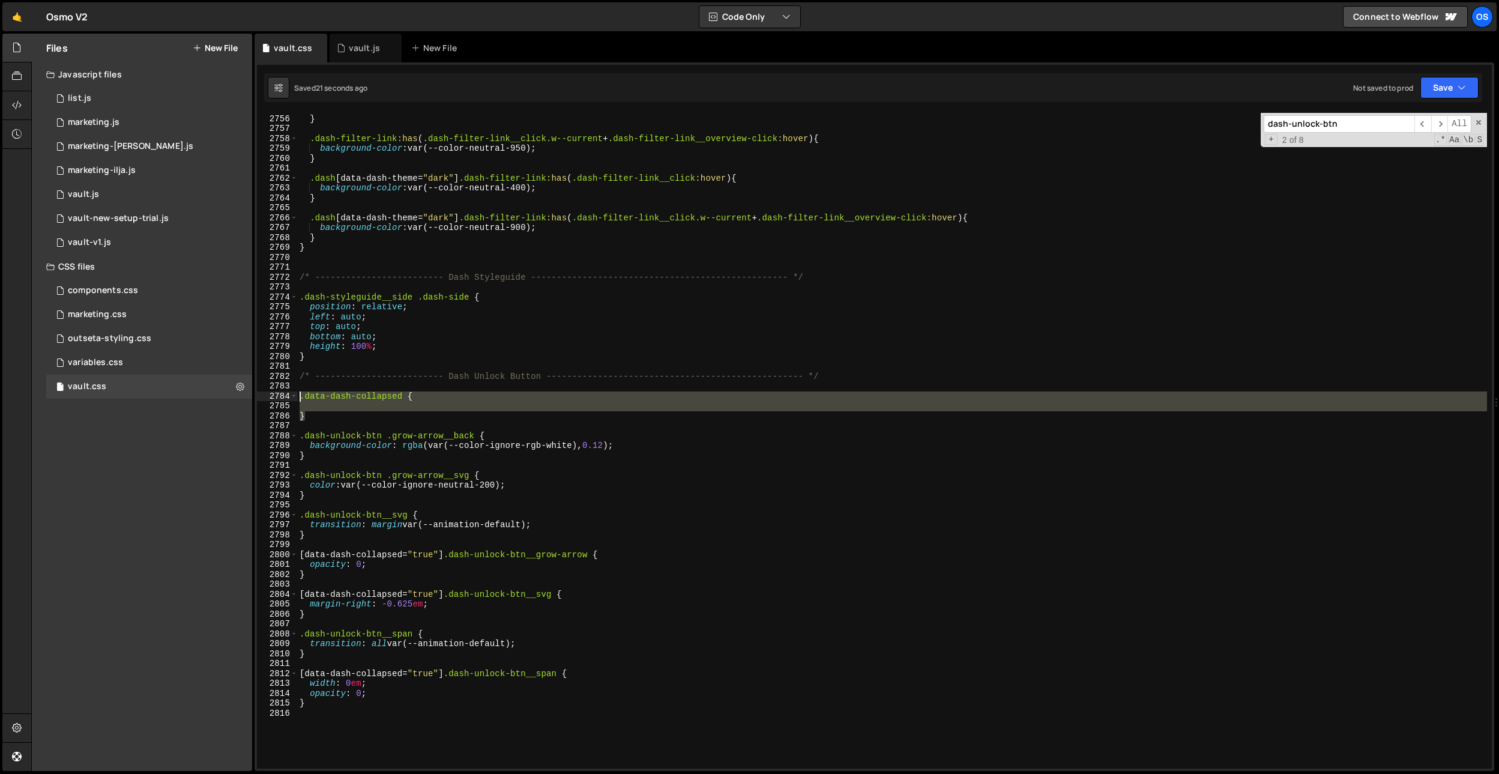
drag, startPoint x: 391, startPoint y: 414, endPoint x: 302, endPoint y: 400, distance: 90.0
click at [302, 400] on div "background-color : rgba (var(--color-rgb-white), 0.75 ) ; } .dash-filter-link :…" at bounding box center [892, 441] width 1190 height 675
paste textarea "dash-unlock-btn"
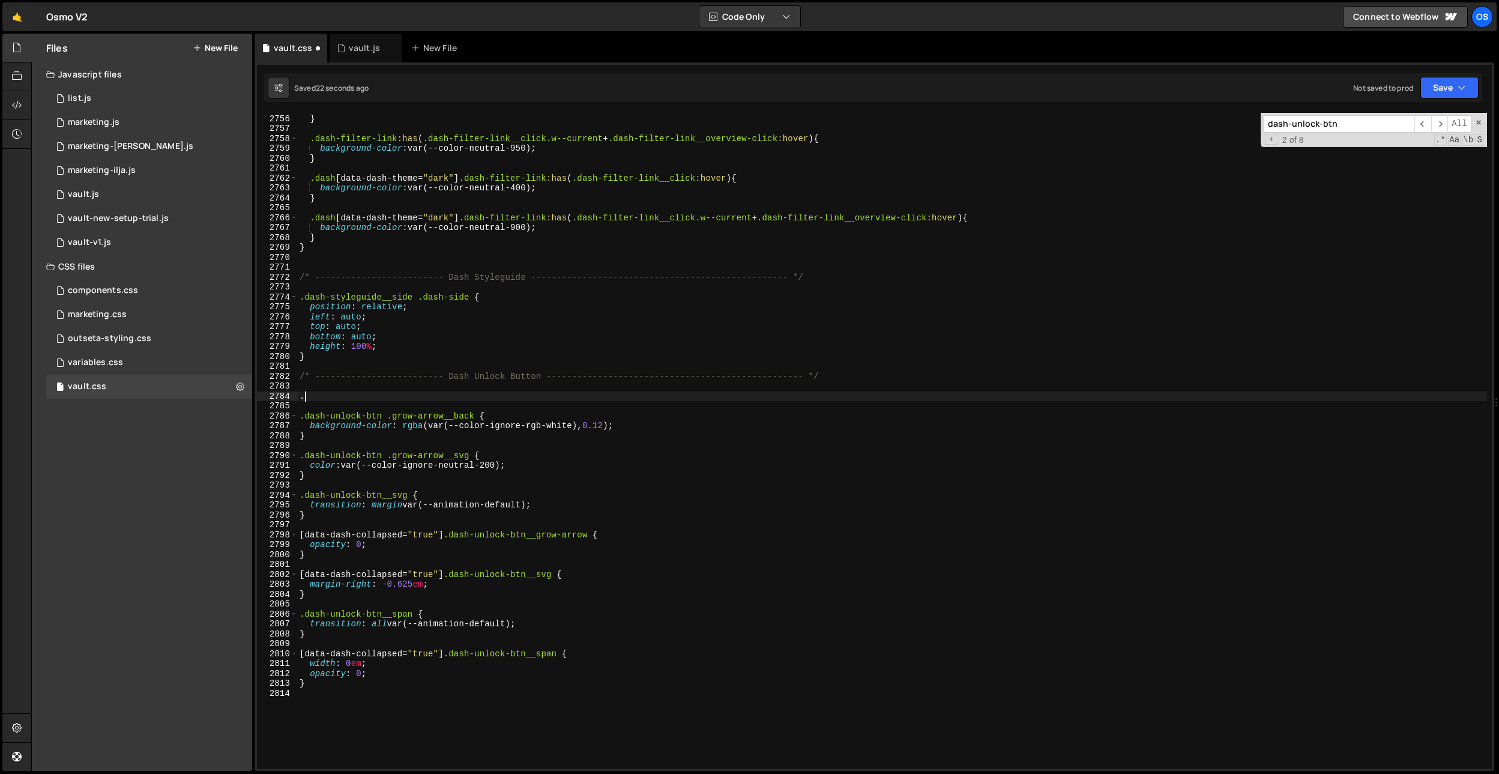
paste textarea "dash-unlock-btn"
type textarea ".dash-unlock-btn {}"
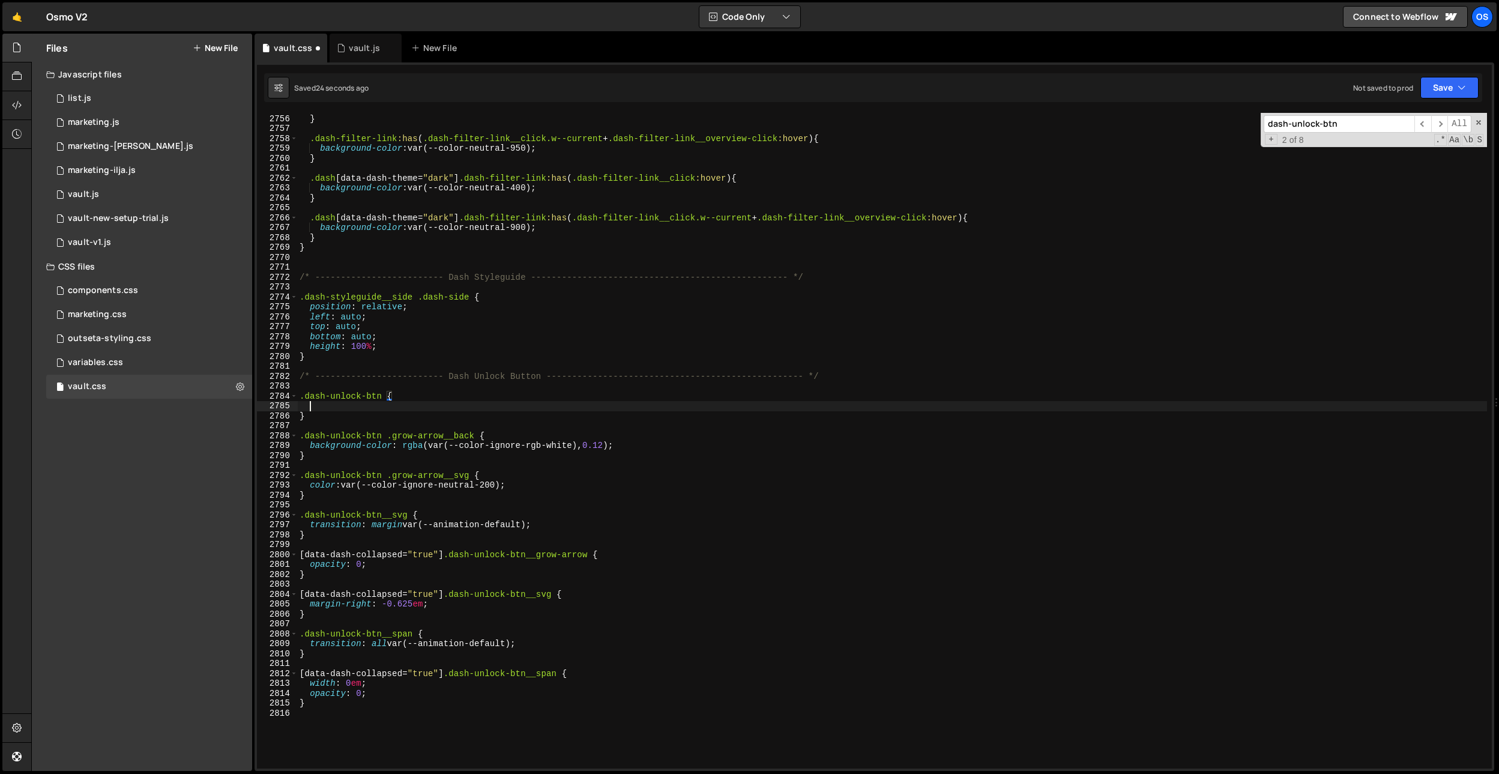
scroll to position [0, 0]
drag, startPoint x: 534, startPoint y: 523, endPoint x: 321, endPoint y: 440, distance: 228.9
click at [310, 525] on div "background-color : rgba (var(--color-rgb-white), 0.75 ) ; } .dash-filter-link :…" at bounding box center [892, 441] width 1190 height 675
click at [330, 417] on div "background-color : rgba (var(--color-rgb-white), 0.75 ) ; } .dash-filter-link :…" at bounding box center [892, 441] width 1190 height 675
paste textarea "transition: margin var(--animation-default);"
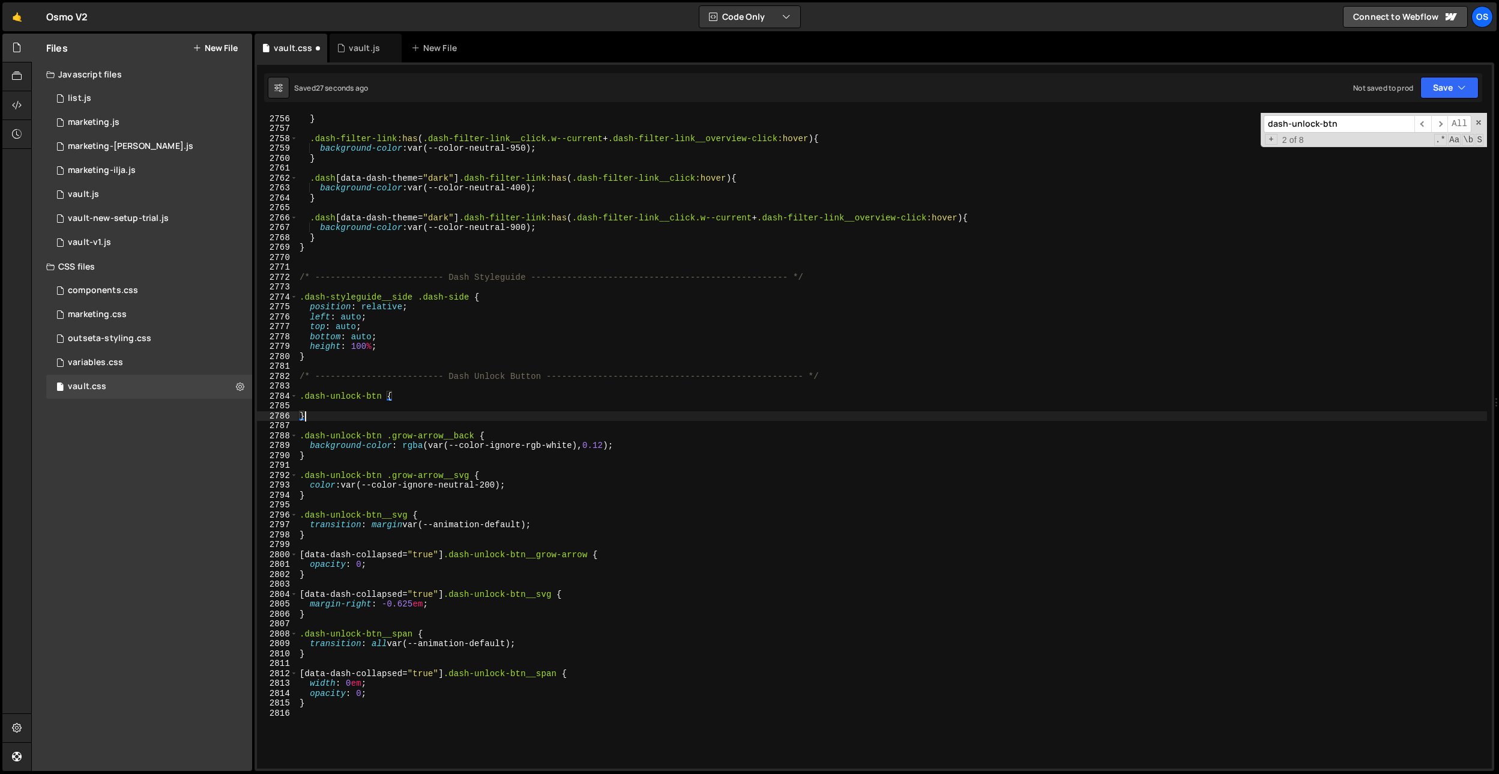
type textarea "}transition: margin var(--animation-default);"
click at [327, 409] on div "background-color : rgba (var(--color-rgb-white), 0.75 ) ; } .dash-filter-link :…" at bounding box center [892, 441] width 1190 height 675
type textarea "}"
click at [326, 406] on div "background-color : rgba (var(--color-rgb-white), 0.75 ) ; } .dash-filter-link :…" at bounding box center [892, 441] width 1190 height 675
paste textarea "transition: margin var(--animation-default);"
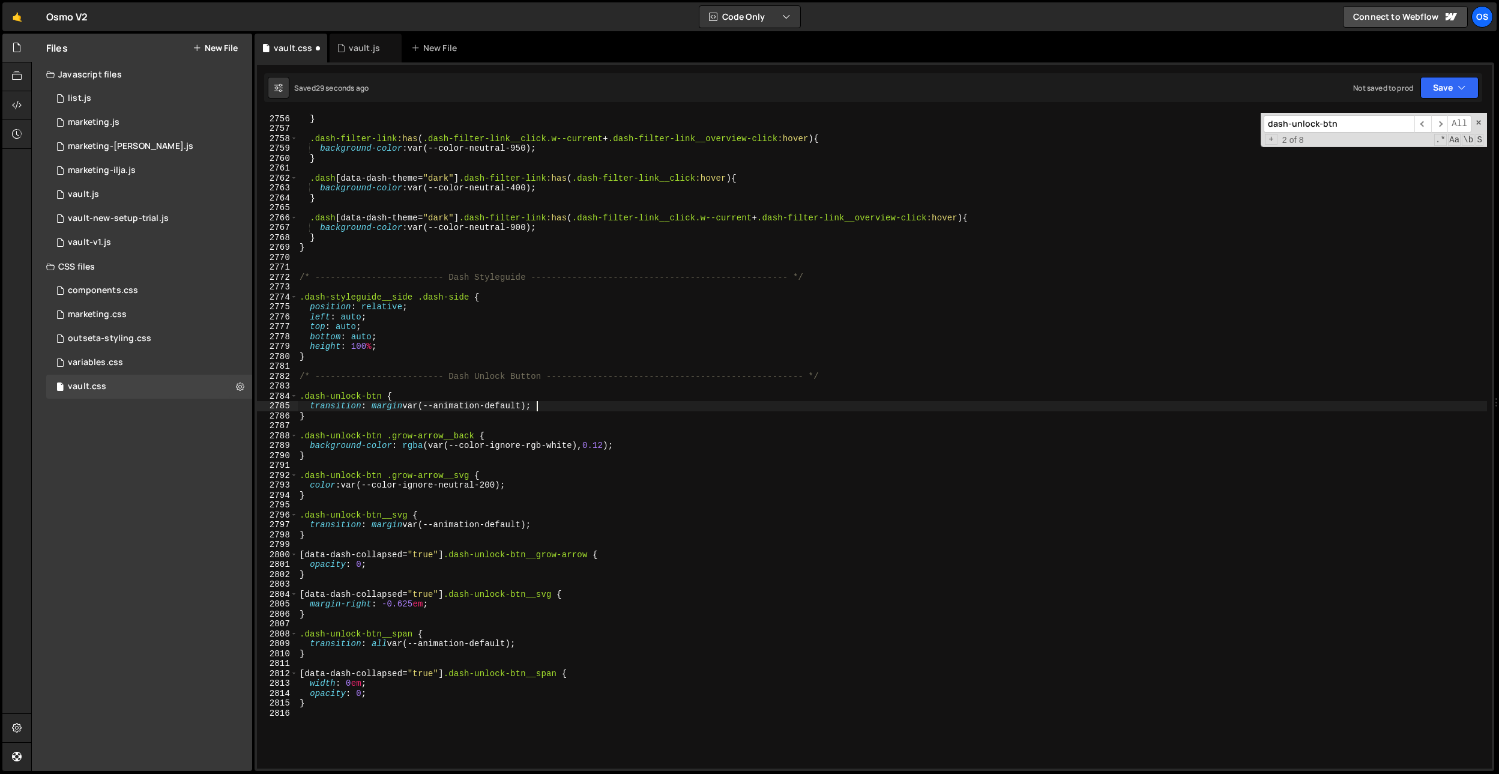
click at [391, 410] on div "background-color : rgba (var(--color-rgb-white), 0.75 ) ; } .dash-filter-link :…" at bounding box center [892, 441] width 1190 height 675
drag, startPoint x: 384, startPoint y: 395, endPoint x: 322, endPoint y: 421, distance: 67.8
click at [261, 396] on div "transition: height var(--animation-default); 2755 2756 2757 2758 2759 2760 2761…" at bounding box center [874, 441] width 1235 height 656
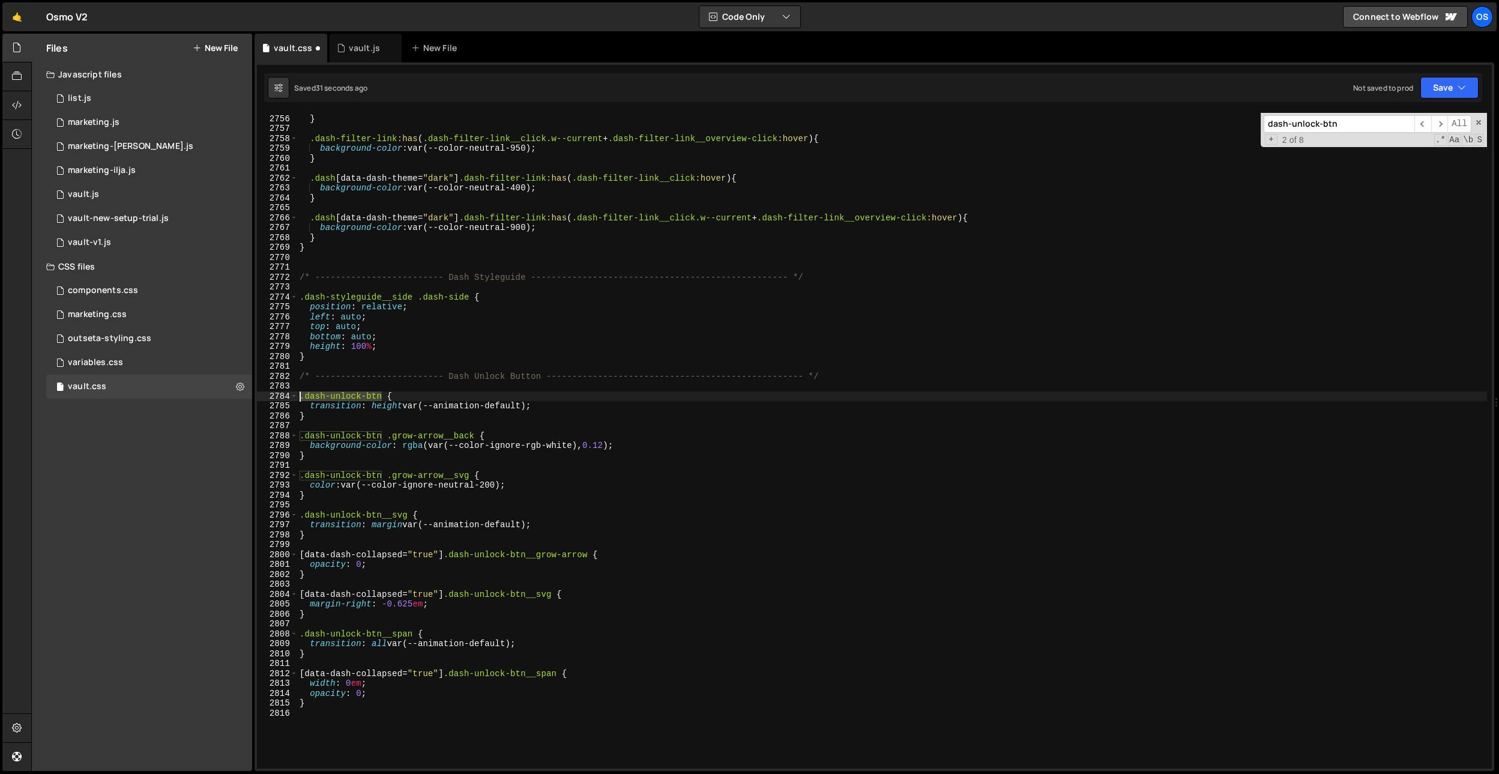
type textarea ".dash-unlock-btn {"
click at [324, 423] on div "background-color : rgba (var(--color-rgb-white), 0.75 ) ; } .dash-filter-link :…" at bounding box center [892, 441] width 1190 height 675
click at [325, 416] on div "background-color : rgba (var(--color-rgb-white), 0.75 ) ; } .dash-filter-link :…" at bounding box center [892, 441] width 1190 height 675
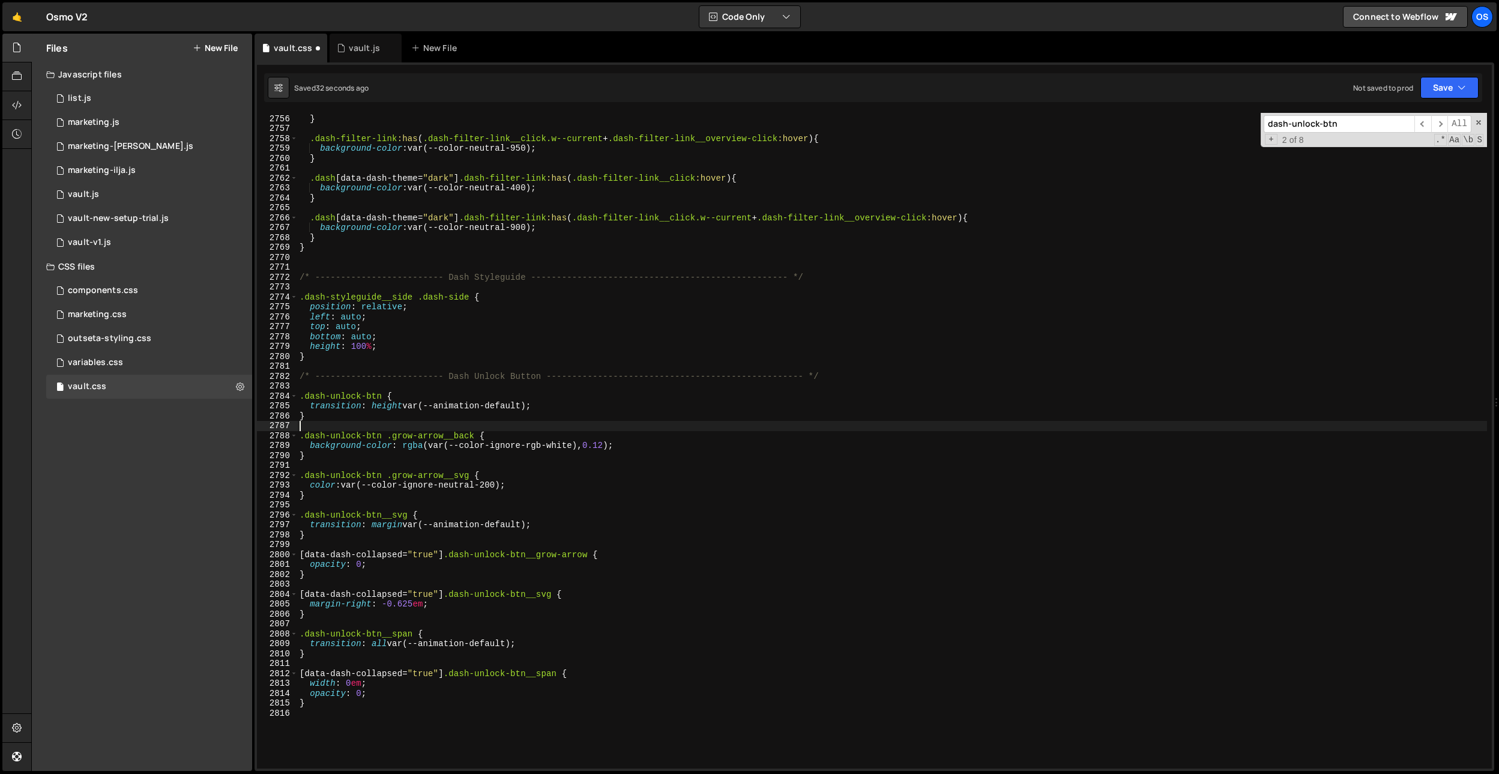
type textarea "}"
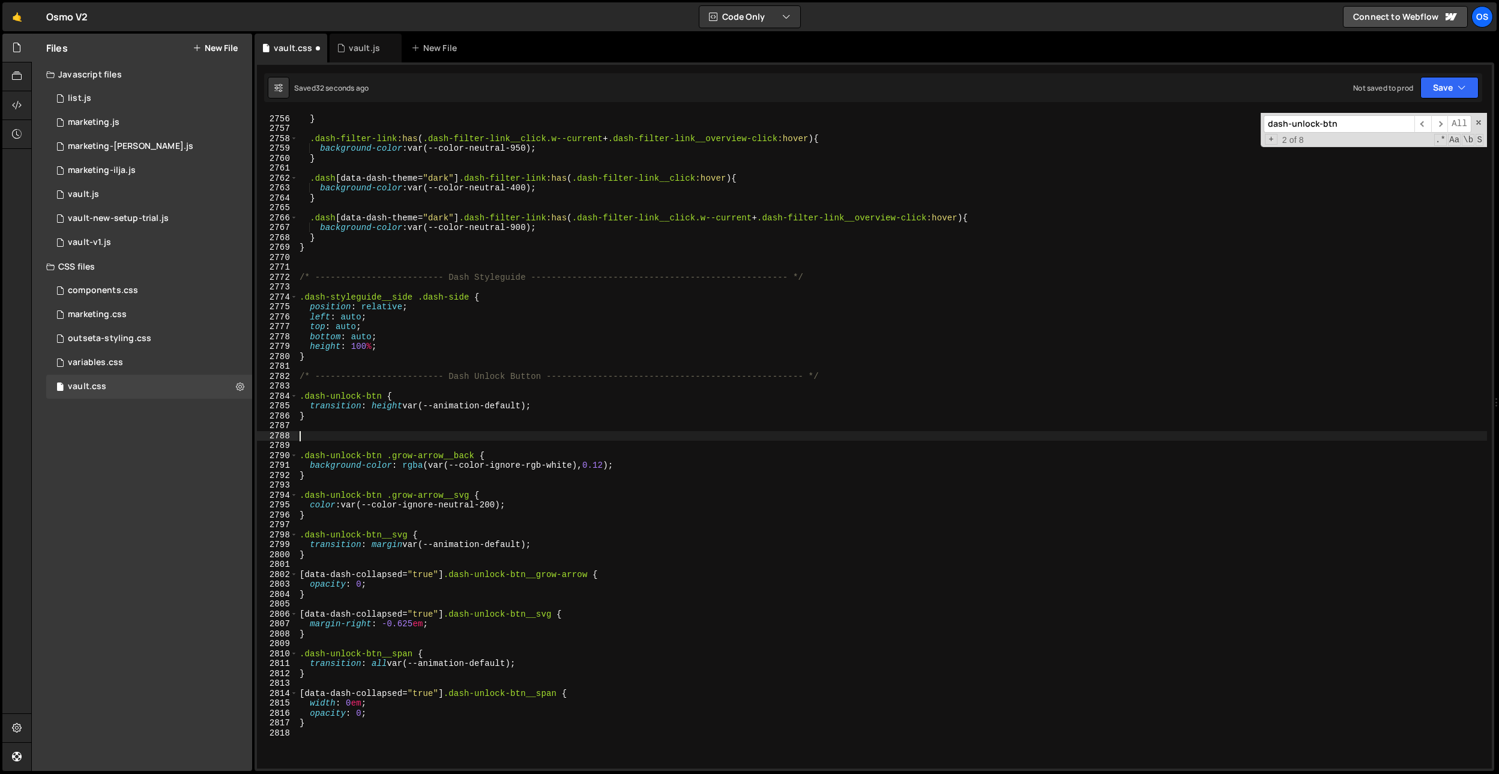
paste textarea ".dash-unlock-btn"
drag, startPoint x: 443, startPoint y: 696, endPoint x: 283, endPoint y: 690, distance: 160.4
click at [283, 690] on div ".dash-unlock-btn 2755 2756 2757 2758 2759 2760 2761 2762 2763 2764 2765 2766 27…" at bounding box center [874, 441] width 1235 height 656
click at [300, 434] on div "background-color : rgba (var(--color-rgb-white), 0.75 ) ; } .dash-filter-link :…" at bounding box center [892, 441] width 1190 height 675
paste textarea "[data-dash-collapsed="true"]"
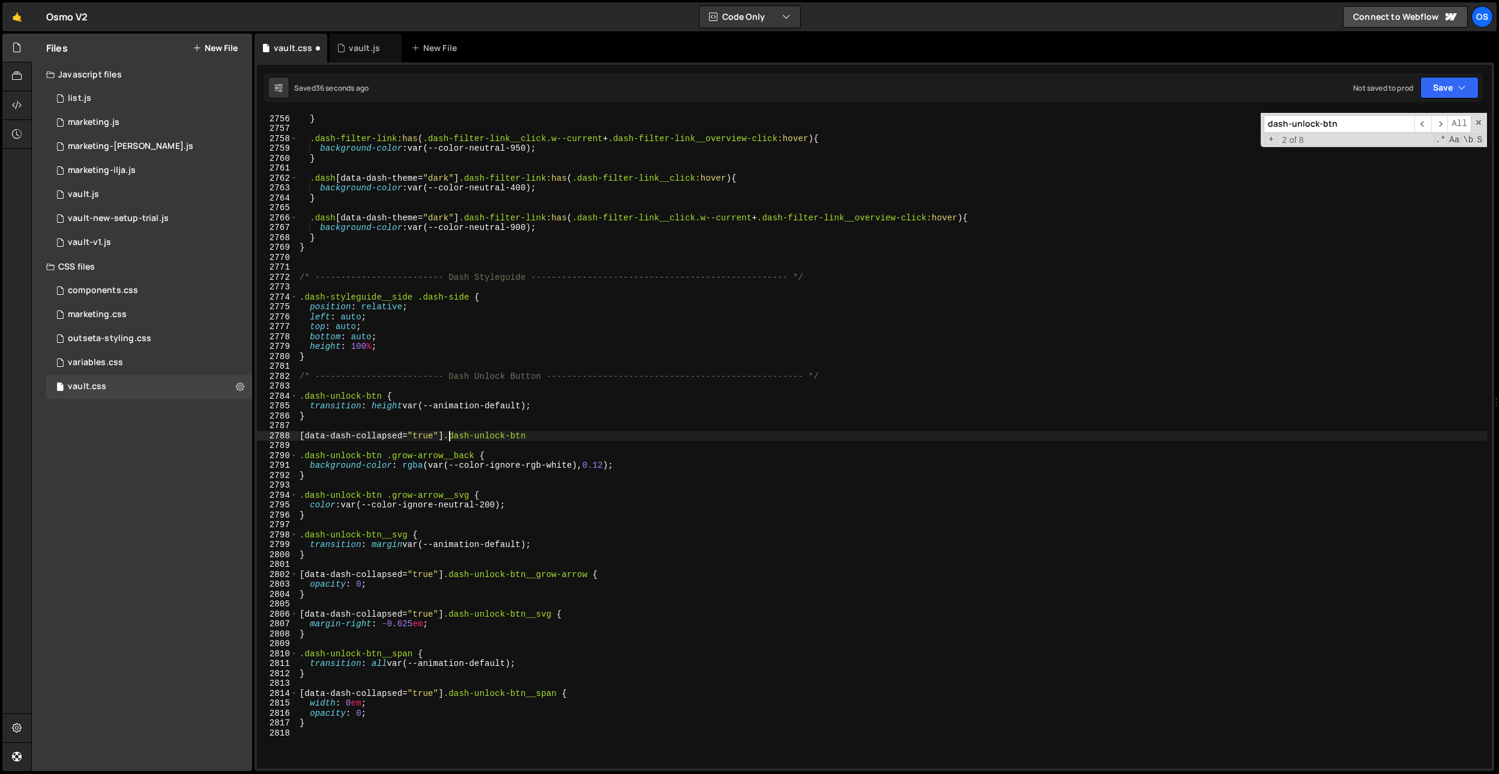
click at [564, 432] on div "background-color : rgba (var(--color-rgb-white), 0.75 ) ; } .dash-filter-link :…" at bounding box center [892, 441] width 1190 height 675
type textarea "[data-dash-collapsed="true"] .dash-unlock-btn {}"
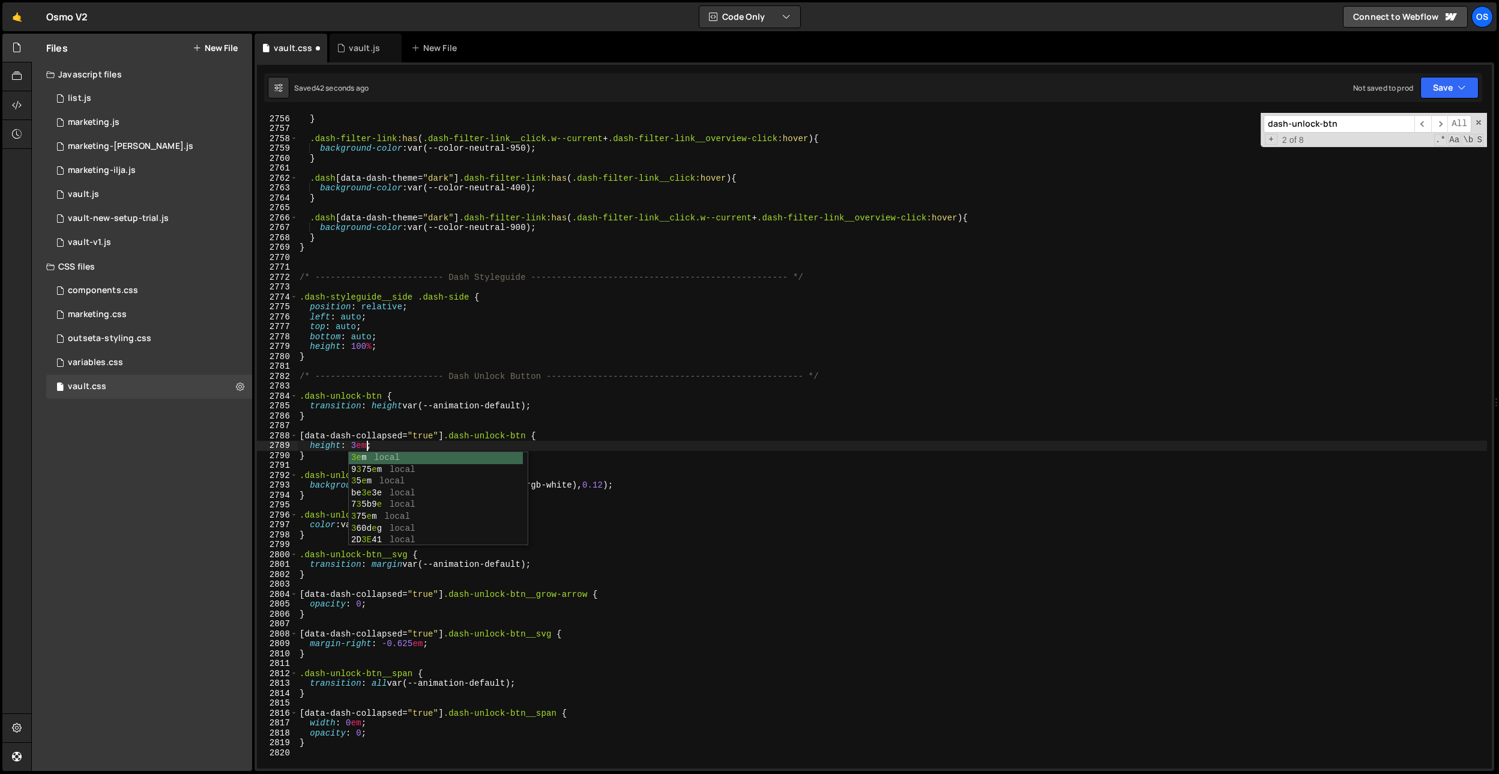
scroll to position [0, 4]
type textarea "height: 3em;"
click at [586, 579] on div "background-color : rgba (var(--color-rgb-white), 0.75 ) ; } .dash-filter-link :…" at bounding box center [892, 441] width 1190 height 675
click at [591, 576] on div "background-color : rgba (var(--color-rgb-white), 0.75 ) ; } .dash-filter-link :…" at bounding box center [892, 441] width 1190 height 675
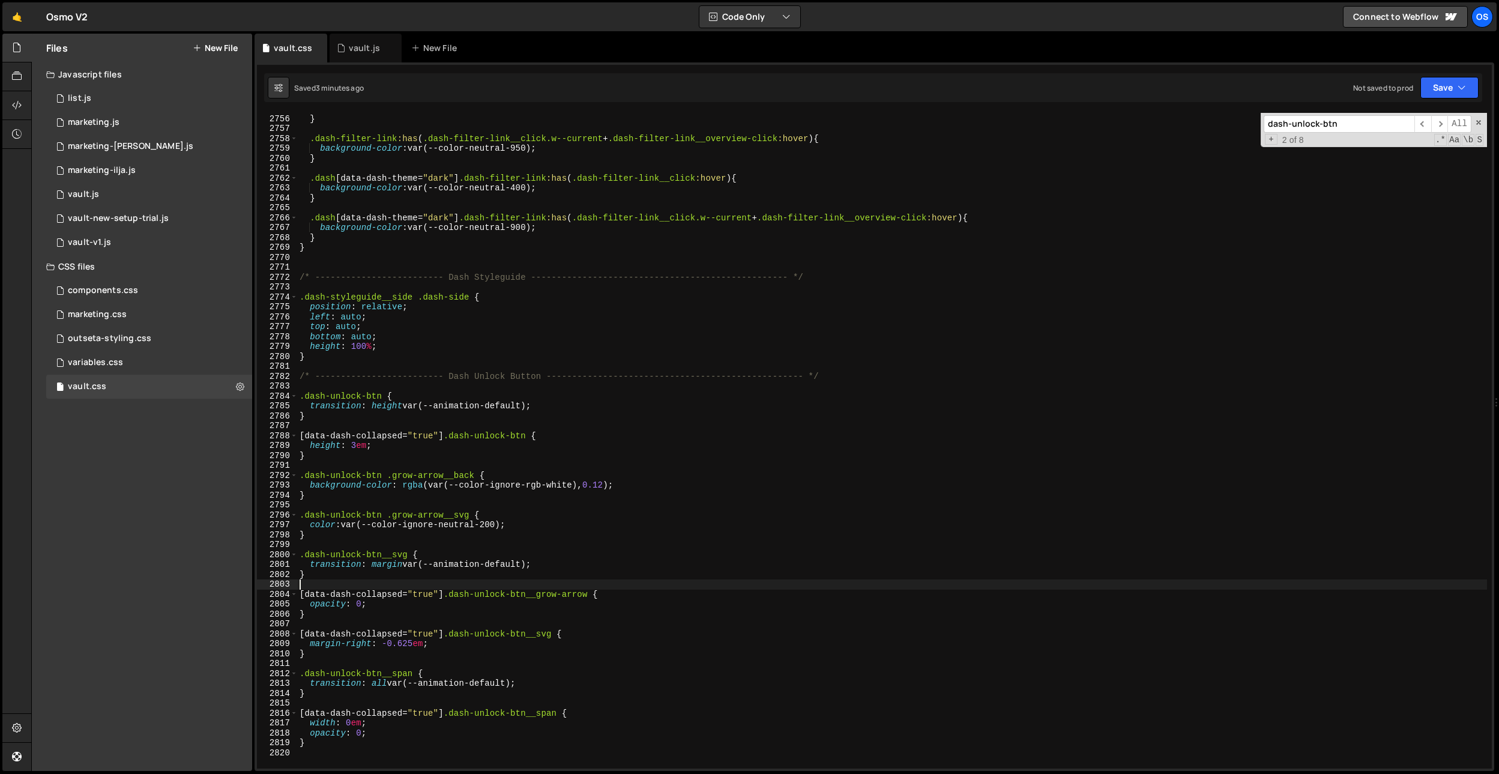
type textarea "}"
click at [582, 585] on div "background-color : rgba (var(--color-rgb-white), 0.75 ) ; } .dash-filter-link :…" at bounding box center [892, 441] width 1190 height 675
click at [465, 483] on div "background-color : rgba (var(--color-rgb-white), 0.75 ) ; } .dash-filter-link :…" at bounding box center [892, 441] width 1190 height 675
click at [467, 447] on div "background-color : rgba (var(--color-rgb-white), 0.75 ) ; } .dash-filter-link :…" at bounding box center [892, 441] width 1190 height 675
drag, startPoint x: 381, startPoint y: 397, endPoint x: 352, endPoint y: 449, distance: 59.9
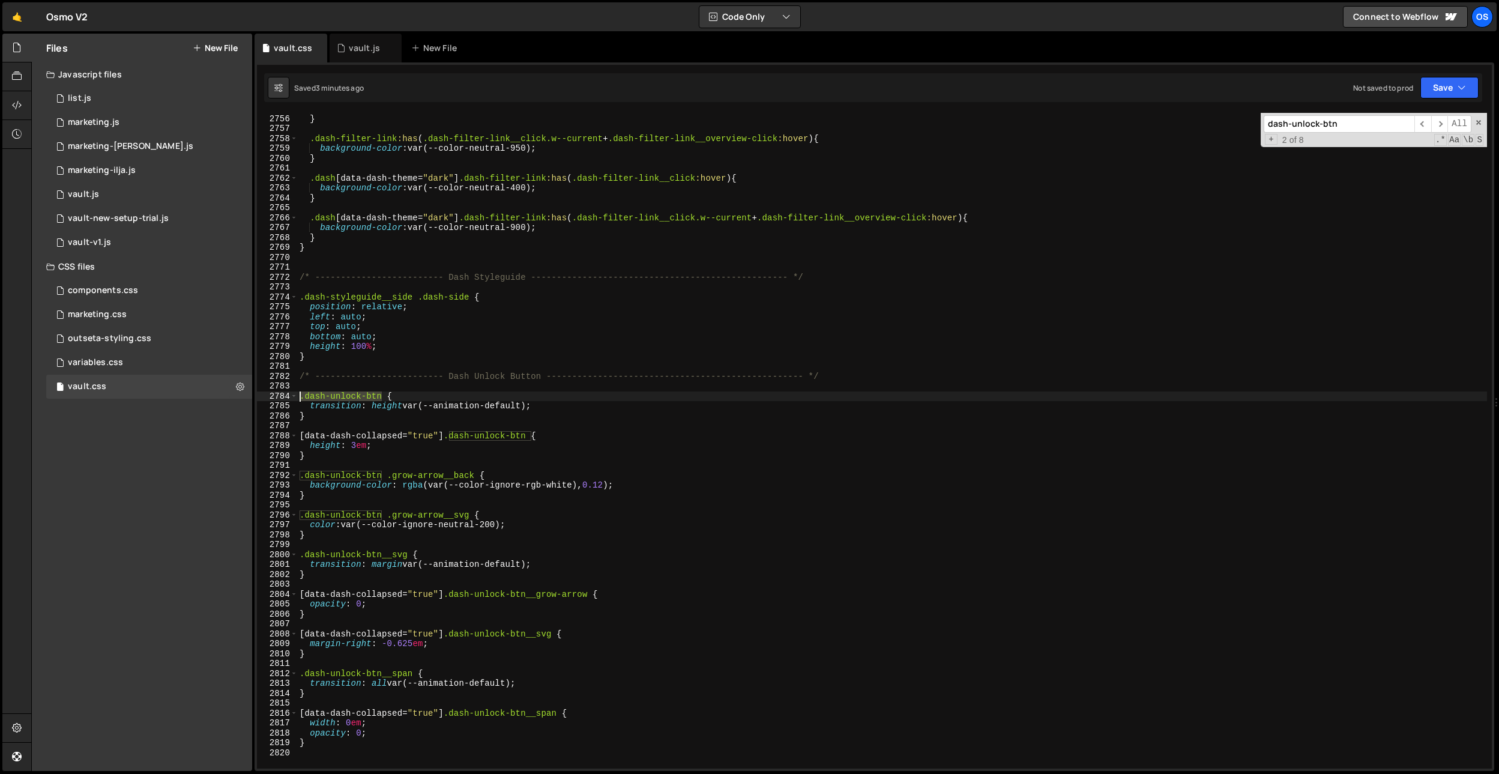
click at [288, 393] on div "height: 3em; 2755 2756 2757 2758 2759 2760 2761 2762 2763 2764 2765 2766 2767 2…" at bounding box center [874, 441] width 1235 height 656
click at [332, 418] on div "background-color : rgba (var(--color-rgb-white), 0.75 ) ; } .dash-filter-link :…" at bounding box center [892, 441] width 1190 height 675
type textarea "}"
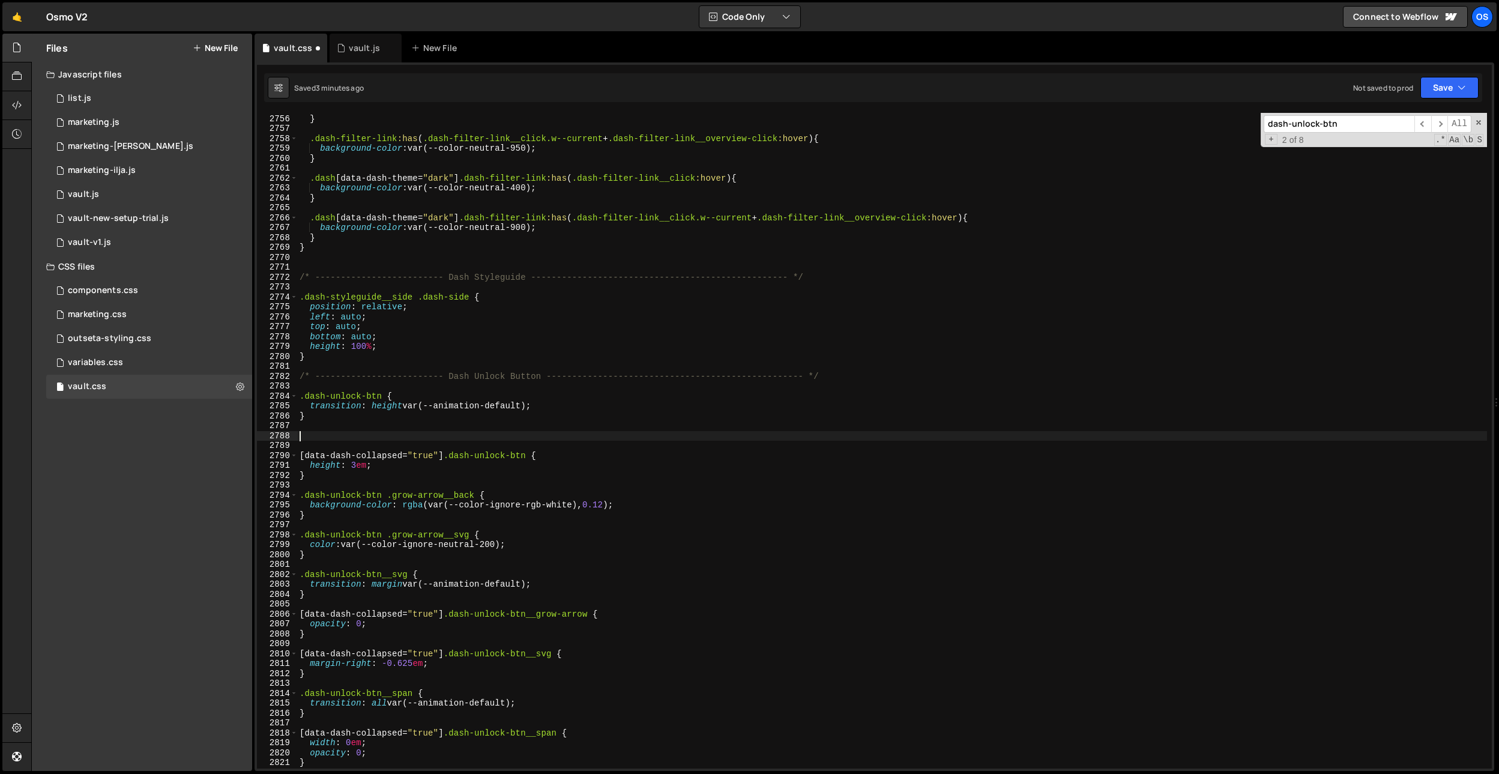
type textarea ";"
type textarea "["
paste textarea ".dash-unlock-btn"
drag, startPoint x: 460, startPoint y: 219, endPoint x: 354, endPoint y: 447, distance: 251.9
click at [283, 217] on div ".dash-unlock-btn 2755 2756 2757 2758 2759 2760 2761 2762 2763 2764 2765 2766 27…" at bounding box center [874, 441] width 1235 height 656
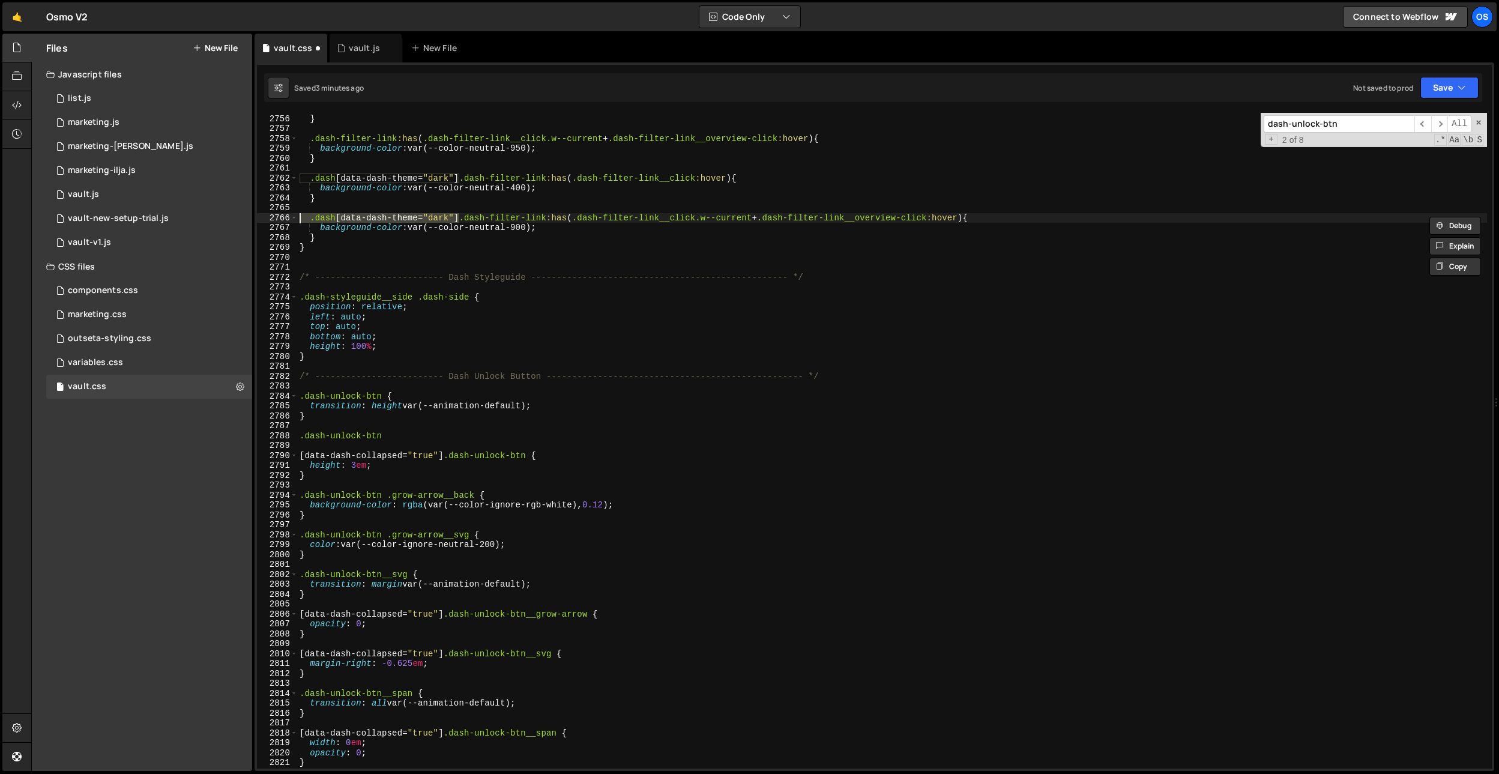
click at [297, 460] on div "2791" at bounding box center [277, 465] width 41 height 10
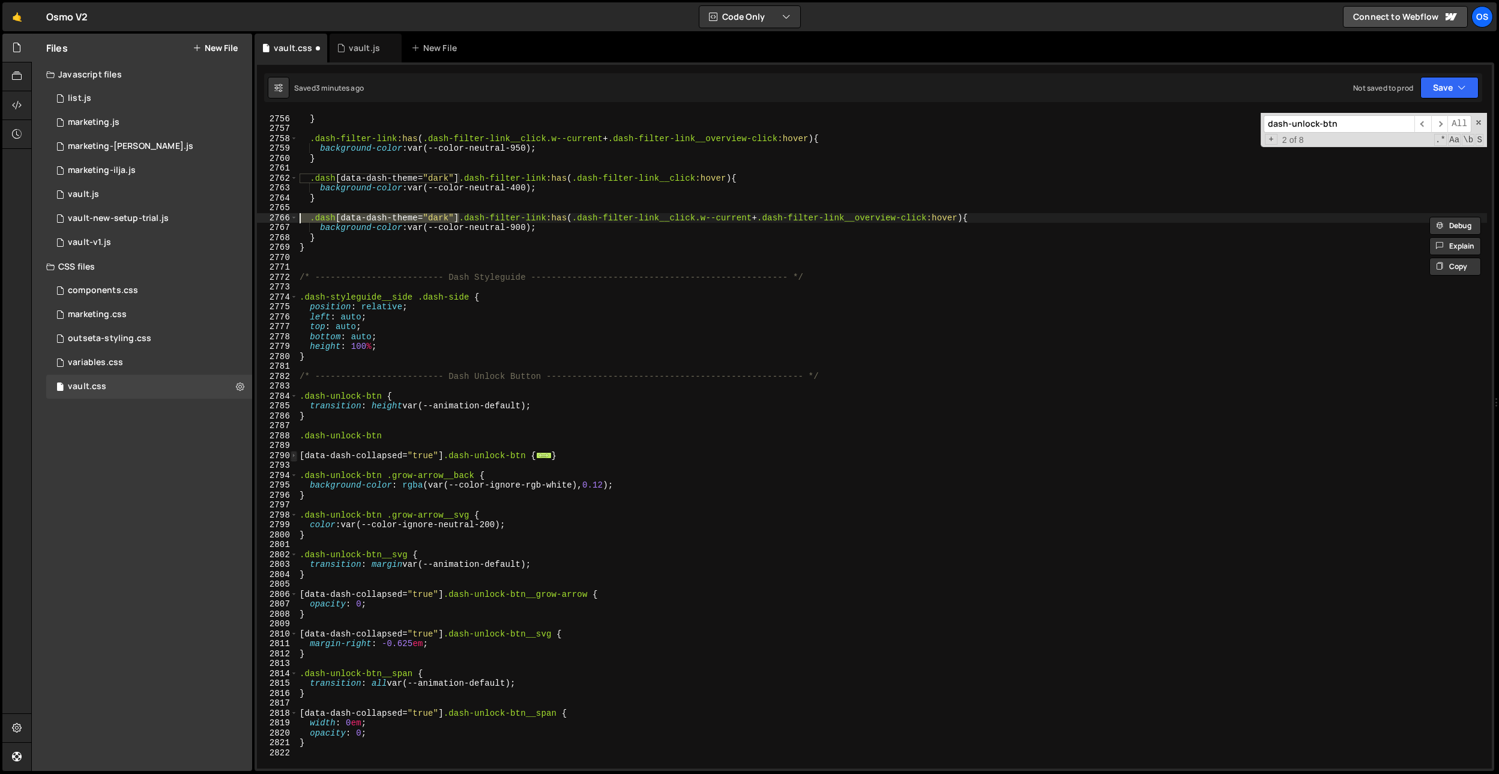
click at [295, 457] on span at bounding box center [294, 456] width 7 height 10
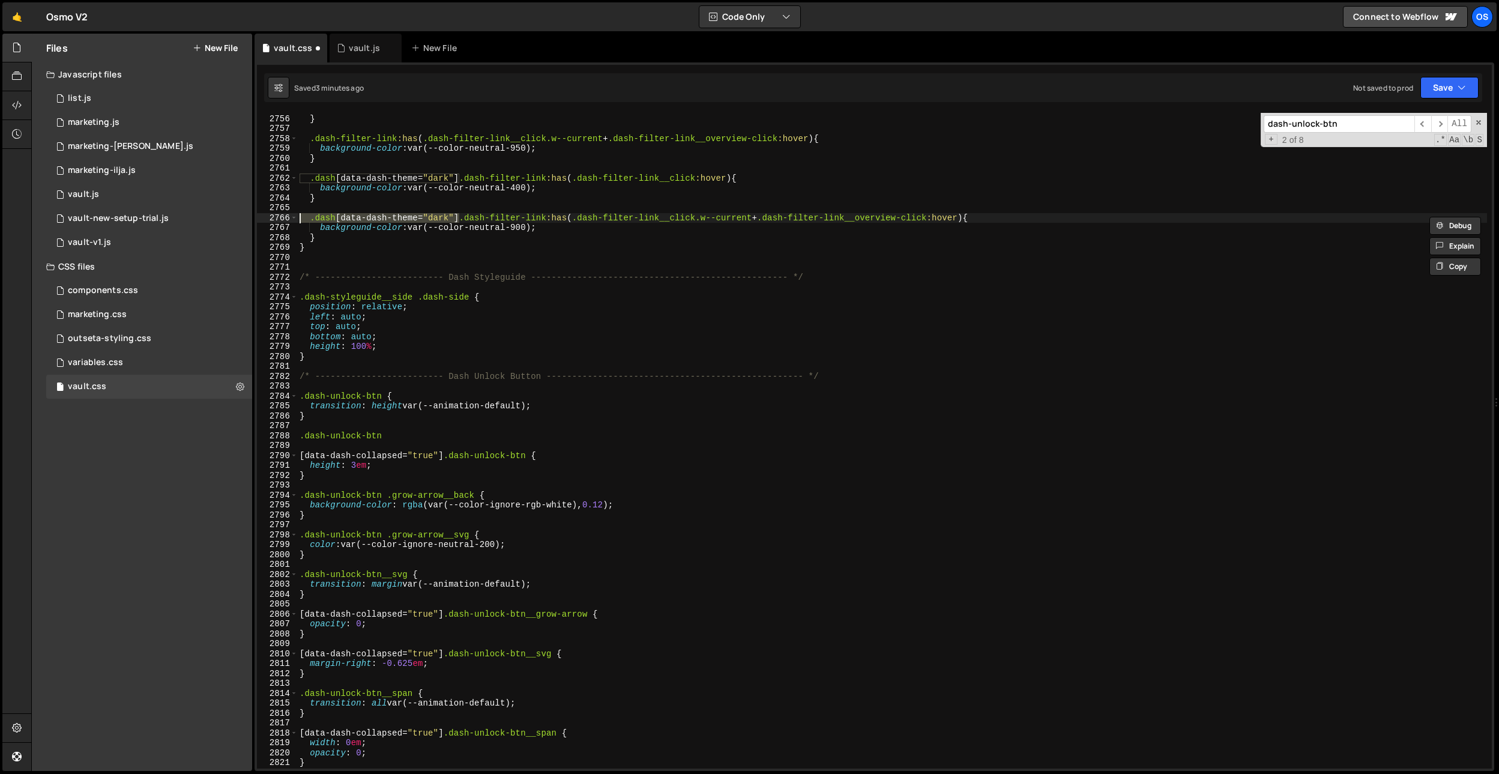
click at [300, 455] on div "background-color : rgba (var(--color-rgb-white), 0.75 ) ; } .dash-filter-link :…" at bounding box center [892, 441] width 1190 height 675
paste textarea ".dash[data-dash-theme="dark"]"
drag, startPoint x: 612, startPoint y: 454, endPoint x: 466, endPoint y: 457, distance: 145.9
click at [466, 457] on div "background-color : rgba (var(--color-rgb-white), 0.75 ) ; } .dash-filter-link :…" at bounding box center [892, 441] width 1190 height 675
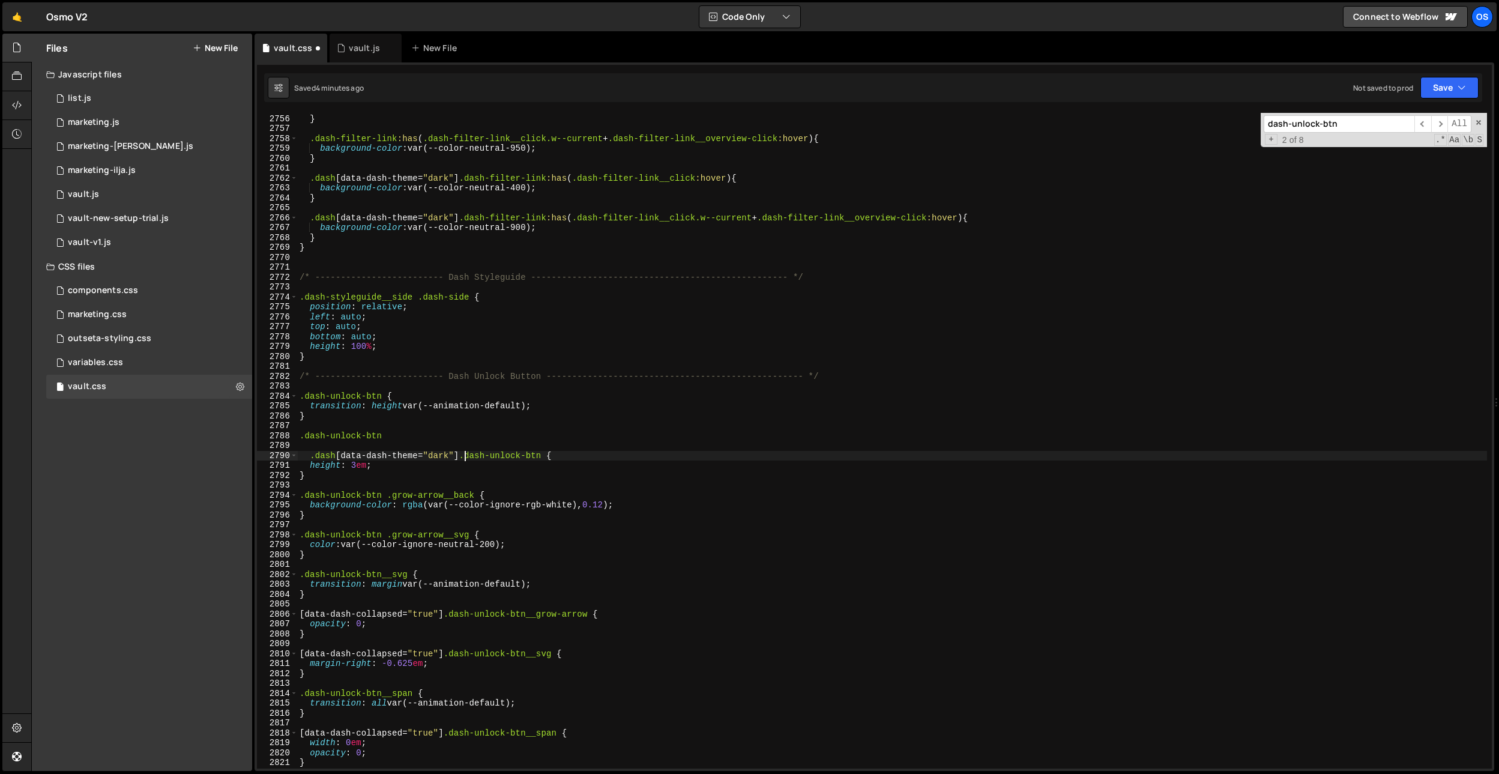
click at [431, 176] on div "background-color : rgba (var(--color-rgb-white), 0.75 ) ; } .dash-filter-link :…" at bounding box center [892, 441] width 1190 height 675
type textarea ".dash[data-dash-theme="dark"] .dash-filter-link:has(.dash-filter-link__click:ho…"
paste input "locked-badge"
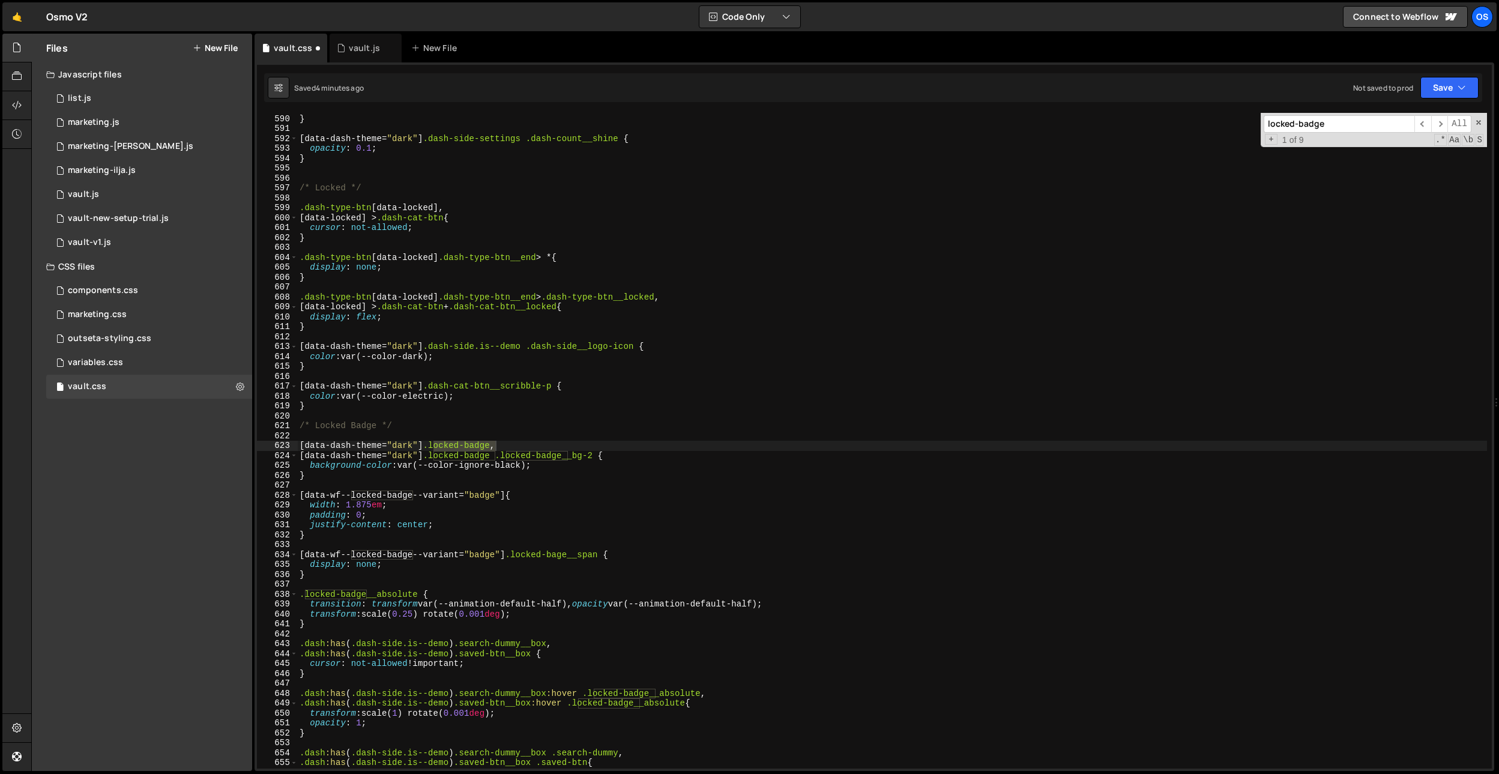
scroll to position [4105, 0]
type input "locked-badge"
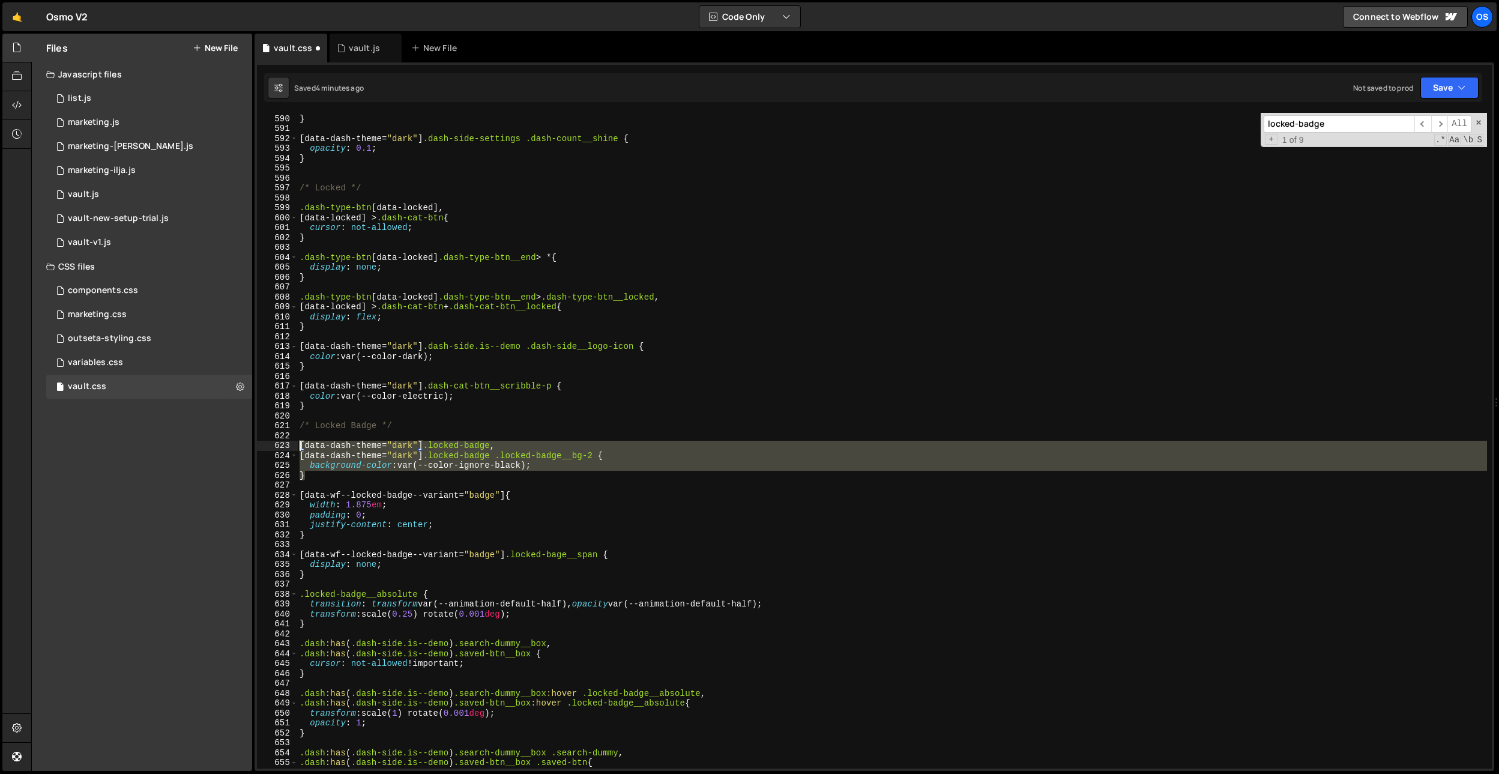
drag, startPoint x: 320, startPoint y: 476, endPoint x: 273, endPoint y: 448, distance: 55.2
click at [273, 448] on div "} 589 590 591 592 593 594 595 596 597 598 599 600 601 602 603 604 605 606 607 6…" at bounding box center [874, 441] width 1235 height 656
click at [500, 511] on div "animation-iteration-count : infinite ; } [ data-dash-theme = " dark " ] .dash-s…" at bounding box center [892, 441] width 1190 height 675
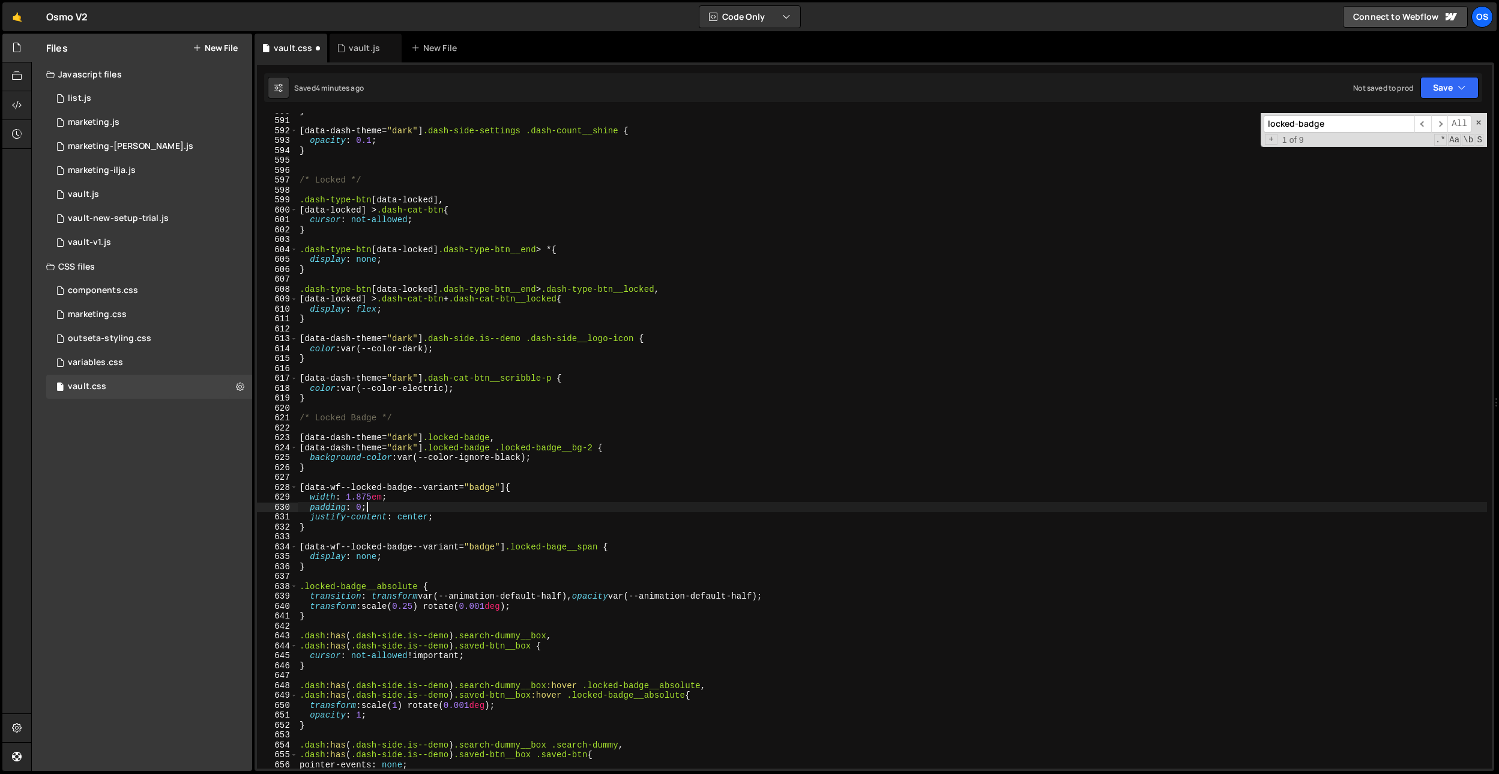
scroll to position [4169, 0]
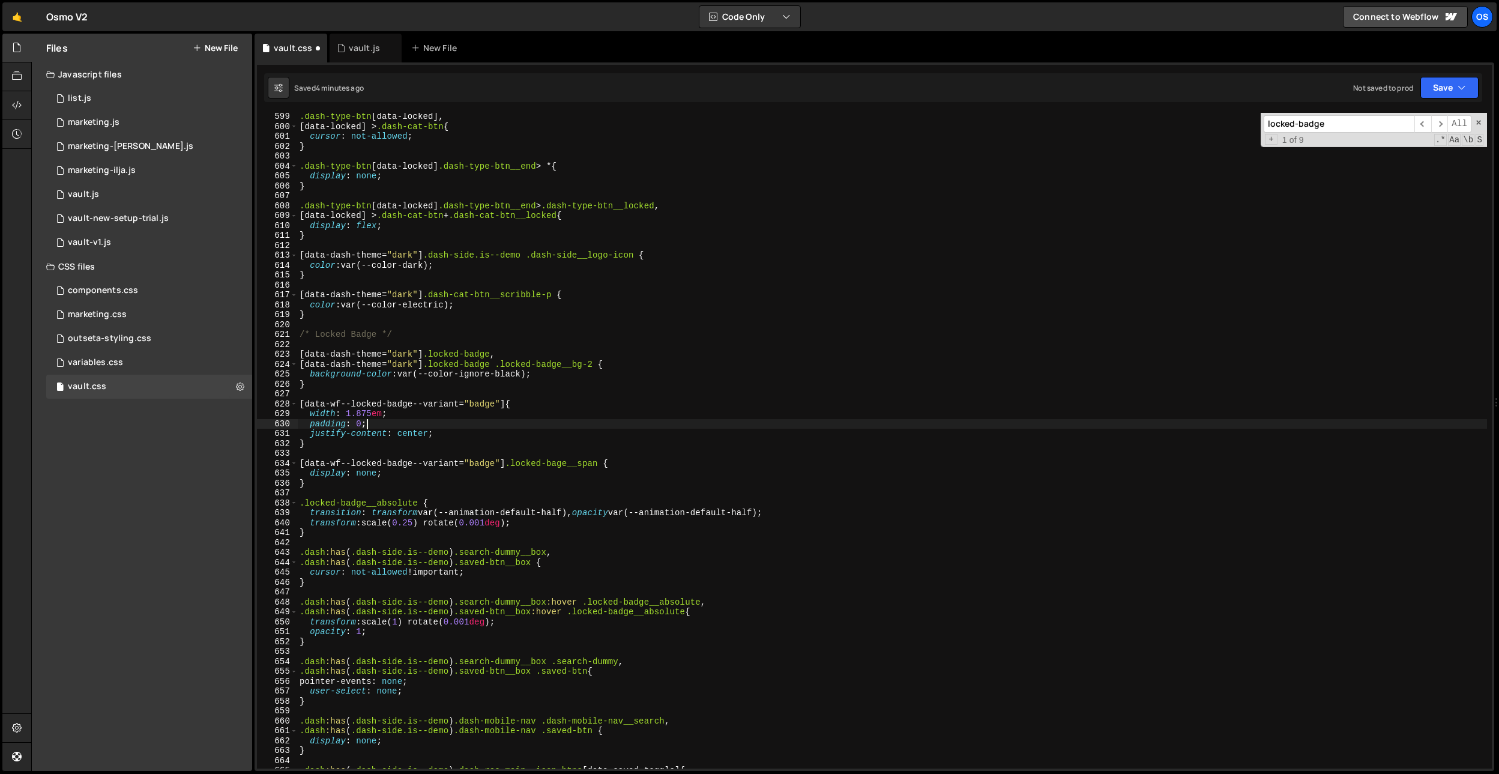
click at [500, 511] on div ".dash-type-btn [ data-locked ], [ data-locked ] > .dash-cat-btn { cursor : not-…" at bounding box center [892, 449] width 1190 height 675
type textarea "transition: transform var(--animation-default-half), opacity var(--animation-de…"
click at [447, 396] on div ".dash-type-btn [ data-locked ], [ data-locked ] > .dash-cat-btn { cursor : not-…" at bounding box center [892, 449] width 1190 height 675
click at [552, 414] on div ".dash-type-btn [ data-locked ], [ data-locked ] > .dash-cat-btn { cursor : not-…" at bounding box center [892, 449] width 1190 height 675
click at [555, 415] on div ".dash-type-btn [ data-locked ], [ data-locked ] > .dash-cat-btn { cursor : not-…" at bounding box center [892, 449] width 1190 height 675
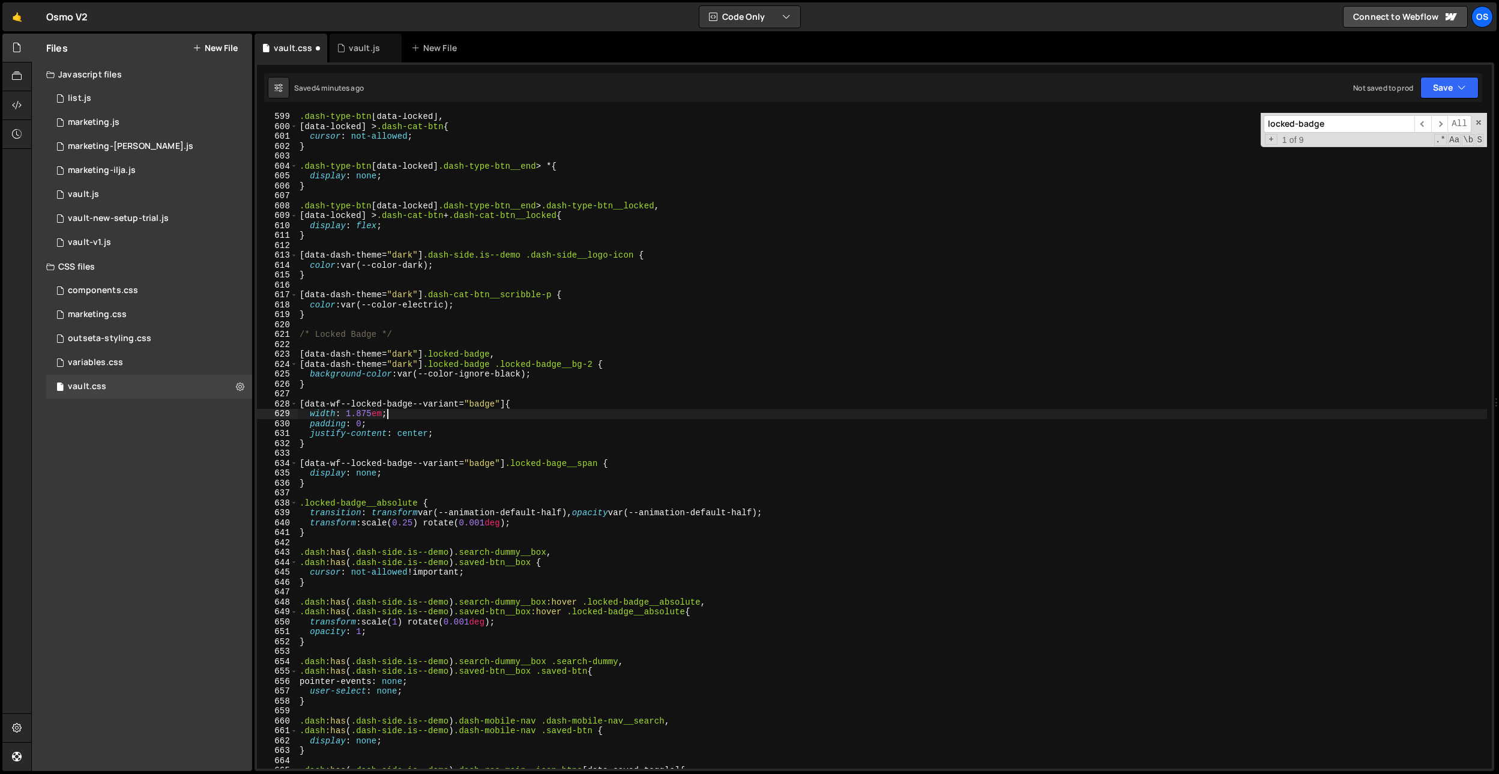
click at [545, 411] on div ".dash-type-btn [ data-locked ], [ data-locked ] > .dash-cat-btn { cursor : not-…" at bounding box center [892, 449] width 1190 height 675
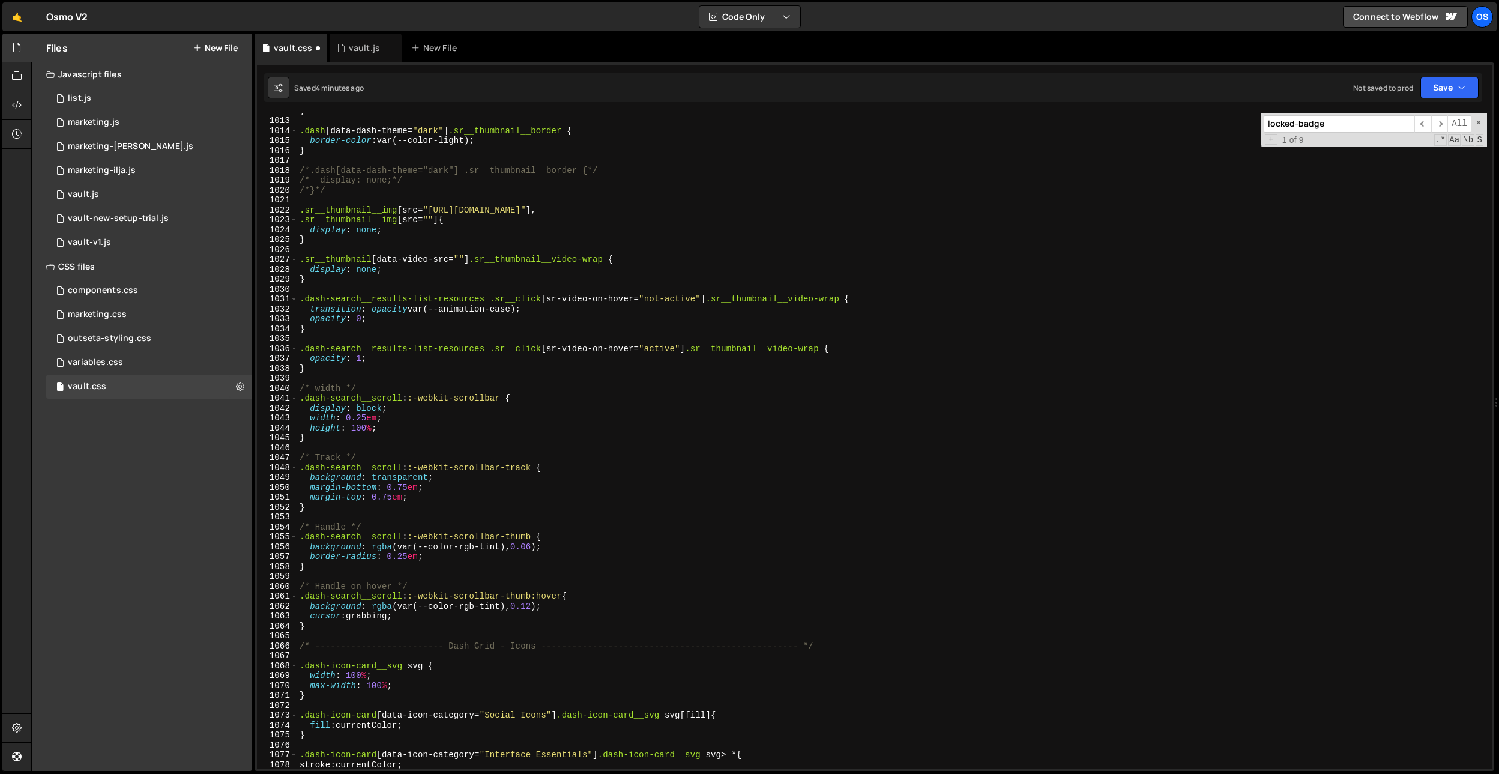
scroll to position [19015, 0]
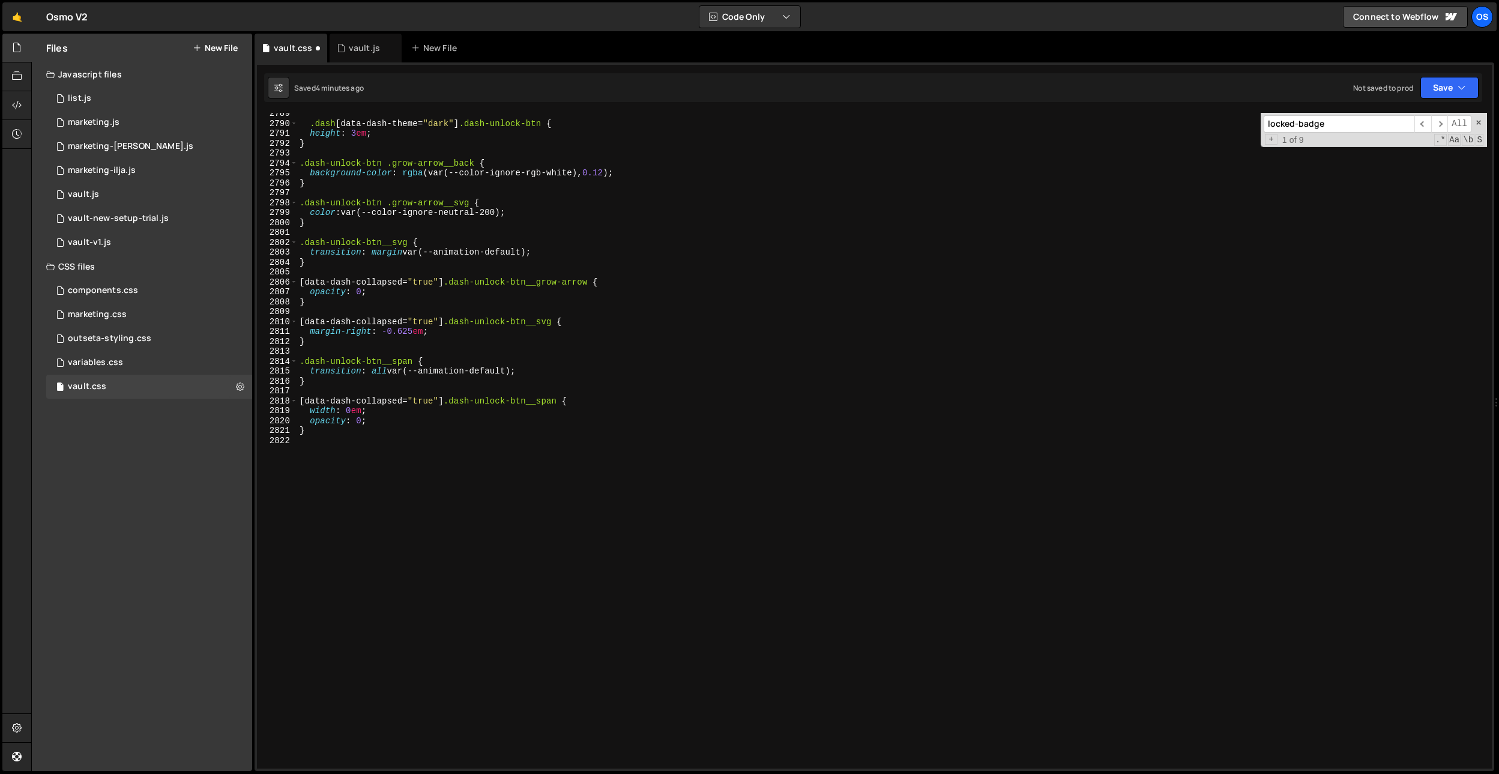
click at [420, 435] on div ".dash [ data-dash-theme = " dark " ] .dash-unlock-btn { height : 3 em ; } .dash…" at bounding box center [892, 446] width 1190 height 675
type textarea "}"
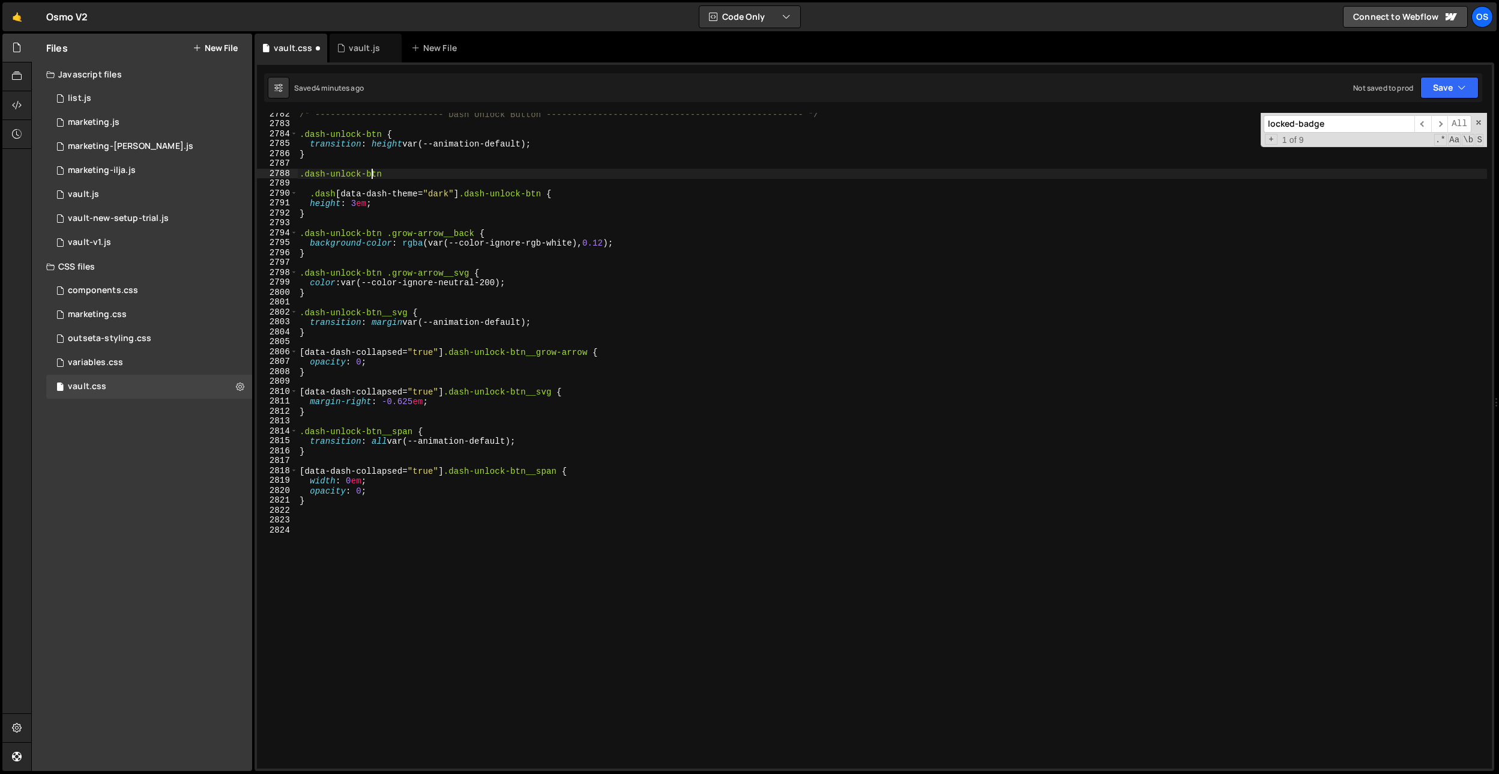
drag, startPoint x: 373, startPoint y: 169, endPoint x: 400, endPoint y: 169, distance: 27.6
click at [373, 169] on div "/* ------------------------- Dash Unlock Button -------------------------------…" at bounding box center [892, 446] width 1190 height 675
drag, startPoint x: 403, startPoint y: 171, endPoint x: 256, endPoint y: 175, distance: 146.5
click at [257, 175] on div ".dash-unlock-btn 2782 2783 2784 2785 2786 2787 2788 2789 2790 2791 2792 2793 27…" at bounding box center [874, 441] width 1235 height 656
paste textarea "}"
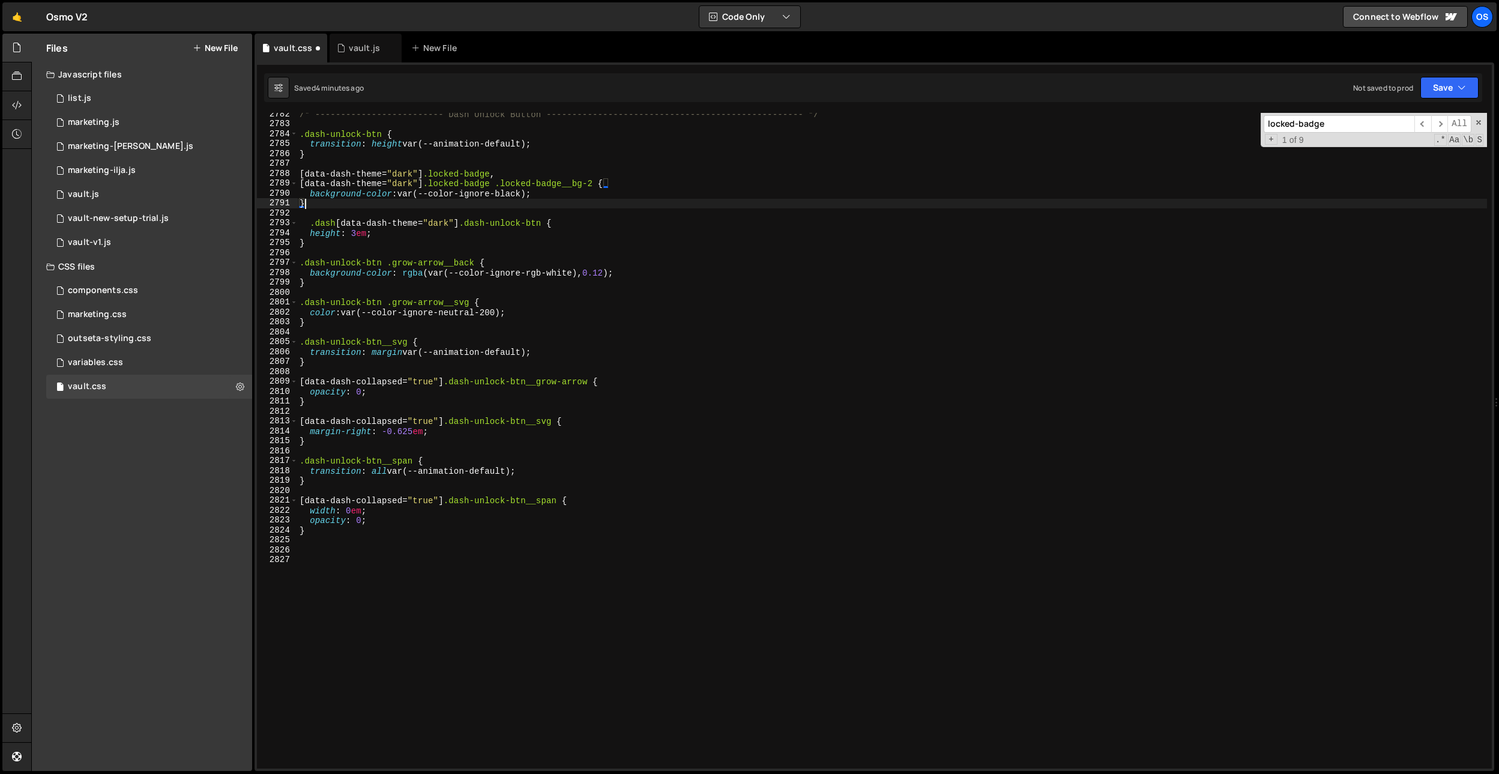
click at [314, 226] on div "/* ------------------------- Dash Unlock Button -------------------------------…" at bounding box center [892, 446] width 1190 height 675
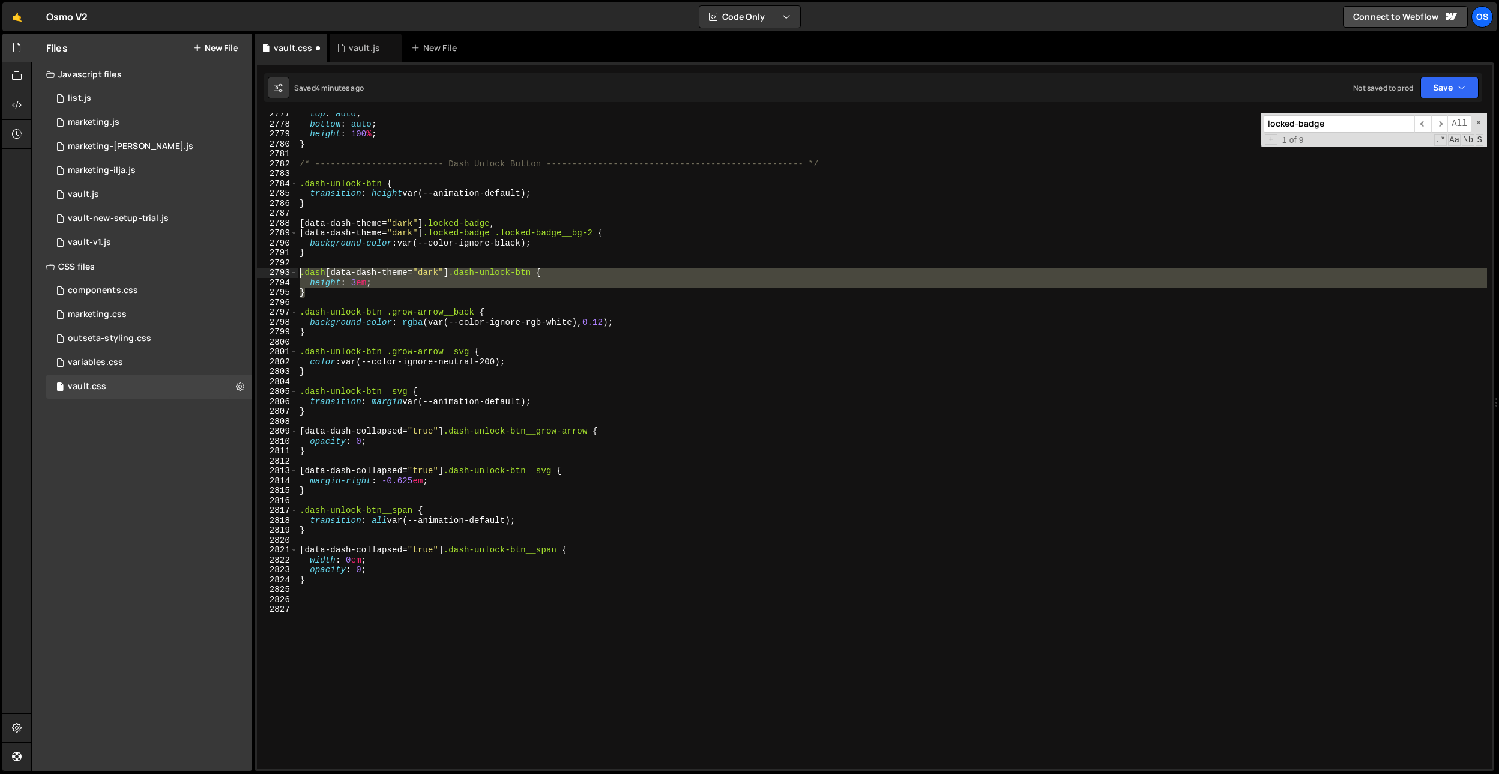
drag, startPoint x: 292, startPoint y: 279, endPoint x: 280, endPoint y: 273, distance: 14.0
click at [280, 273] on div ".dash[data-dash-theme="dark"] .dash-unlock-btn { 2777 2778 2779 2780 2781 2782 …" at bounding box center [874, 441] width 1235 height 656
click at [340, 276] on div "top : auto ; bottom : auto ; height : 100 % ; } /* ------------------------- Da…" at bounding box center [892, 441] width 1190 height 656
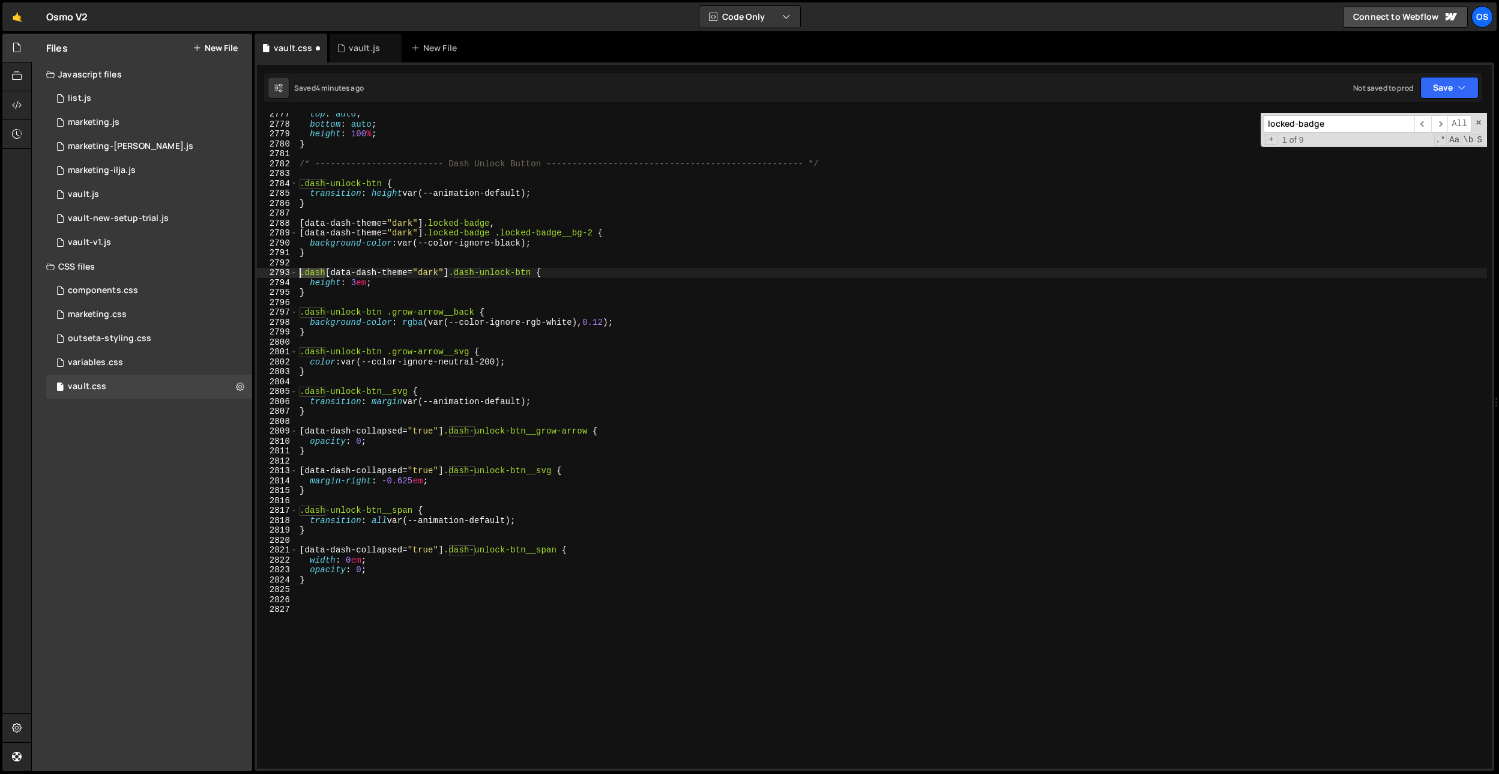
drag, startPoint x: 327, startPoint y: 273, endPoint x: 276, endPoint y: 270, distance: 51.1
click at [276, 270] on div ".dash[data-dash-theme="dark"] .dash-unlock-btn { 2777 2778 2779 2780 2781 2782 …" at bounding box center [874, 441] width 1235 height 656
click at [302, 221] on div "top : auto ; bottom : auto ; height : 100 % ; } /* ------------------------- Da…" at bounding box center [892, 446] width 1190 height 675
paste textarea ".dash"
click at [300, 232] on div "top : auto ; bottom : auto ; height : 100 % ; } /* ------------------------- Da…" at bounding box center [892, 446] width 1190 height 675
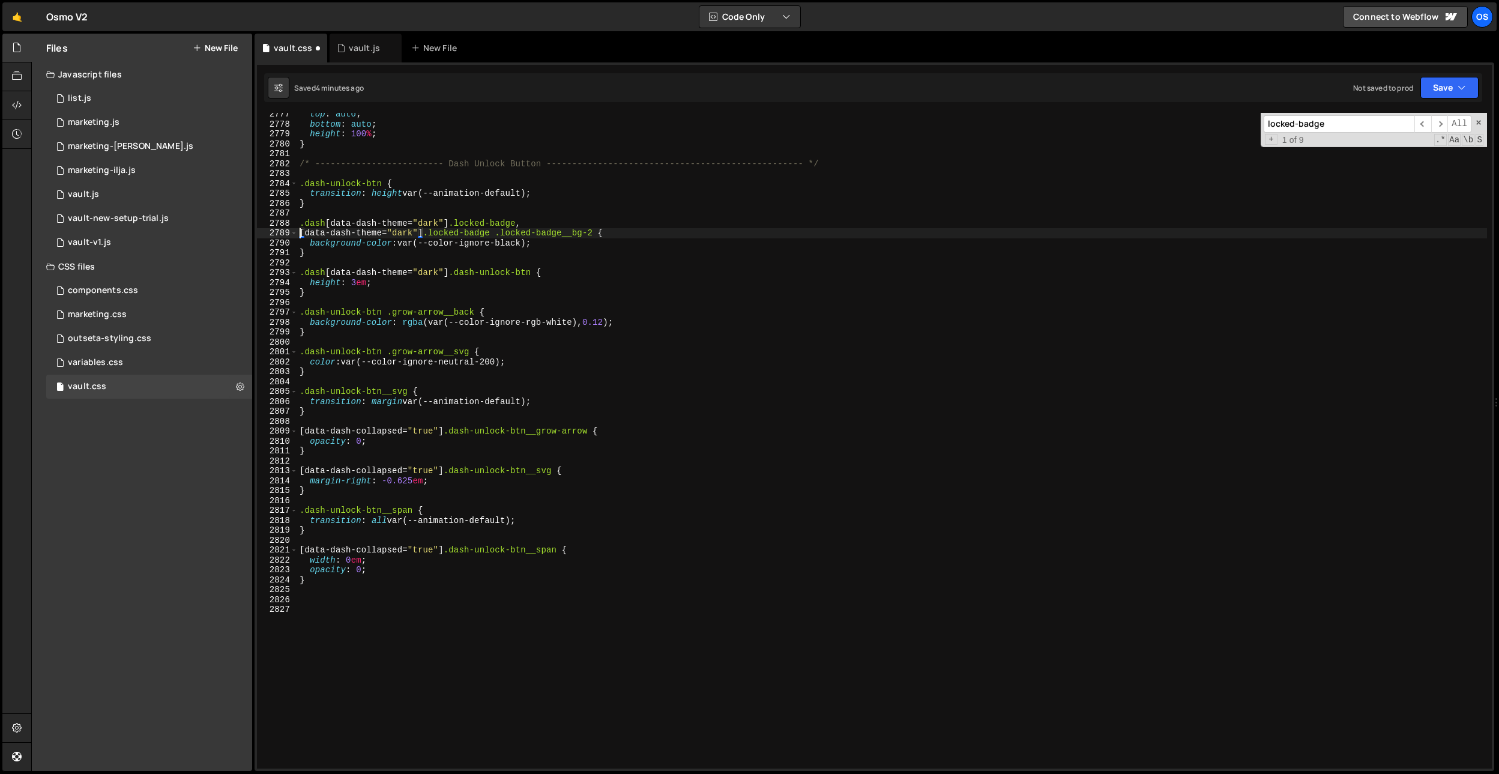
paste textarea ".dash"
click at [331, 283] on div "top : auto ; bottom : auto ; height : 100 % ; } /* ------------------------- Da…" at bounding box center [892, 446] width 1190 height 675
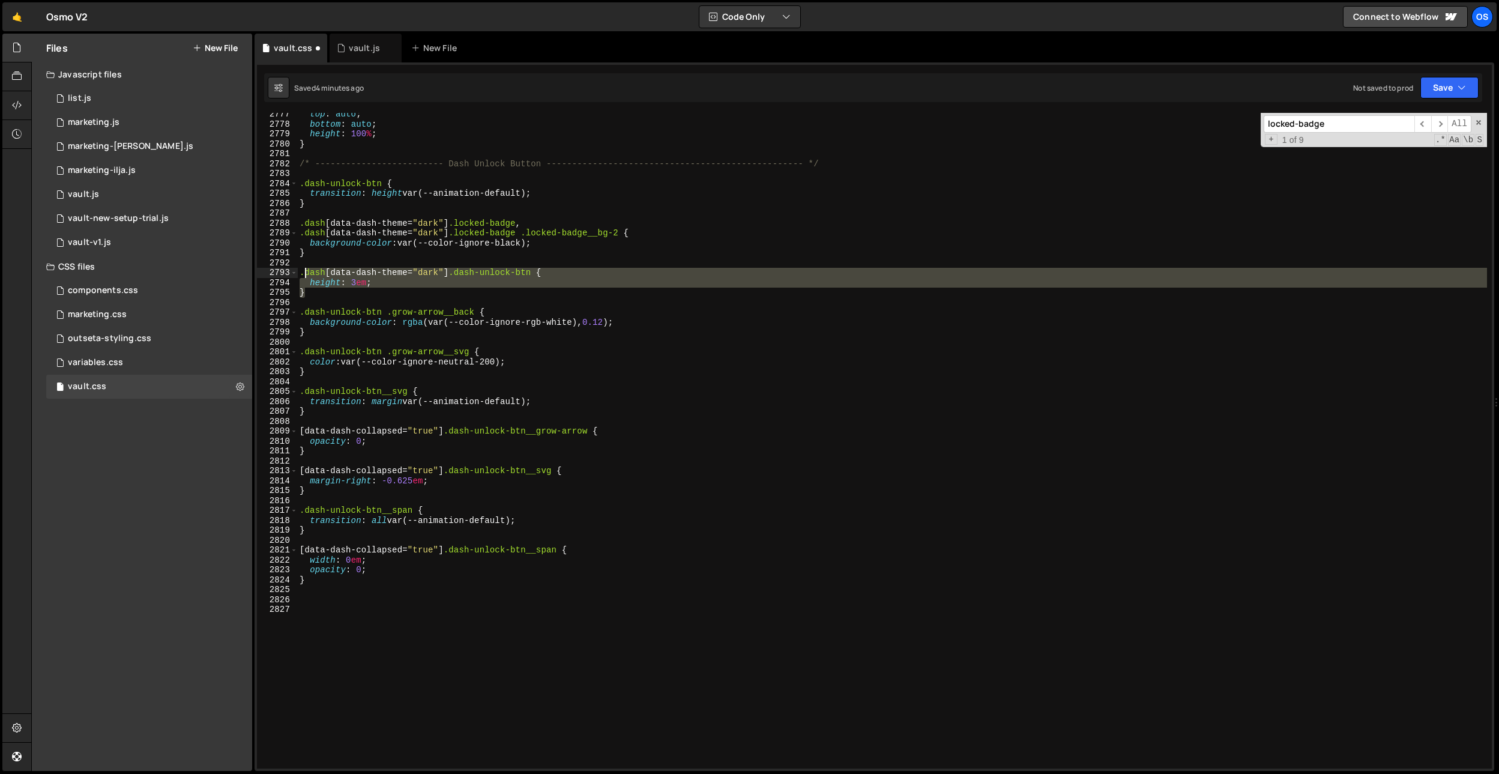
drag, startPoint x: 315, startPoint y: 291, endPoint x: 306, endPoint y: 275, distance: 18.0
click at [306, 275] on div "top : auto ; bottom : auto ; height : 100 % ; } /* ------------------------- Da…" at bounding box center [892, 446] width 1190 height 675
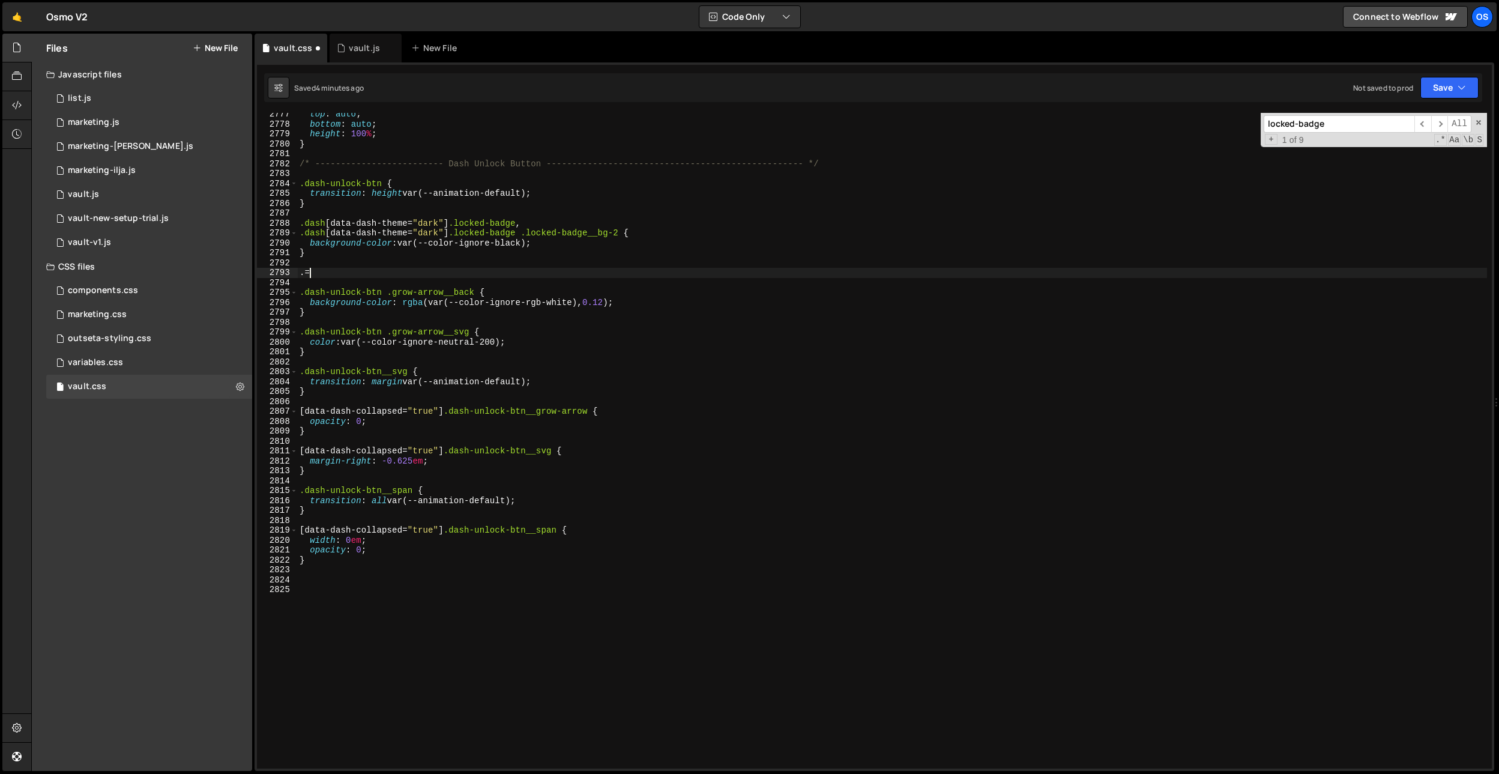
type textarea "."
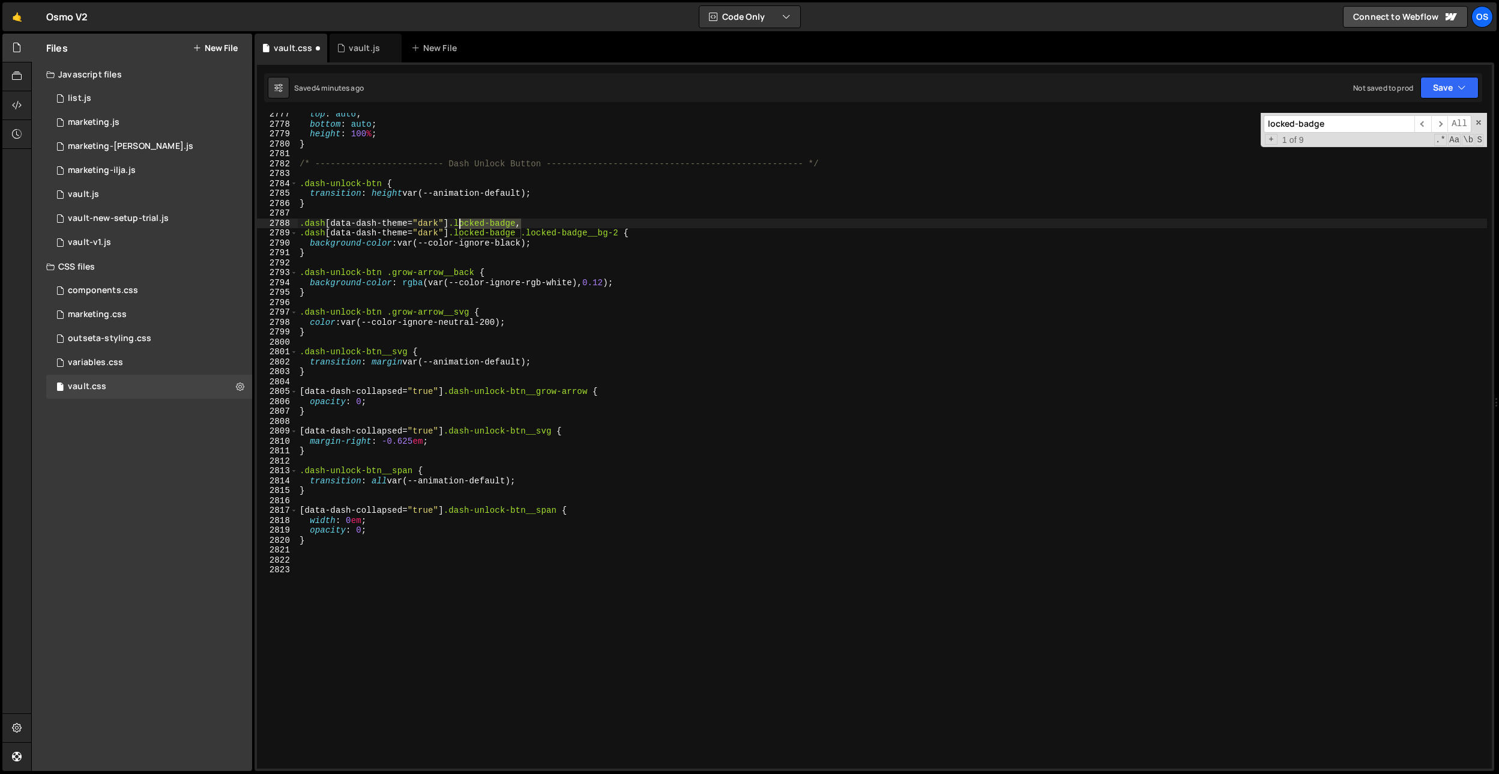
drag, startPoint x: 522, startPoint y: 225, endPoint x: 336, endPoint y: 178, distance: 192.6
click at [459, 221] on div "top : auto ; bottom : auto ; height : 100 % ; } /* ------------------------- Da…" at bounding box center [892, 446] width 1190 height 675
drag, startPoint x: 381, startPoint y: 182, endPoint x: 321, endPoint y: 188, distance: 59.7
click at [287, 182] on div ".dash[data-dash-theme="dark"] .locked-badge, 2777 2778 2779 2780 2781 2782 2783…" at bounding box center [874, 441] width 1235 height 656
drag, startPoint x: 521, startPoint y: 226, endPoint x: 457, endPoint y: 226, distance: 64.2
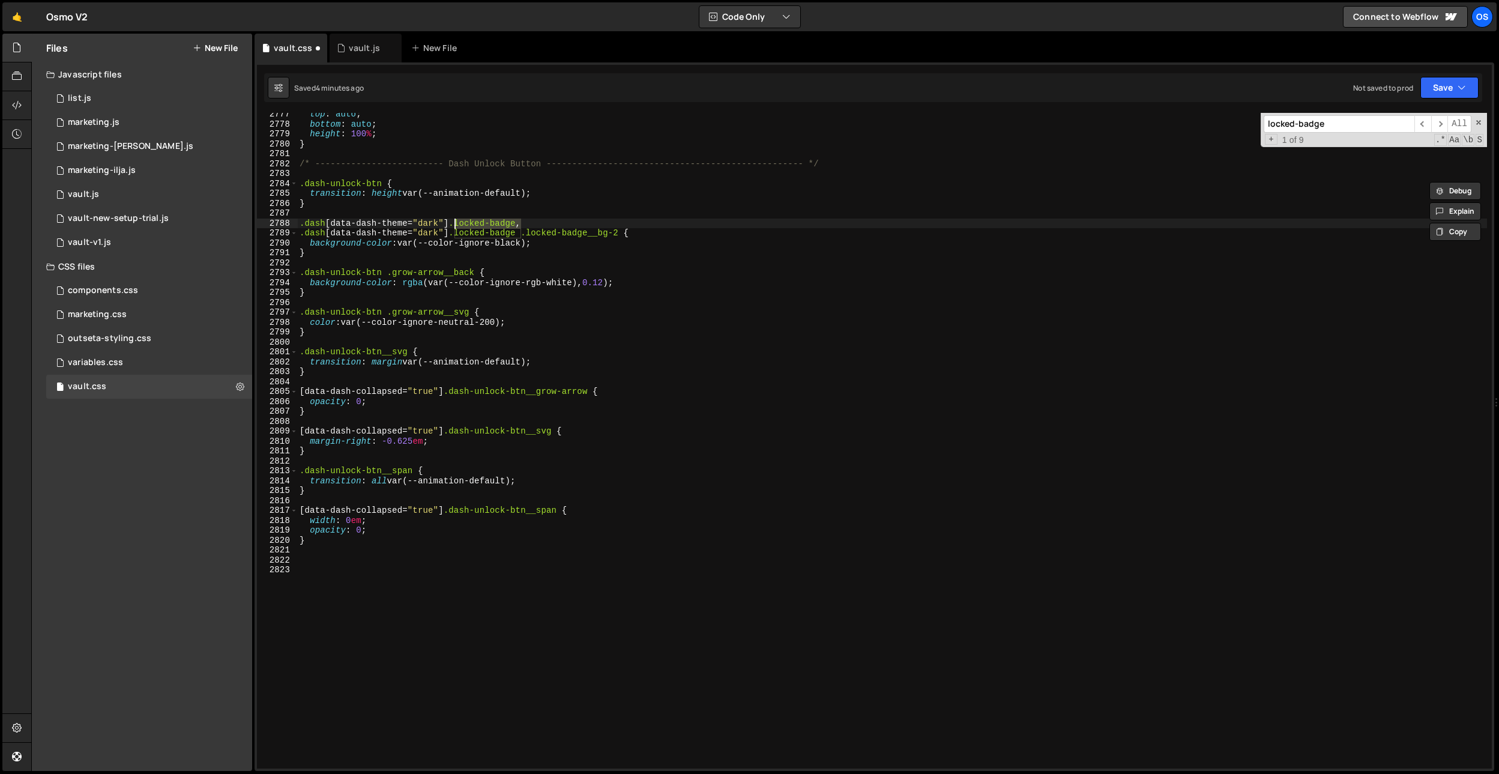
click at [457, 226] on div "top : auto ; bottom : auto ; height : 100 % ; } /* ------------------------- Da…" at bounding box center [892, 446] width 1190 height 675
paste textarea "dash-unlock-btn"
drag, startPoint x: 456, startPoint y: 233, endPoint x: 517, endPoint y: 232, distance: 61.2
click at [520, 231] on div "top : auto ; bottom : auto ; height : 100 % ; } /* ------------------------- Da…" at bounding box center [892, 446] width 1190 height 675
paste textarea "dash-unlock-btn"
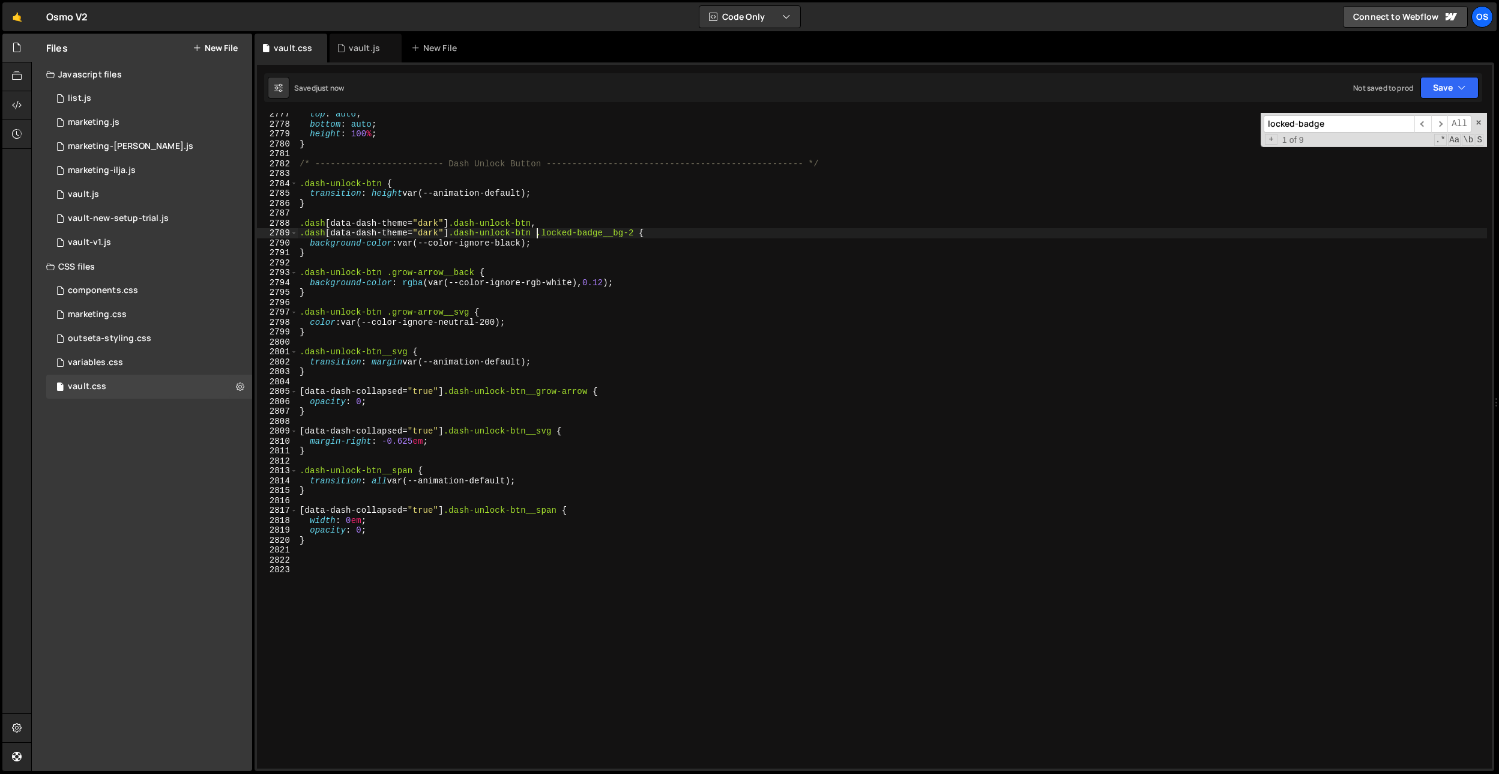
type textarea ".dash[data-dash-theme="dark"] .dash-unlock-btn .locked-badge__bg-2 {"
click at [652, 418] on div "top : auto ; bottom : auto ; height : 100 % ; } /* ------------------------- Da…" at bounding box center [892, 446] width 1190 height 675
click at [608, 412] on div "top : auto ; bottom : auto ; height : 100 % ; } /* ------------------------- Da…" at bounding box center [892, 446] width 1190 height 675
type textarea "}"
click at [547, 205] on div "top : auto ; bottom : auto ; height : 100 % ; } /* ------------------------- Da…" at bounding box center [892, 446] width 1190 height 675
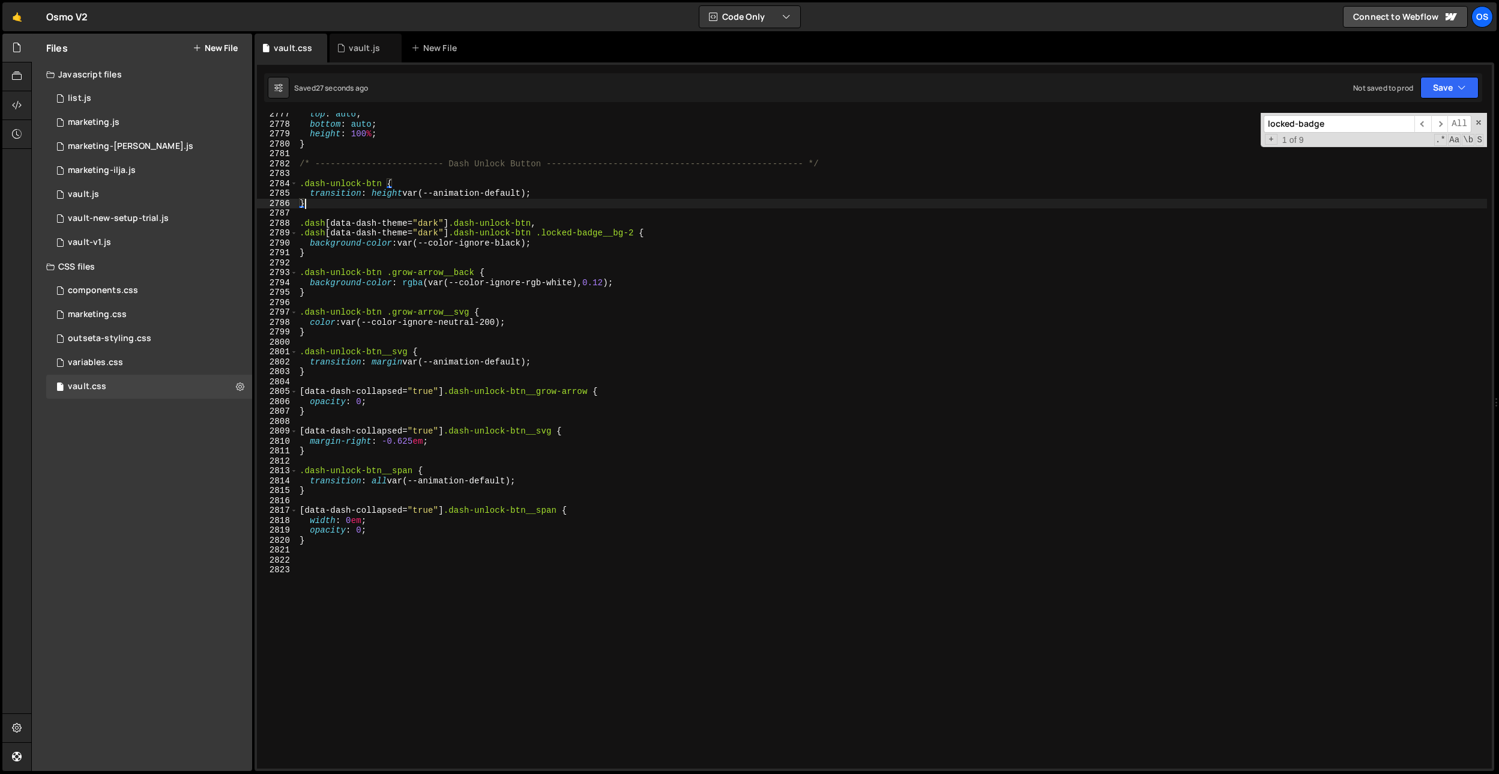
paste input ".dash[data-dash-theme="dark"] .grow-arrow__back"
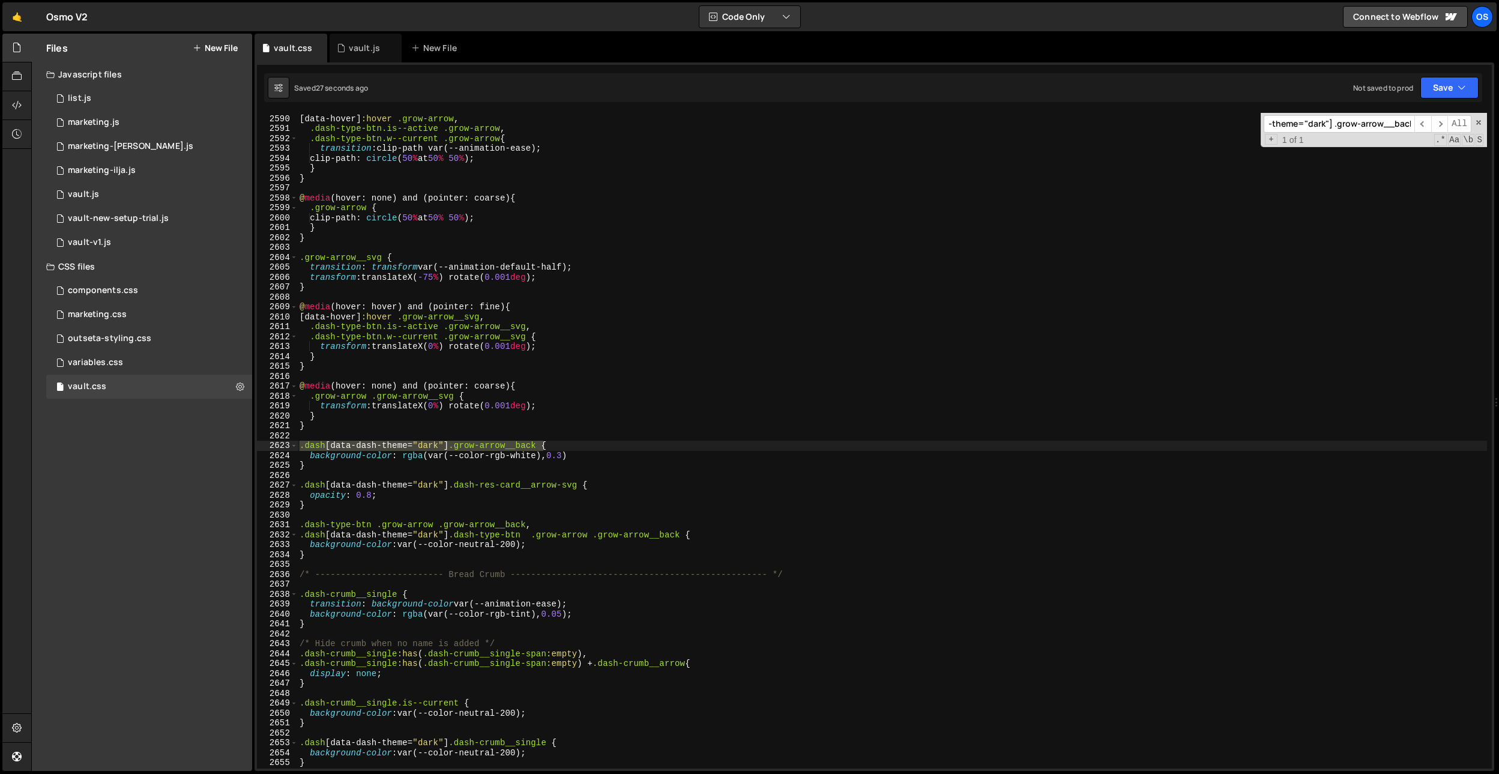
scroll to position [18040, 0]
type input ".dash[data-dash-theme="dark"] .grow-arrow__back"
click at [567, 521] on div "@ media (hover: hover) and (pointer: fine) { [ data-hover ] :hover .grow-arrow …" at bounding box center [892, 441] width 1190 height 675
click at [452, 449] on div "@ media (hover: hover) and (pointer: fine) { [ data-hover ] :hover .grow-arrow …" at bounding box center [892, 441] width 1190 height 675
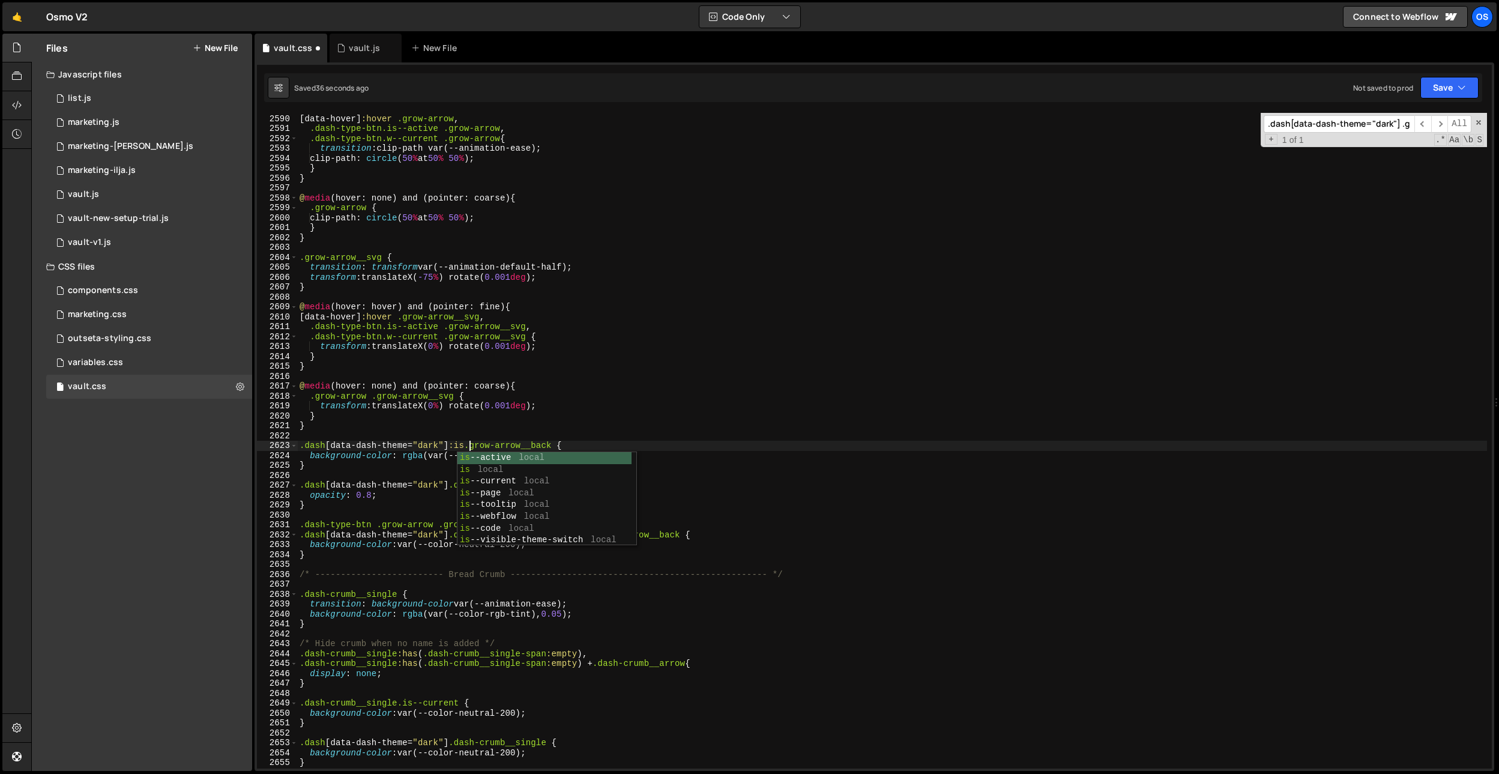
scroll to position [0, 12]
click at [562, 442] on div "@ media (hover: hover) and (pointer: fine) { [ data-hover ] :hover .grow-arrow …" at bounding box center [892, 441] width 1190 height 675
click at [466, 445] on div "@ media (hover: hover) and (pointer: fine) { [ data-hover ] :hover .grow-arrow …" at bounding box center [892, 441] width 1190 height 675
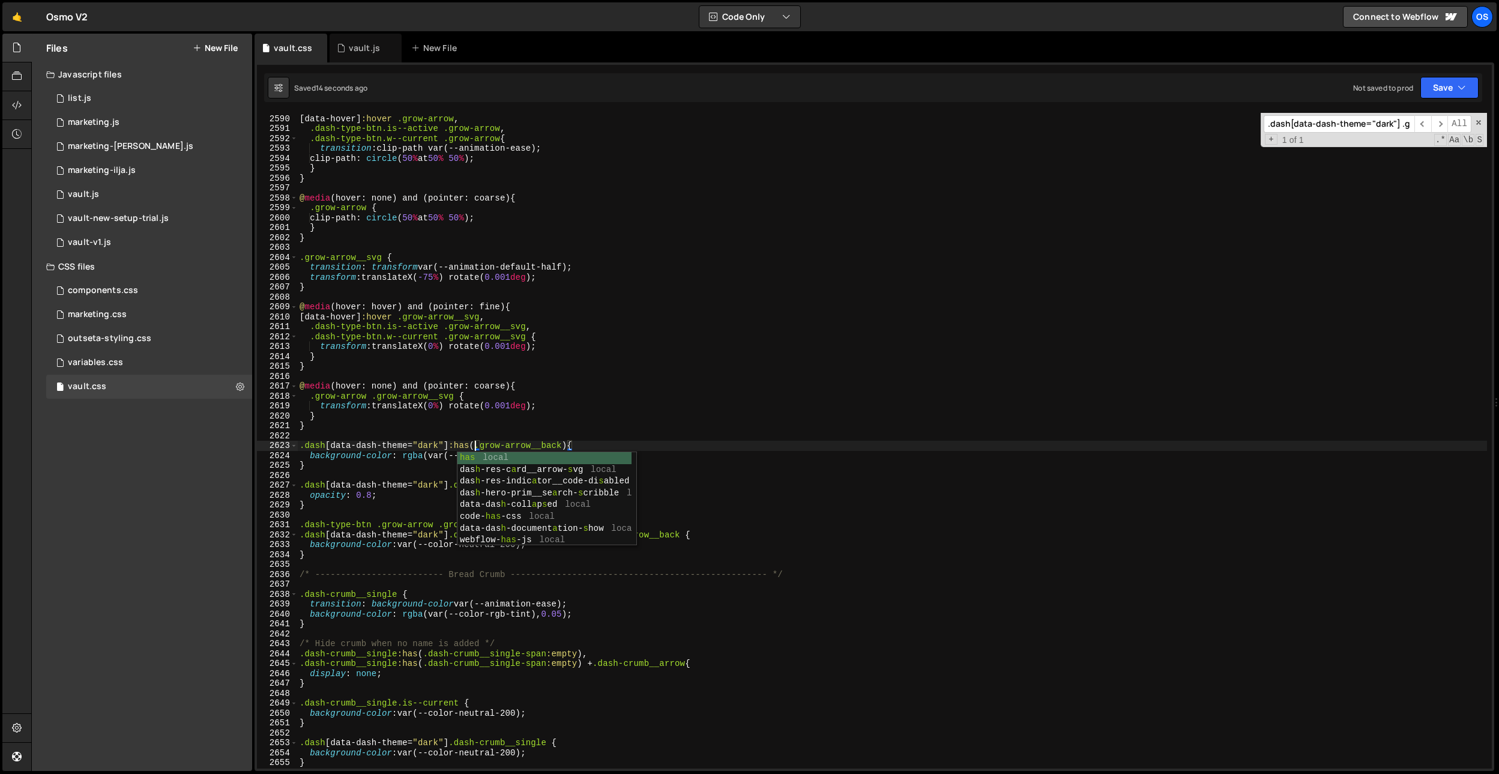
click at [616, 272] on div "@ media (hover: hover) and (pointer: fine) { [ data-hover ] :hover .grow-arrow …" at bounding box center [892, 441] width 1190 height 675
type textarea "transition: transform var(--animation-default-half);"
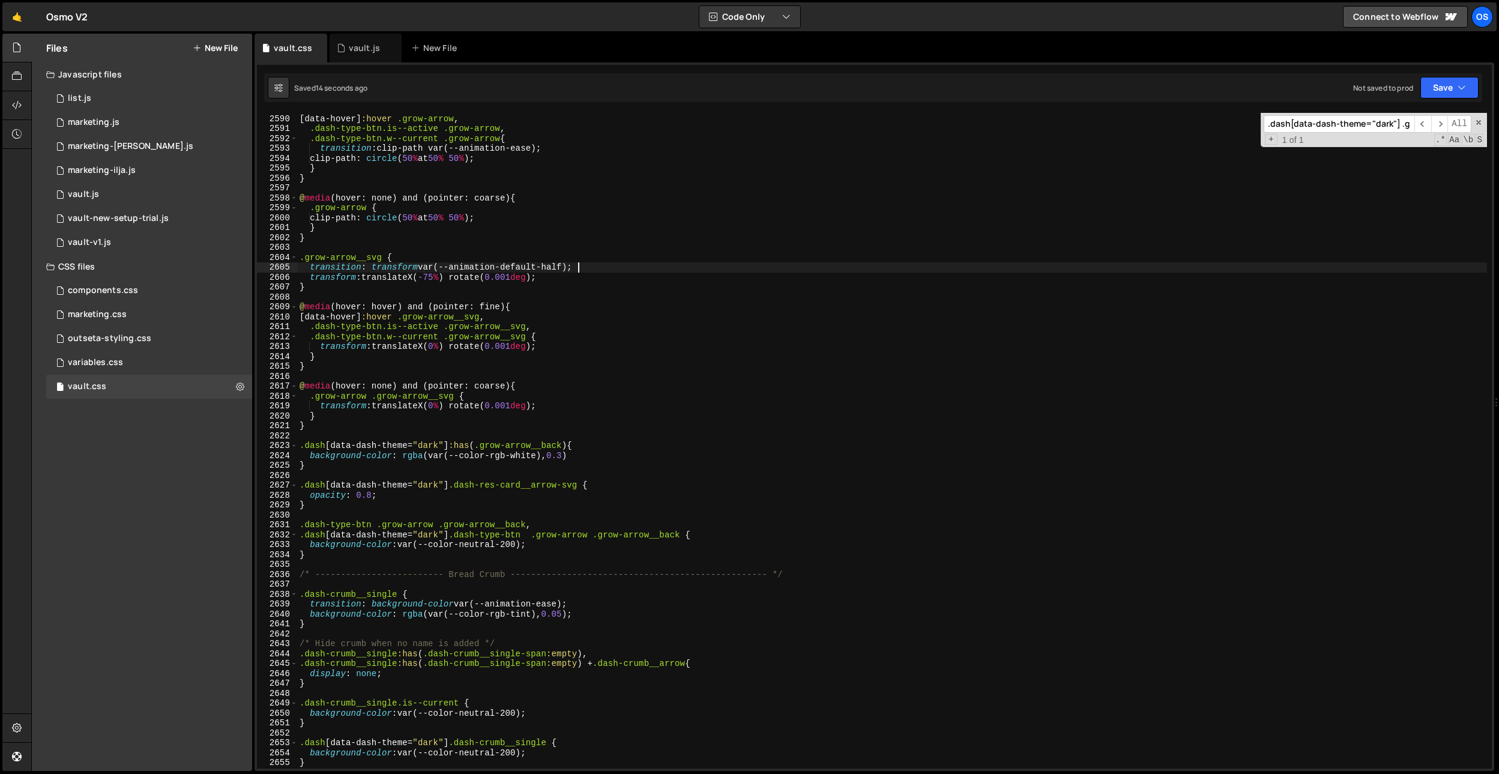
scroll to position [0, 68]
paste input "-user-btn__name-gradient"
click at [1366, 128] on input ".dash-user-btn__name-gradient" at bounding box center [1339, 123] width 151 height 17
type input ":"
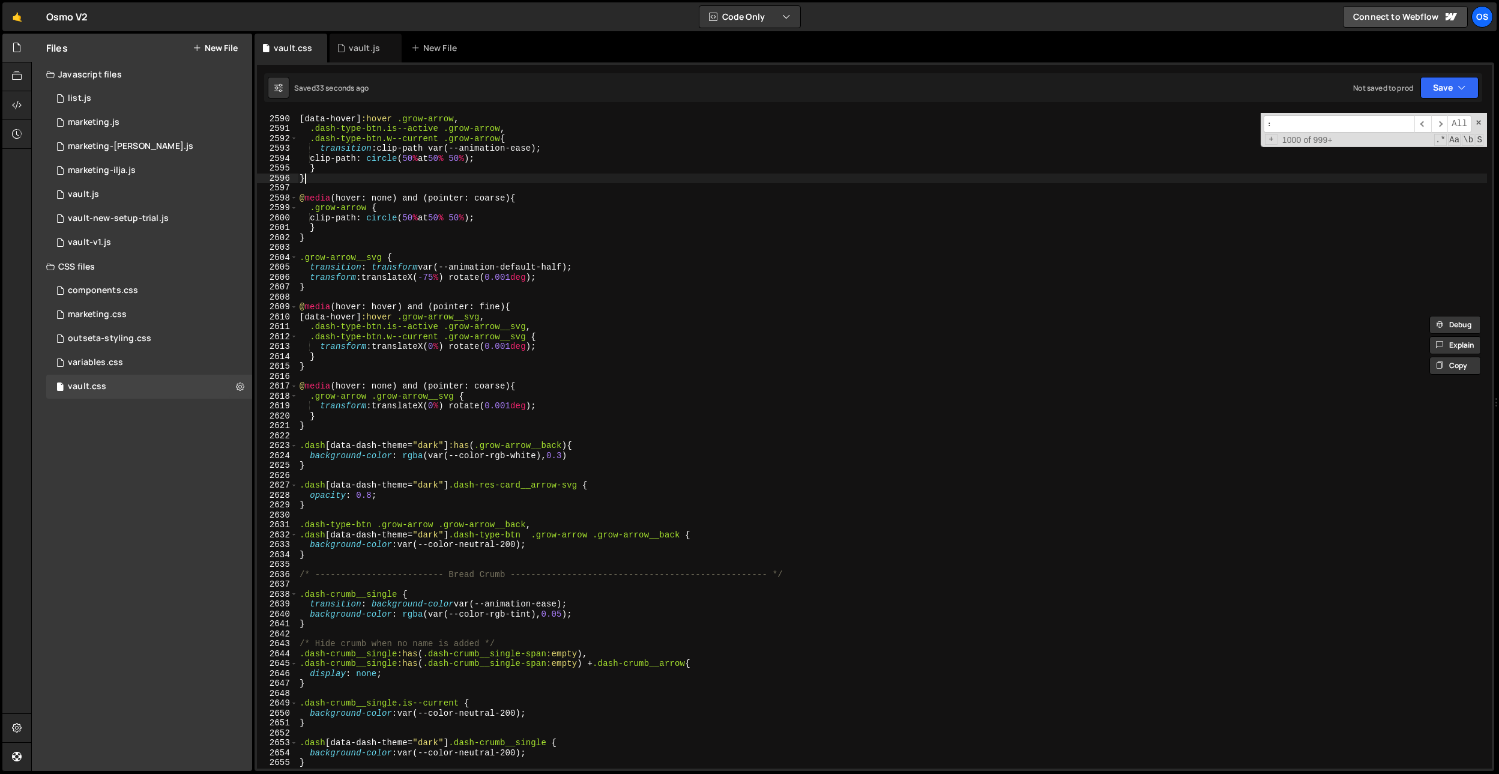
click at [1097, 181] on div "@ media (hover: hover) and (pointer: fine) { [ data-hover ] :hover .grow-arrow …" at bounding box center [892, 441] width 1190 height 675
click at [588, 453] on div "@ media (hover: hover) and (pointer: fine) { [ data-hover ] :hover .grow-arrow …" at bounding box center [892, 441] width 1190 height 675
click at [306, 445] on div "@ media (hover: hover) and (pointer: fine) { [ data-hover ] :hover .grow-arrow …" at bounding box center [892, 441] width 1190 height 675
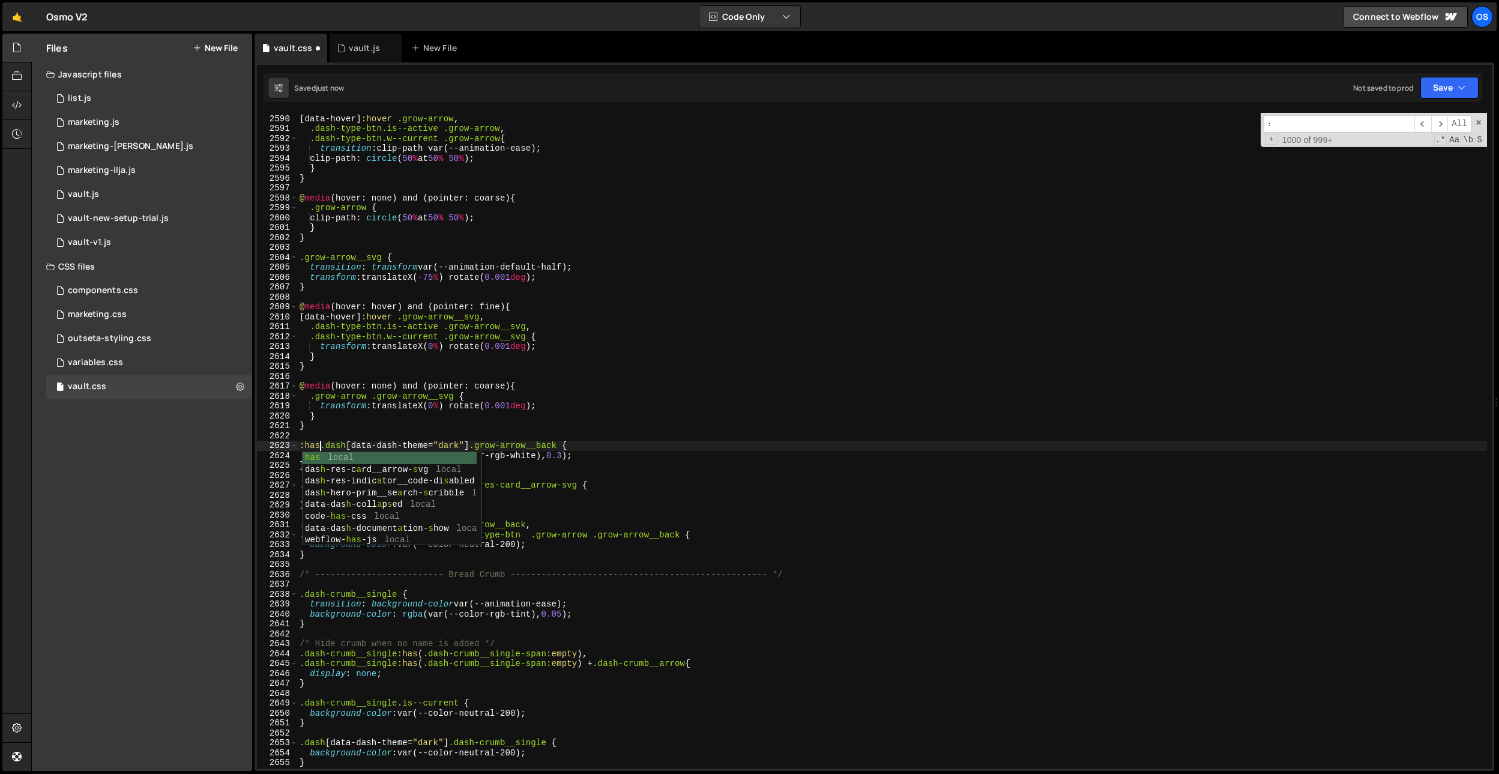
scroll to position [0, 1]
click at [478, 445] on div "@ media (hover: hover) and (pointer: fine) { [ data-hover ] :hover .grow-arrow …" at bounding box center [892, 441] width 1190 height 675
click at [476, 447] on div "@ media (hover: hover) and (pointer: fine) { [ data-hover ] :hover .grow-arrow …" at bounding box center [892, 441] width 1190 height 675
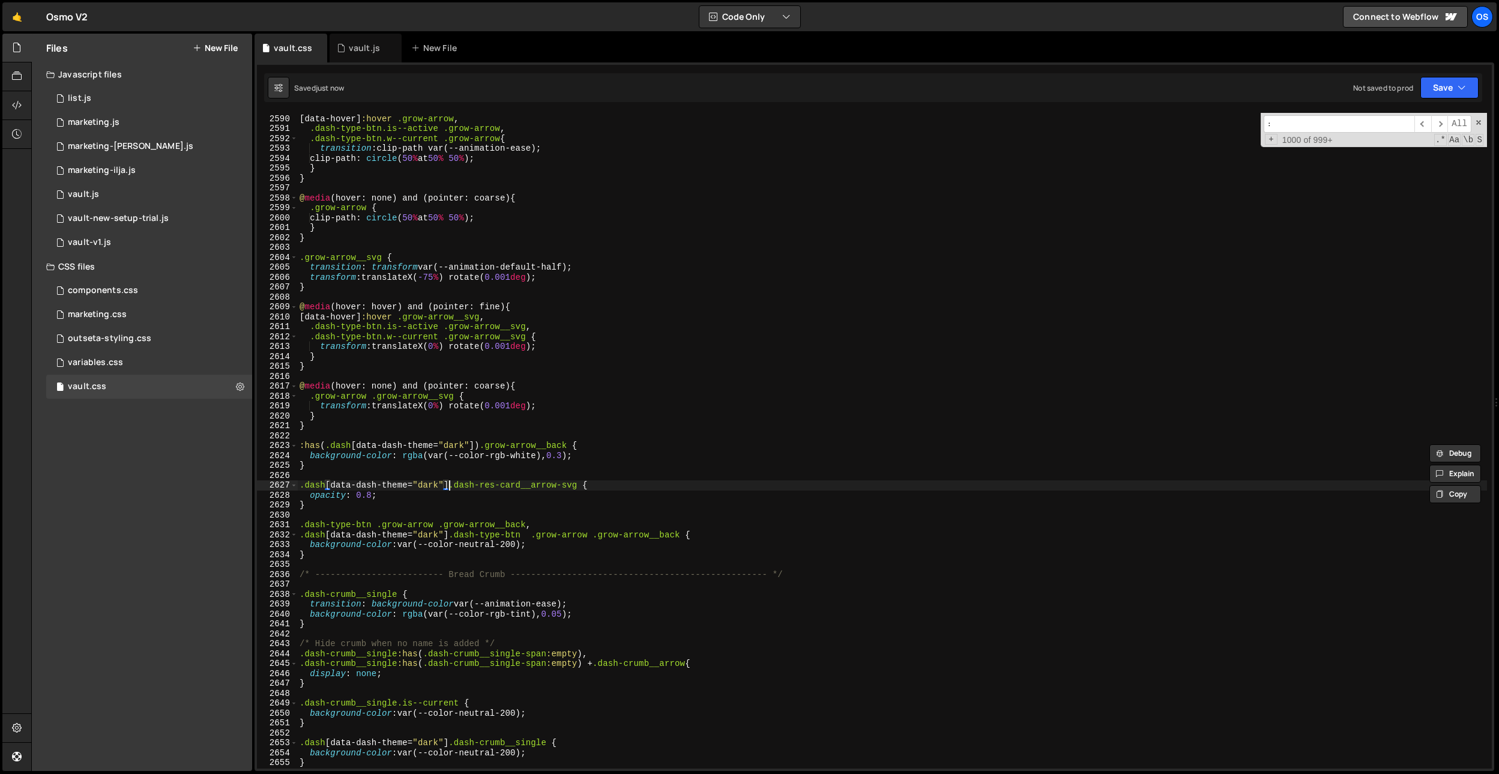
click at [450, 484] on div "@ media (hover: hover) and (pointer: fine) { [ data-hover ] :hover .grow-arrow …" at bounding box center [892, 441] width 1190 height 675
paste textarea ")"
drag, startPoint x: 321, startPoint y: 444, endPoint x: 289, endPoint y: 447, distance: 31.4
click at [289, 447] on div ".dash[data-dash-theme="dark"]) .dash-res-card__arrow-svg { 2589 2590 2591 2592 …" at bounding box center [874, 441] width 1235 height 656
drag, startPoint x: 324, startPoint y: 444, endPoint x: 288, endPoint y: 444, distance: 36.6
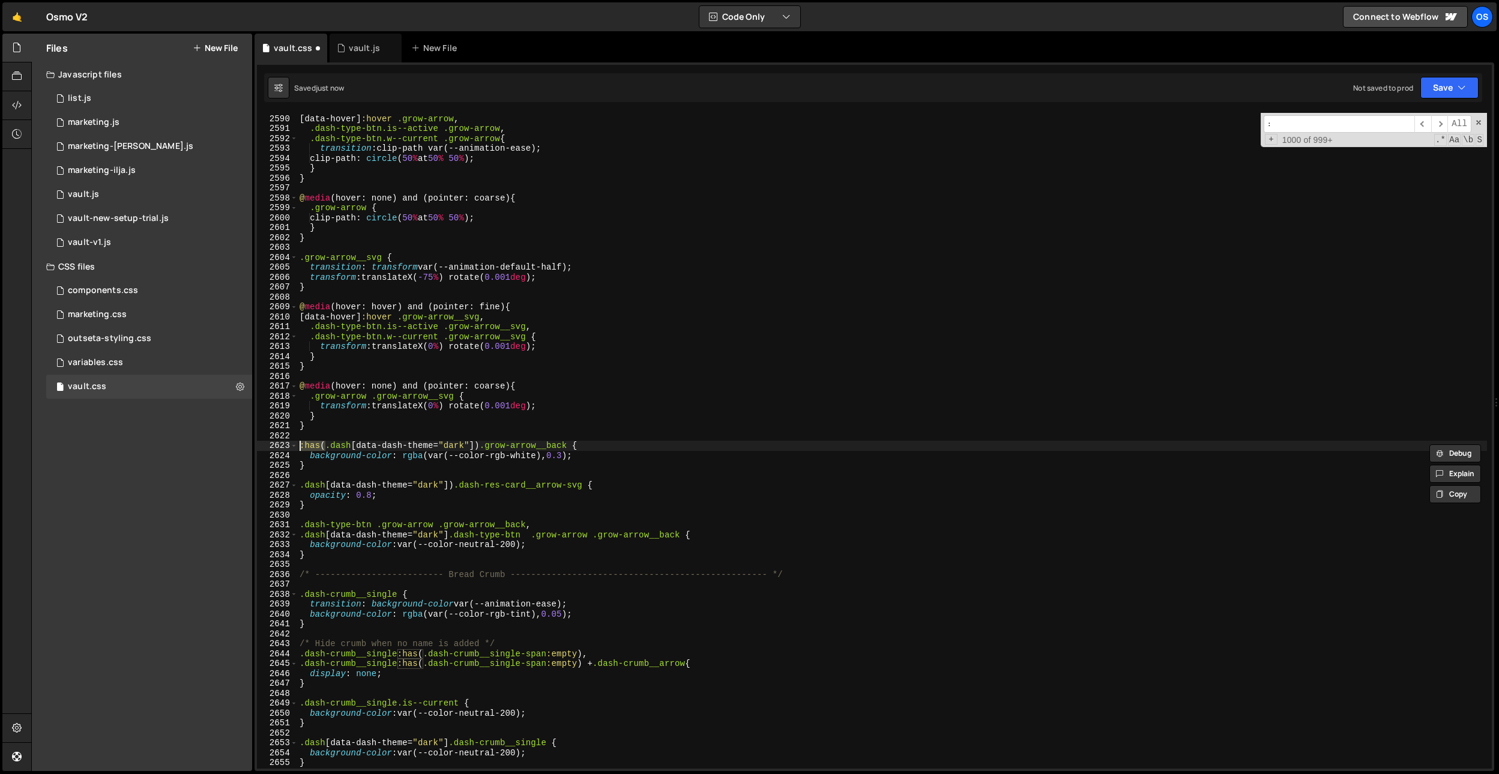
click at [288, 444] on div ":has(.dash[data-dash-theme="dark"]) .grow-arrow__back { 2589 2590 2591 2592 259…" at bounding box center [874, 441] width 1235 height 656
click at [297, 483] on span at bounding box center [294, 485] width 7 height 10
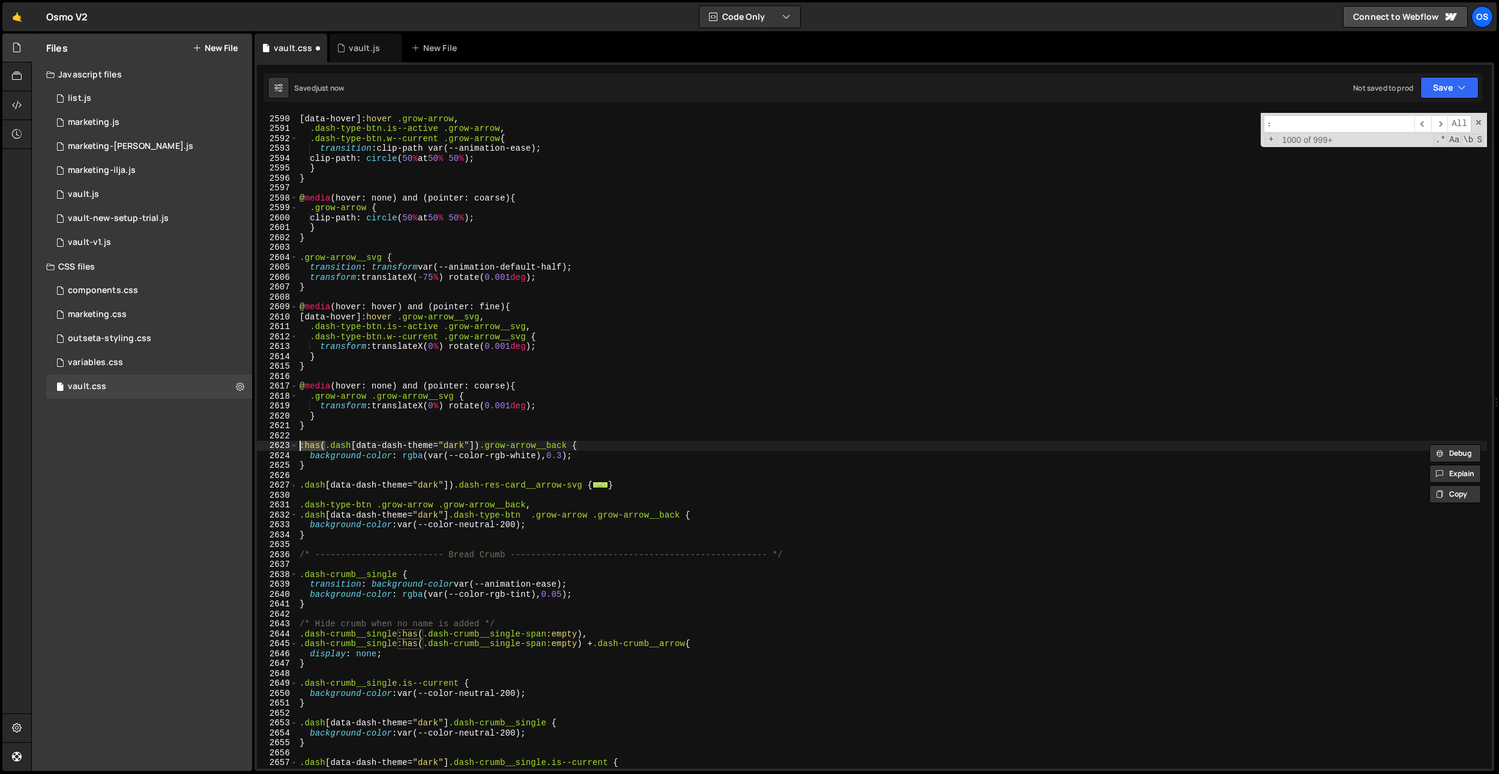
click at [297, 483] on div "2627" at bounding box center [277, 485] width 41 height 10
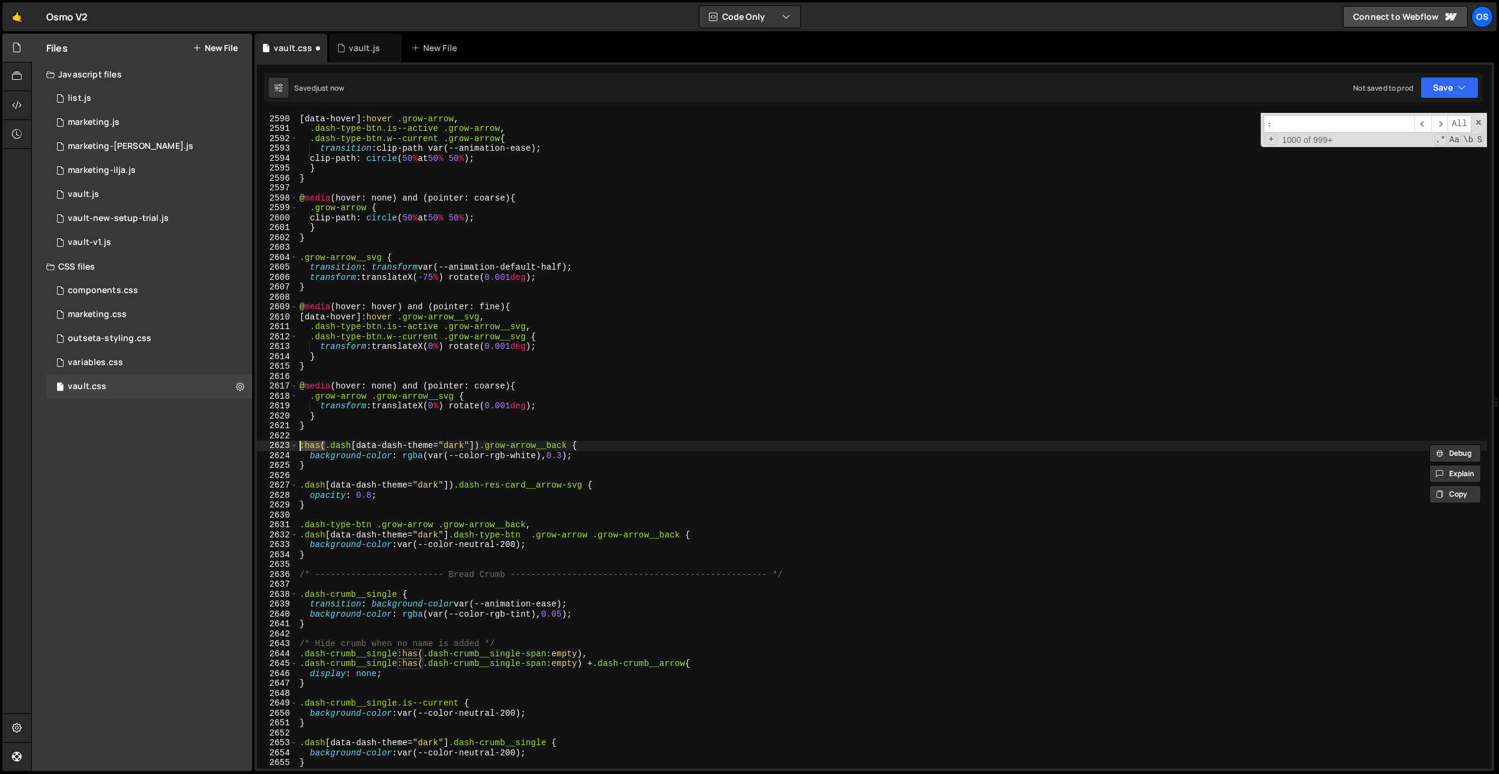
click at [304, 485] on div "@ media (hover: hover) and (pointer: fine) { [ data-hover ] :hover .grow-arrow …" at bounding box center [892, 441] width 1190 height 675
paste textarea ":has("
click at [302, 537] on div "@ media (hover: hover) and (pointer: fine) { [ data-hover ] :hover .grow-arrow …" at bounding box center [892, 441] width 1190 height 675
paste textarea ":has("
click at [477, 535] on div "@ media (hover: hover) and (pointer: fine) { [ data-hover ] :hover .grow-arrow …" at bounding box center [892, 441] width 1190 height 675
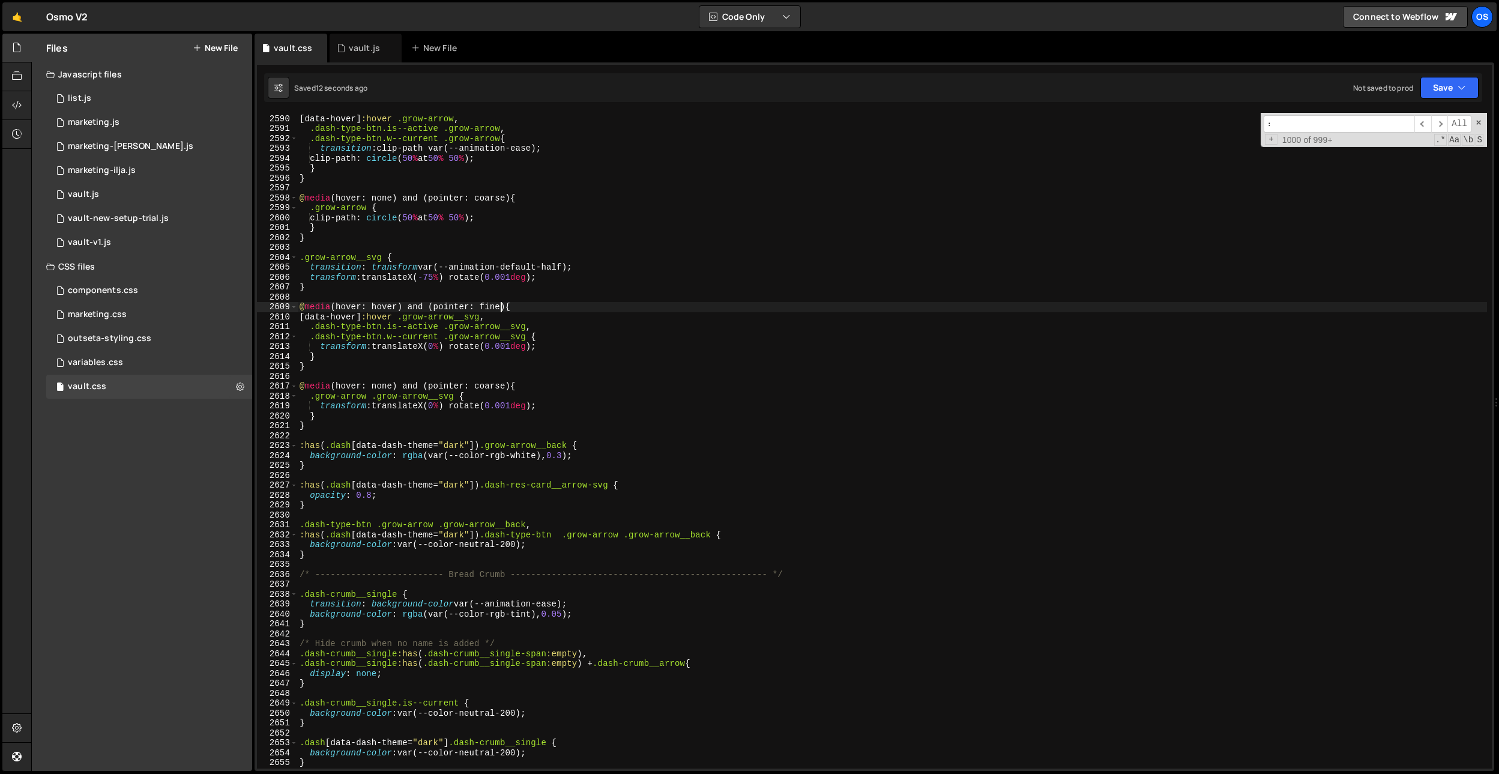
click at [502, 307] on div "@ media (hover: hover) and (pointer: fine) { [ data-hover ] :hover .grow-arrow …" at bounding box center [892, 441] width 1190 height 675
click at [310, 544] on div "@ media (hover: hover) and (pointer: fine) { [ data-hover ] :hover .grow-arrow …" at bounding box center [892, 441] width 1190 height 675
click at [314, 538] on div "@ media (hover: hover) and (pointer: fine) { [ data-hover ] :hover .grow-arrow …" at bounding box center [892, 441] width 1190 height 675
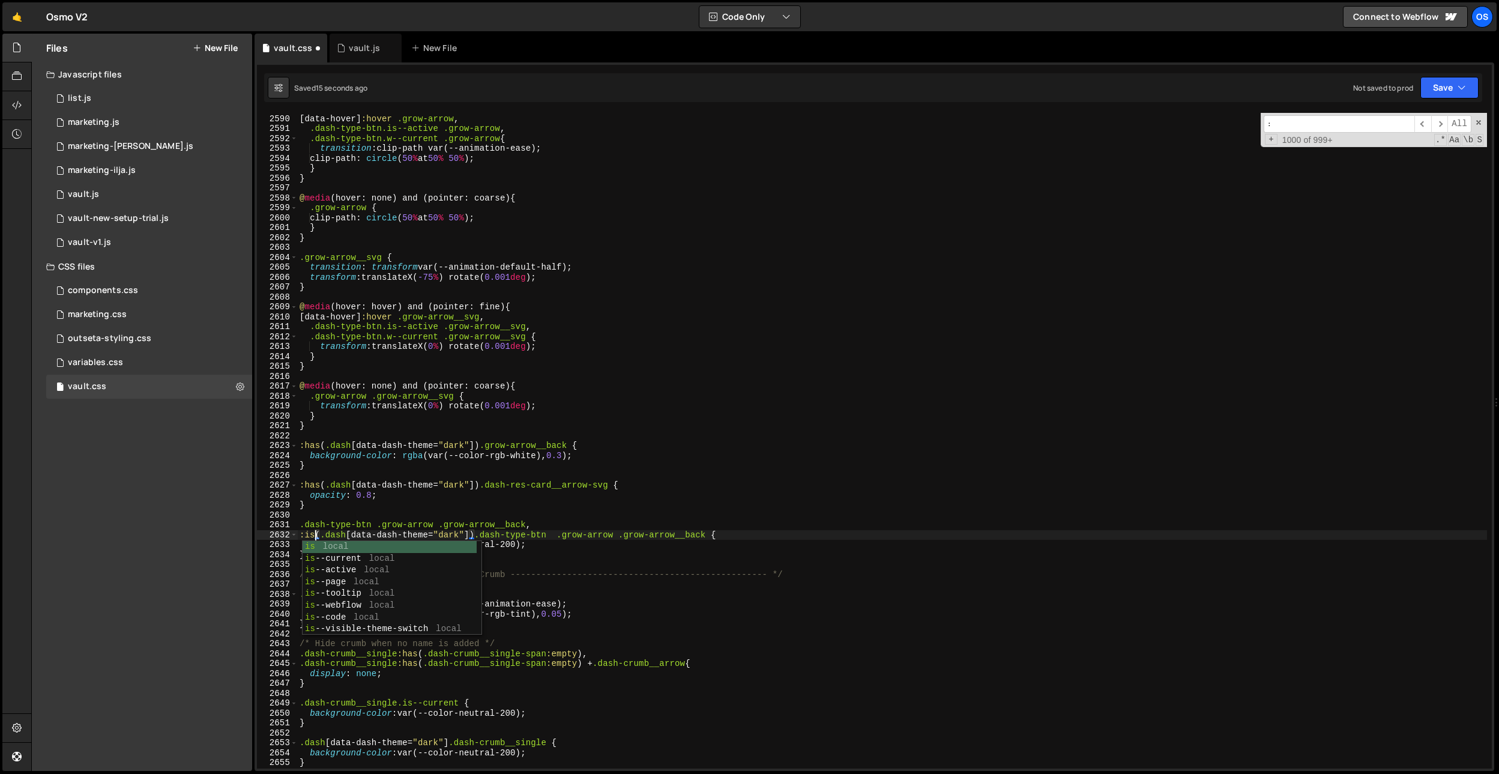
click at [317, 487] on div "@ media (hover: hover) and (pointer: fine) { [ data-hover ] :hover .grow-arrow …" at bounding box center [892, 441] width 1190 height 675
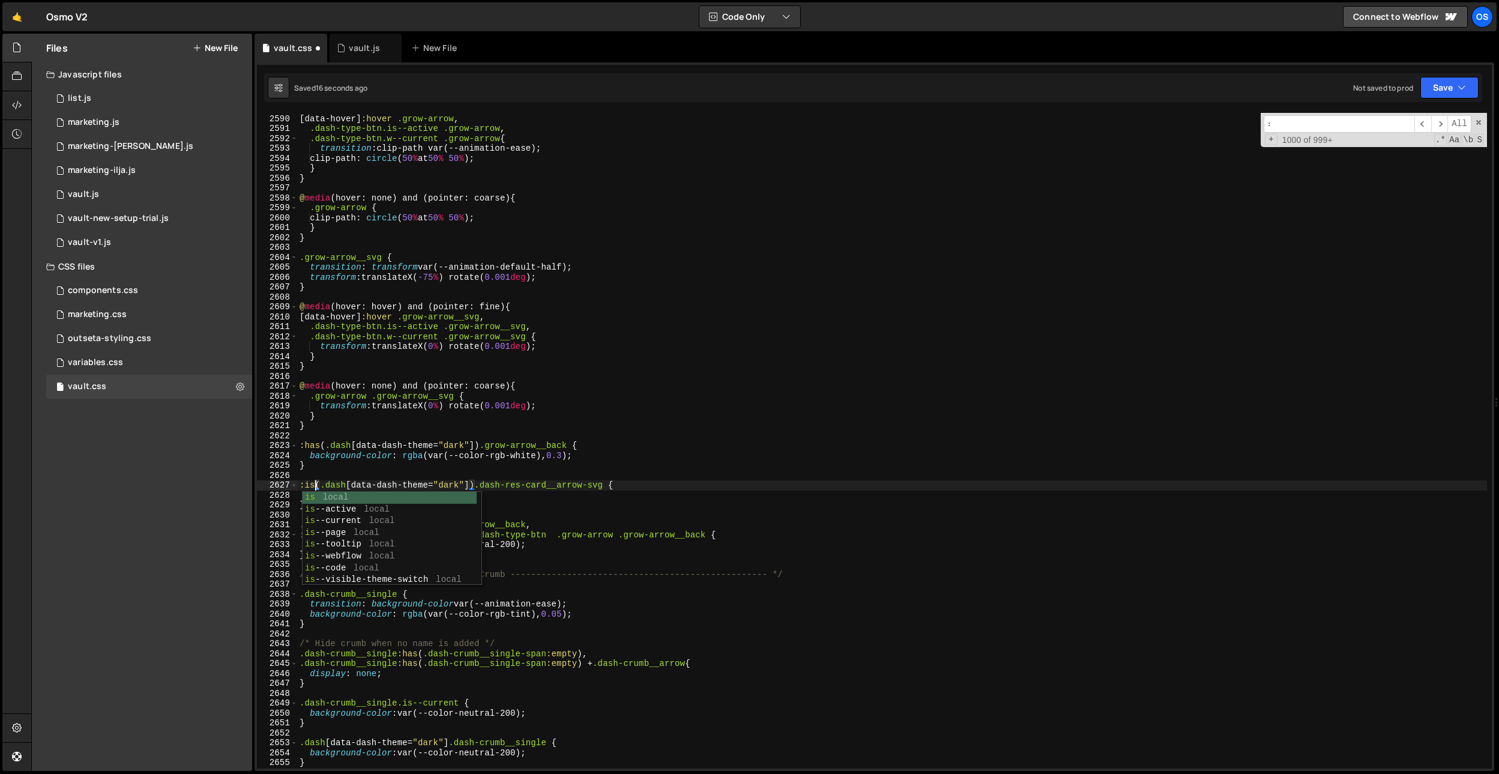
click at [316, 442] on div "@ media (hover: hover) and (pointer: fine) { [ data-hover ] :hover .grow-arrow …" at bounding box center [892, 441] width 1190 height 675
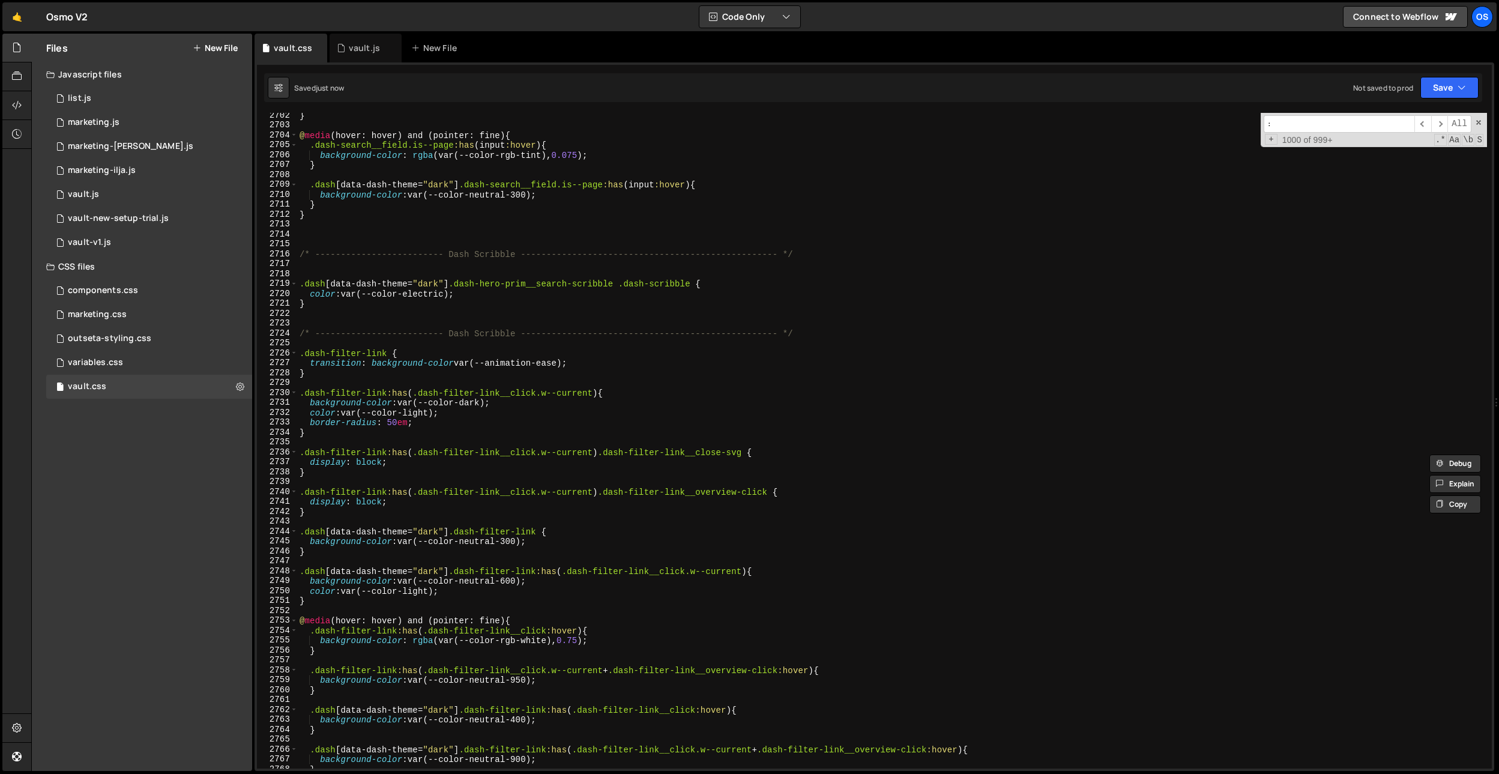
scroll to position [19015, 0]
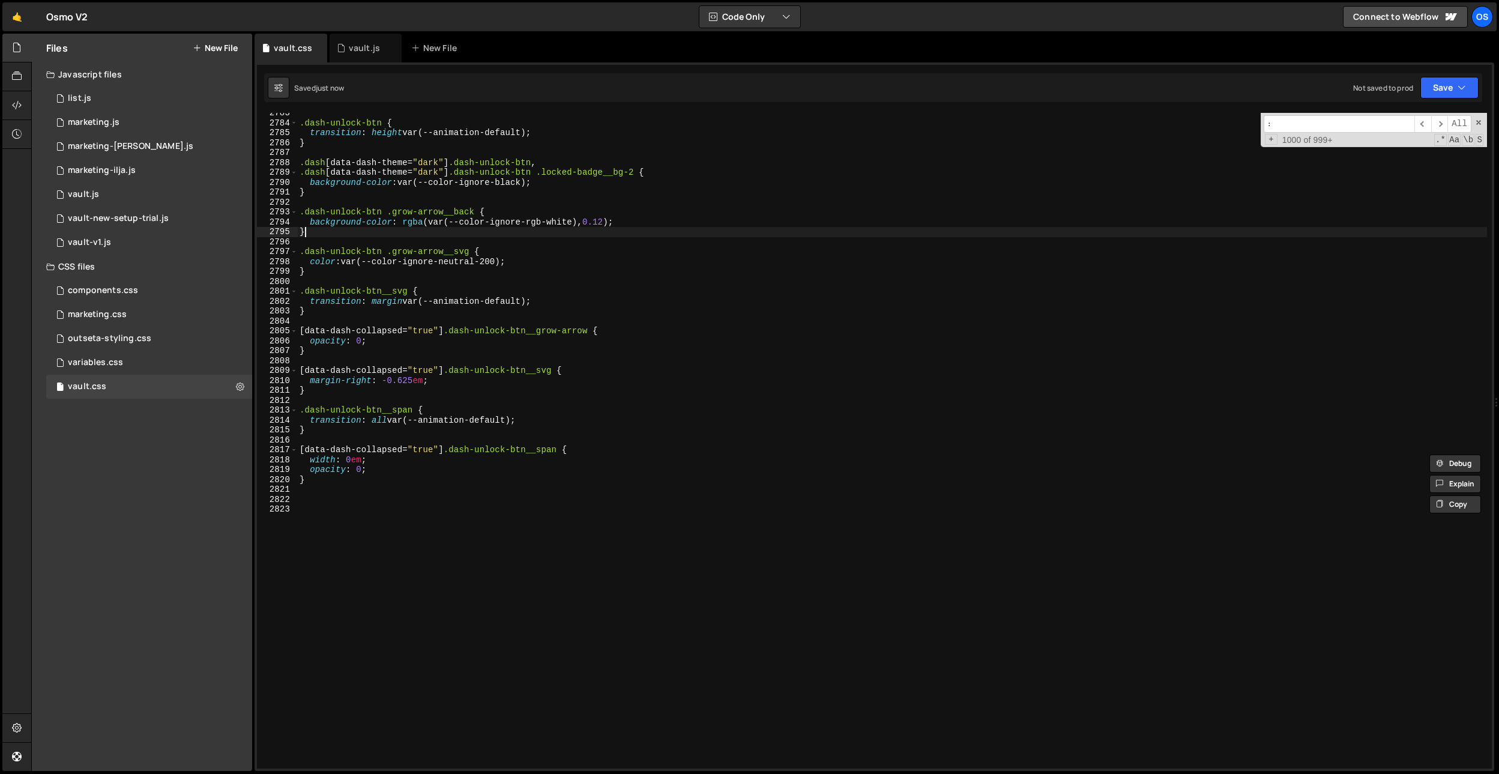
click at [681, 236] on div ".dash-unlock-btn { transition : height var(--animation-default) ; } .dash [ dat…" at bounding box center [892, 445] width 1190 height 675
type textarea "}"
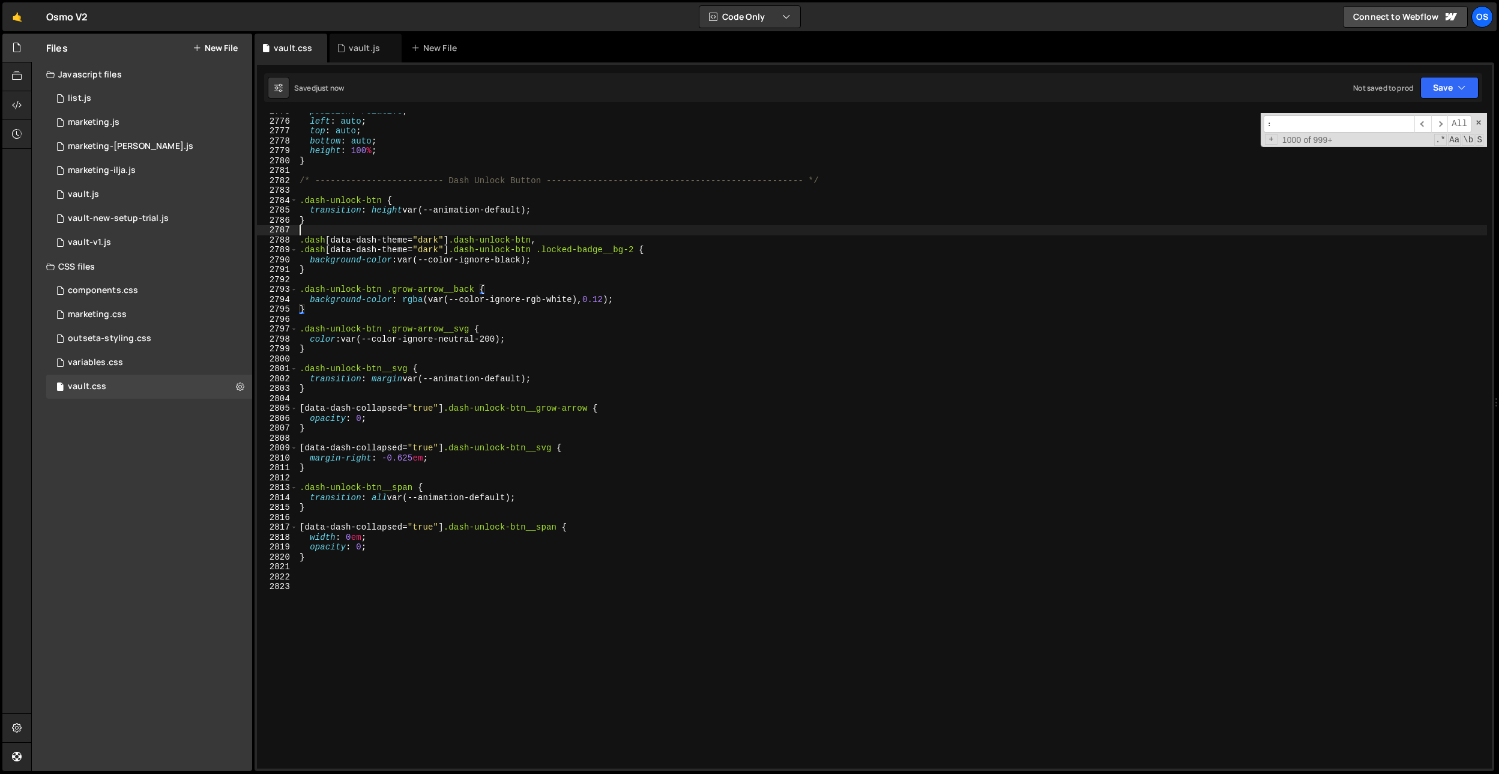
click at [506, 227] on div "position : relative ; left : auto ; top : auto ; bottom : auto ; height : 100 %…" at bounding box center [892, 443] width 1190 height 675
drag, startPoint x: 385, startPoint y: 197, endPoint x: 446, endPoint y: 406, distance: 217.5
click at [246, 198] on div "Files New File Javascript files 0 list.js 0 0 marketing.js 0 0 marketing-[PERSO…" at bounding box center [765, 403] width 1468 height 738
click at [449, 408] on div "position : relative ; left : auto ; top : auto ; bottom : auto ; height : 100 %…" at bounding box center [892, 443] width 1190 height 675
paste textarea ".dash-unlock-btn"
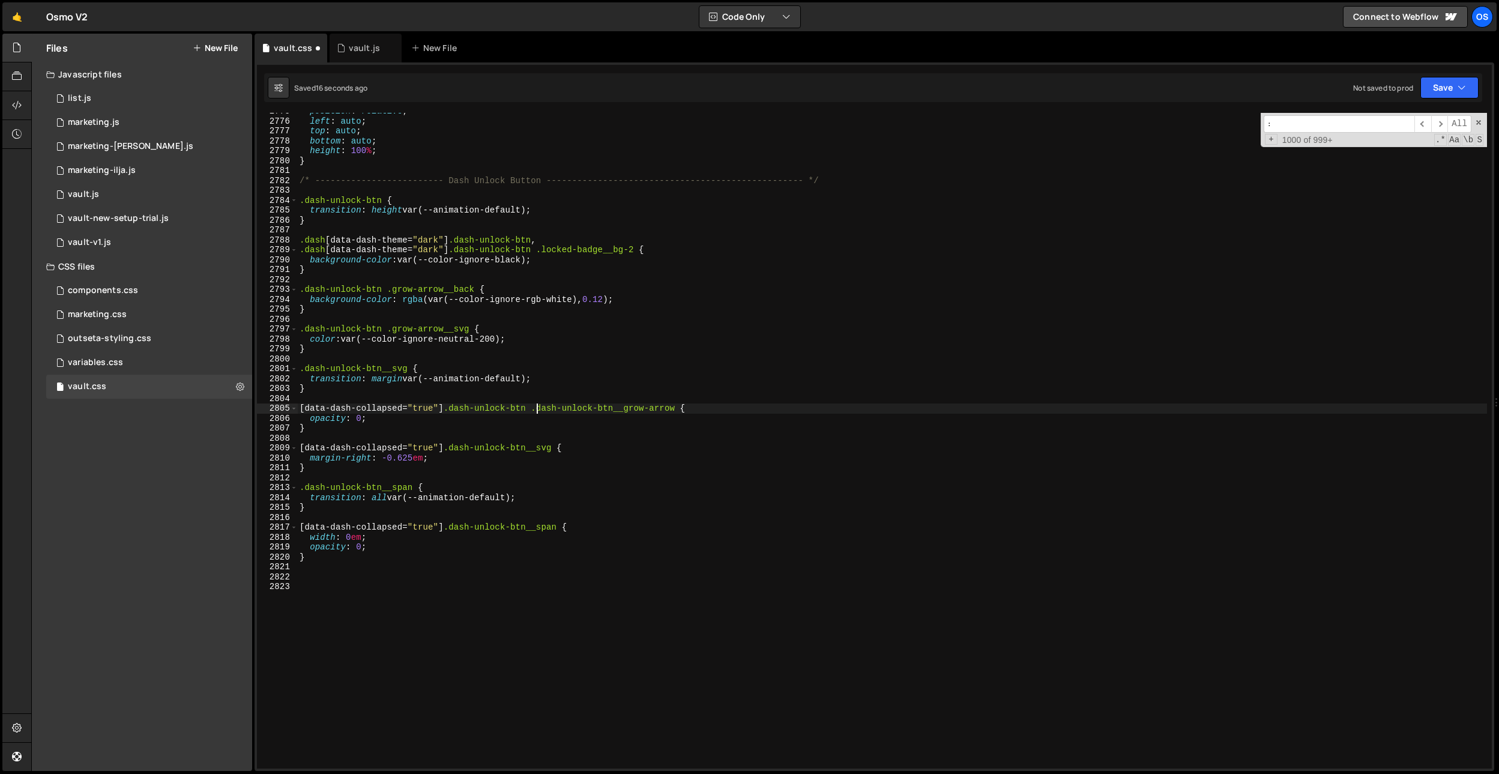
click at [449, 450] on div "position : relative ; left : auto ; top : auto ; bottom : auto ; height : 100 %…" at bounding box center [892, 443] width 1190 height 675
paste textarea ".dash-unlock-btn"
click at [450, 528] on div "position : relative ; left : auto ; top : auto ; bottom : auto ; height : 100 %…" at bounding box center [892, 443] width 1190 height 675
paste textarea ".dash-unlock-btn"
click at [310, 487] on div "position : relative ; left : auto ; top : auto ; bottom : auto ; height : 100 %…" at bounding box center [892, 443] width 1190 height 675
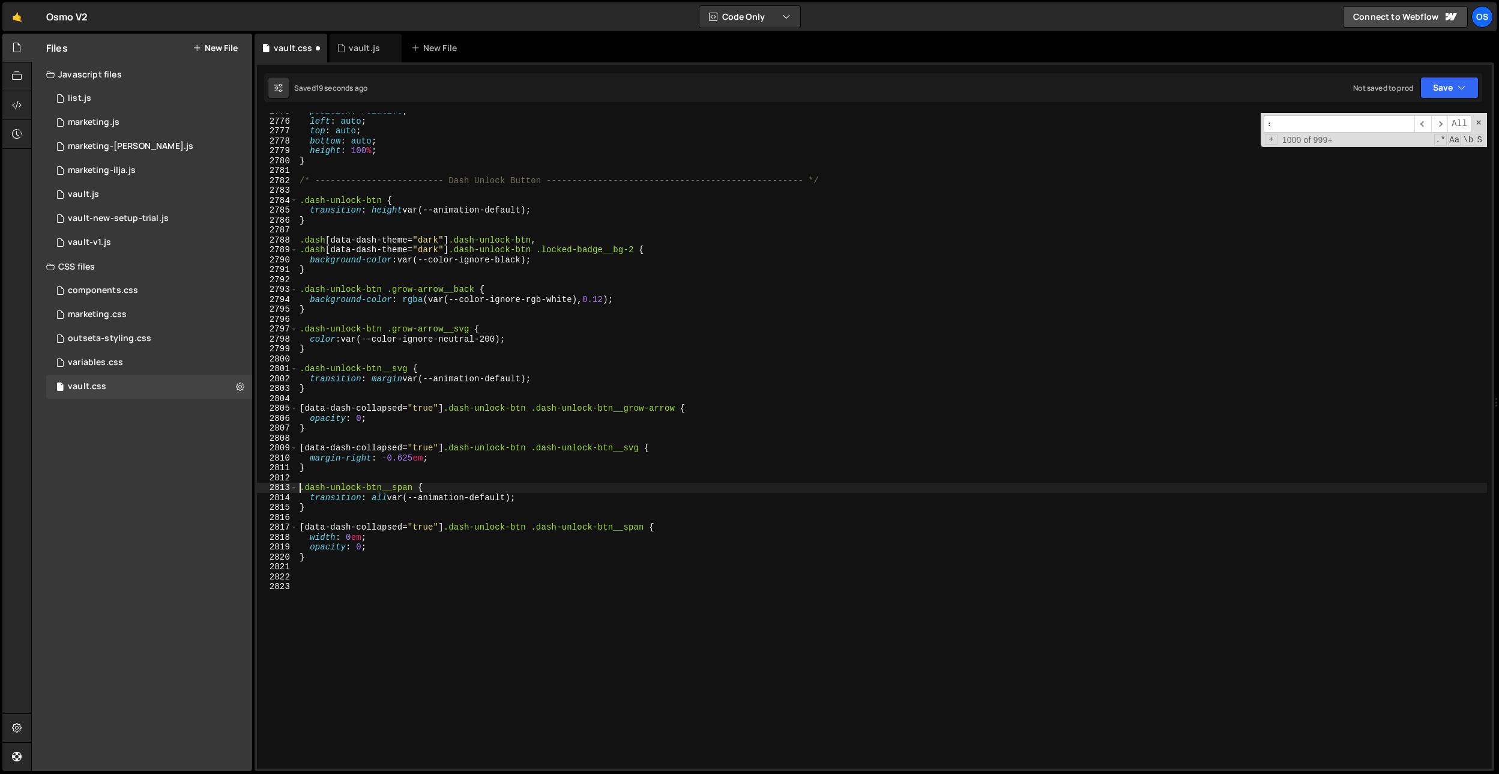
paste textarea ".dash-unlock-btn"
click at [301, 372] on div "position : relative ; left : auto ; top : auto ; bottom : auto ; height : 100 %…" at bounding box center [892, 443] width 1190 height 675
paste textarea ".dash-unlock-btn"
drag, startPoint x: 451, startPoint y: 238, endPoint x: 203, endPoint y: 235, distance: 247.9
click at [203, 235] on div "Files New File Javascript files 0 list.js 0 0 marketing.js 0 0 marketing-[PERSO…" at bounding box center [765, 403] width 1468 height 738
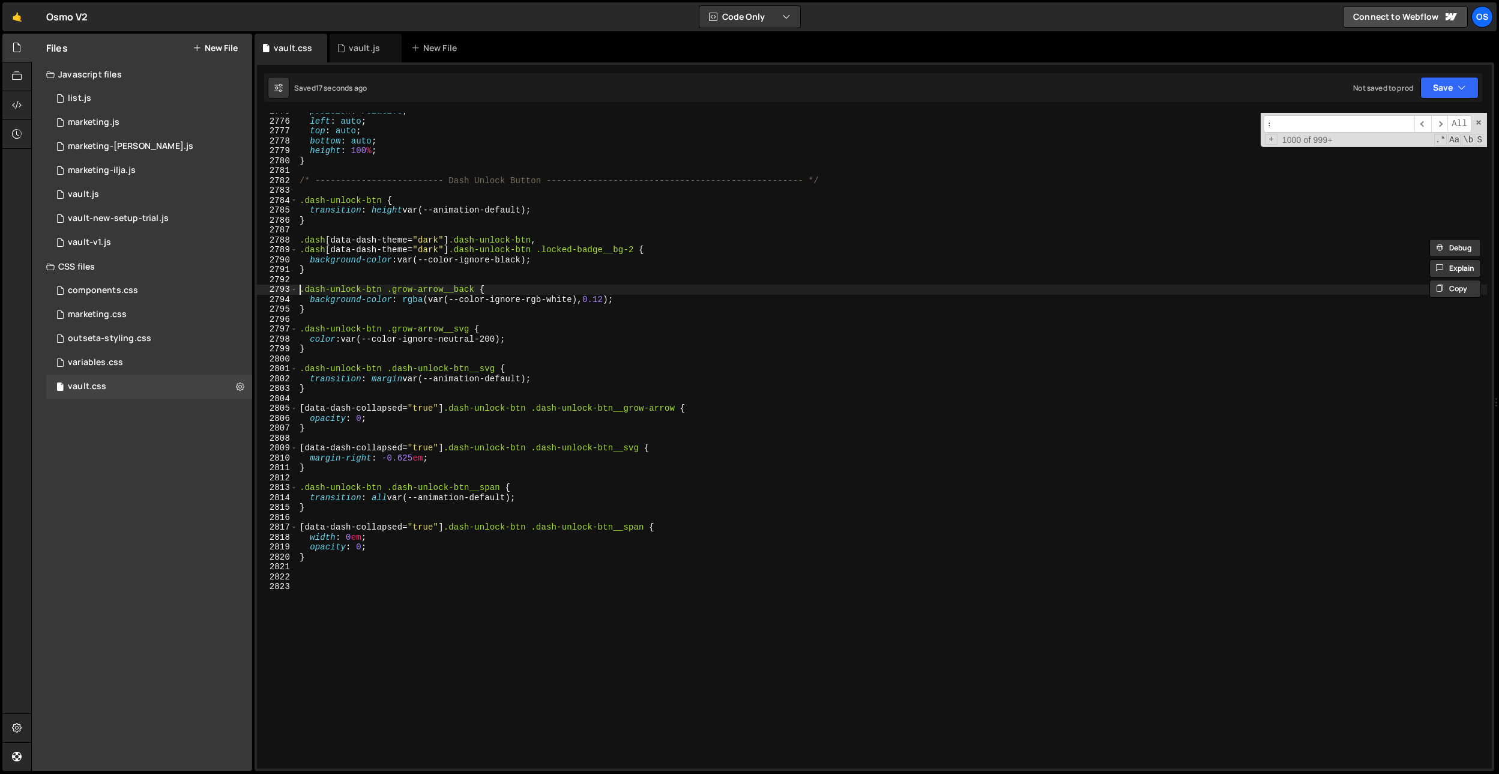
click at [300, 294] on div "position : relative ; left : auto ; top : auto ; bottom : auto ; height : 100 %…" at bounding box center [892, 443] width 1190 height 675
paste textarea ".dash[data-dash-theme="dark"]"
click at [441, 288] on div "position : relative ; left : auto ; top : auto ; bottom : auto ; height : 100 %…" at bounding box center [892, 443] width 1190 height 675
type textarea ".dash[data-dash-theme] .dash-unlock-btn .grow-arrow__back {"
